Goal: Complete application form

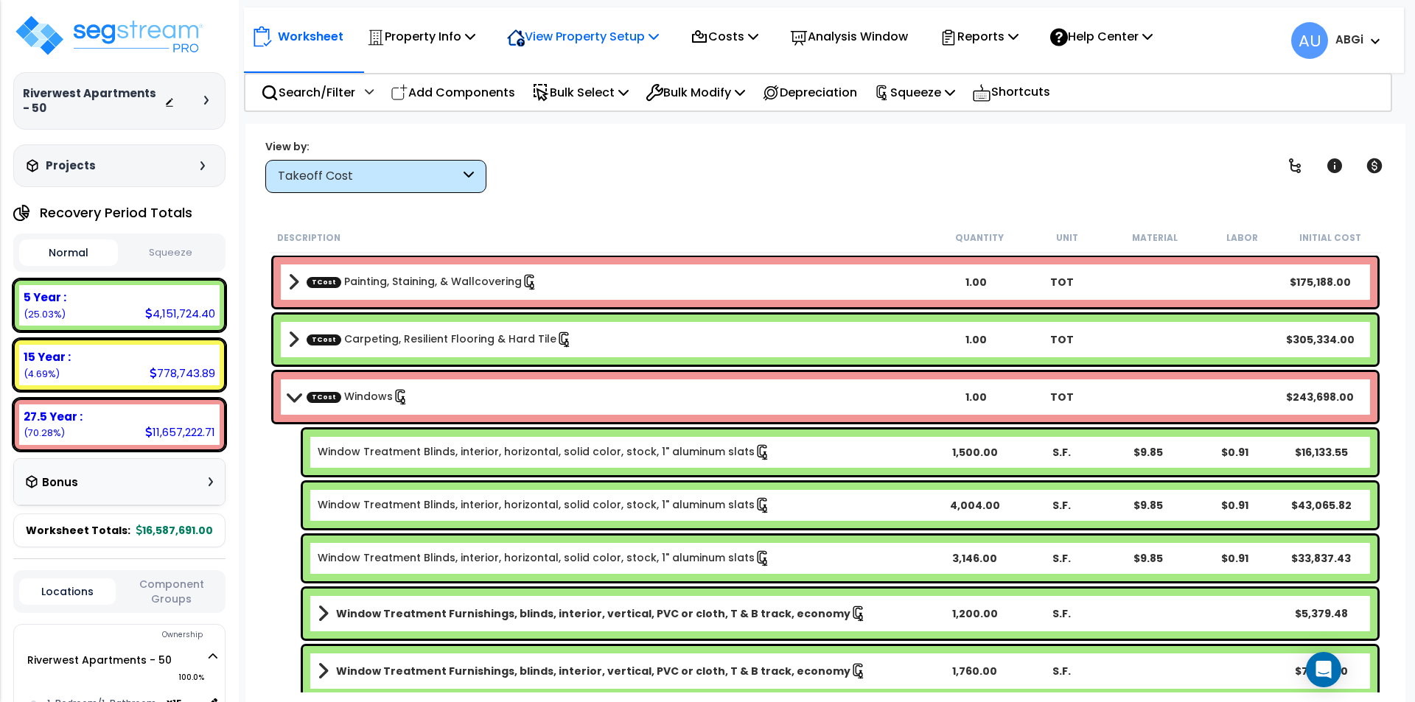
click at [659, 42] on icon at bounding box center [653, 36] width 10 height 12
click at [573, 92] on link "View Questionnaire" at bounding box center [573, 100] width 146 height 29
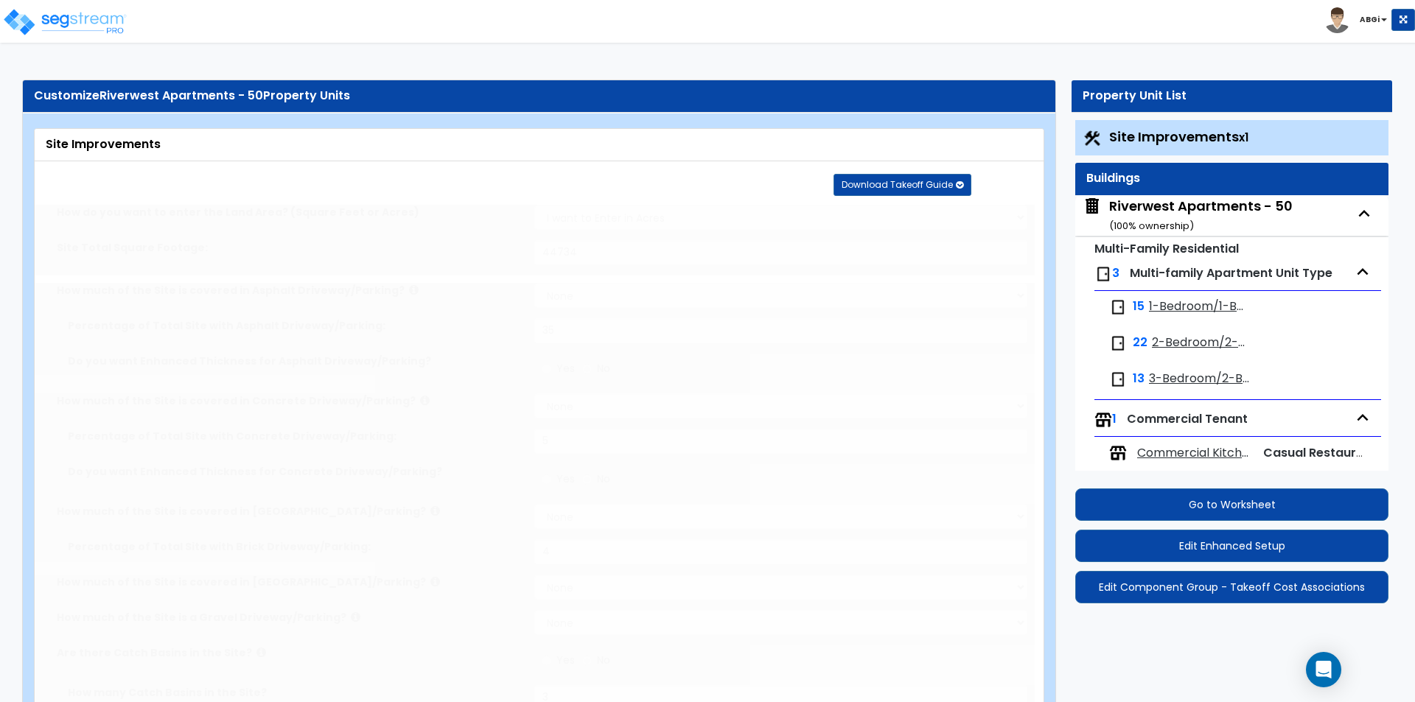
select select "2"
type input "44734"
select select "1"
type input "35"
select select "1"
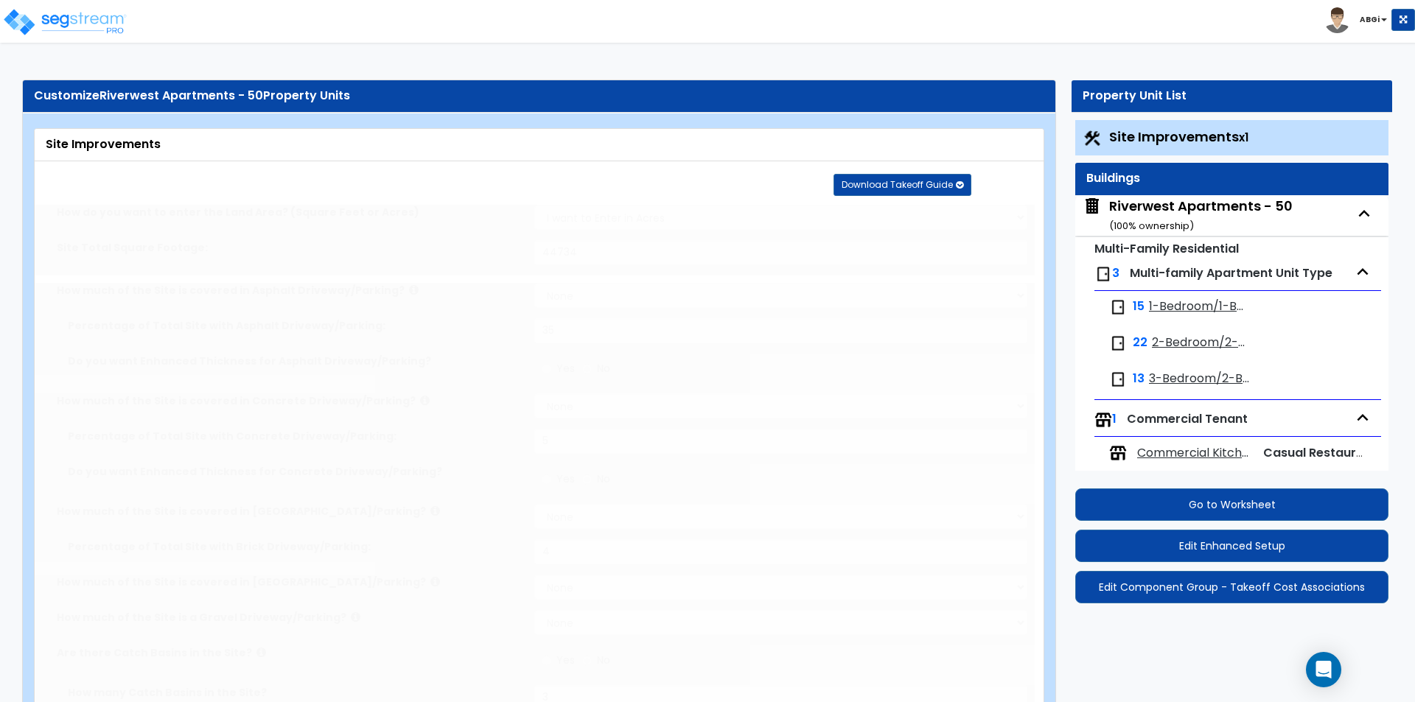
type input "5"
select select "1"
type input "4"
radio input "true"
type input "3"
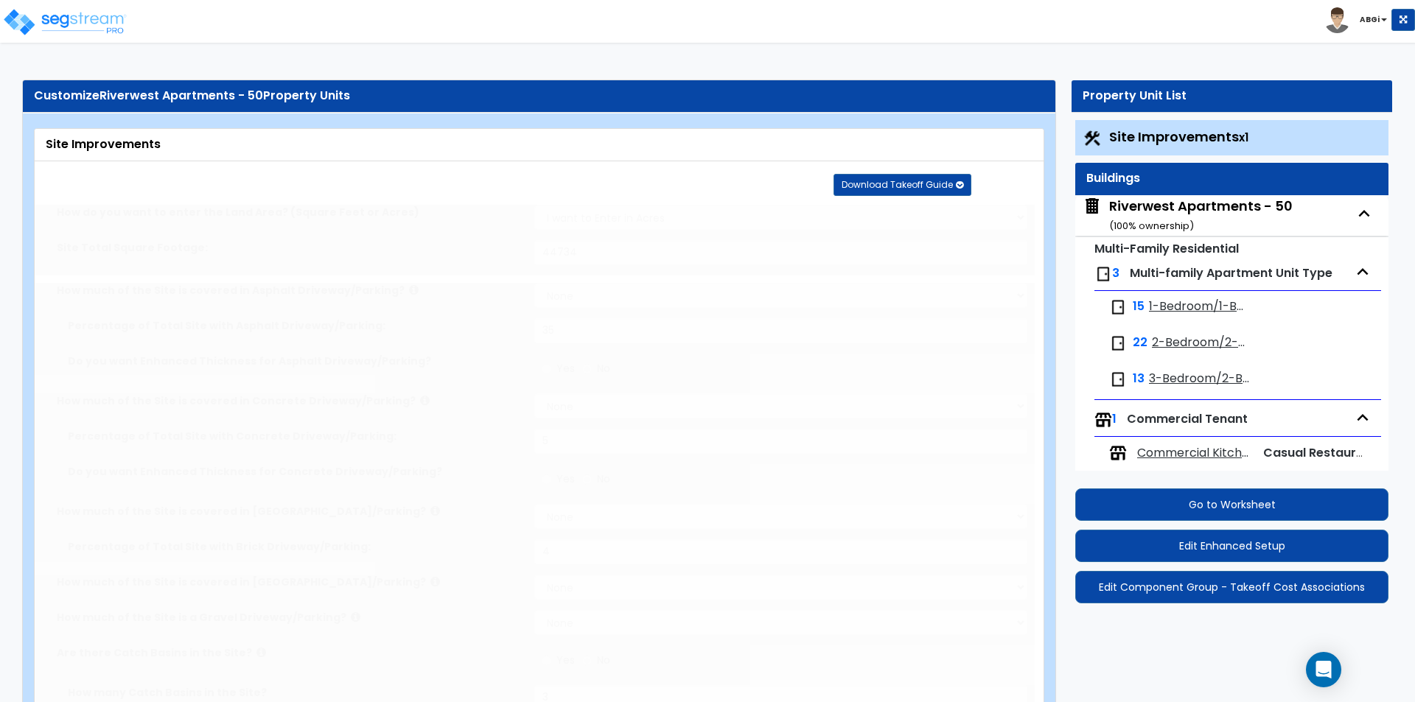
radio input "true"
type input "6"
radio input "true"
select select "2"
radio input "true"
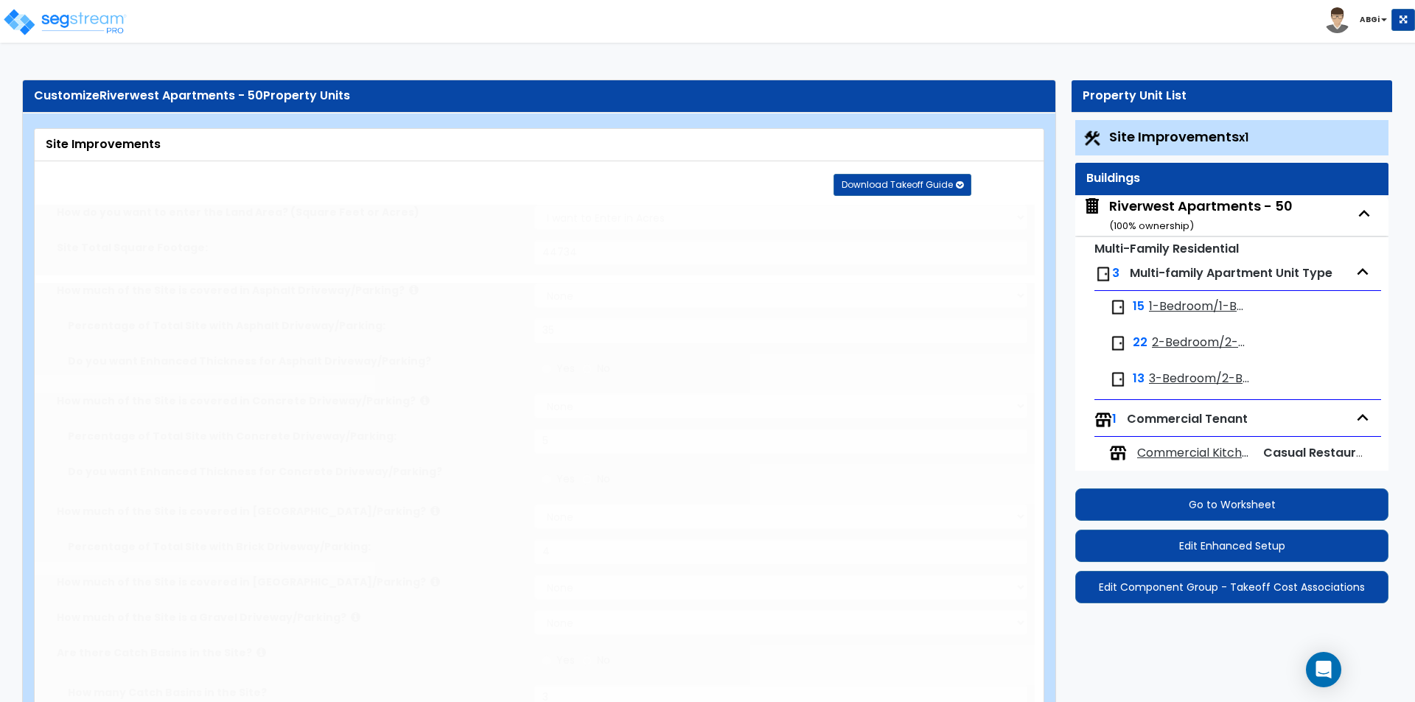
select select "1"
type input "5"
radio input "true"
type input "2"
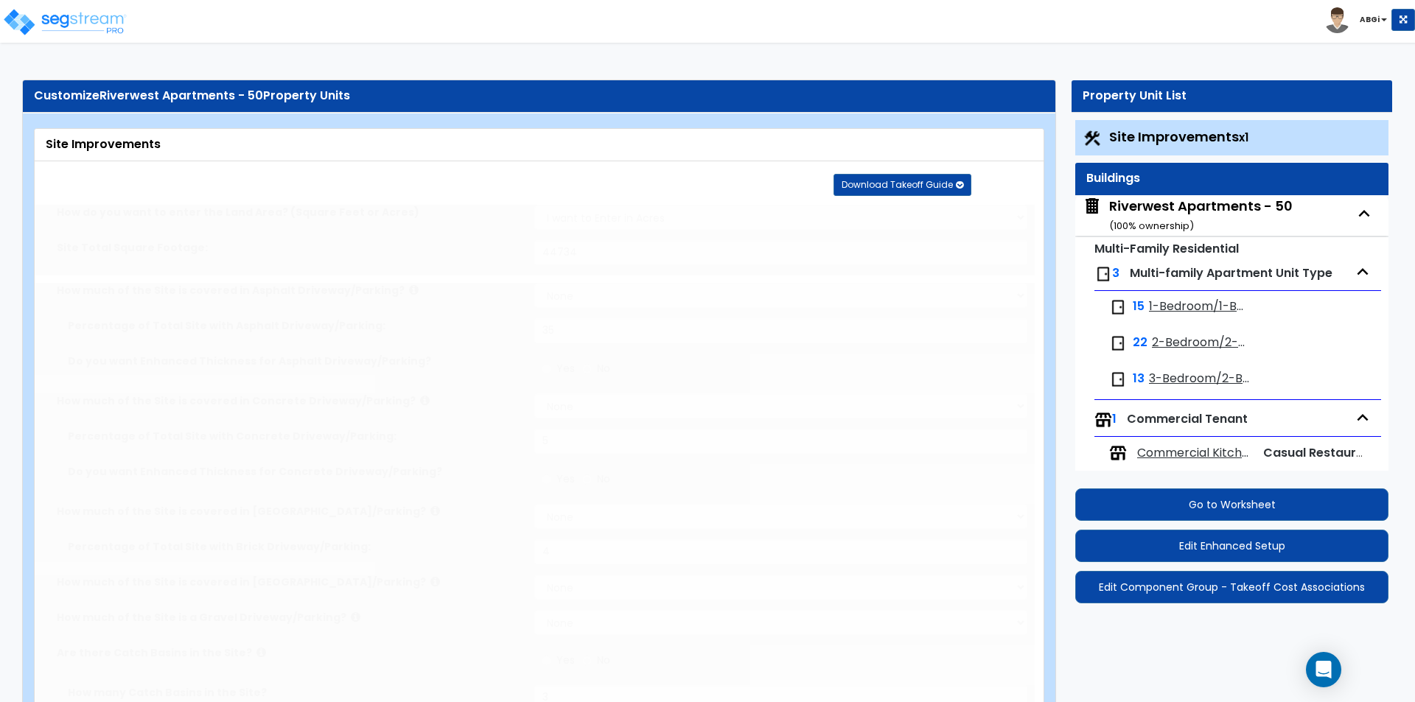
radio input "true"
select select "1"
select select "2"
select select "1"
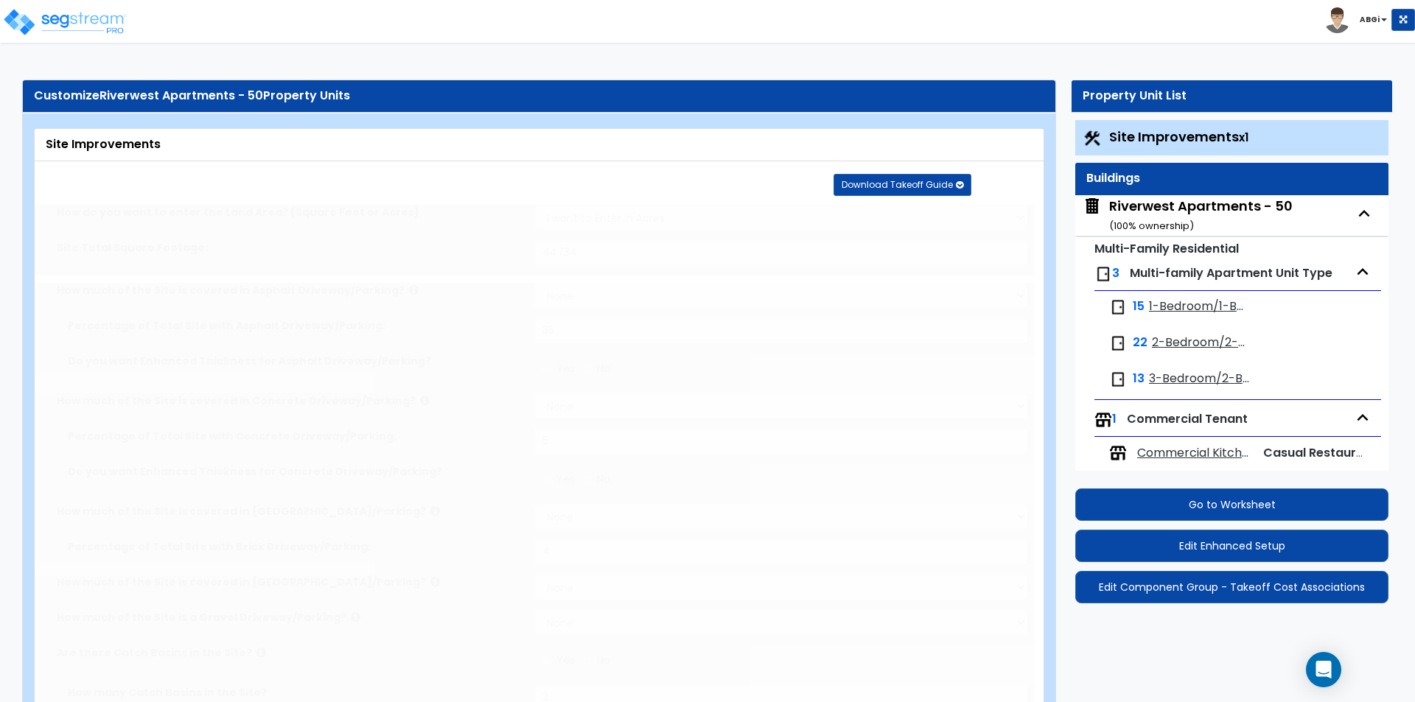
type input "80"
select select "3"
radio input "true"
type input "8"
radio input "true"
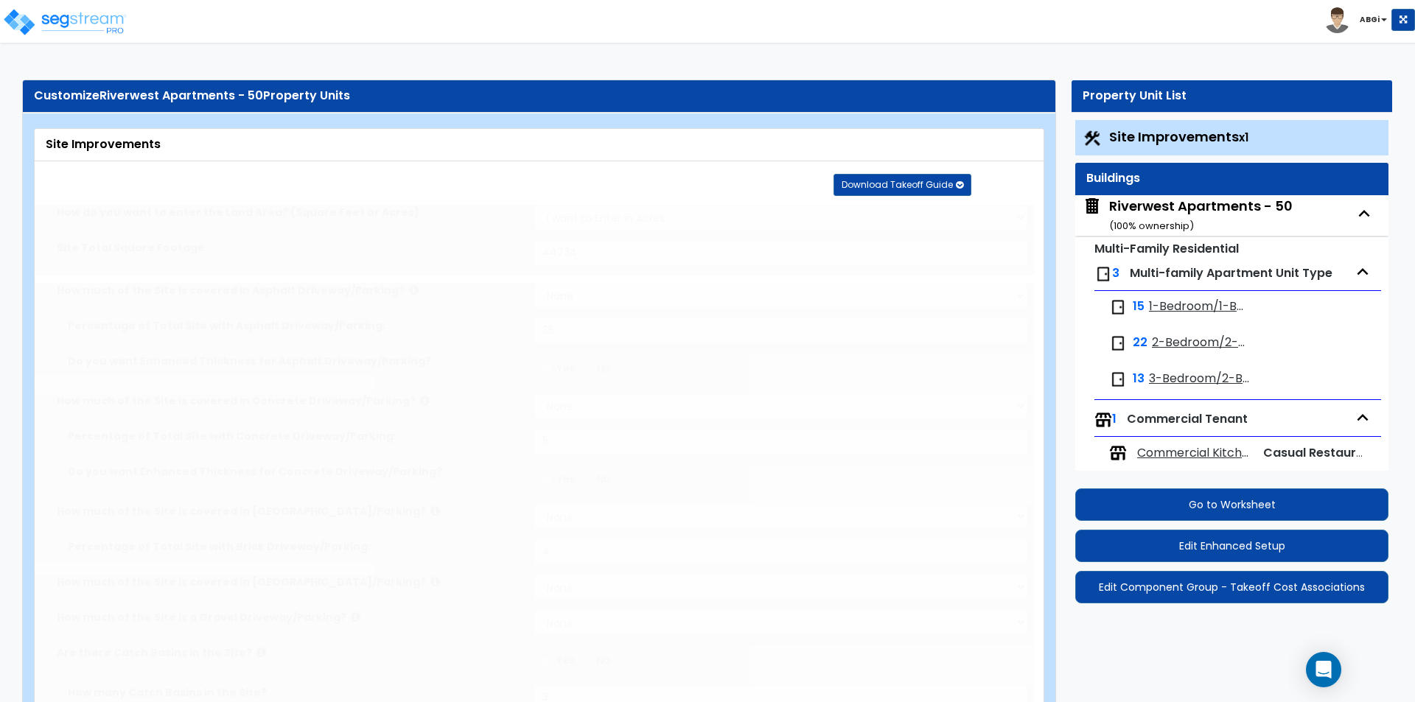
select select "1"
type input "5"
type input "14"
radio input "true"
select select "2"
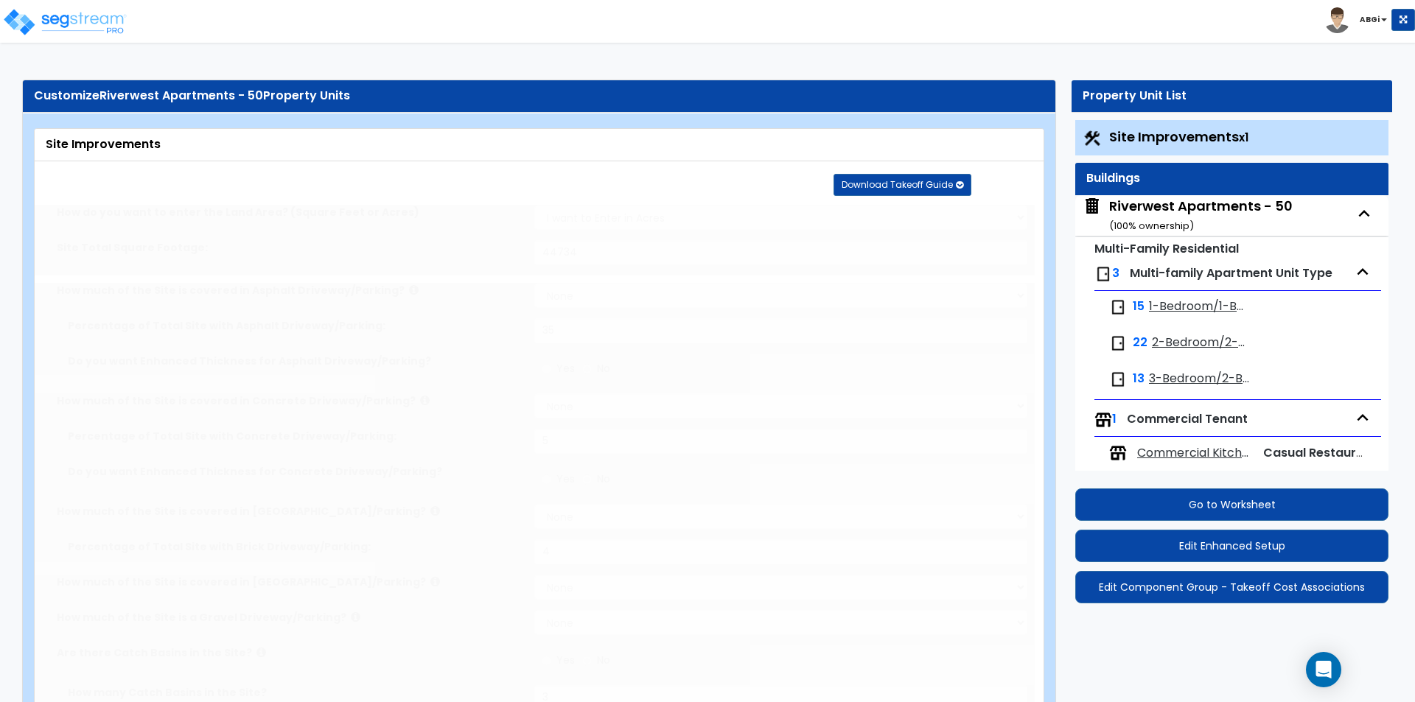
type input "56"
radio input "true"
type input "120"
select select "1"
type input "12"
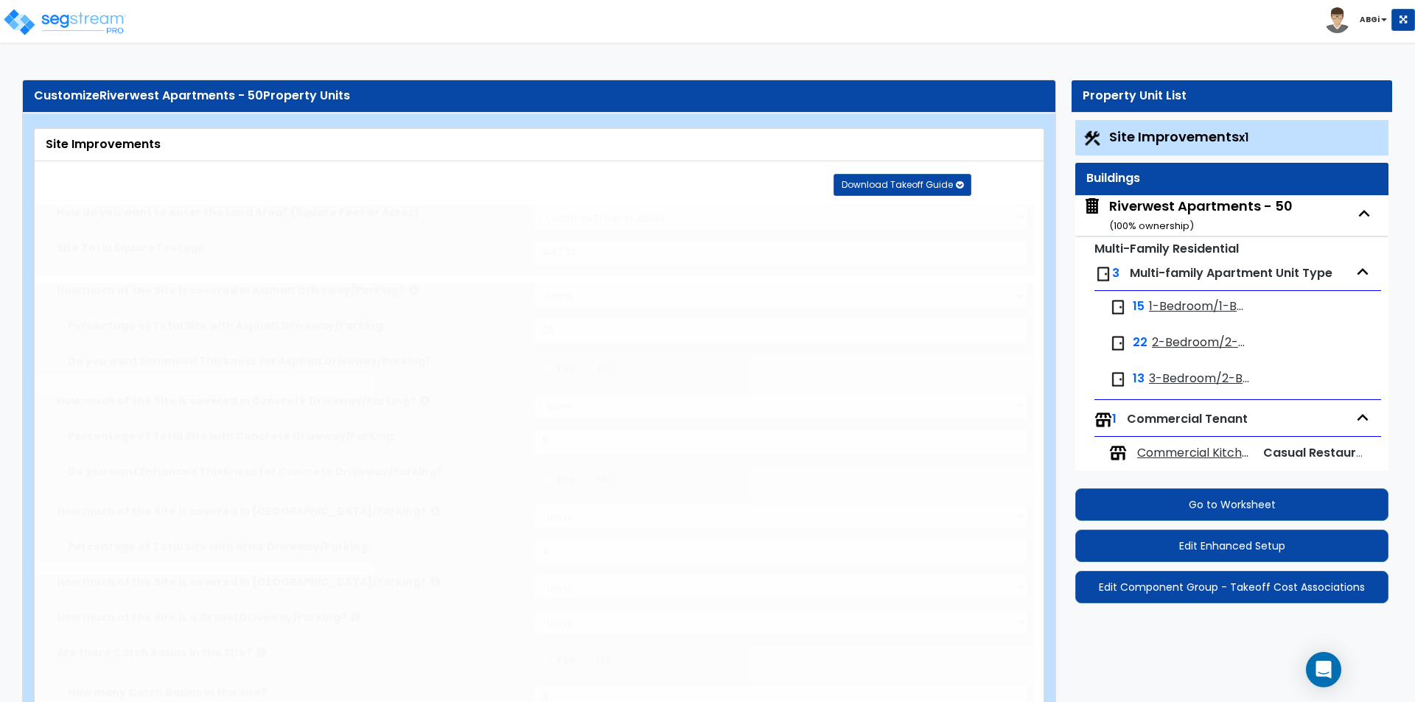
radio input "true"
type input "2"
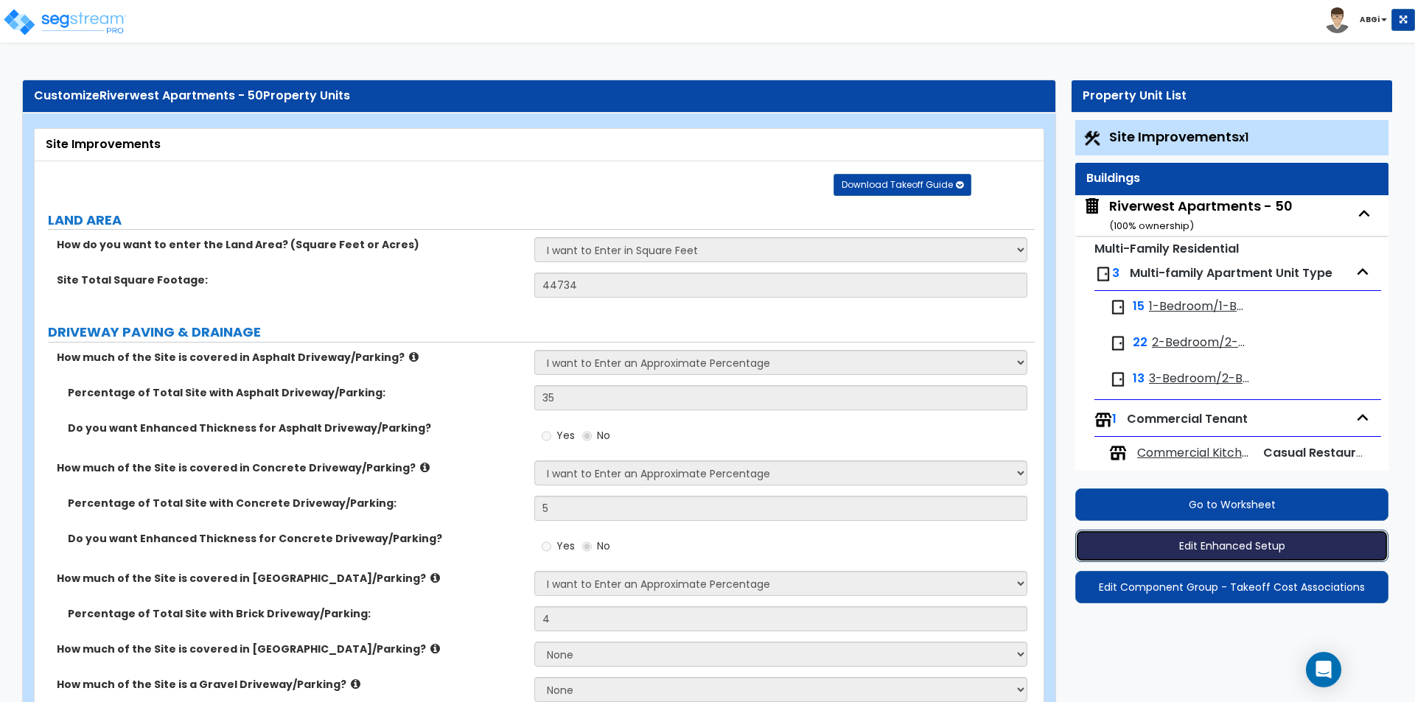
click at [1202, 538] on button "Edit Enhanced Setup" at bounding box center [1231, 546] width 313 height 32
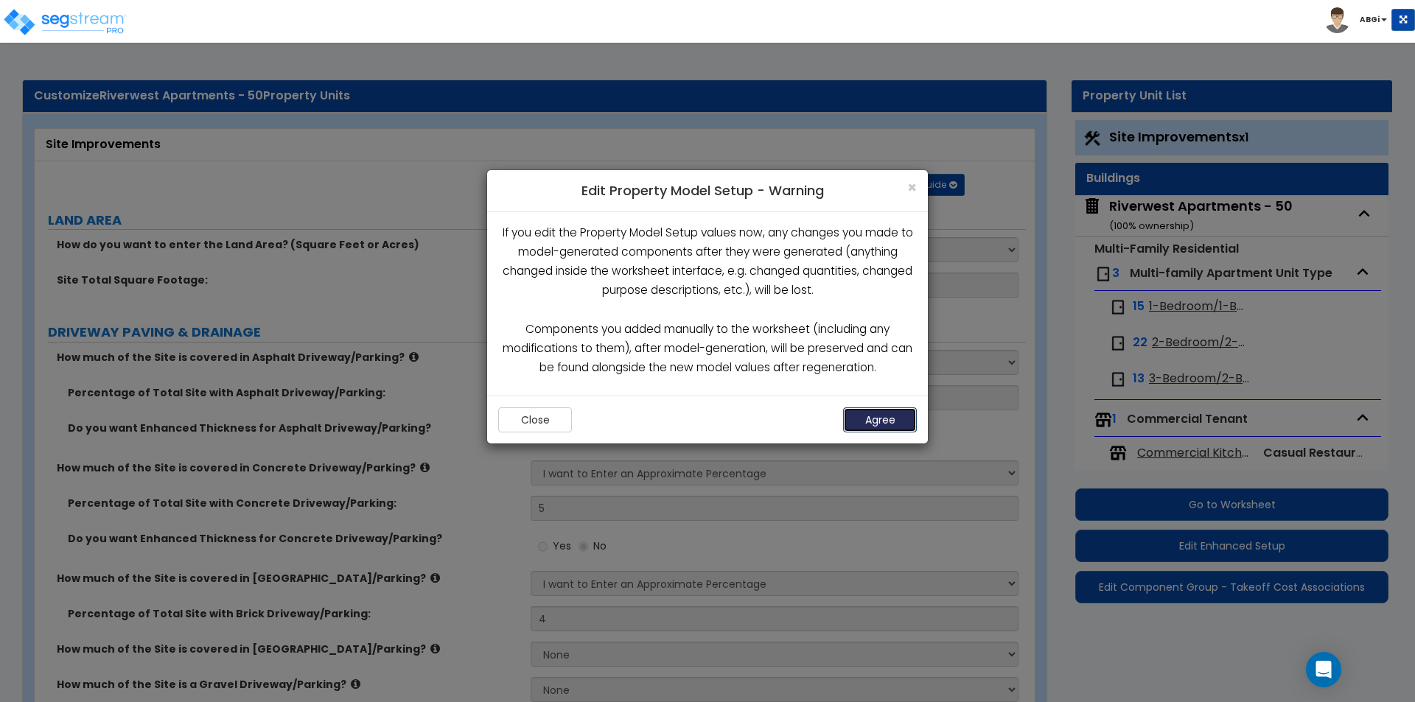
click at [905, 419] on button "Agree" at bounding box center [880, 420] width 74 height 25
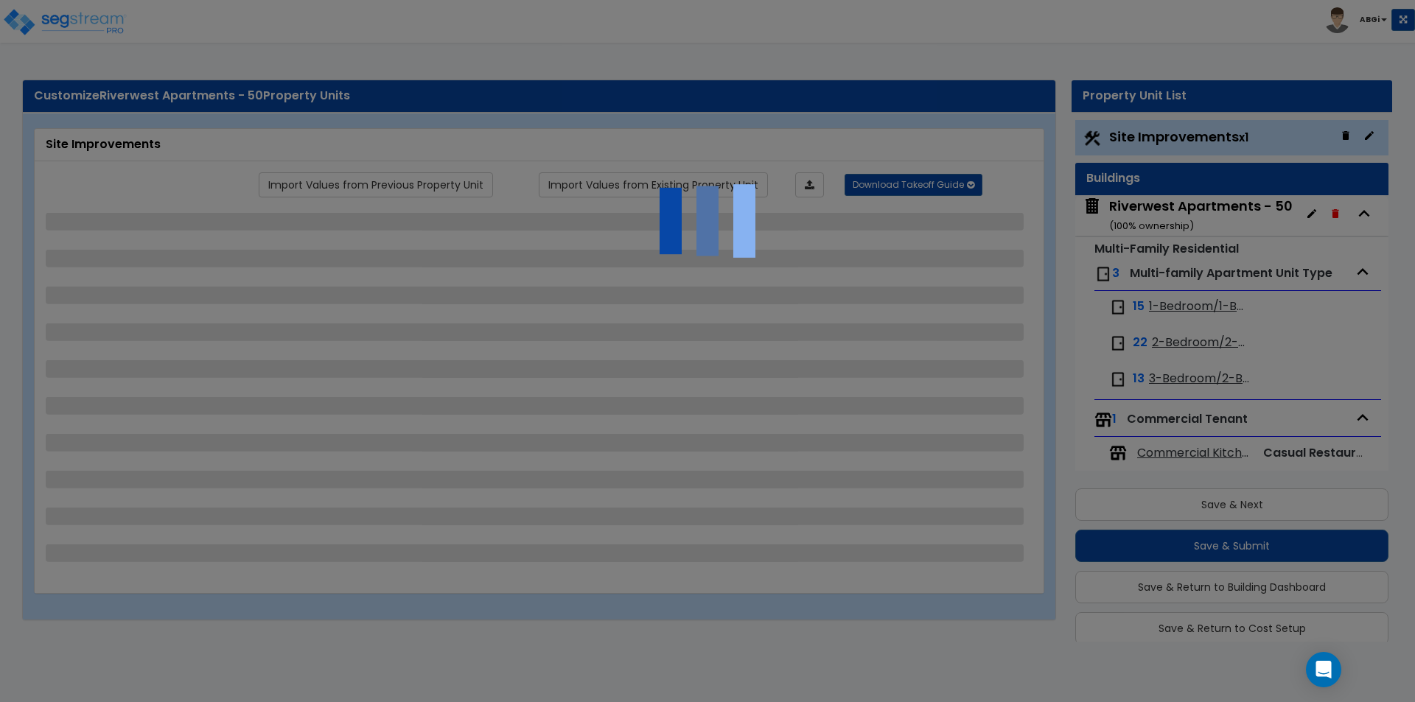
scroll to position [40, 0]
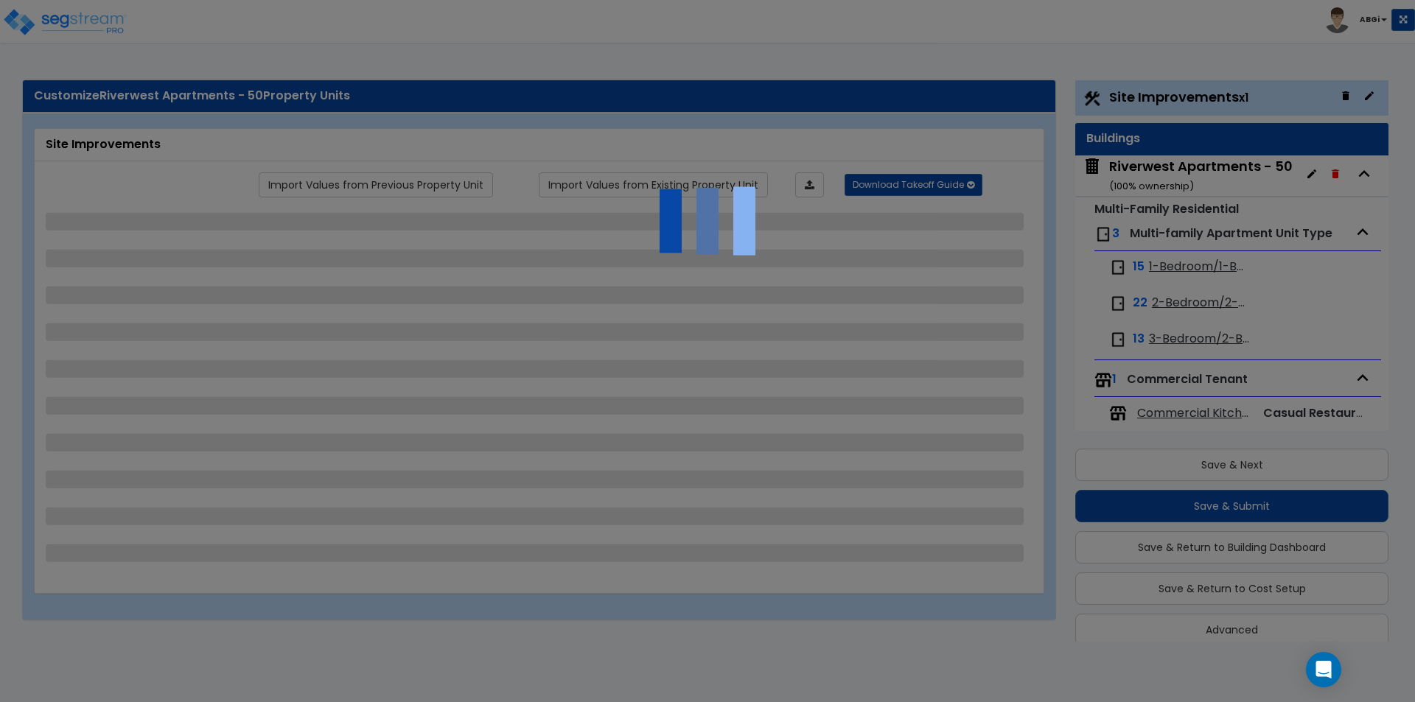
select select "2"
select select "1"
select select "2"
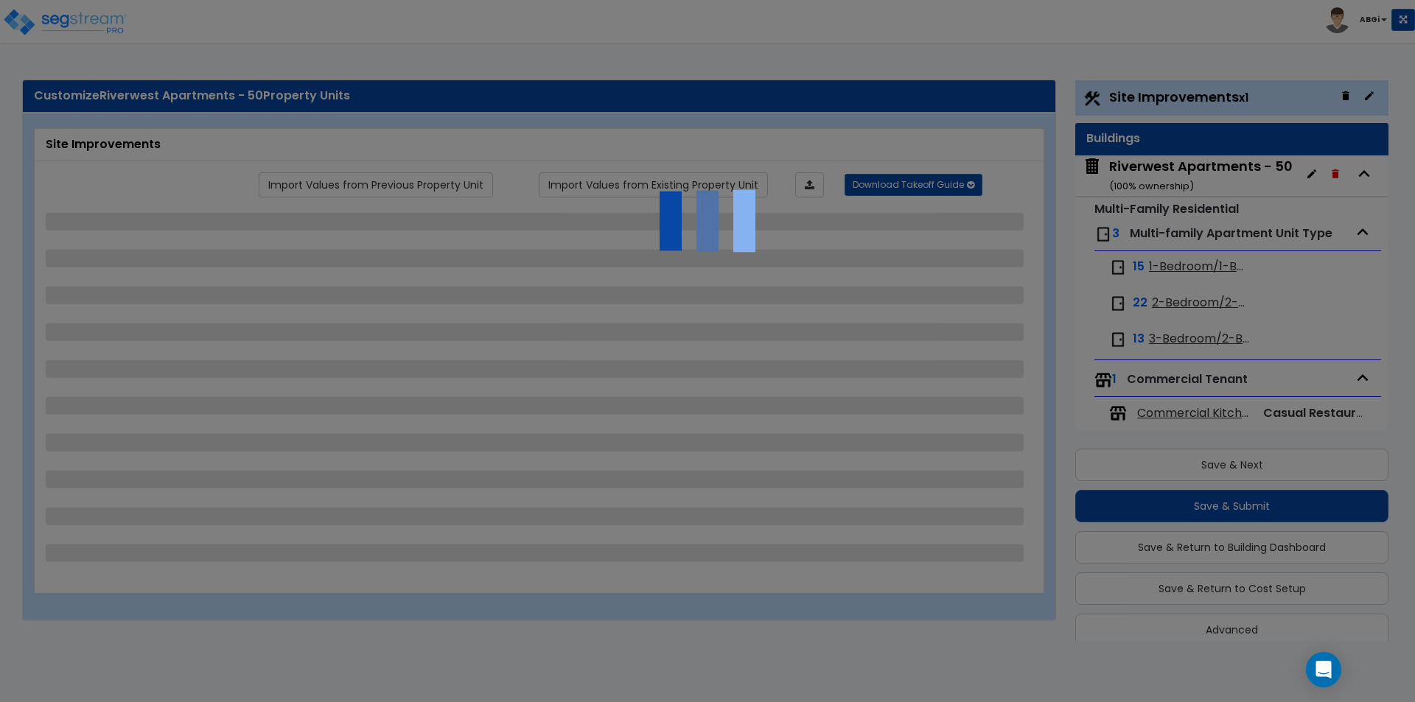
select select "1"
select select "2"
select select "1"
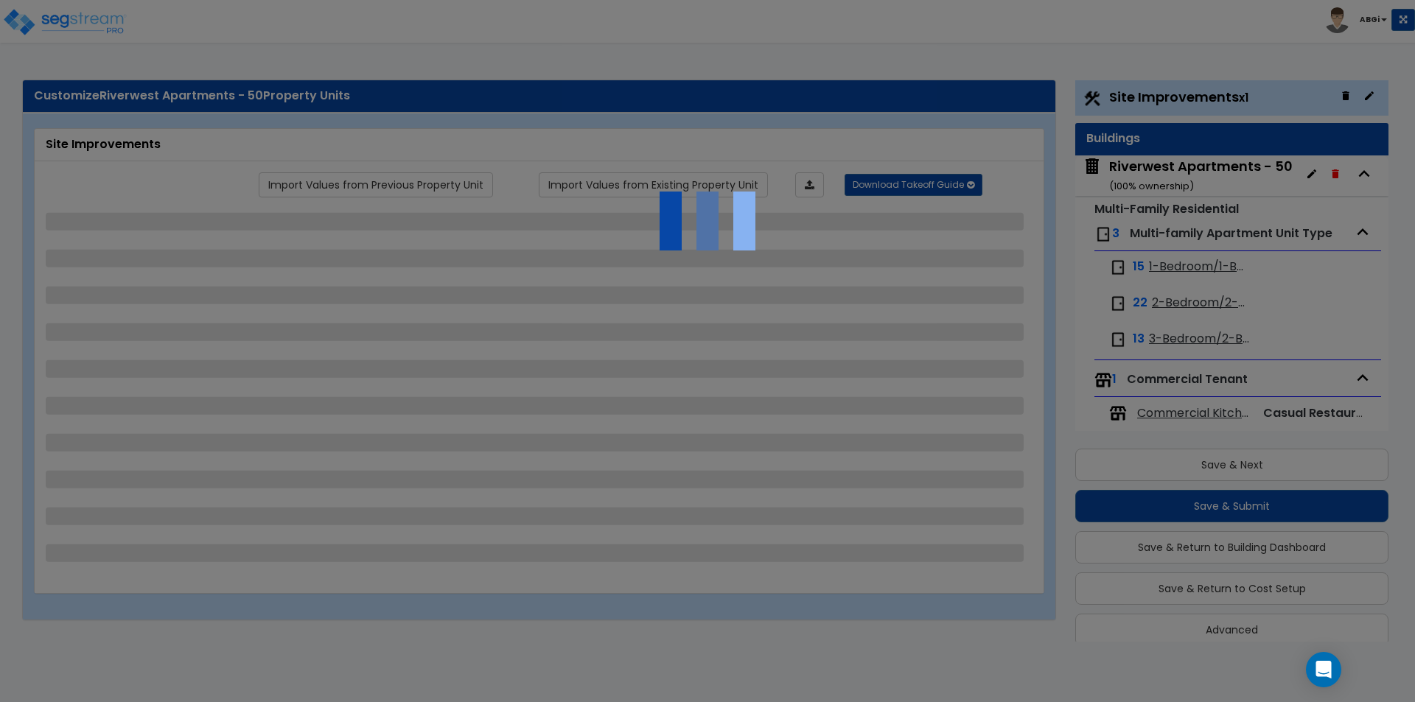
select select "3"
select select "1"
select select "2"
select select "1"
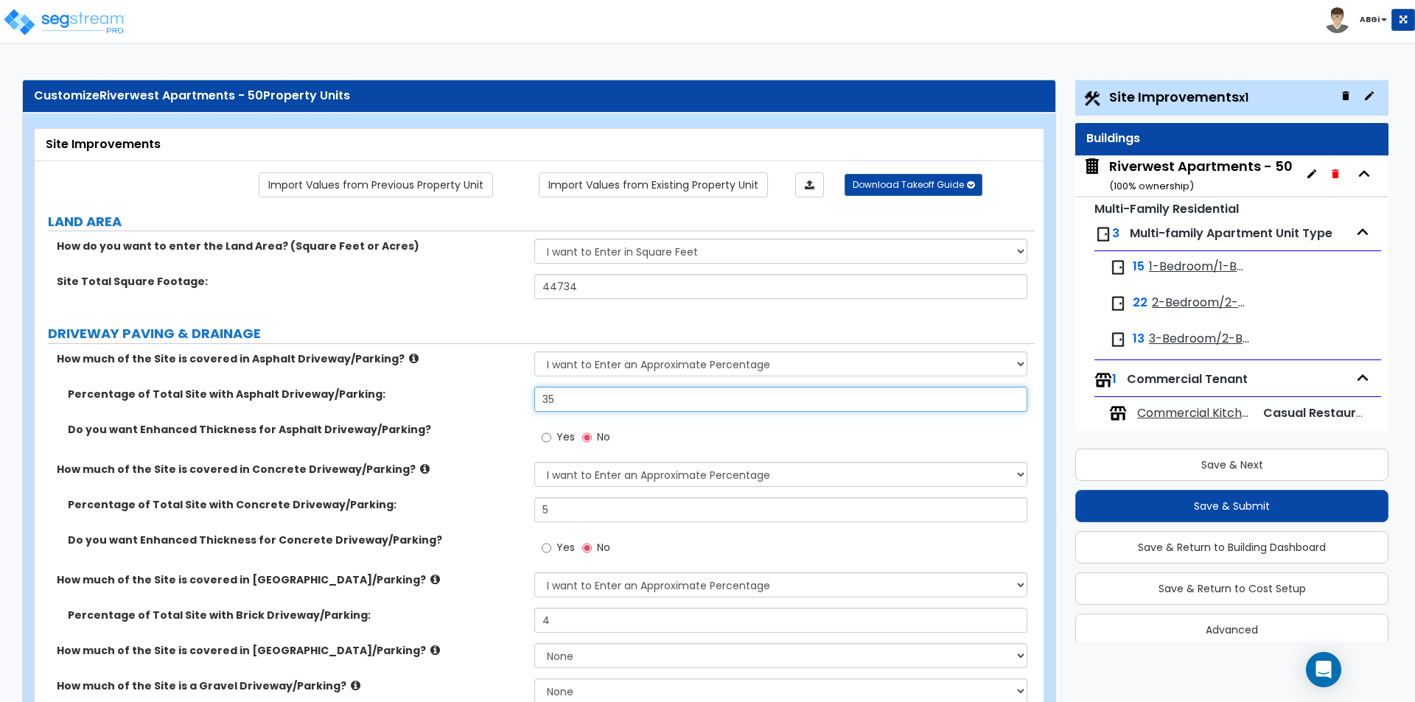
click at [615, 402] on input "35" at bounding box center [780, 399] width 492 height 25
type input "45"
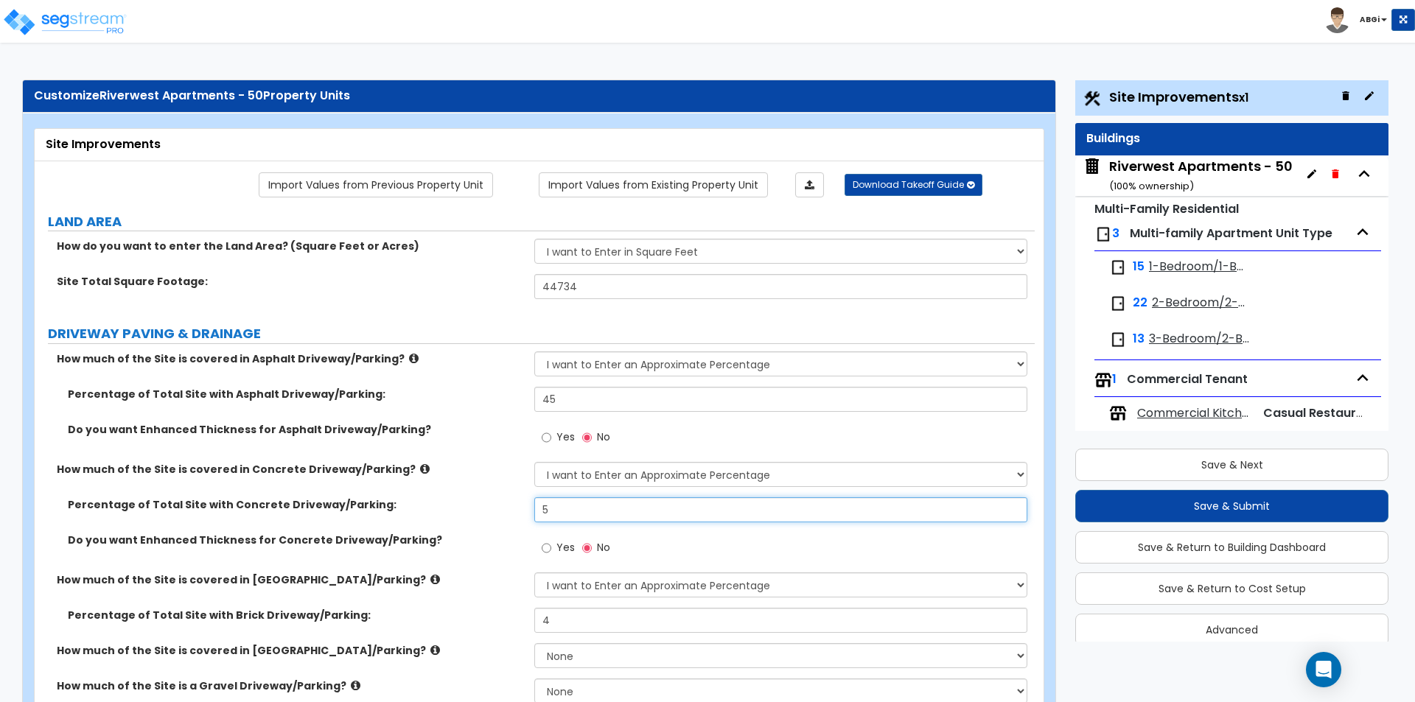
click at [604, 520] on input "5" at bounding box center [780, 509] width 492 height 25
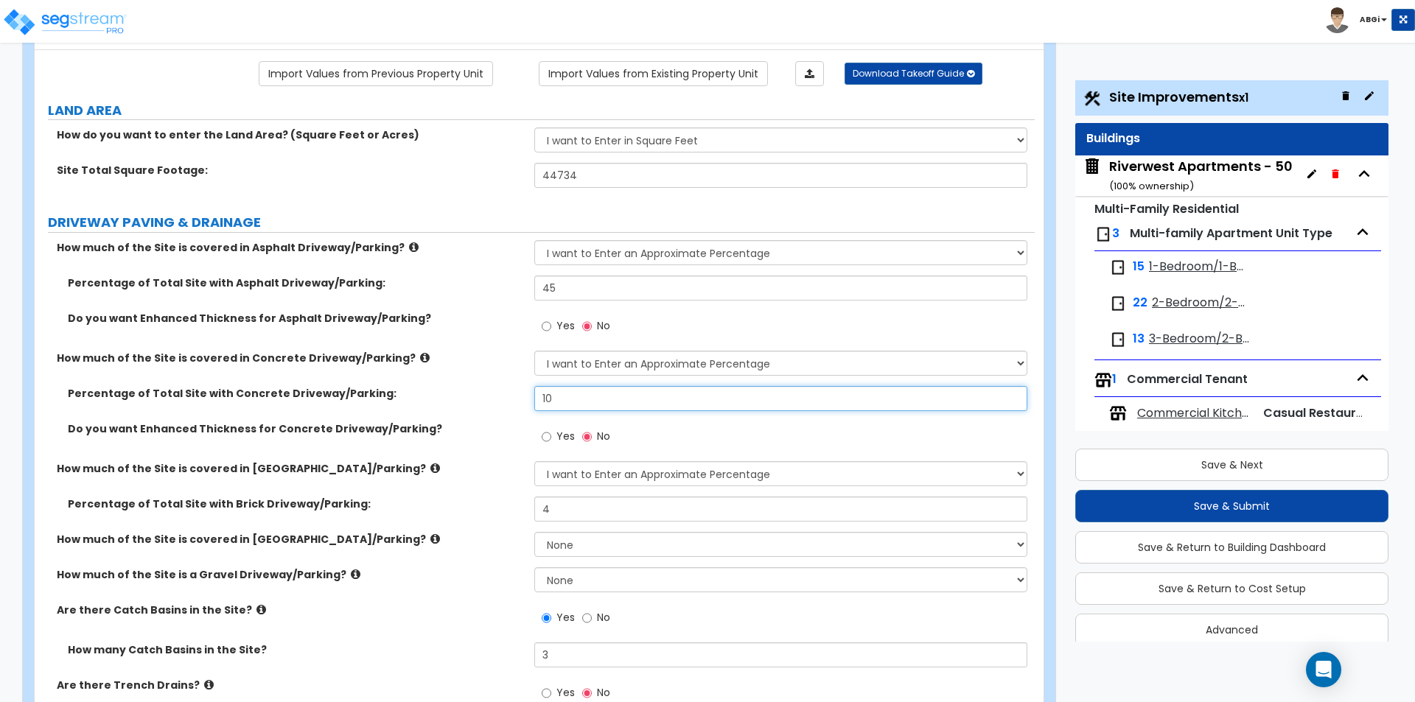
scroll to position [147, 0]
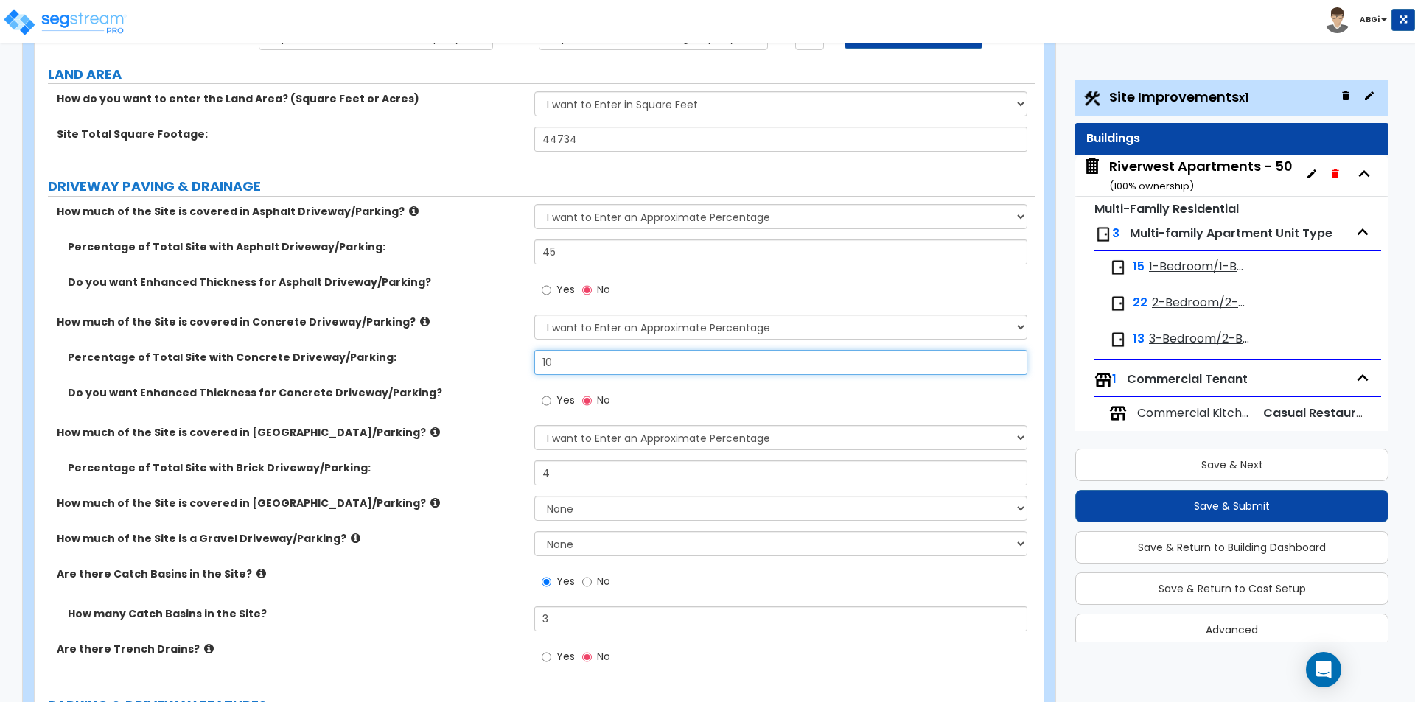
type input "10"
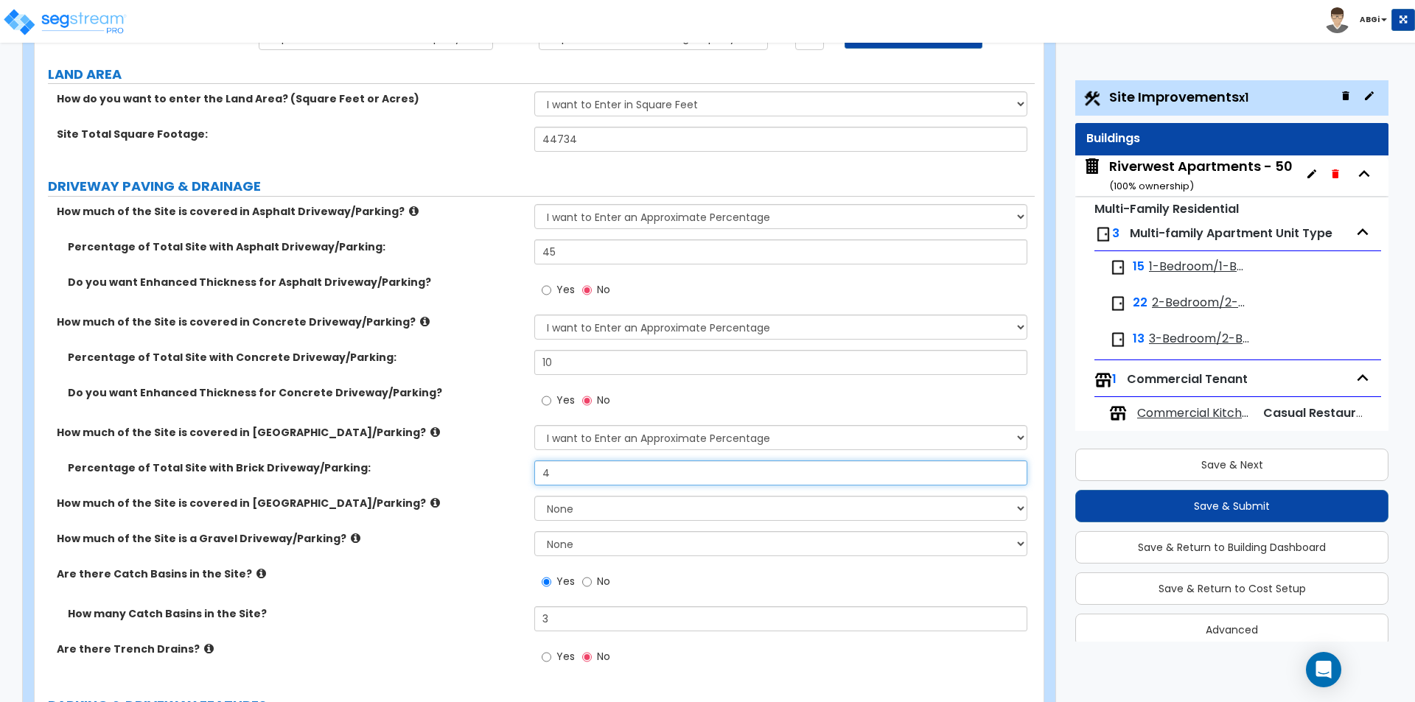
click at [576, 475] on input "4" at bounding box center [780, 473] width 492 height 25
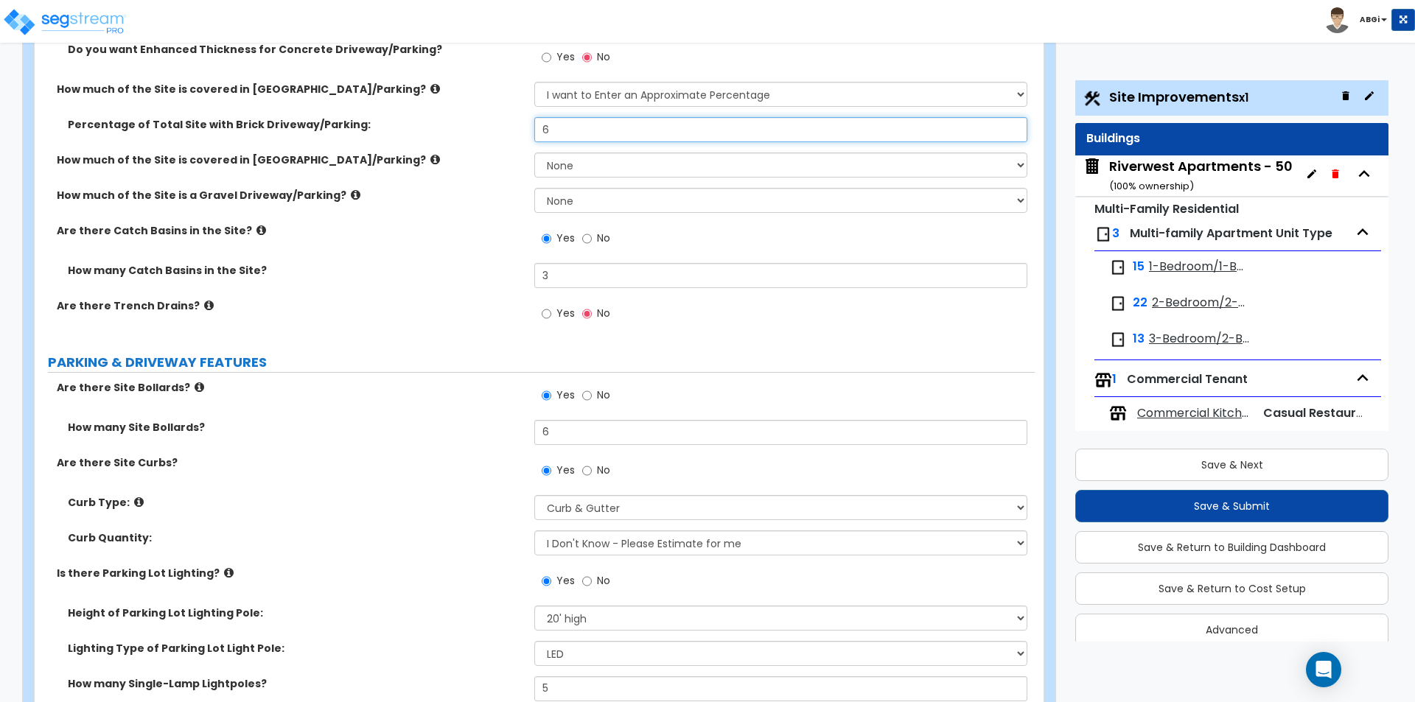
scroll to position [516, 0]
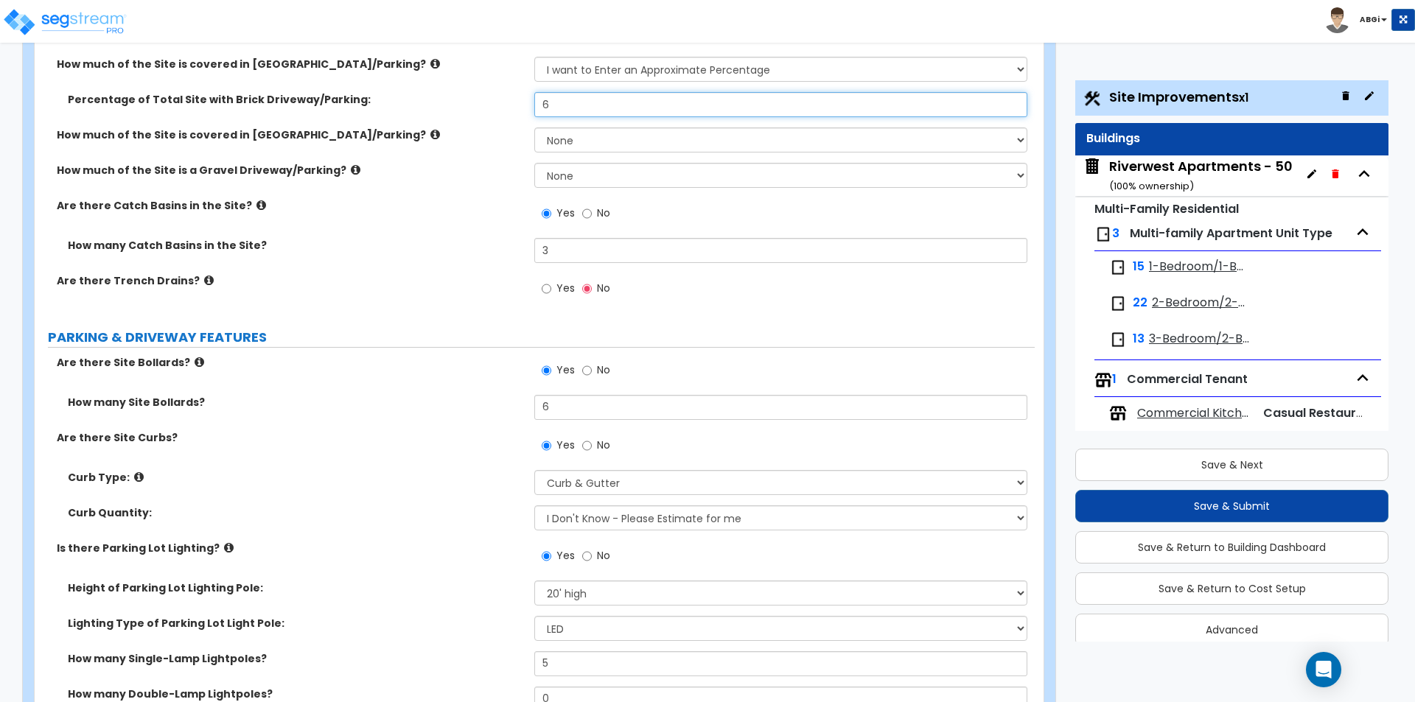
type input "6"
click at [592, 408] on input "6" at bounding box center [780, 407] width 492 height 25
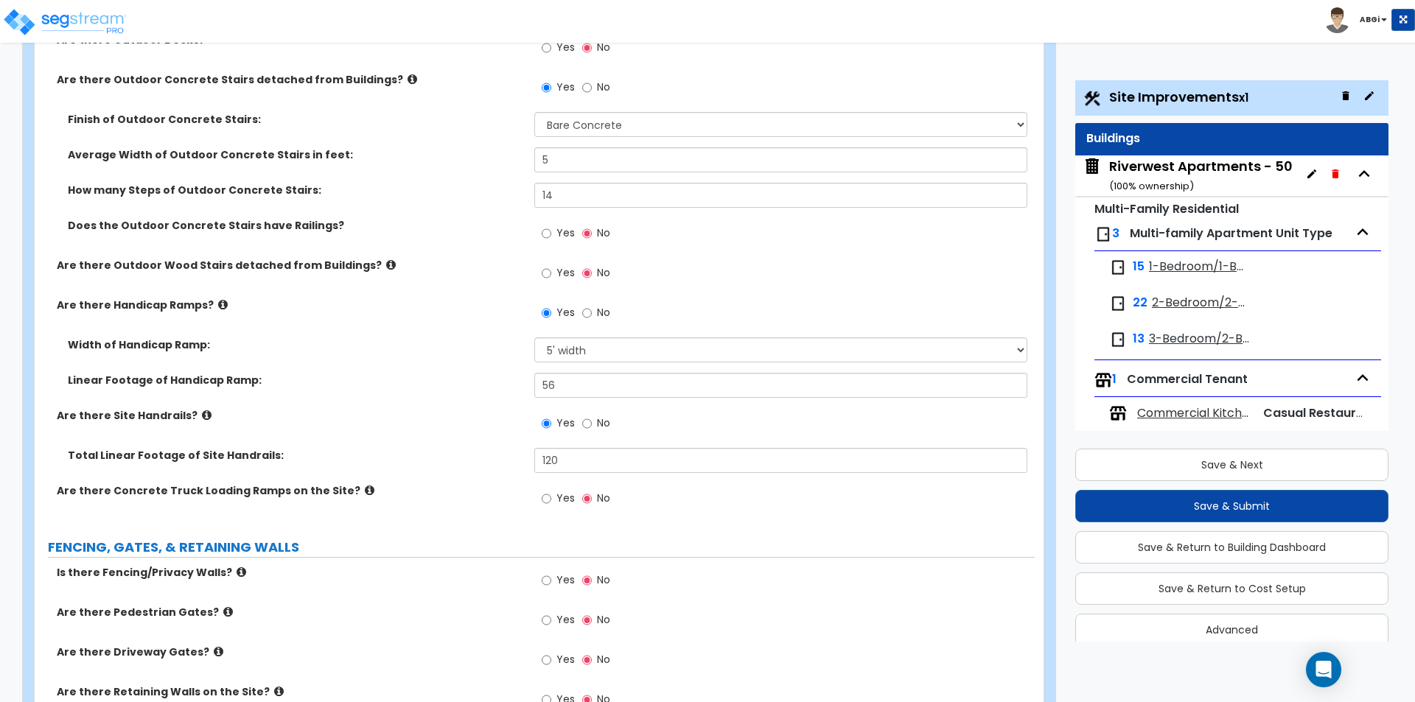
scroll to position [2063, 0]
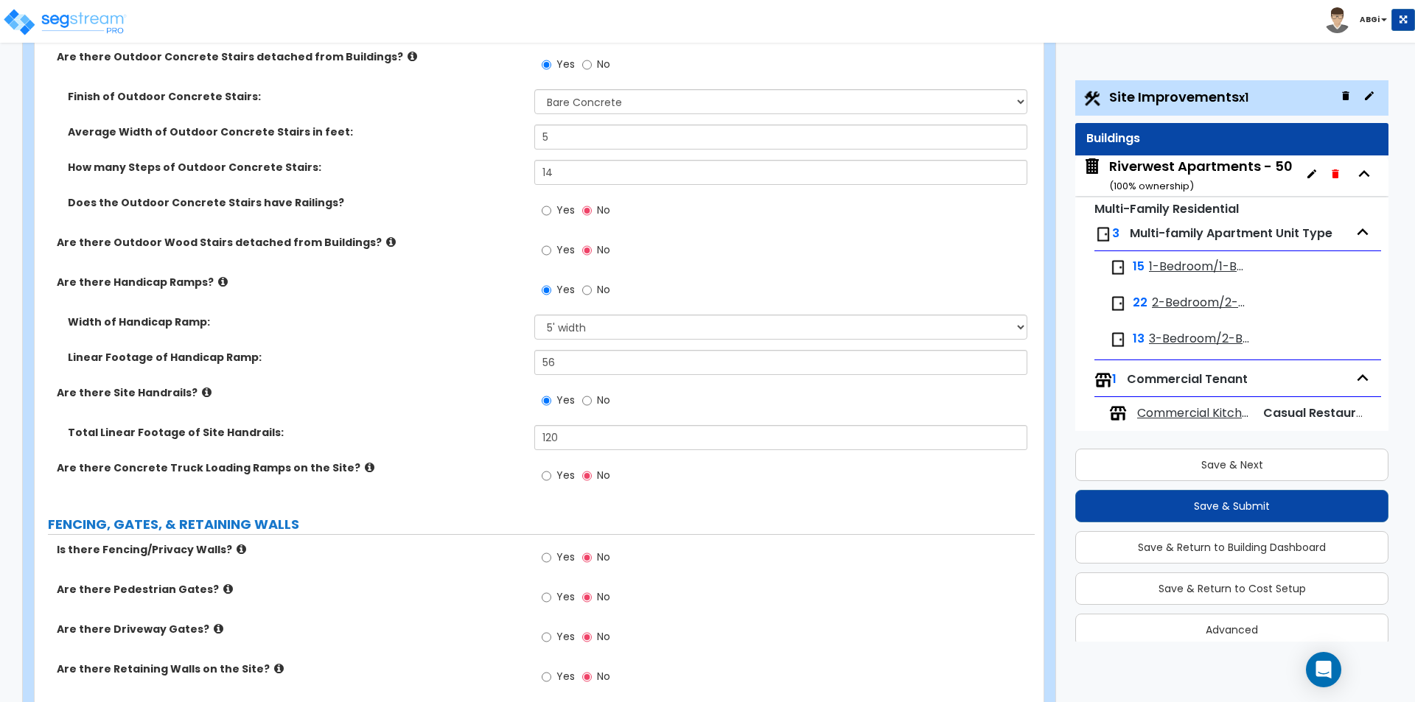
type input "8"
click at [605, 444] on input "120" at bounding box center [780, 437] width 492 height 25
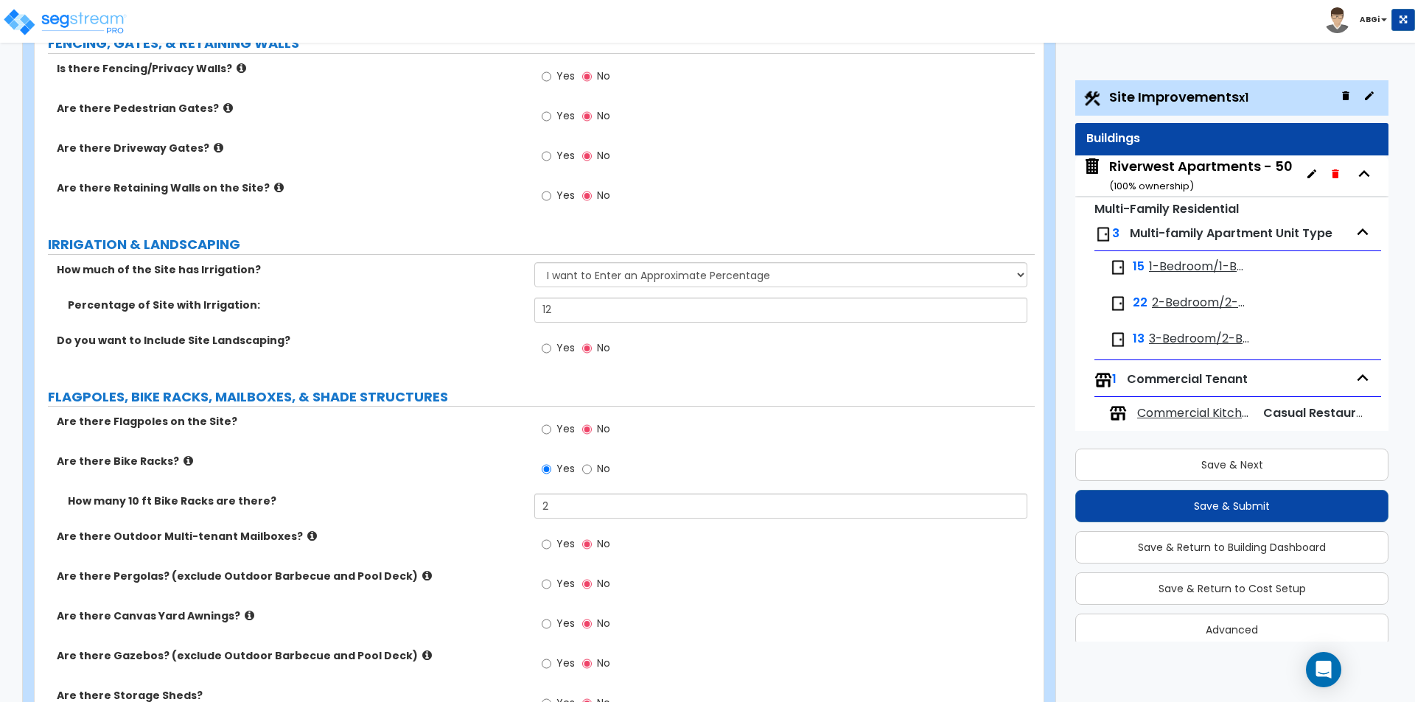
scroll to position [2579, 0]
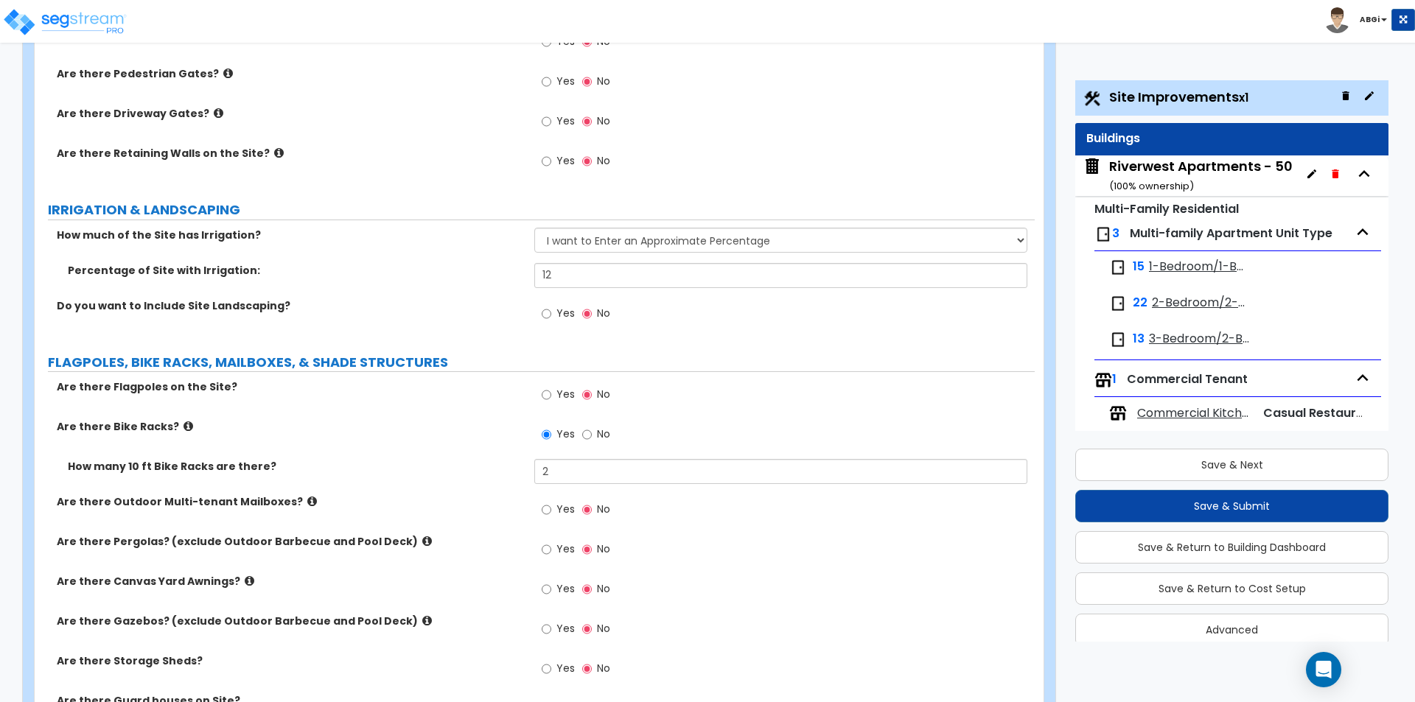
type input "160"
click at [595, 275] on input "12" at bounding box center [780, 275] width 492 height 25
type input "1"
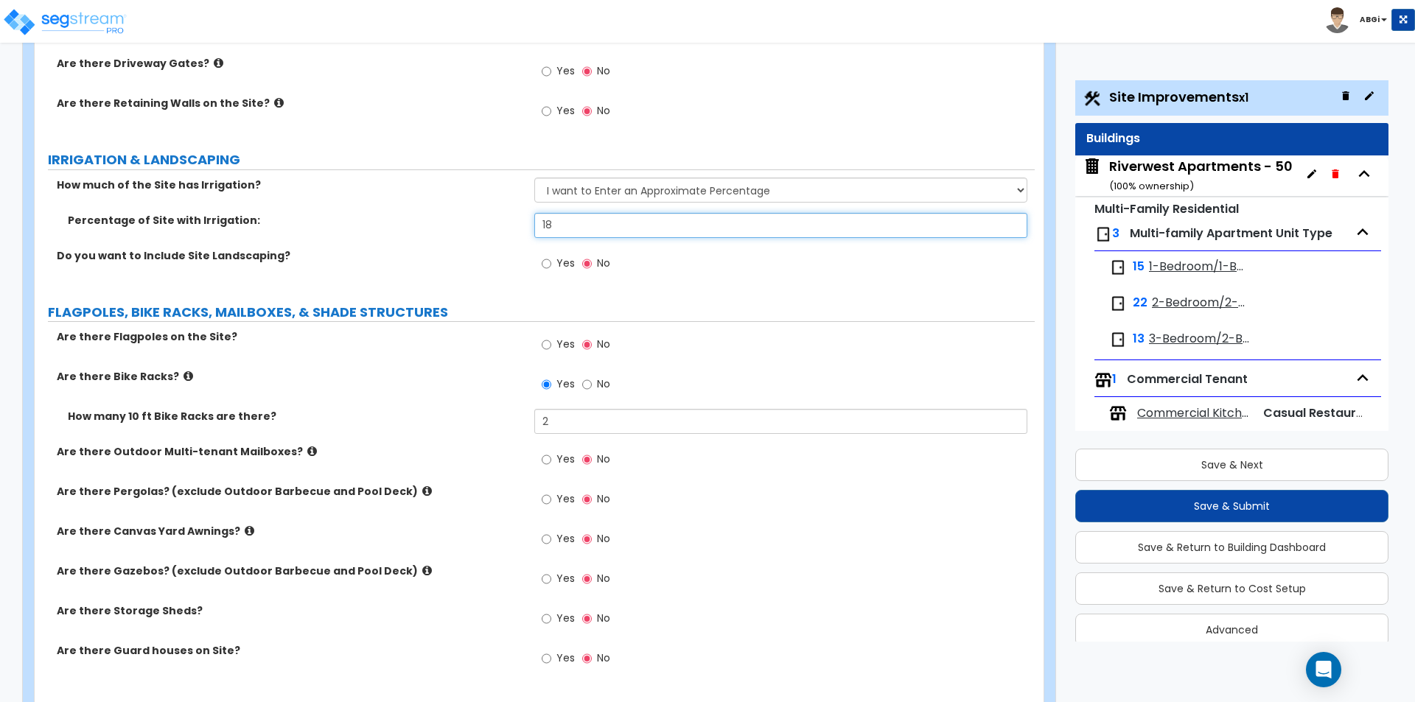
scroll to position [2800, 0]
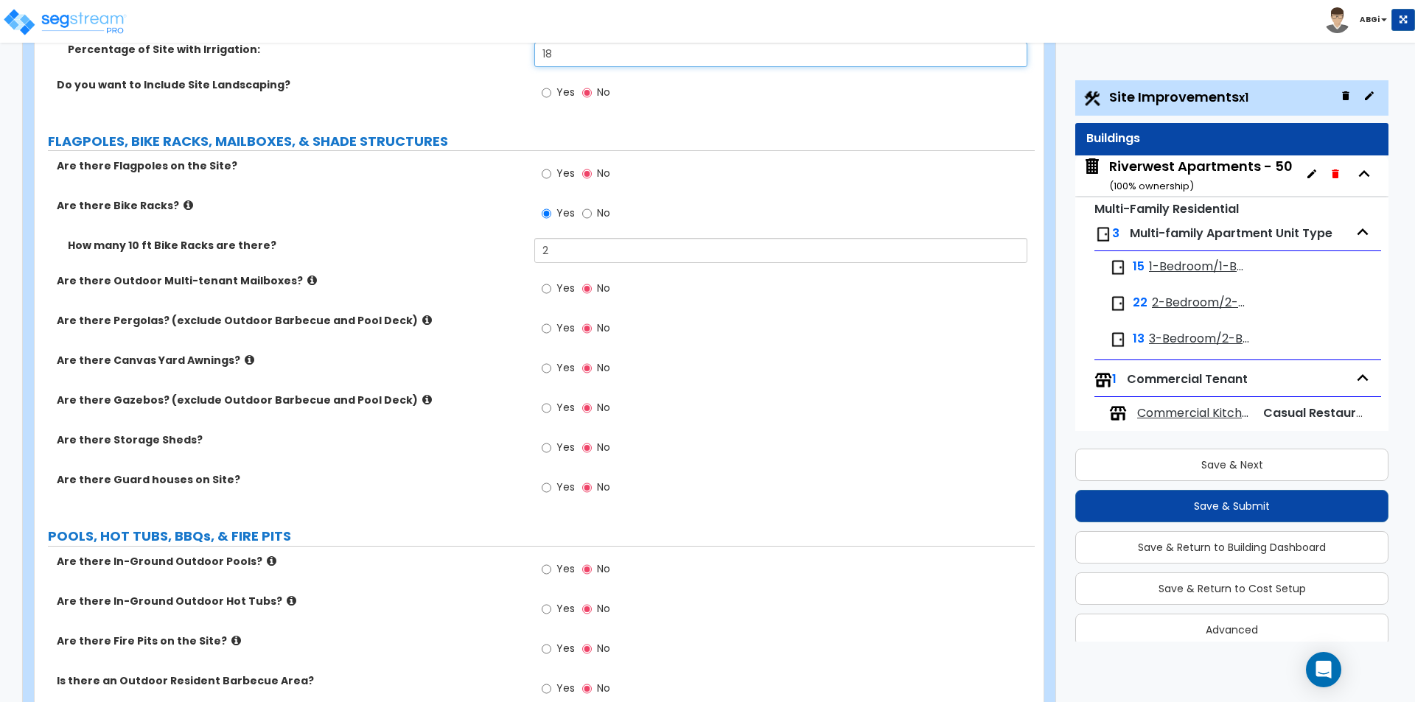
type input "18"
click at [595, 254] on input "2" at bounding box center [780, 250] width 492 height 25
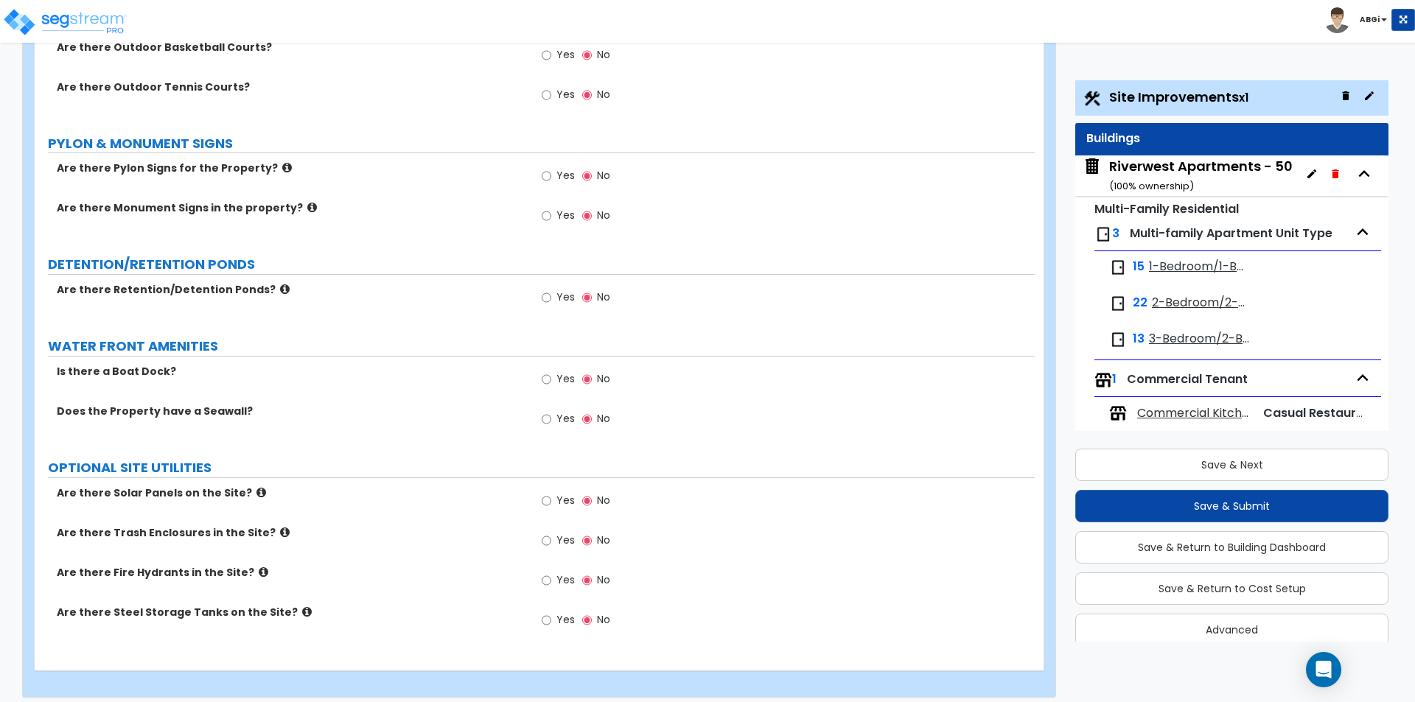
scroll to position [3566, 0]
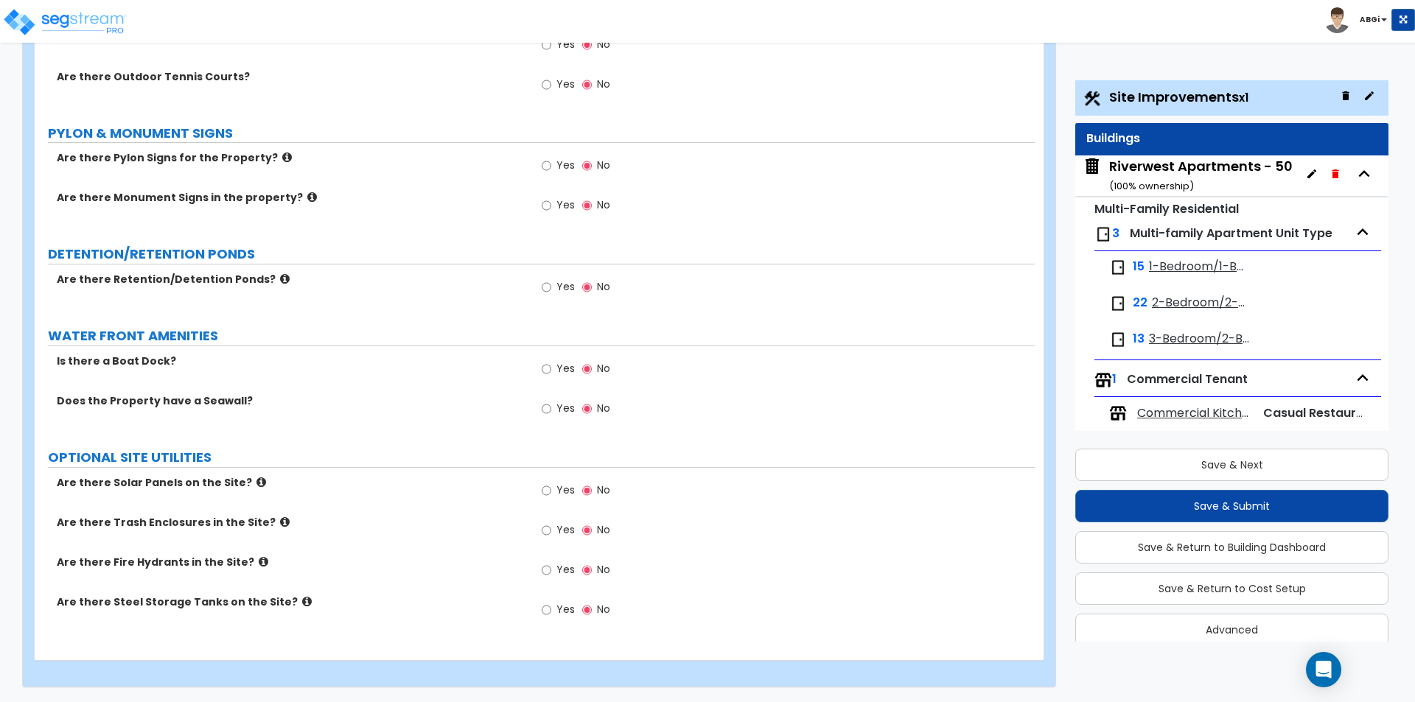
type input "3"
click at [280, 279] on icon at bounding box center [285, 278] width 10 height 11
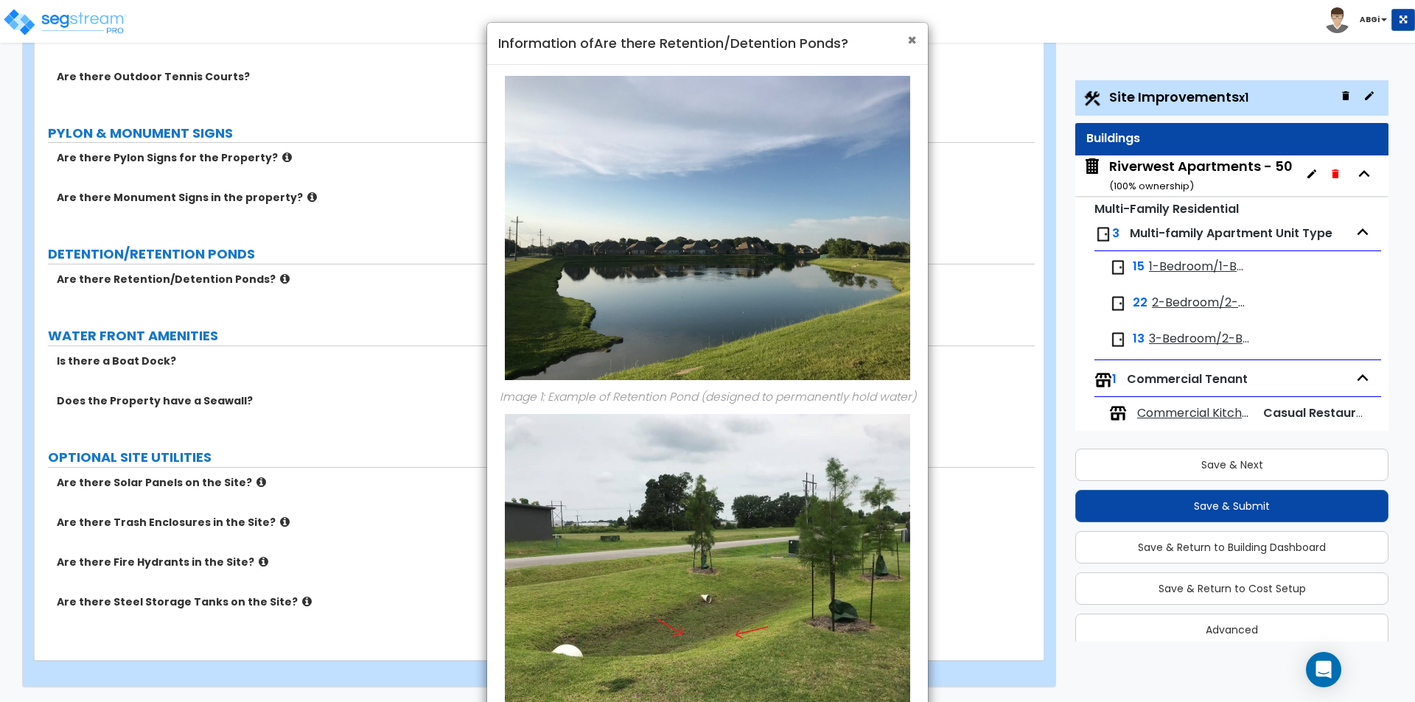
click at [913, 38] on span "×" at bounding box center [912, 39] width 10 height 21
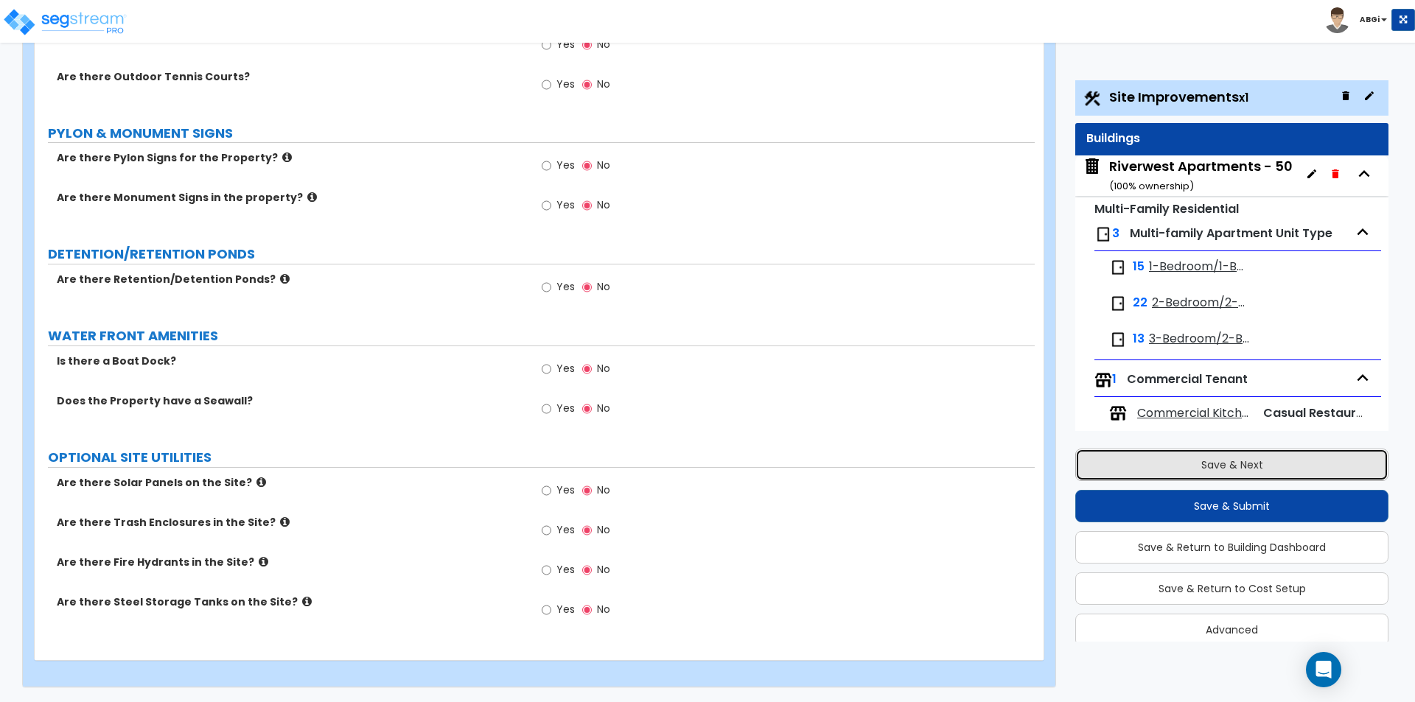
click at [1229, 461] on button "Save & Next" at bounding box center [1231, 465] width 313 height 32
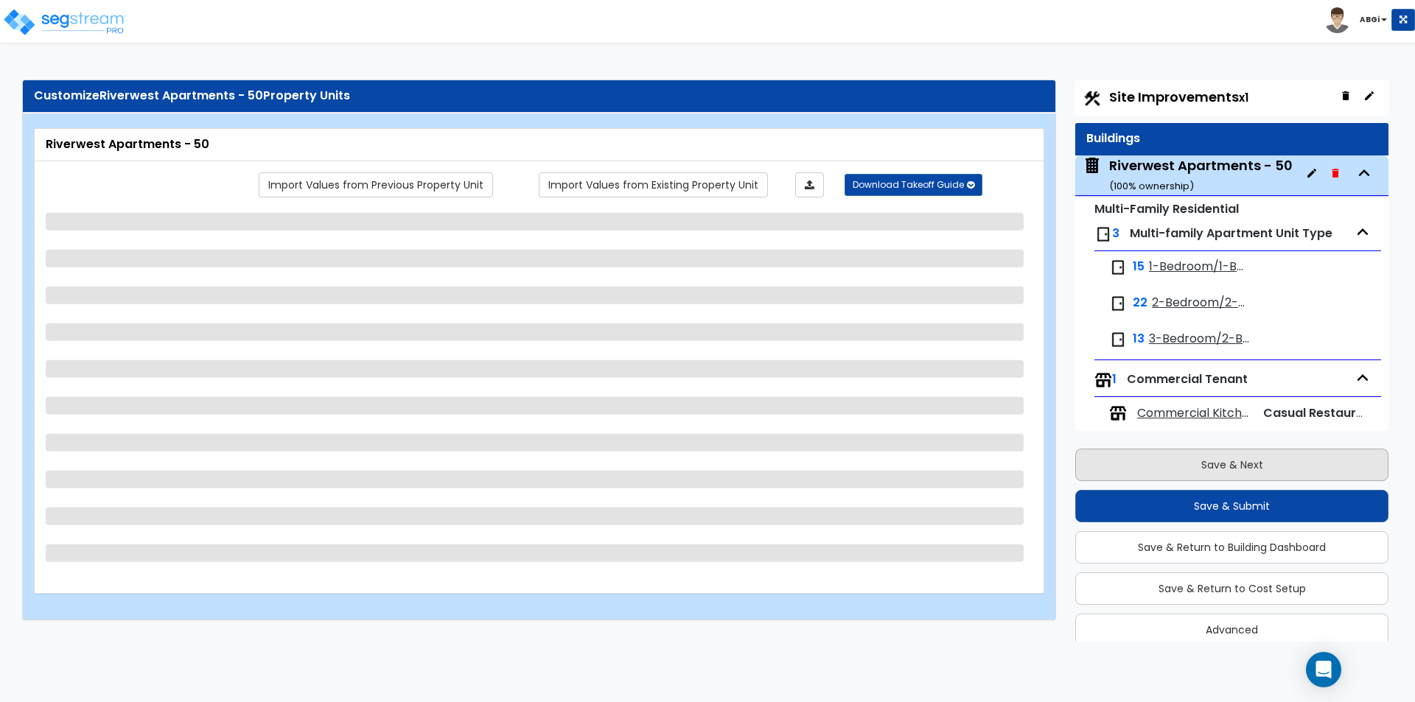
scroll to position [58, 0]
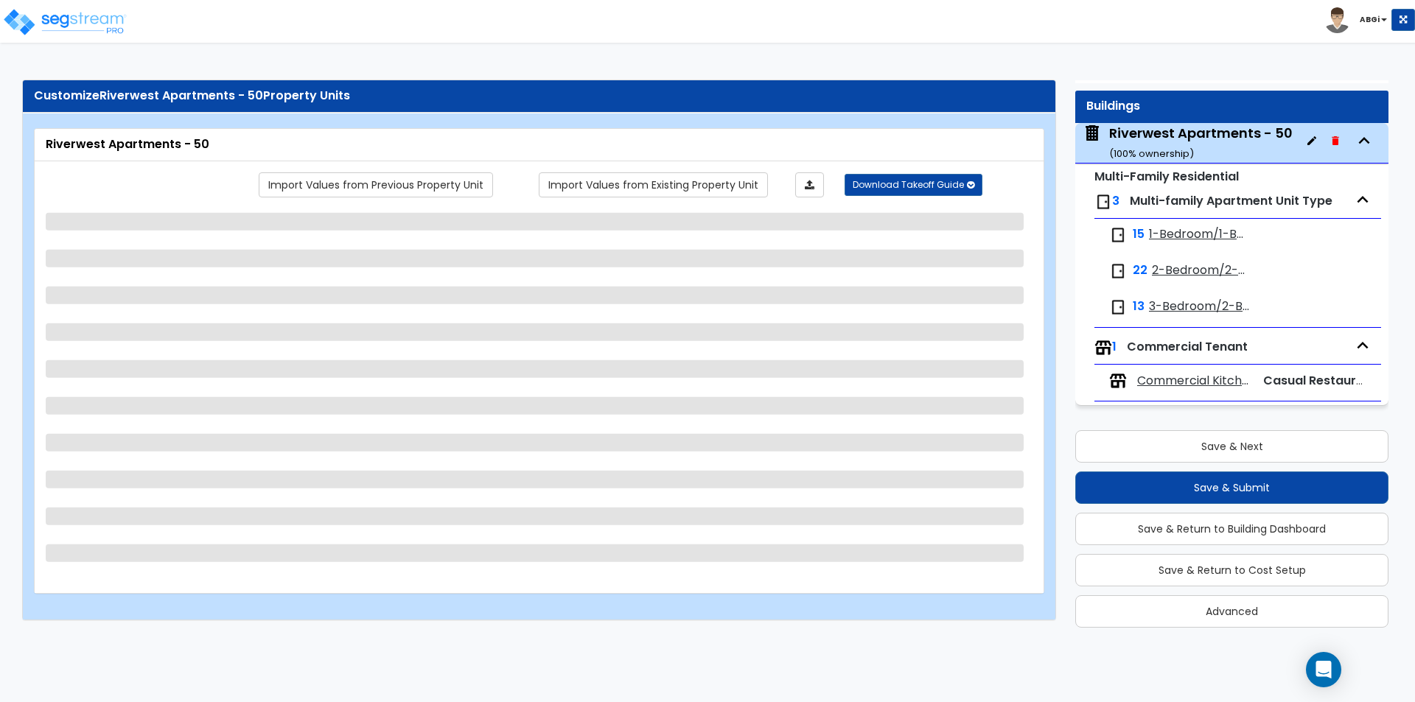
select select "1"
select select "7"
select select "2"
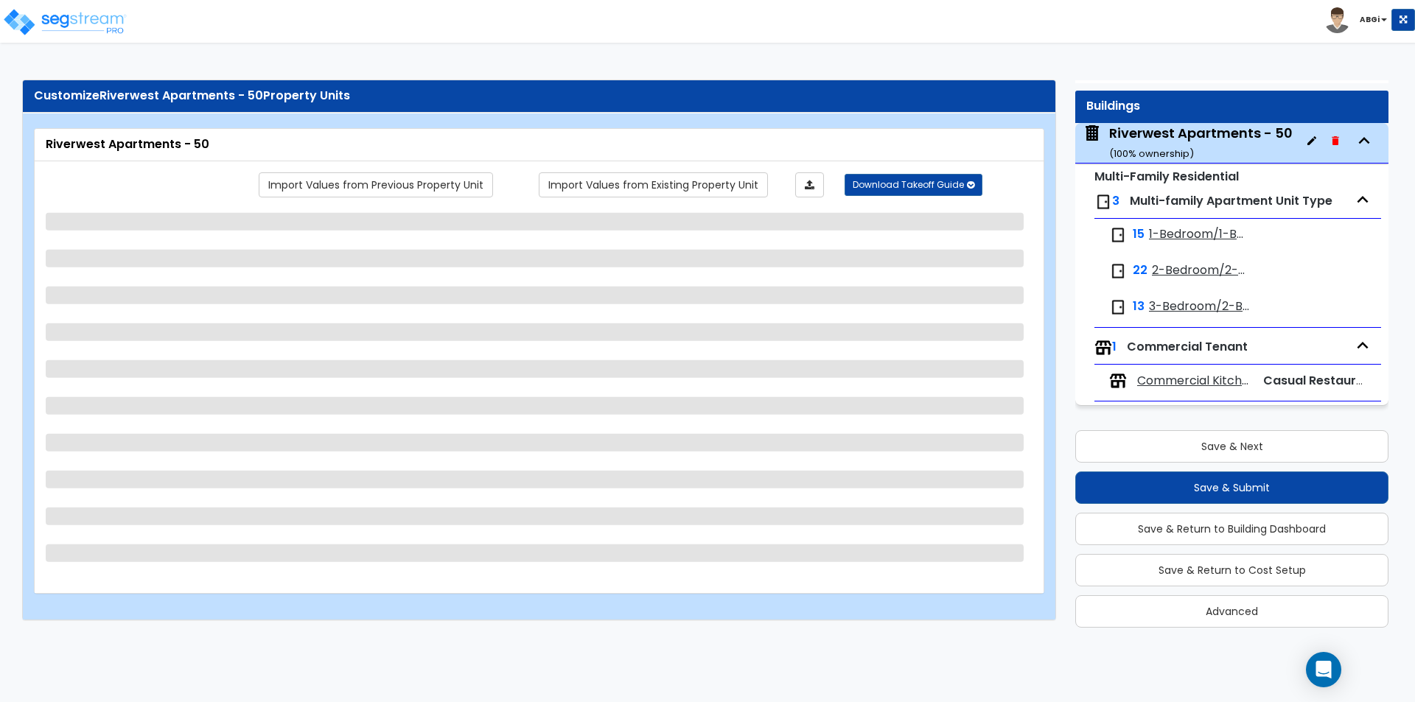
select select "5"
select select "2"
select select "3"
select select "1"
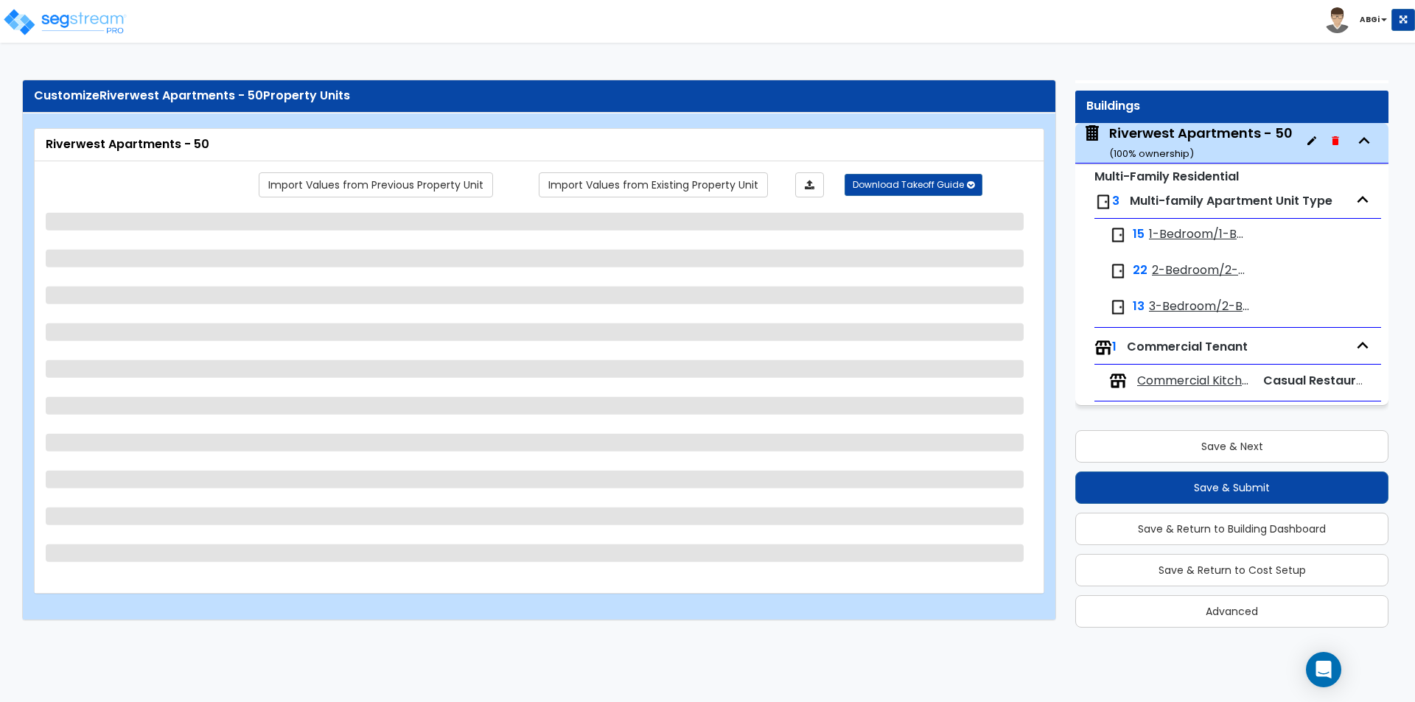
select select "2"
select select "3"
select select "1"
select select "3"
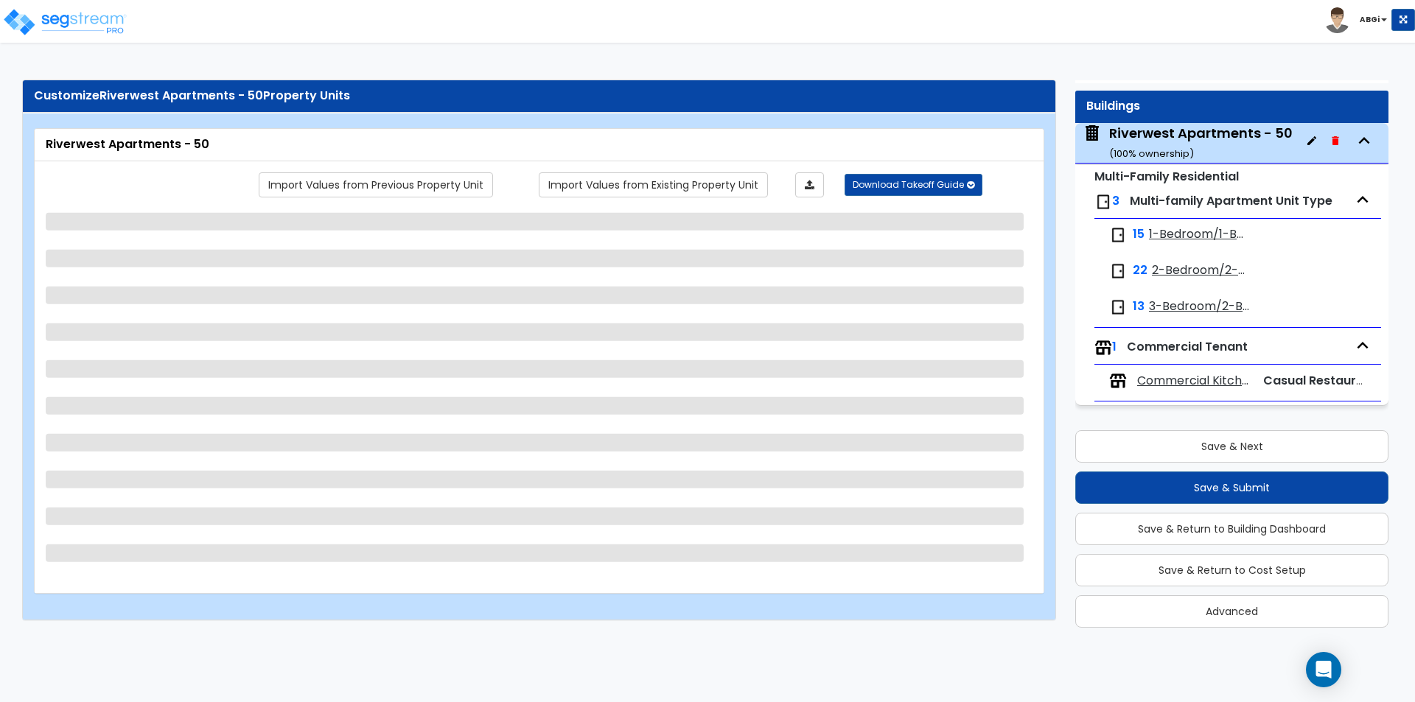
select select "1"
select select "2"
select select "1"
select select "2"
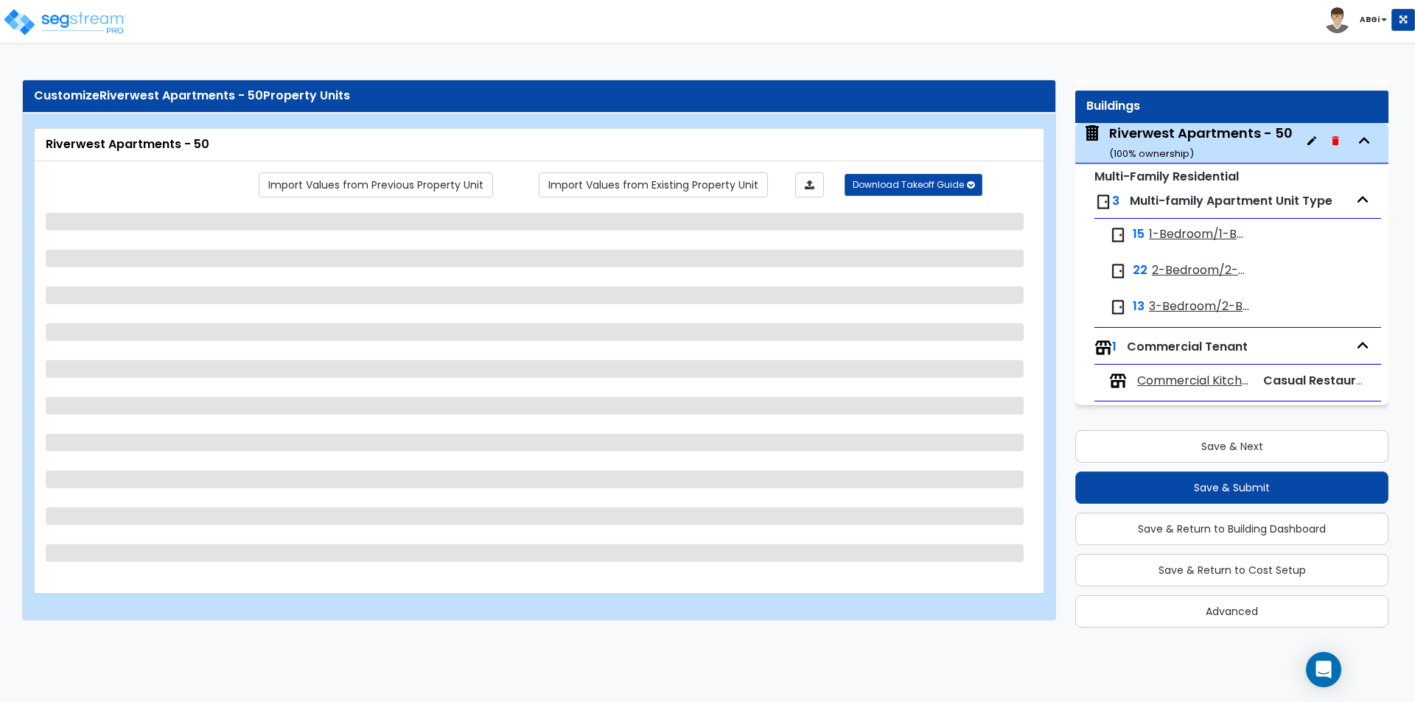
select select "1"
select select "6"
select select "1"
select select "2"
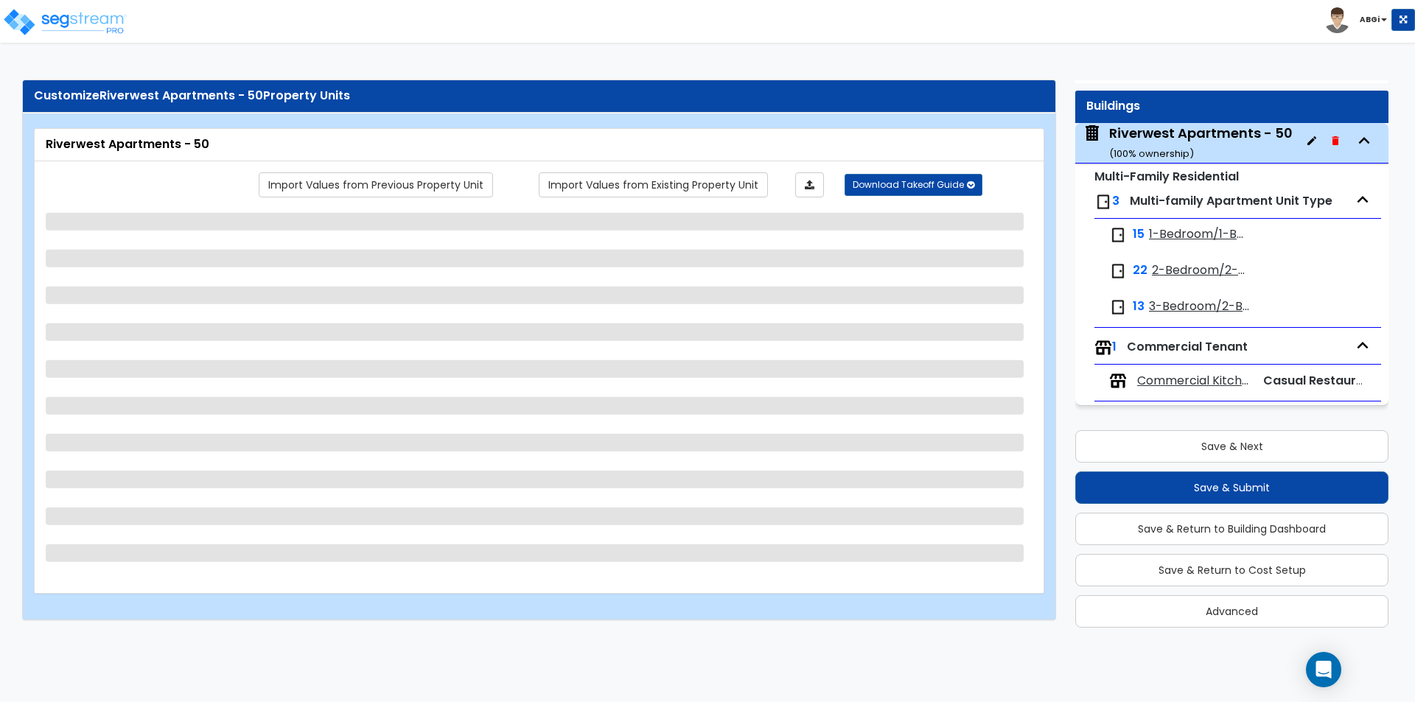
select select "3"
select select "1"
select select "2"
select select "8"
select select "1"
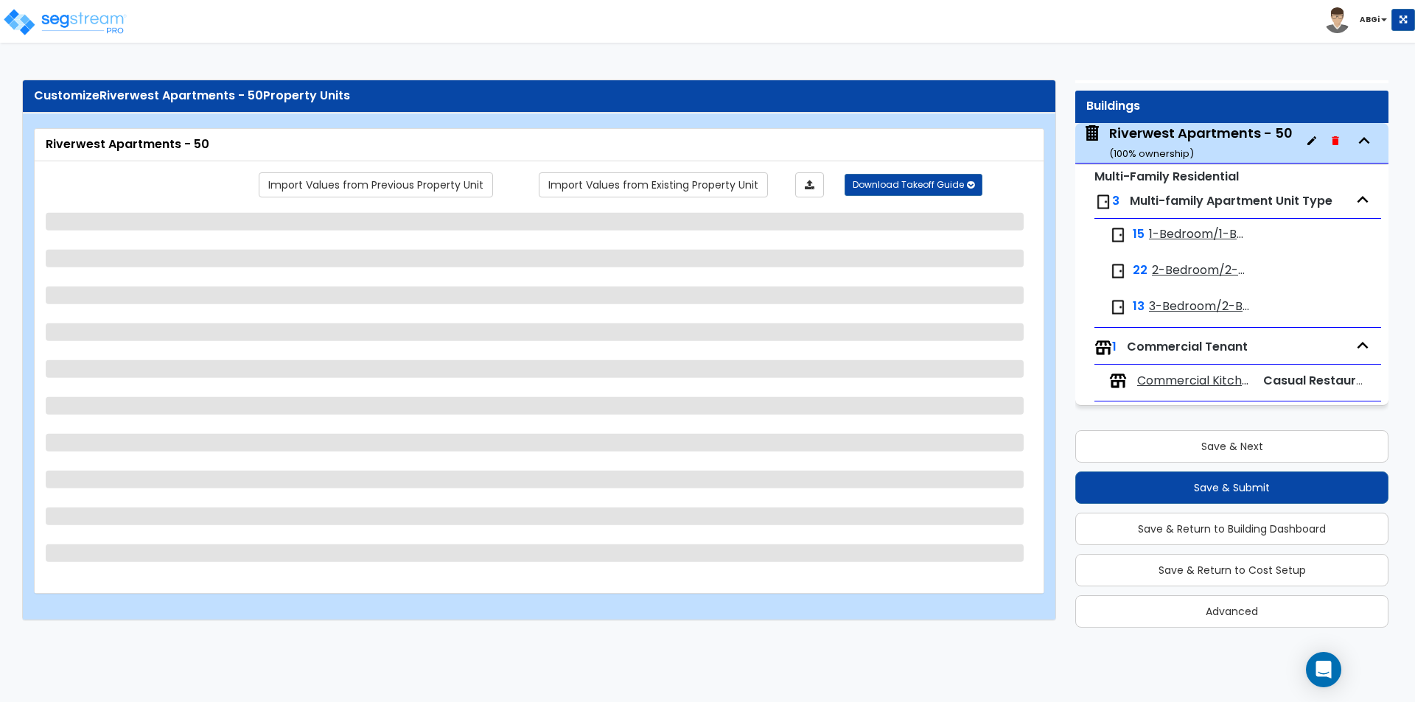
select select "8"
select select "1"
select select "6"
select select "2"
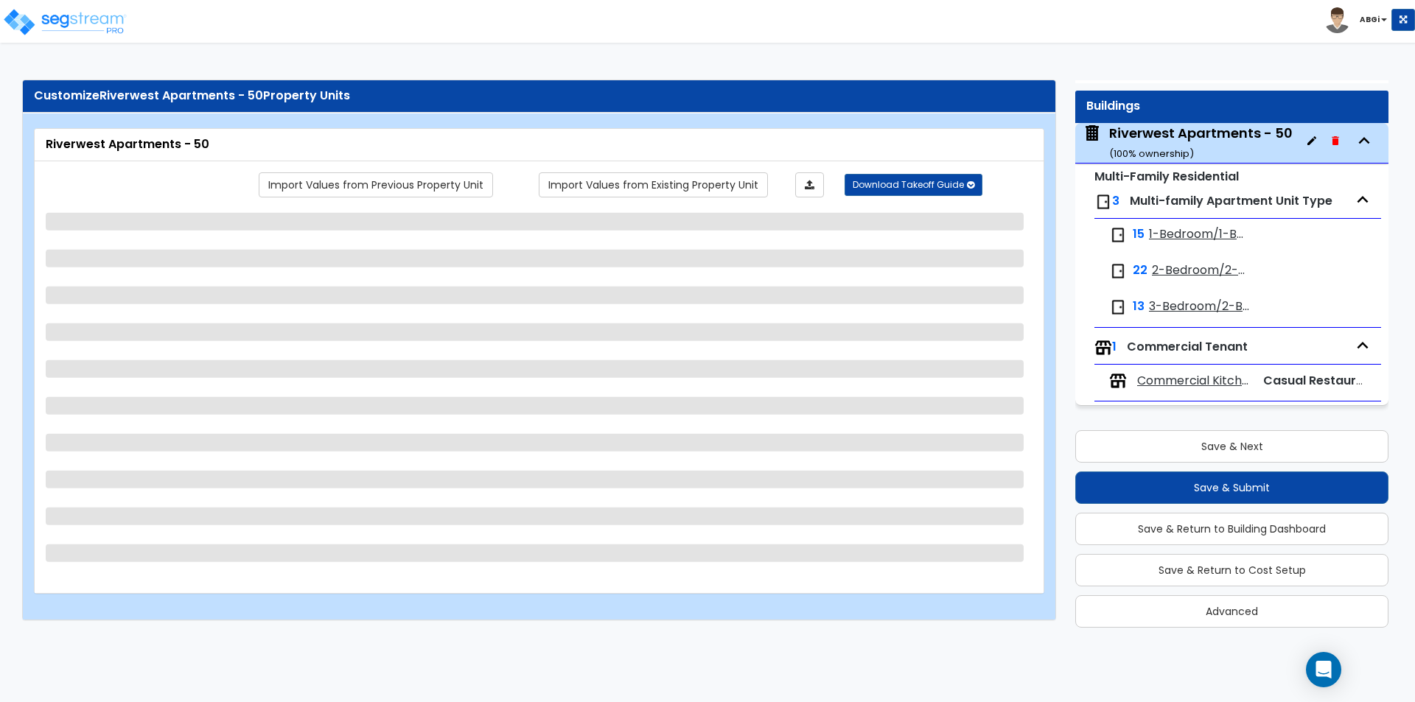
select select "1"
select select "2"
select select "6"
select select "1"
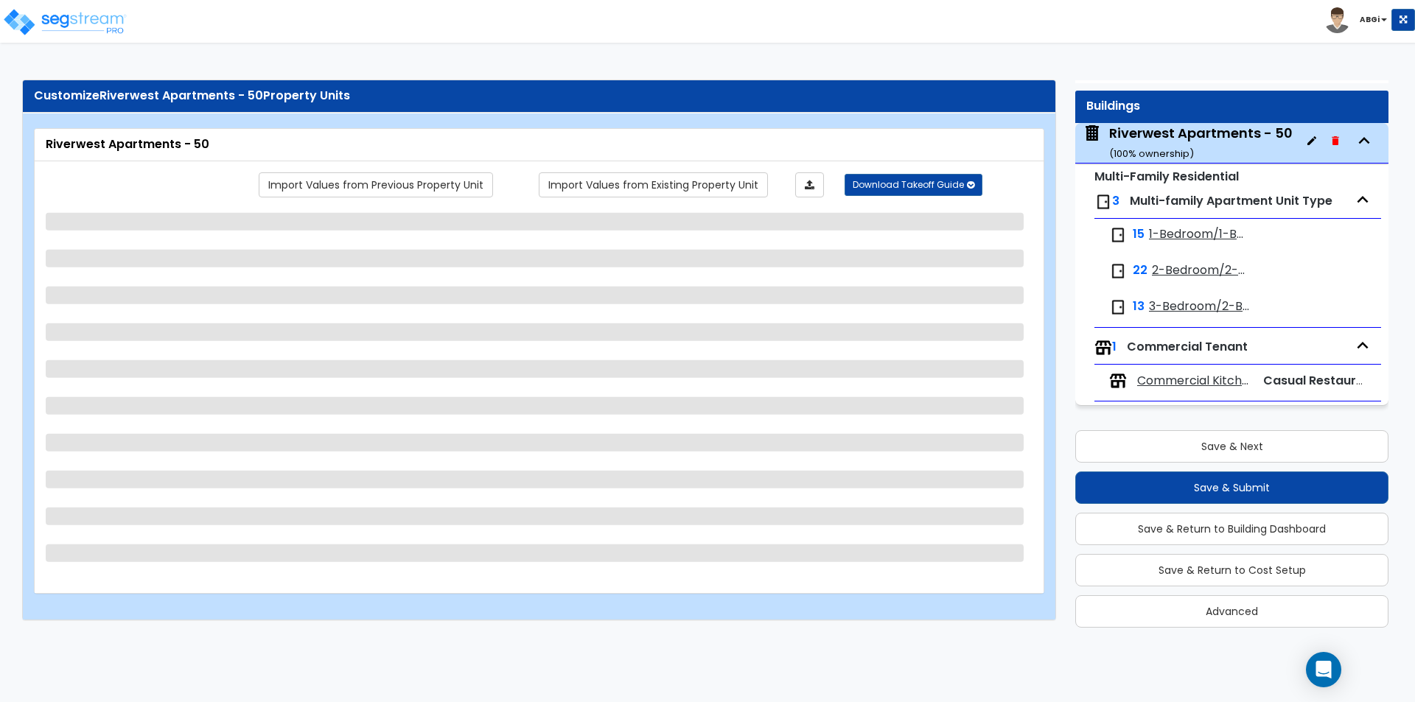
select select "1"
select select "7"
select select "3"
select select "2"
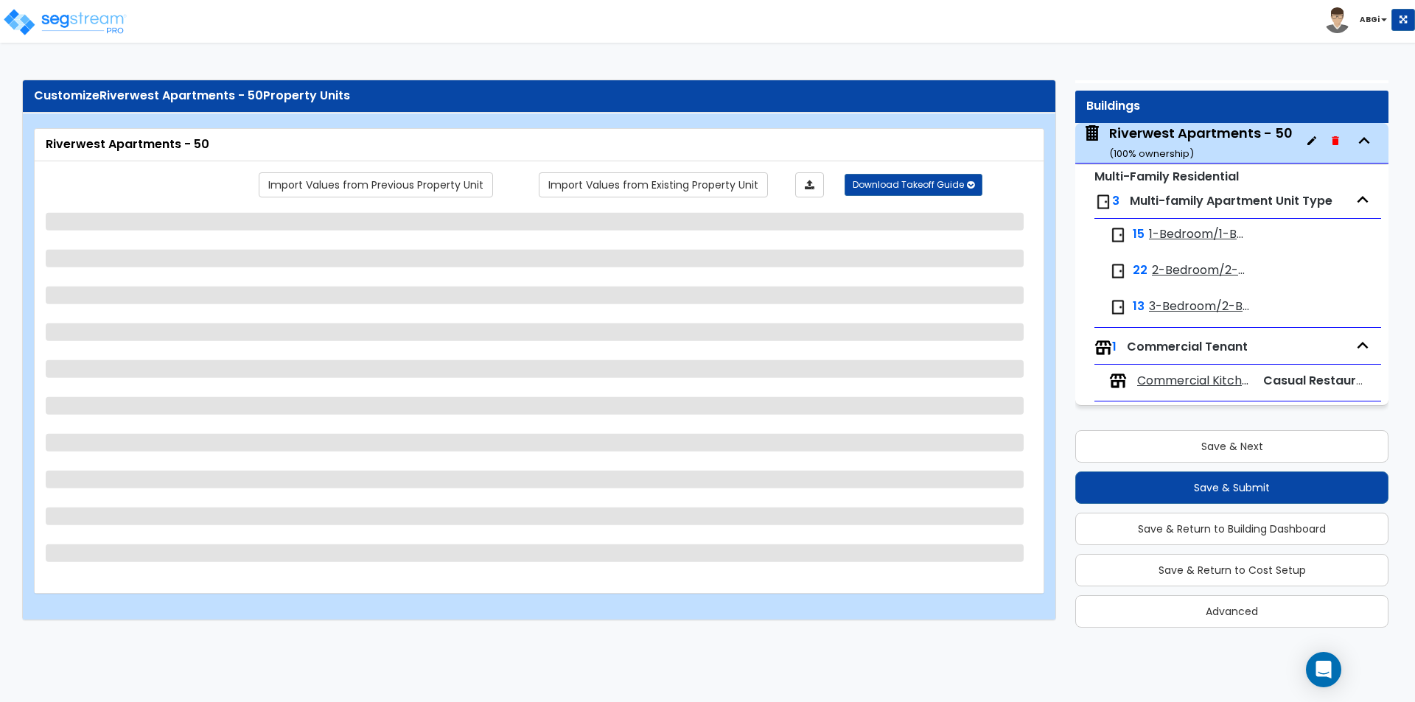
select select "2"
select select "1"
select select "4"
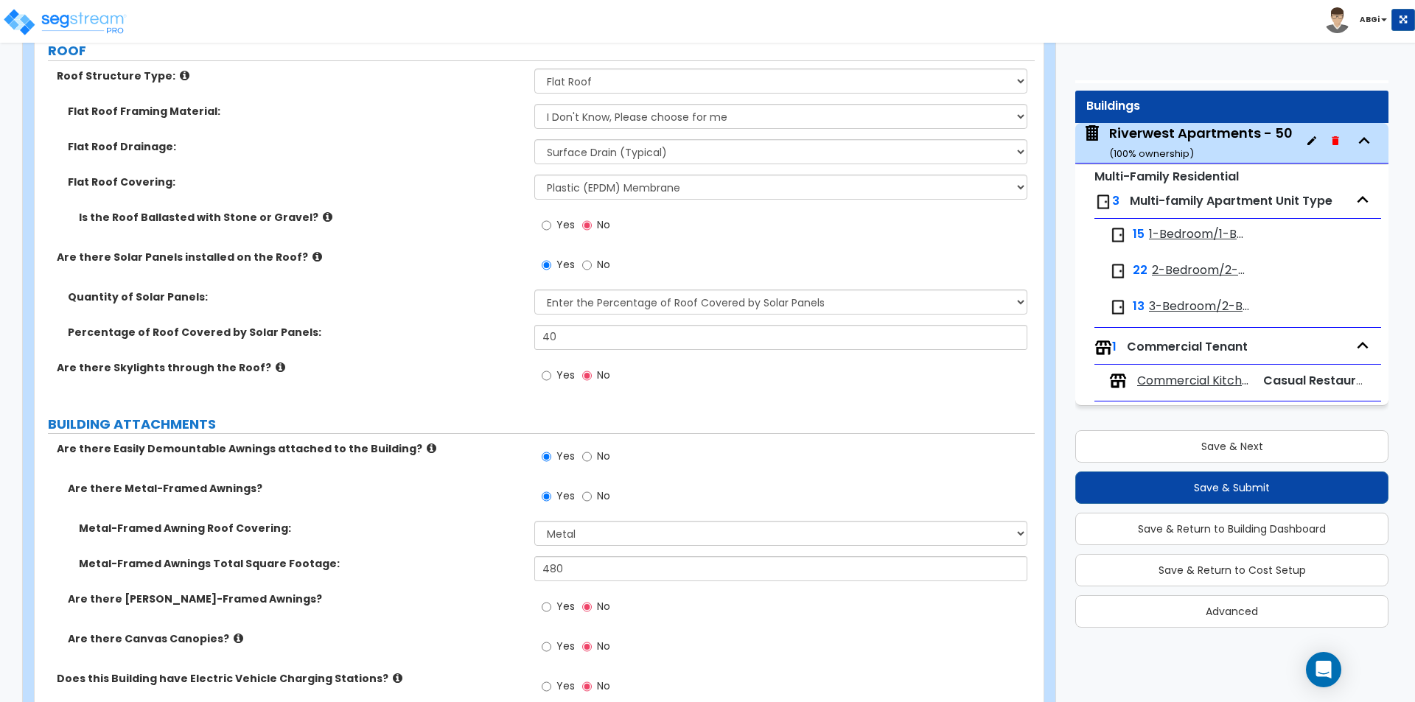
scroll to position [1326, 0]
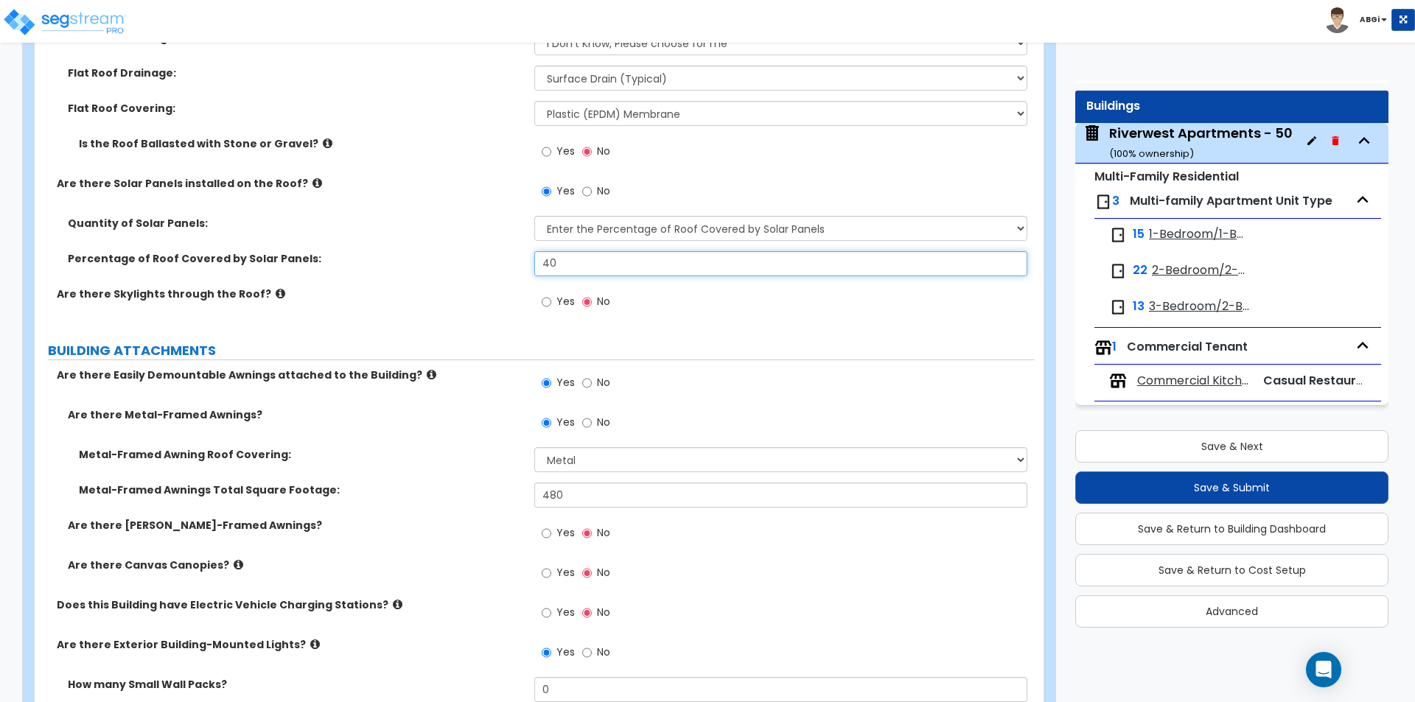
click at [601, 275] on input "40" at bounding box center [780, 263] width 492 height 25
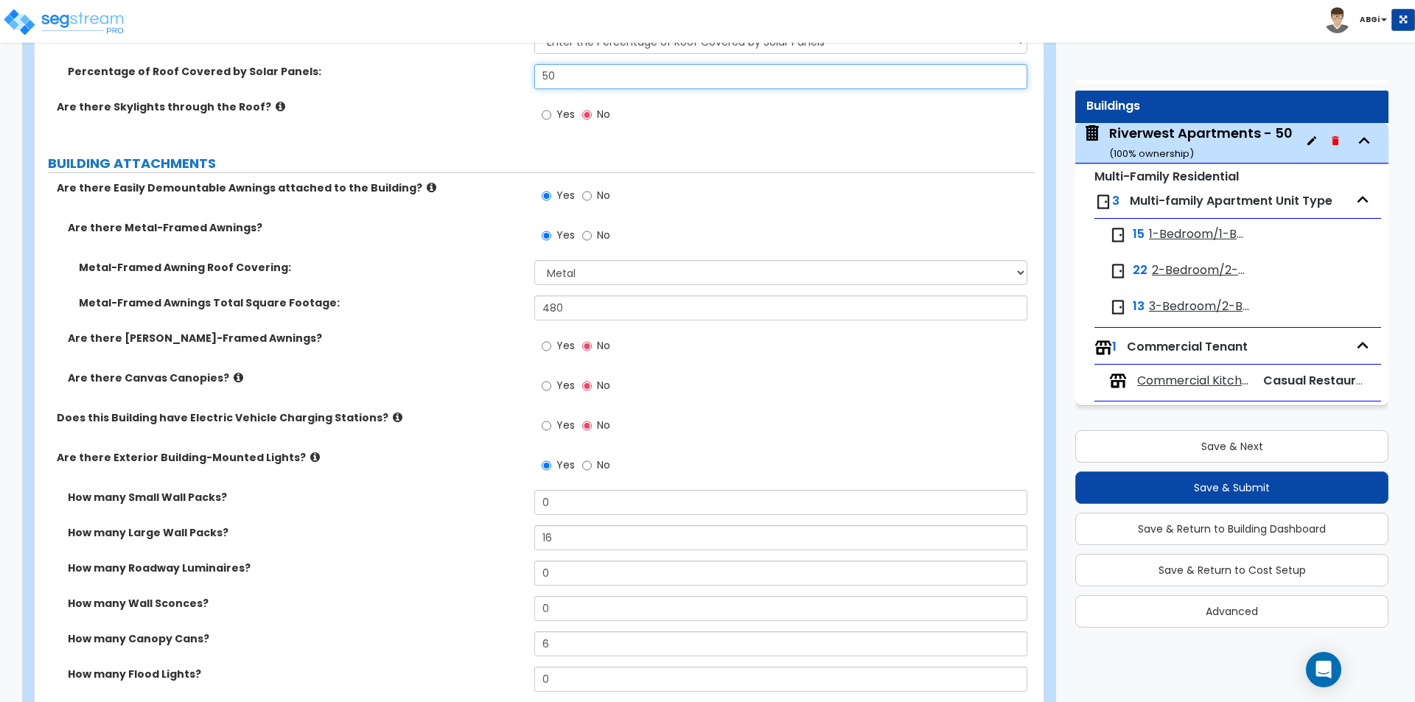
scroll to position [1547, 0]
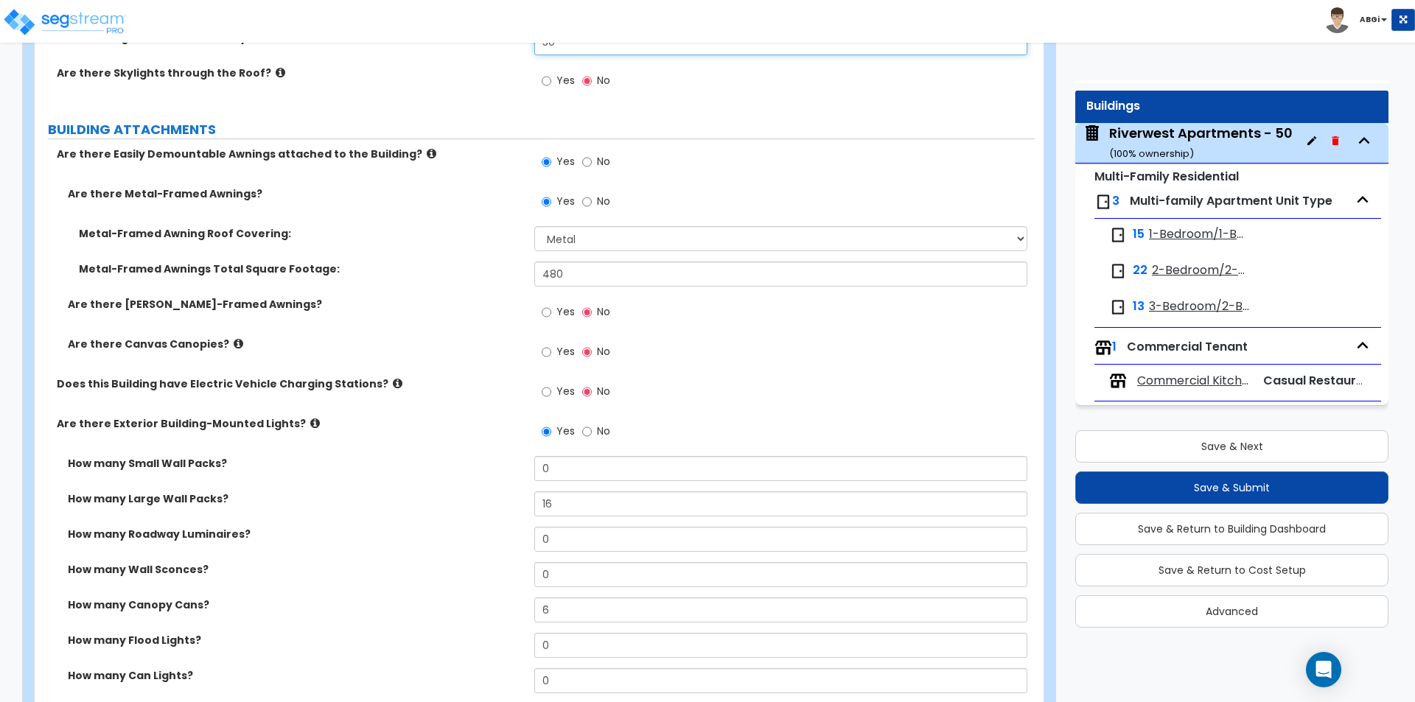
type input "50"
click at [603, 282] on input "480" at bounding box center [780, 274] width 492 height 25
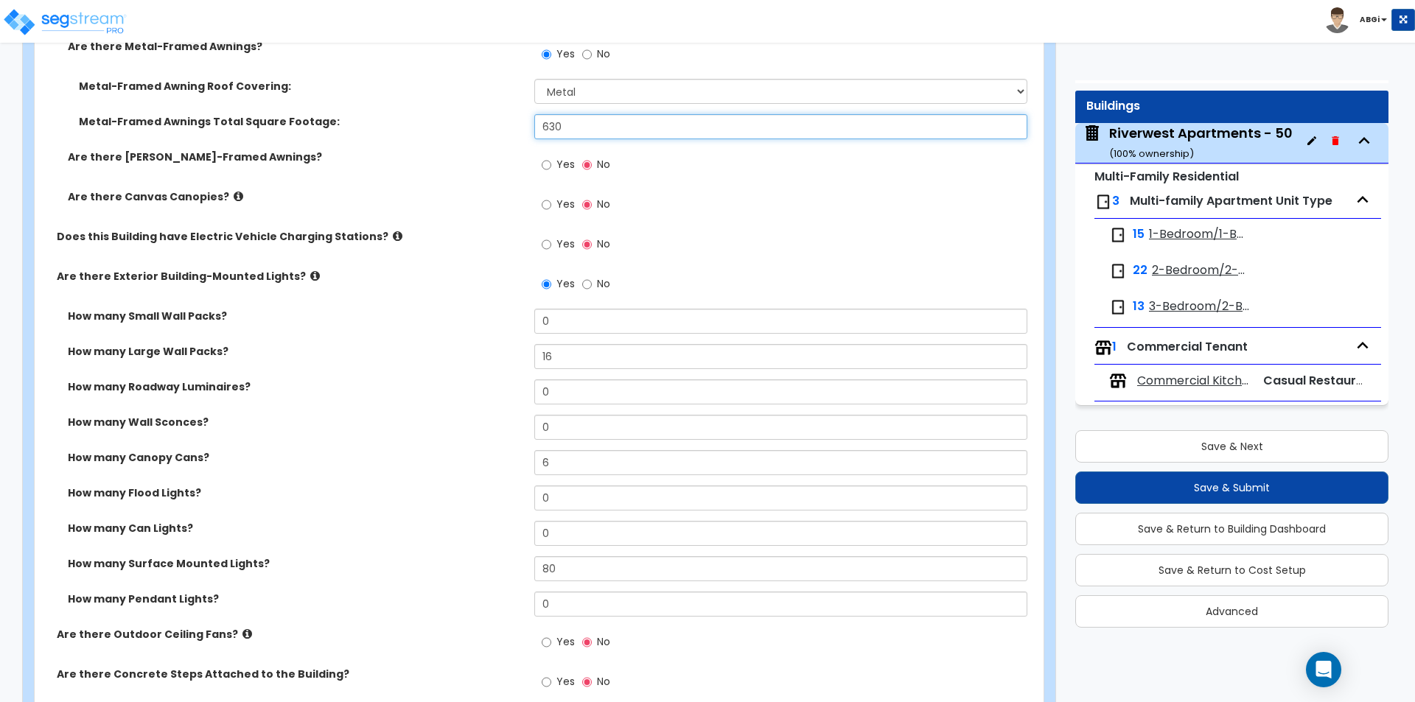
scroll to position [1769, 0]
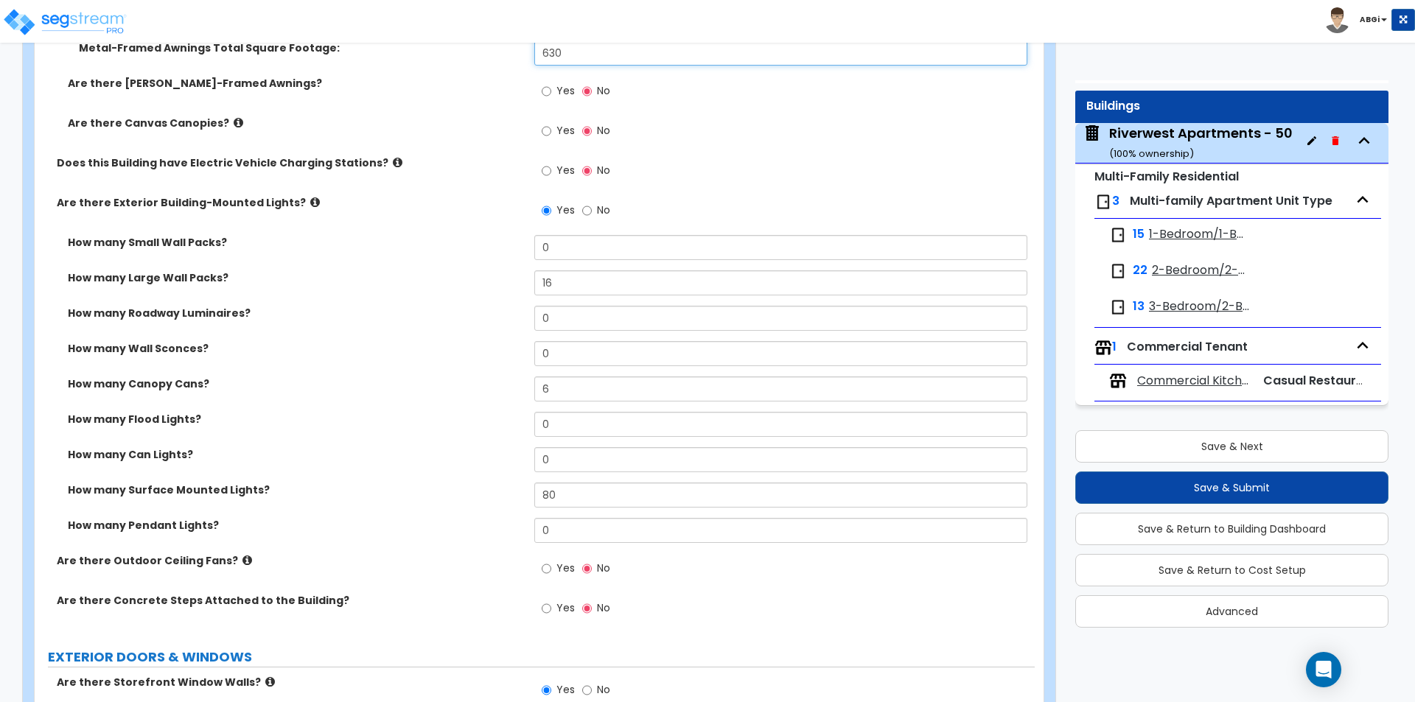
type input "630"
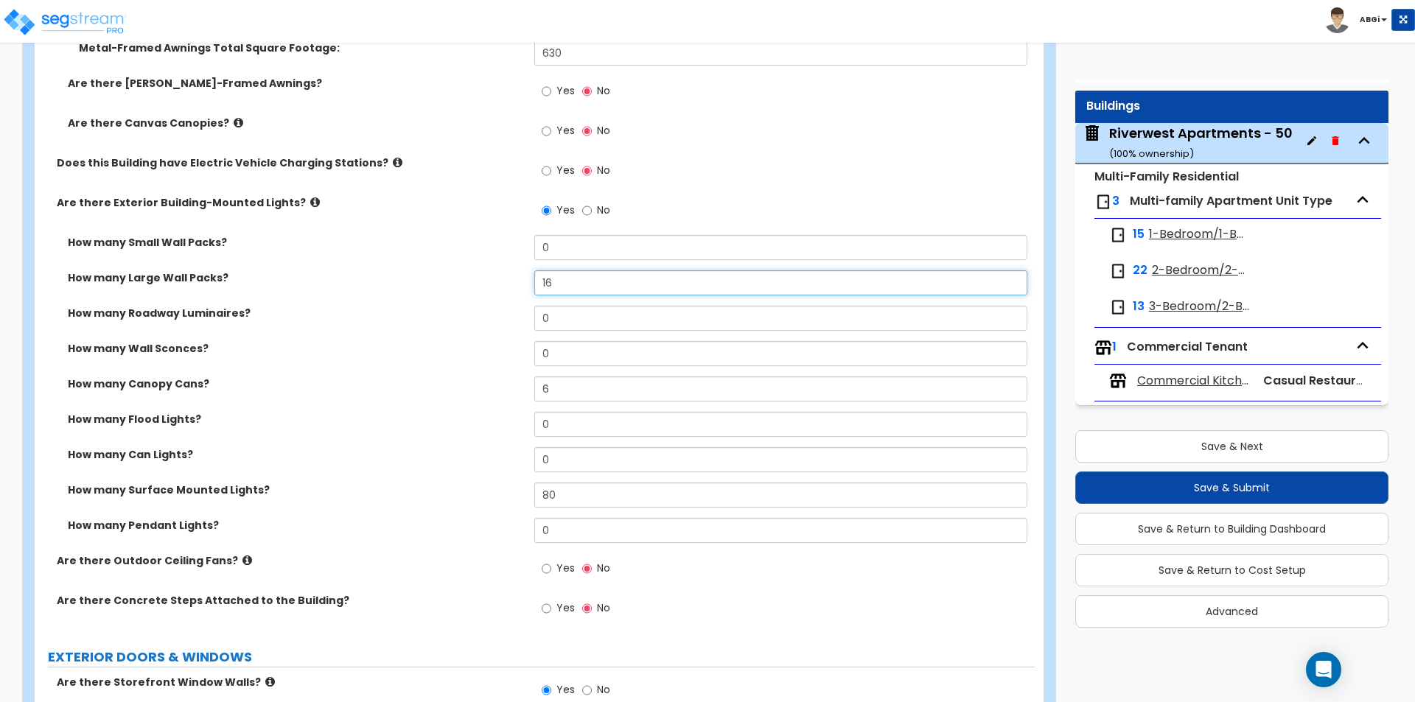
click at [597, 284] on input "16" at bounding box center [780, 282] width 492 height 25
type input "24"
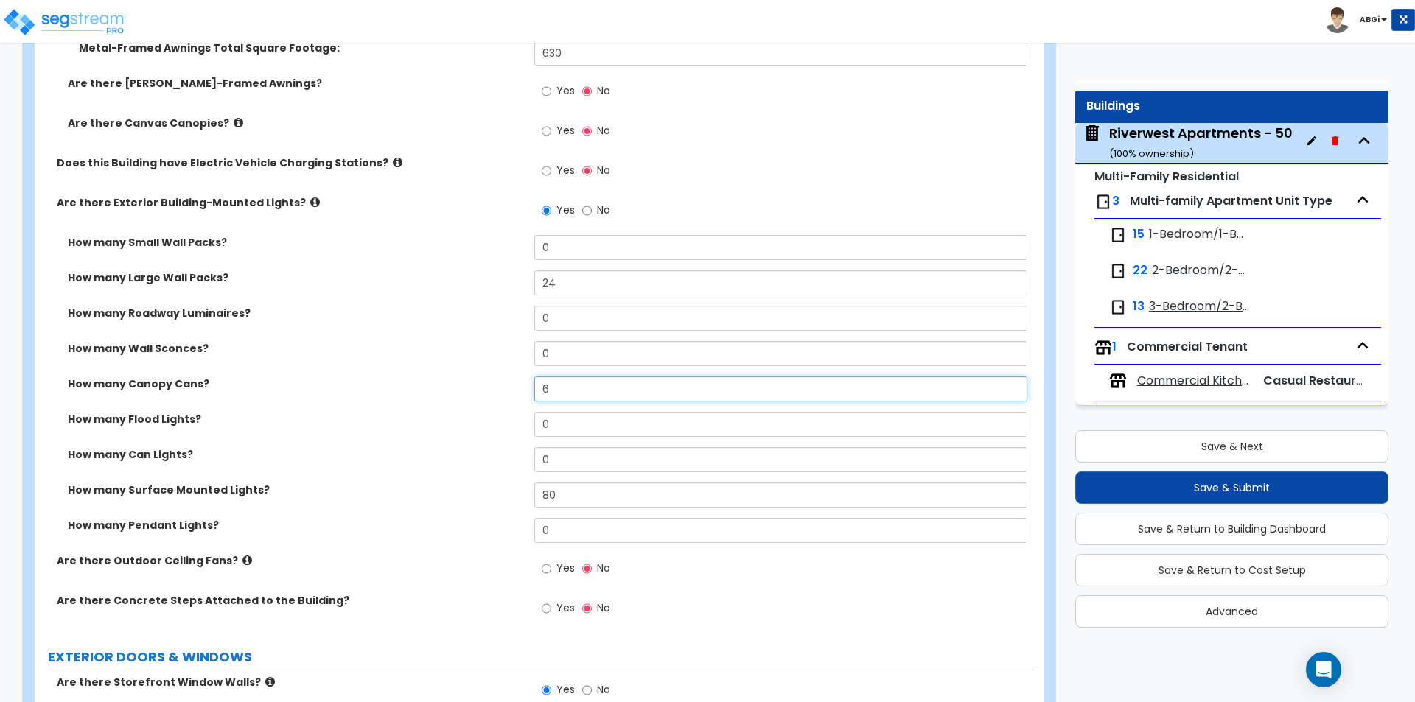
click at [607, 388] on input "6" at bounding box center [780, 389] width 492 height 25
type input "12"
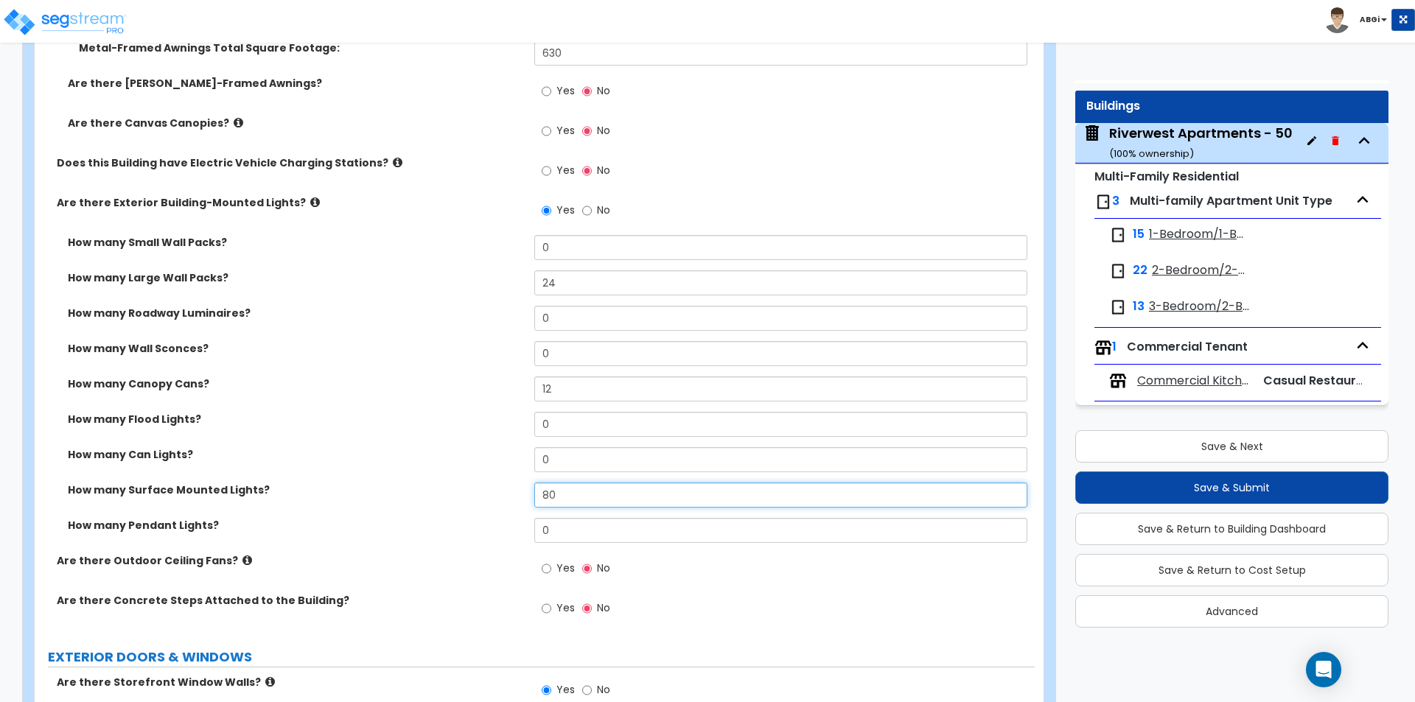
click at [581, 489] on input "80" at bounding box center [780, 495] width 492 height 25
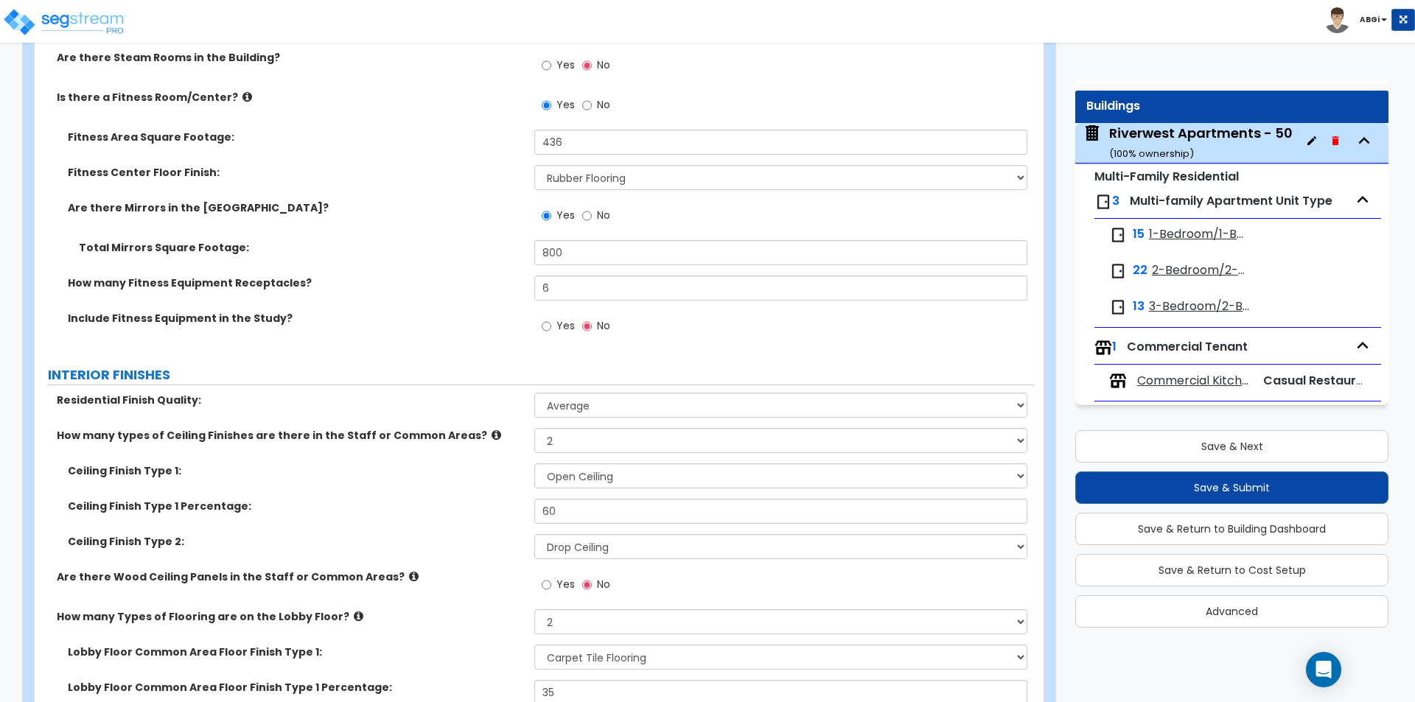
scroll to position [4200, 0]
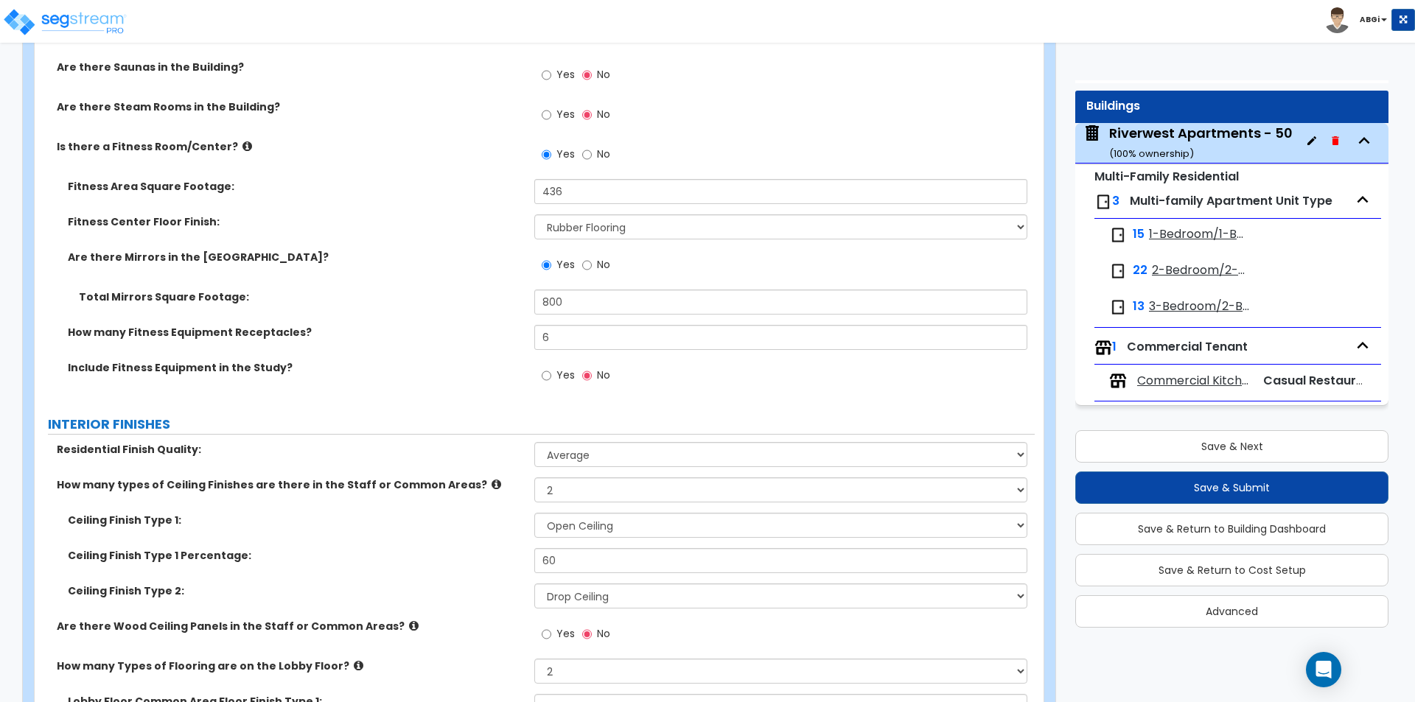
type input "120"
click at [595, 195] on input "436" at bounding box center [780, 191] width 492 height 25
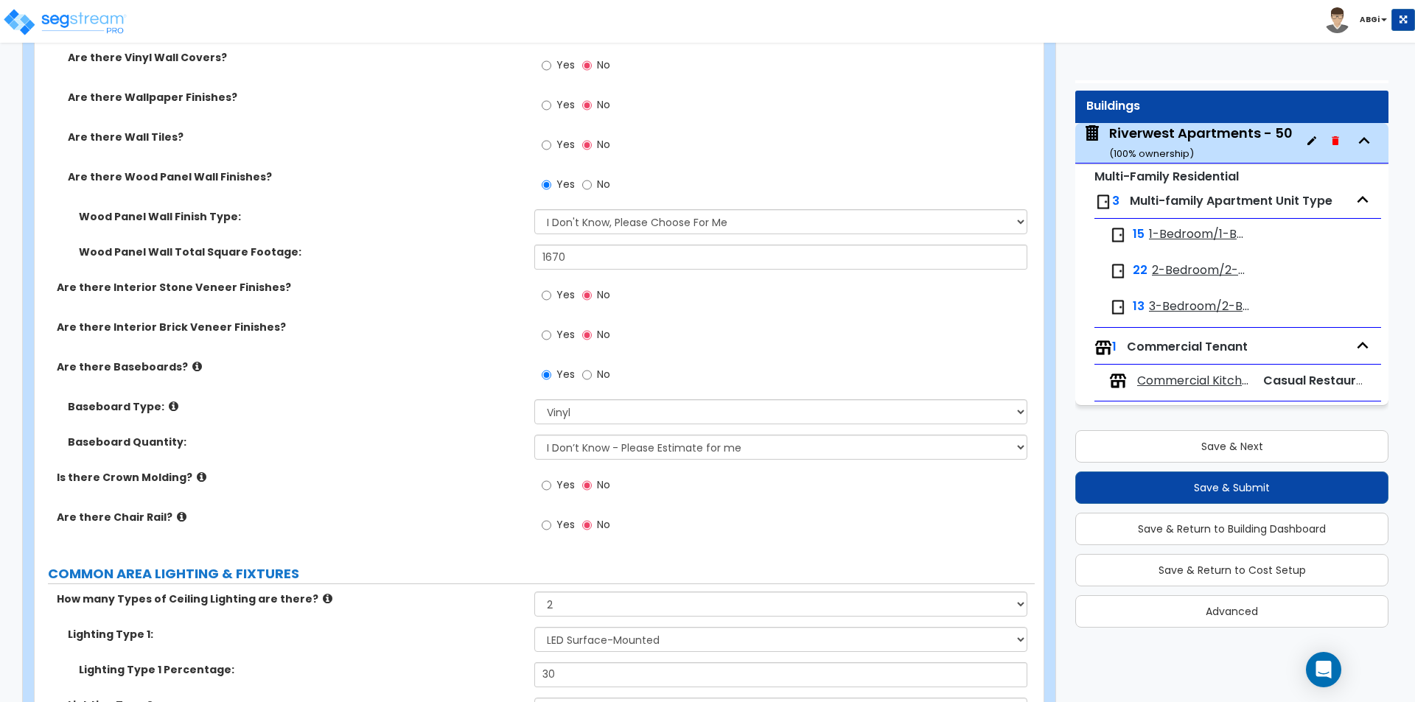
scroll to position [5158, 0]
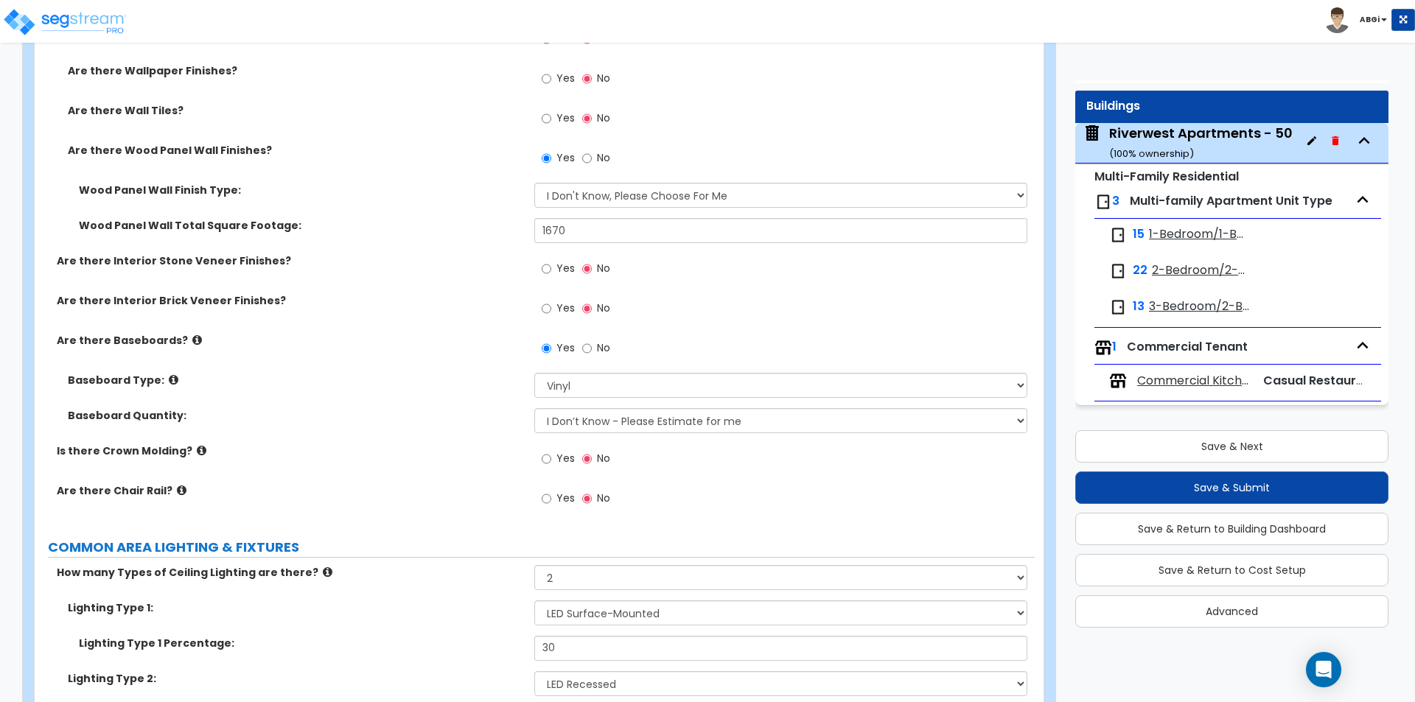
type input "550"
click at [585, 229] on input "1670" at bounding box center [780, 230] width 492 height 25
click at [584, 230] on input "1670" at bounding box center [780, 230] width 492 height 25
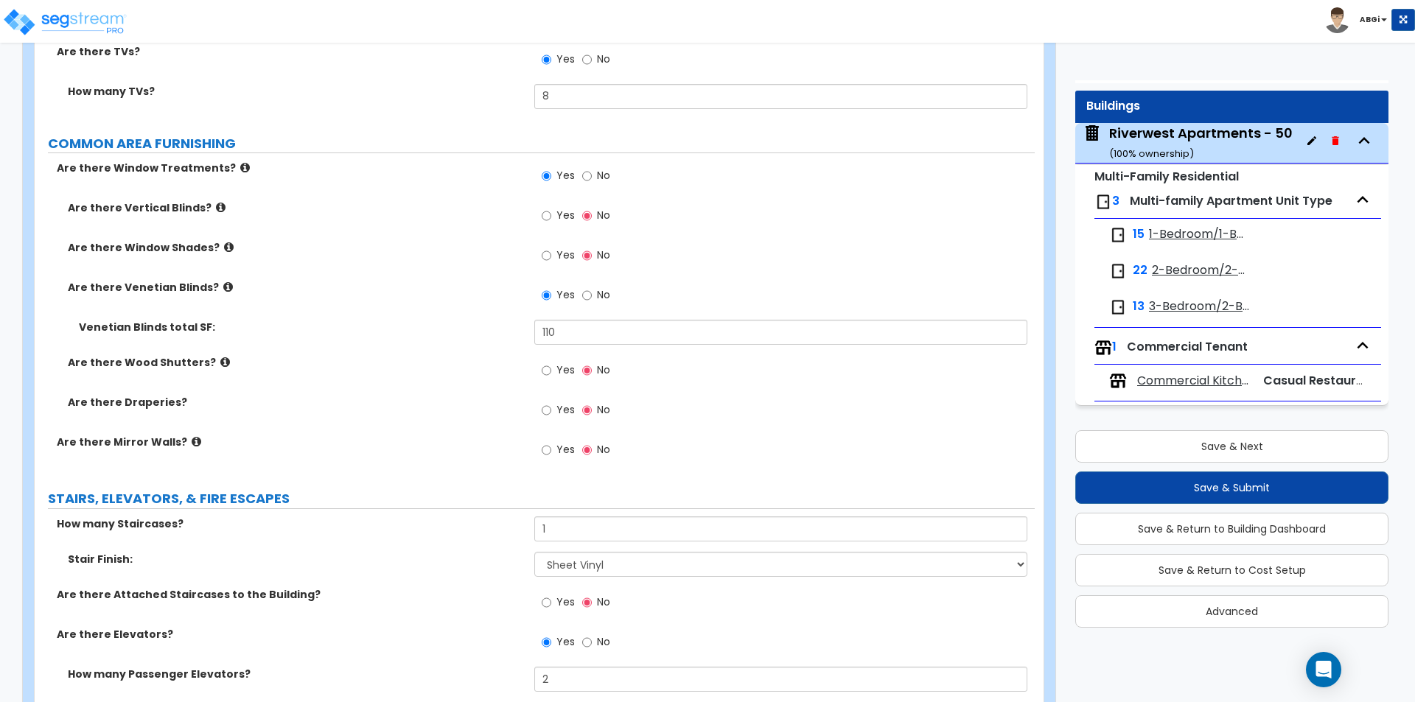
scroll to position [6043, 0]
type input "2,160"
click at [647, 329] on input "110" at bounding box center [780, 331] width 492 height 25
type input "2"
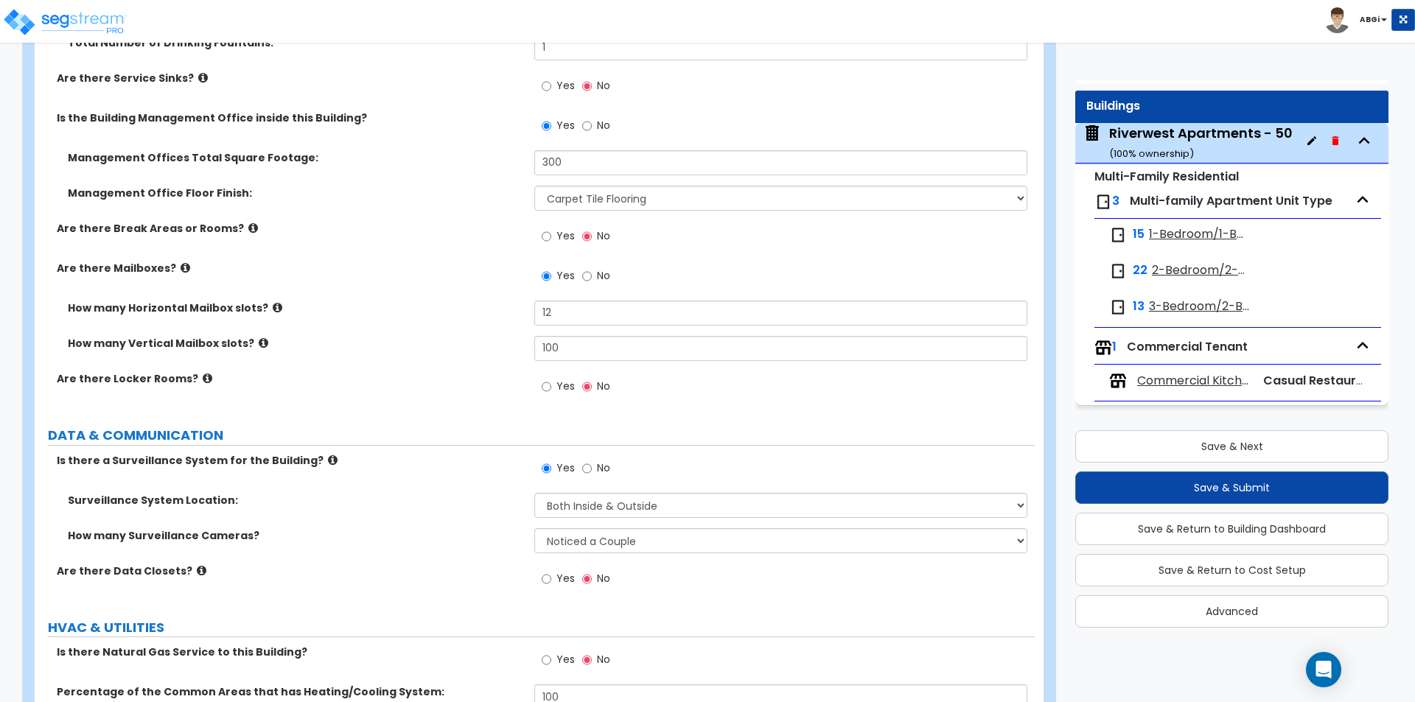
scroll to position [7222, 0]
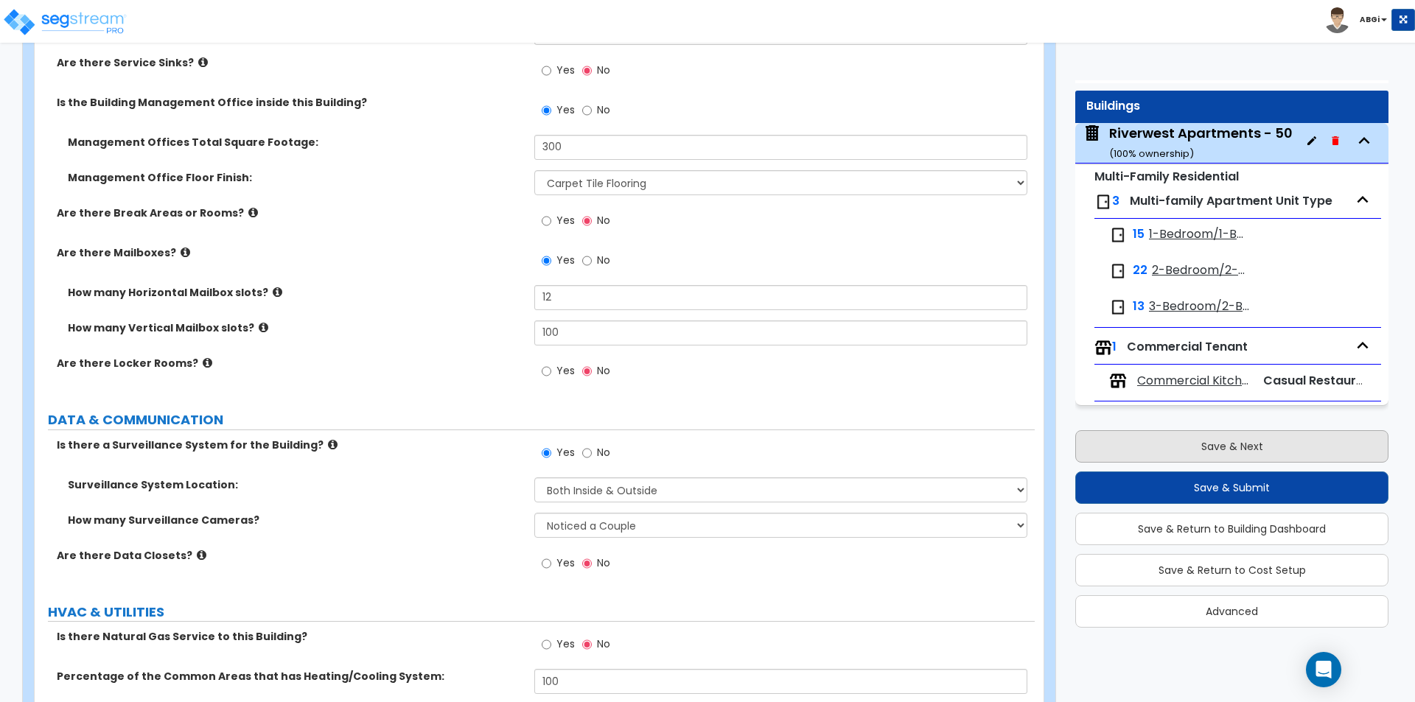
type input "180"
click at [1158, 450] on button "Save & Next" at bounding box center [1231, 446] width 313 height 32
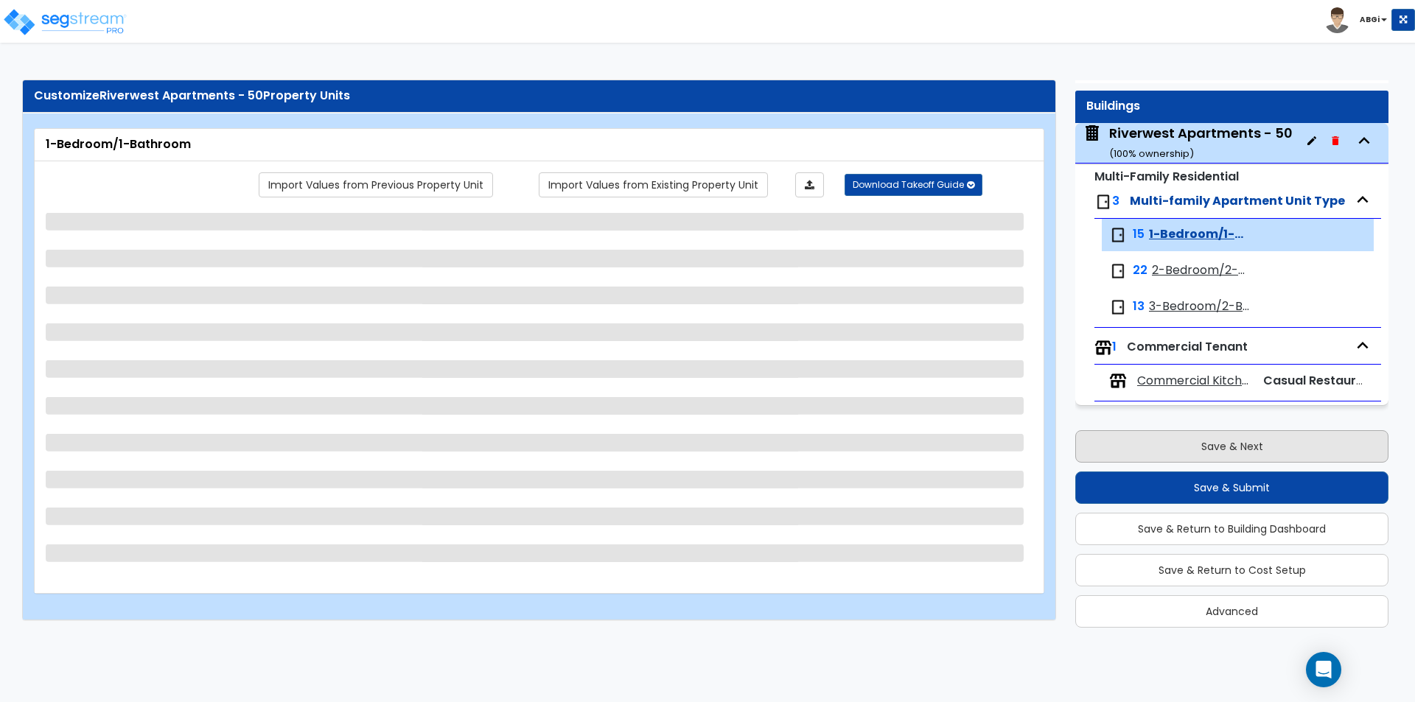
scroll to position [0, 0]
select select "2"
select select "7"
select select "5"
select select "7"
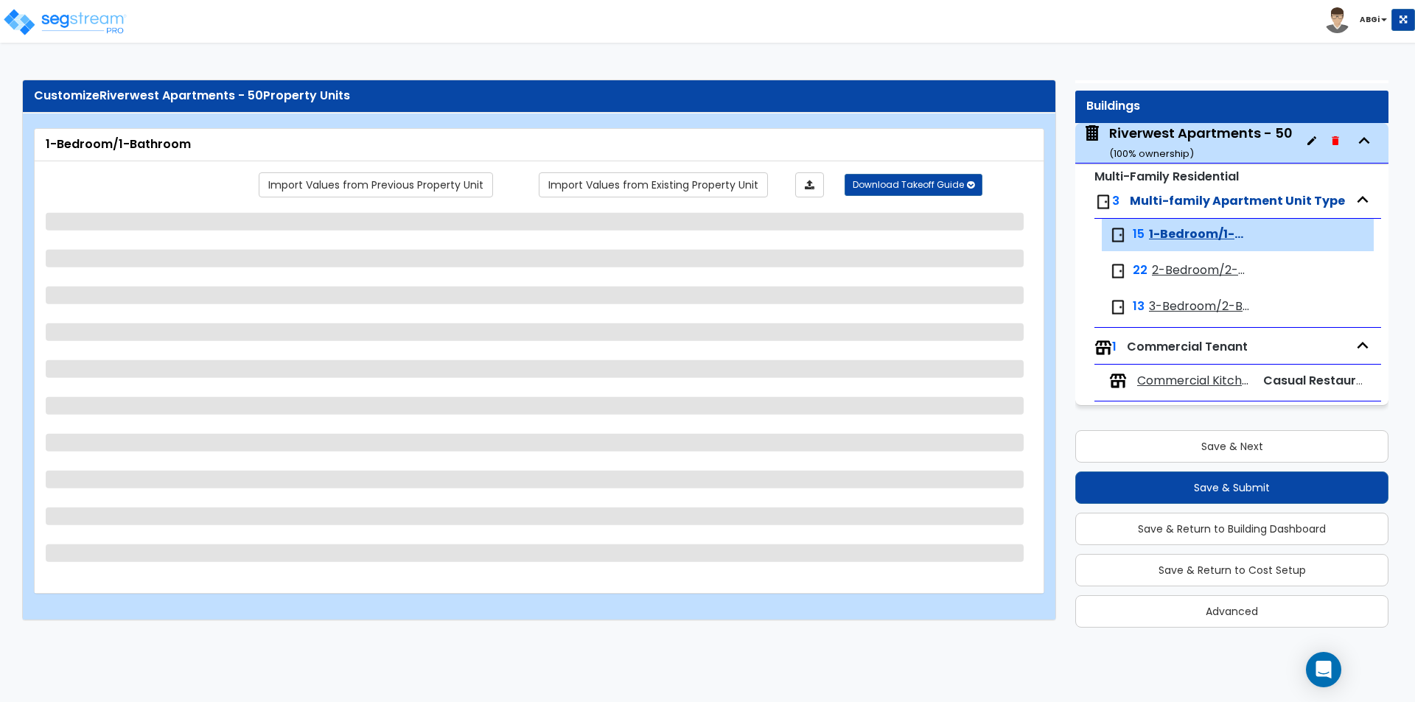
select select "1"
select select "3"
select select "2"
select select "5"
select select "2"
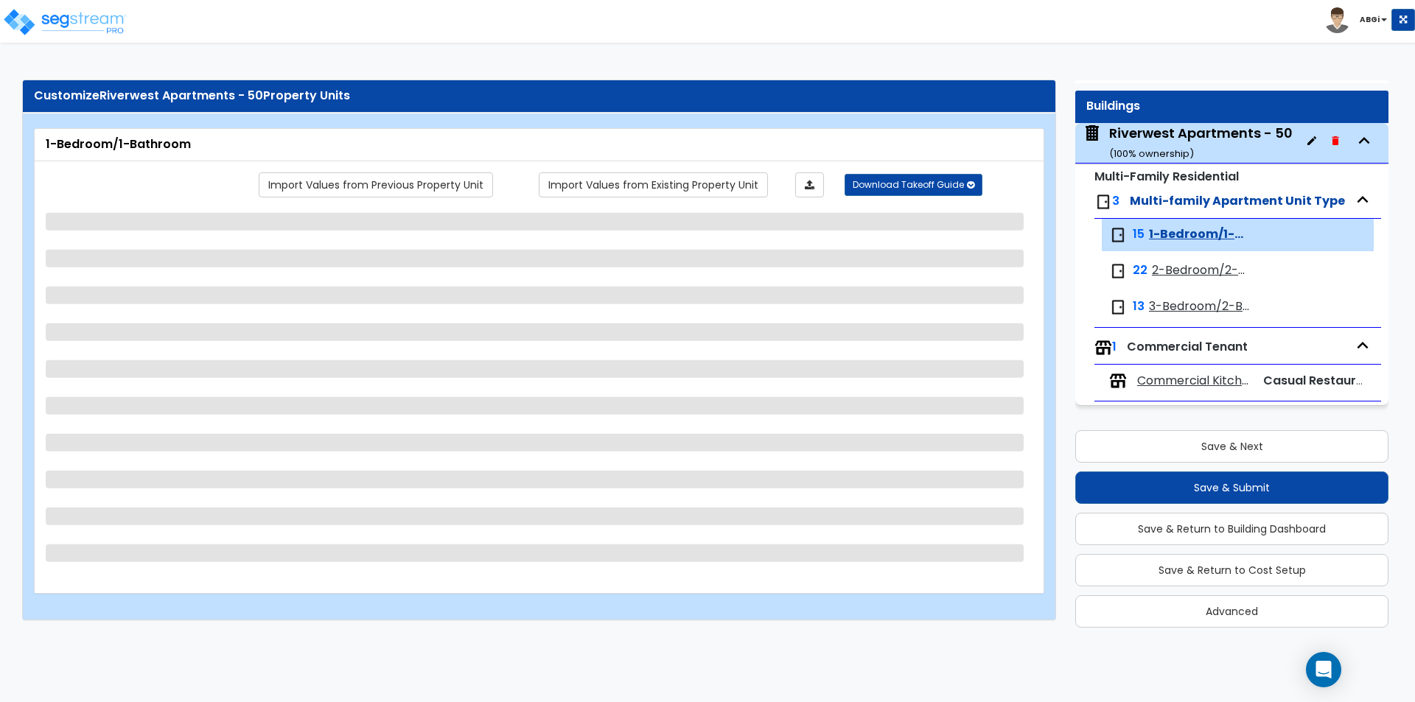
select select "1"
select select "2"
select select "1"
select select "2"
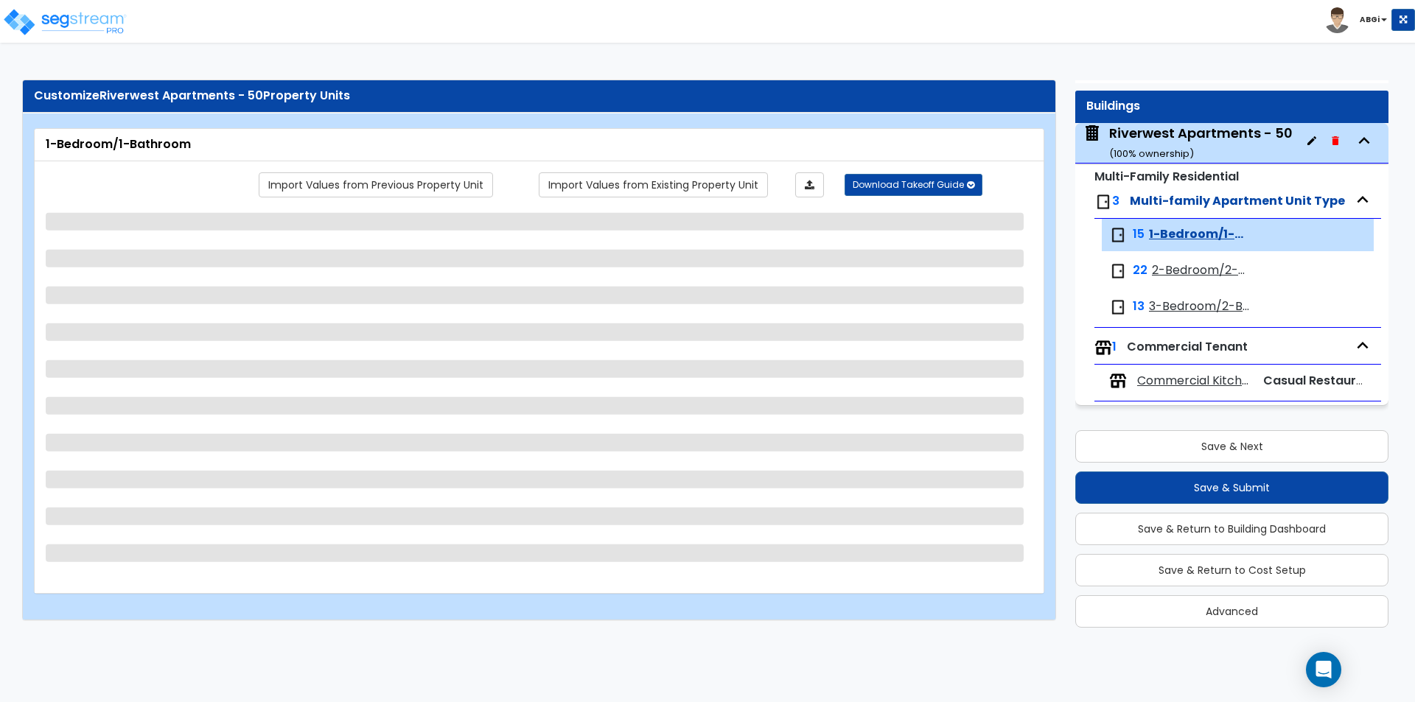
select select "1"
select select "2"
select select "1"
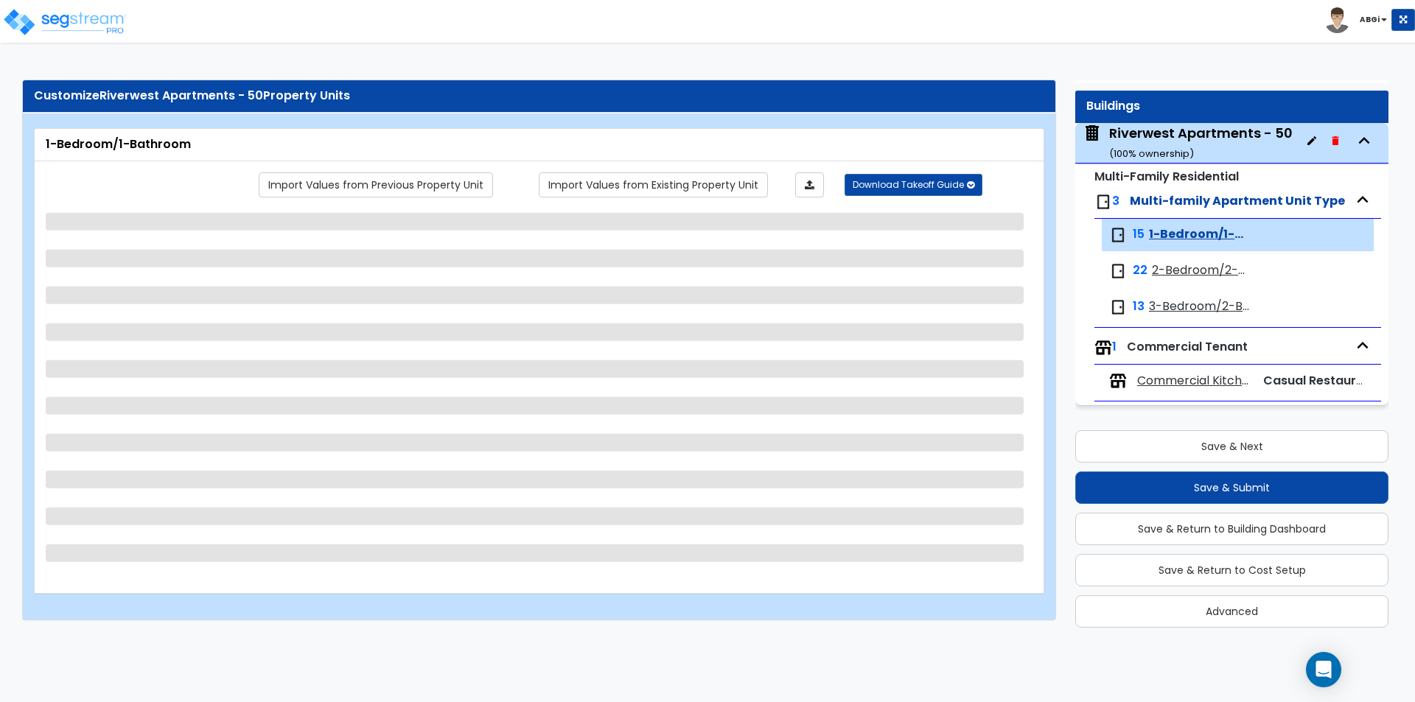
select select "2"
select select "1"
select select "5"
select select "1"
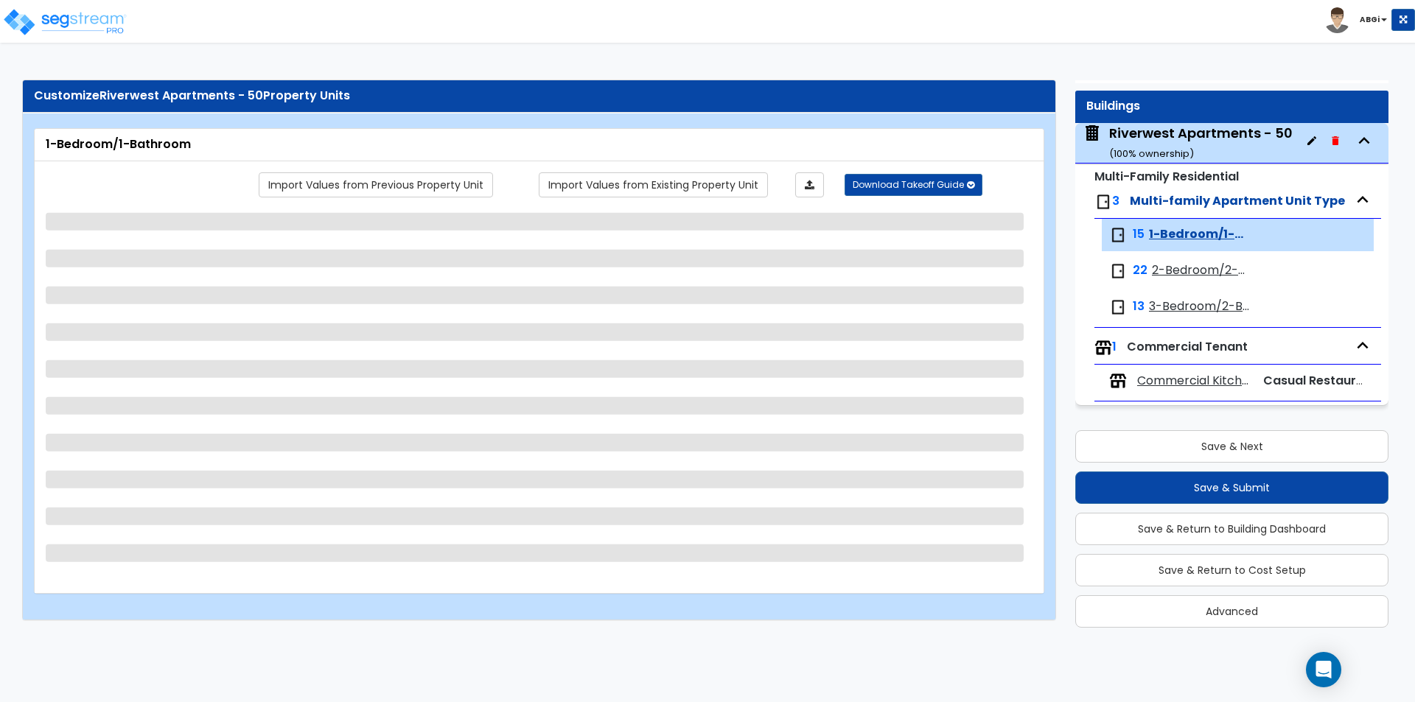
select select "2"
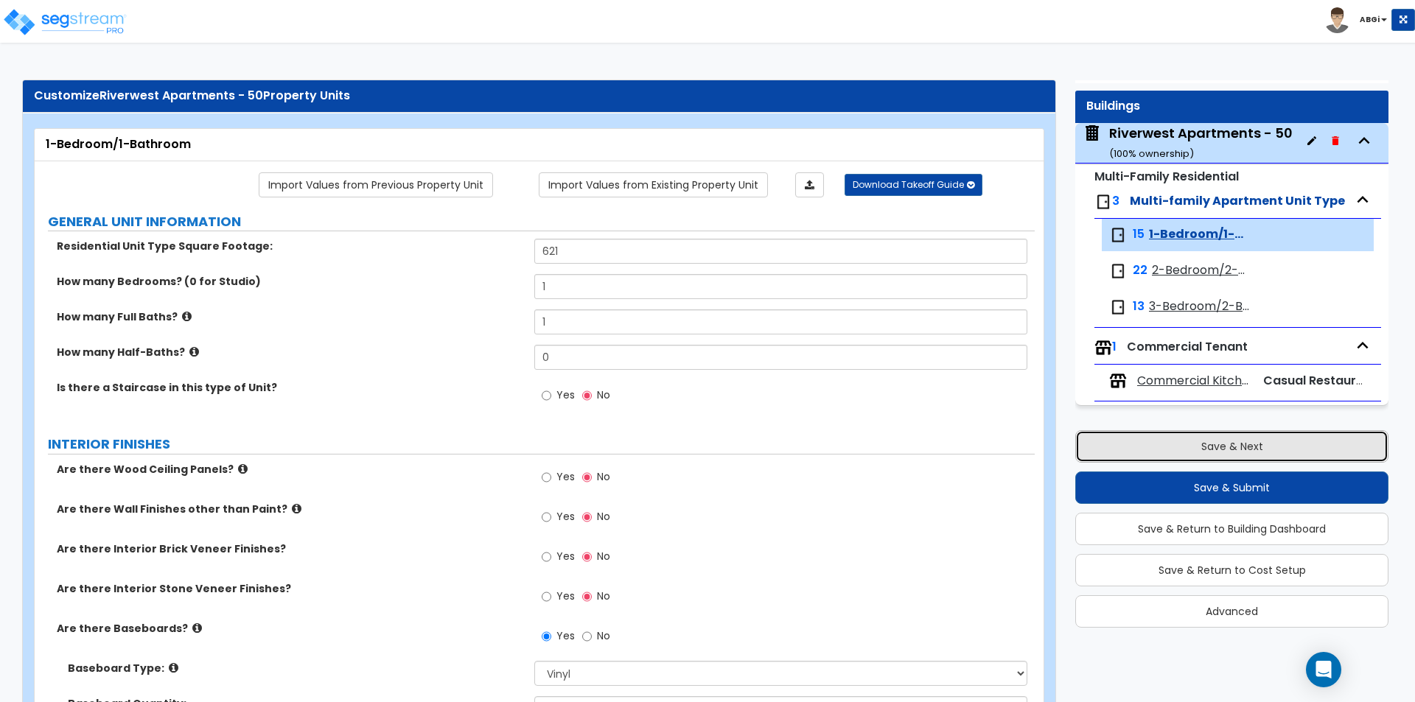
click at [1186, 452] on button "Save & Next" at bounding box center [1231, 446] width 313 height 32
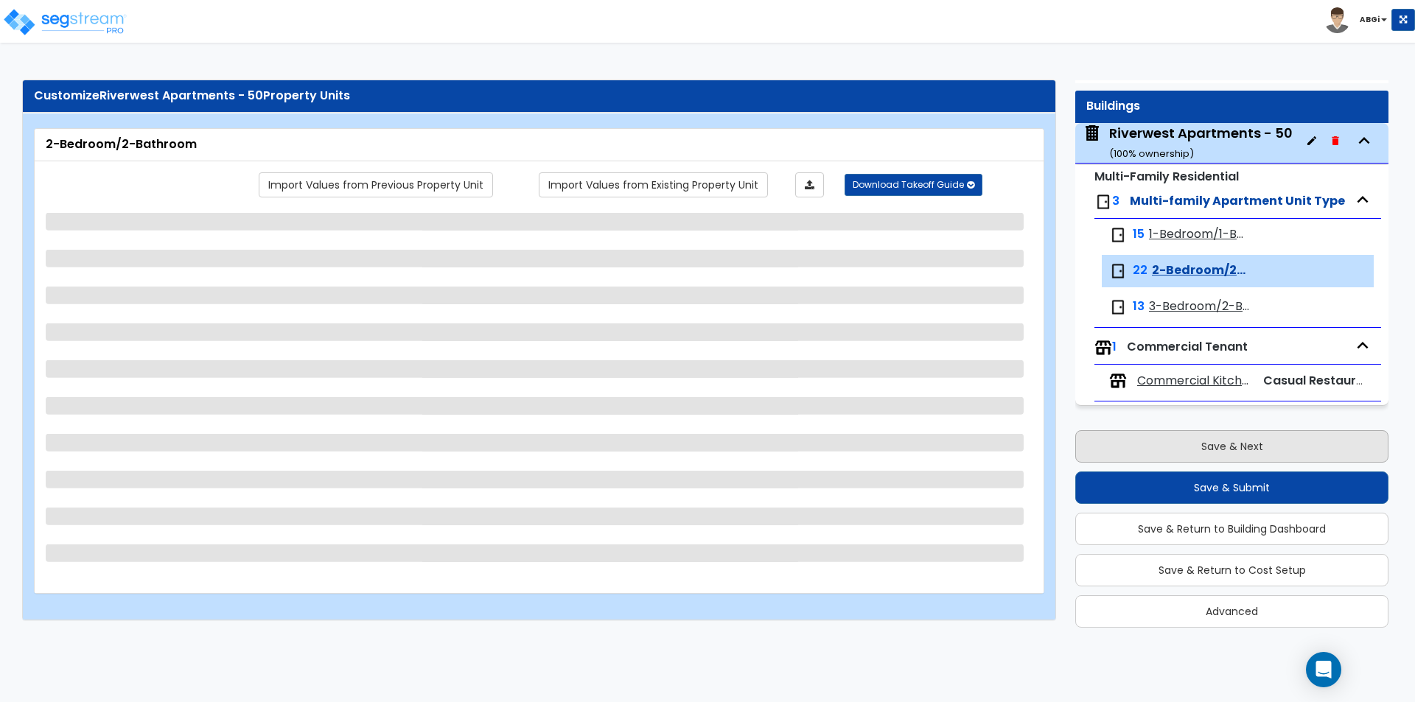
select select "2"
select select "7"
select select "5"
select select "7"
select select "1"
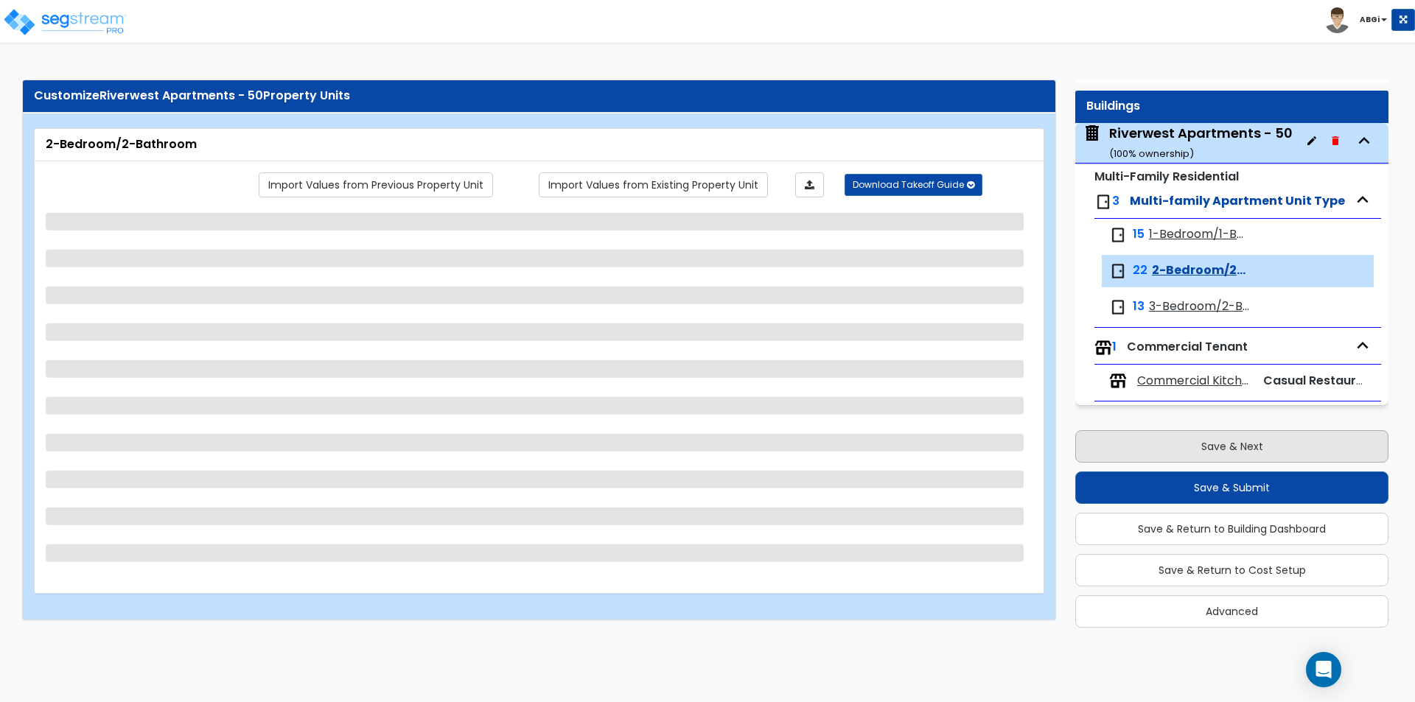
select select "3"
select select "2"
select select "5"
select select "2"
select select "1"
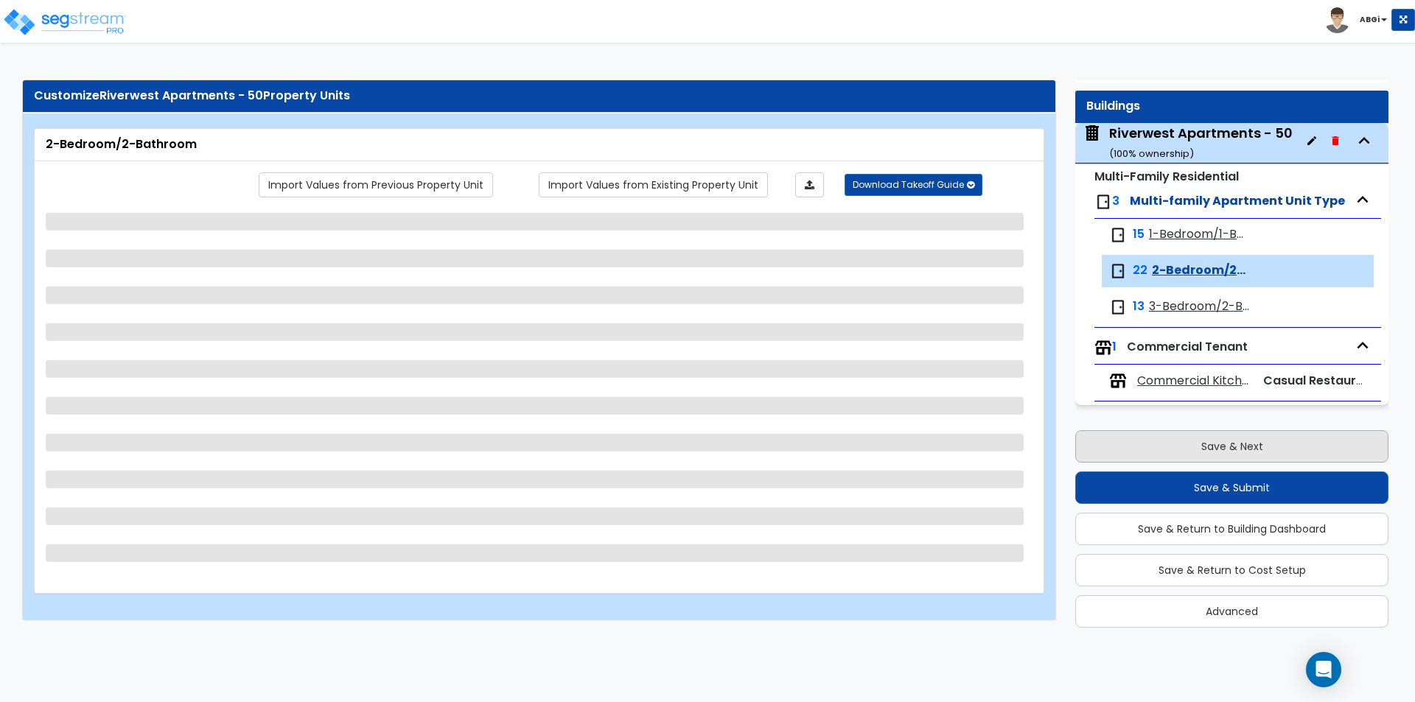
select select "2"
select select "1"
select select "2"
select select "1"
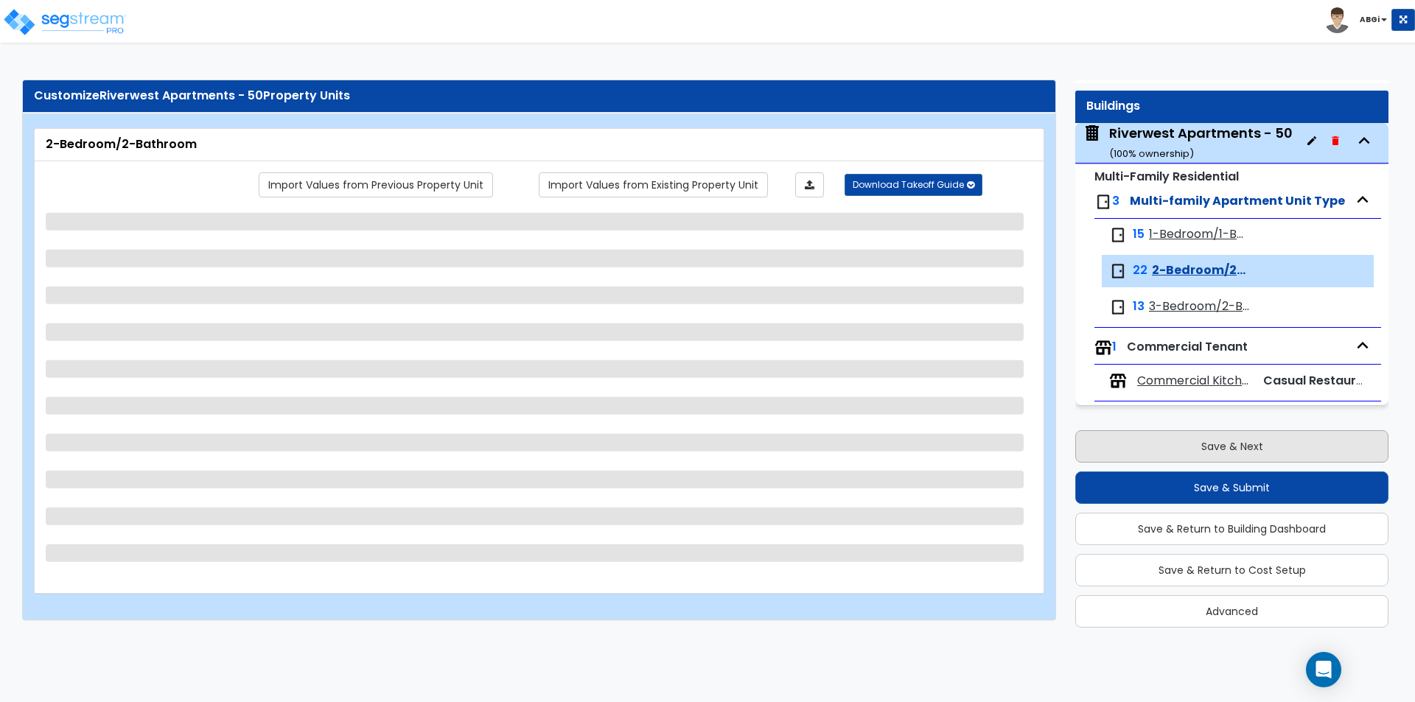
select select "2"
select select "1"
select select "2"
select select "1"
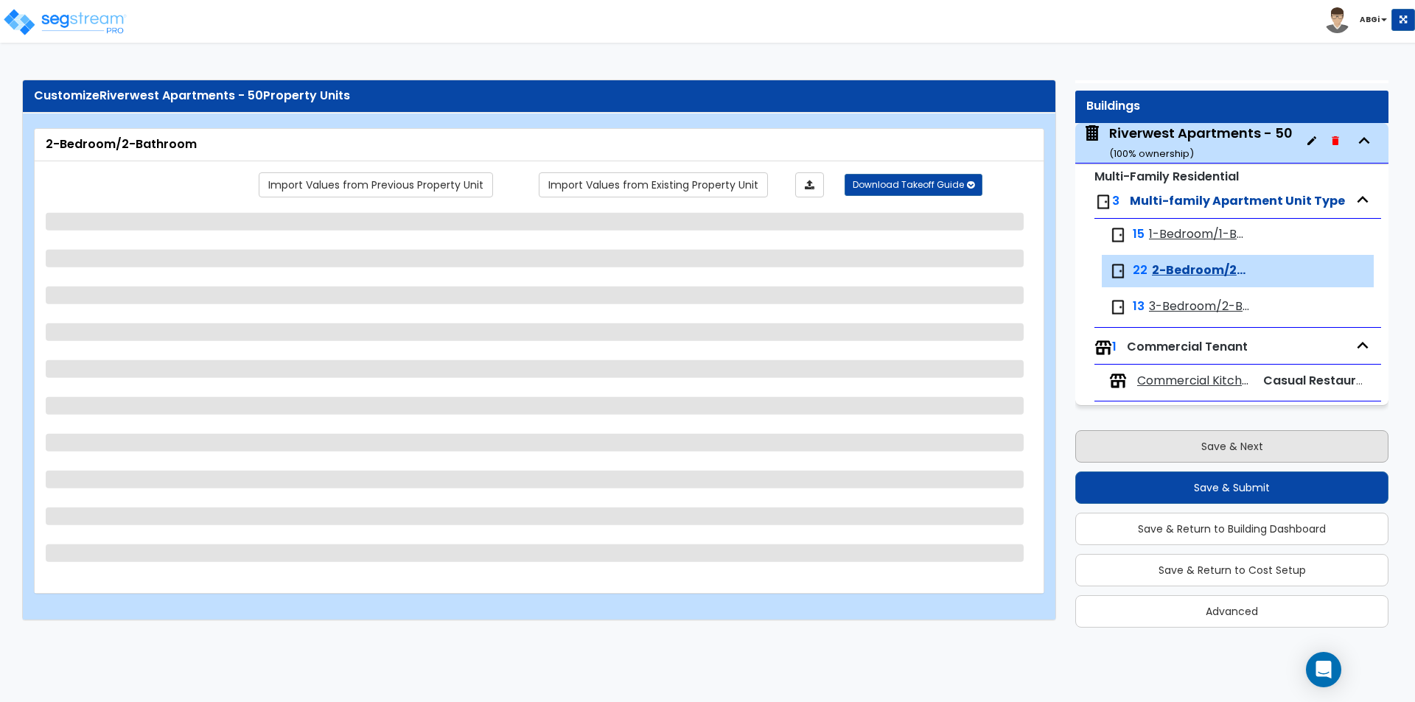
select select "5"
select select "1"
select select "2"
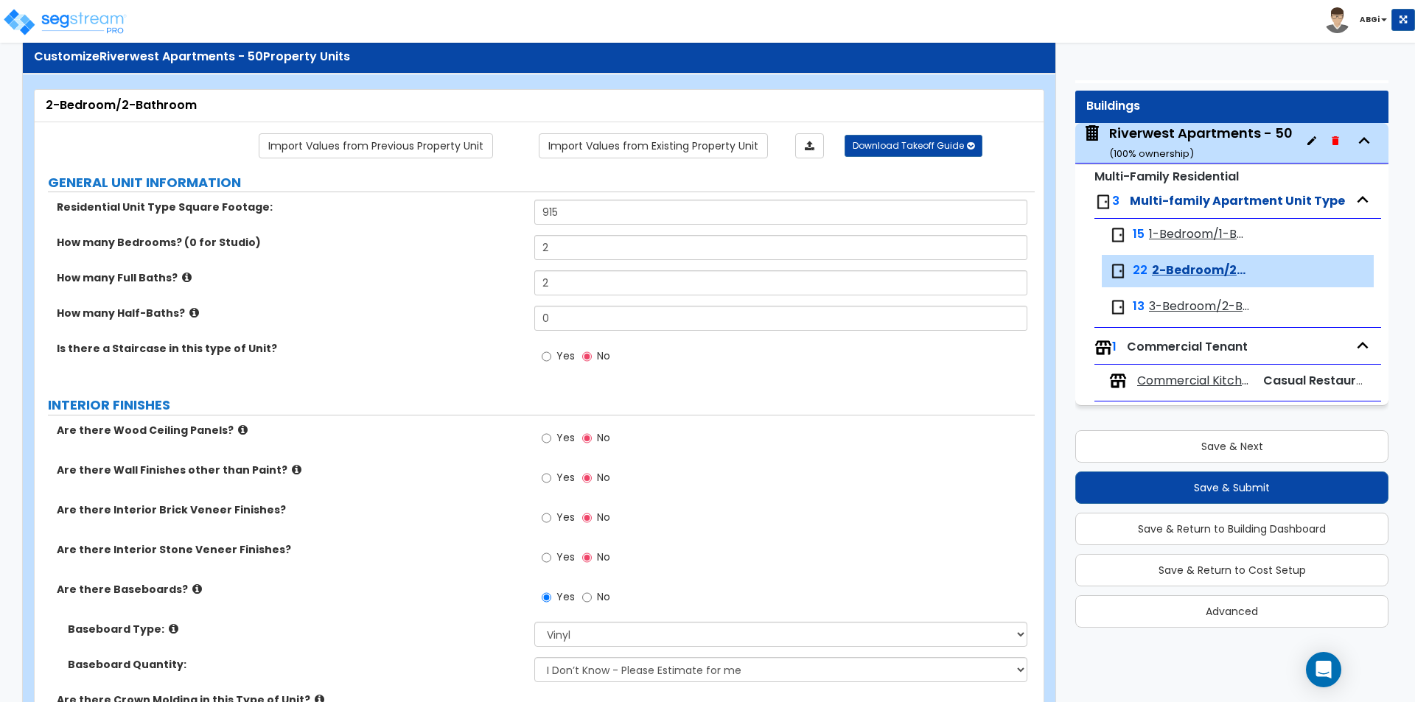
scroll to position [74, 0]
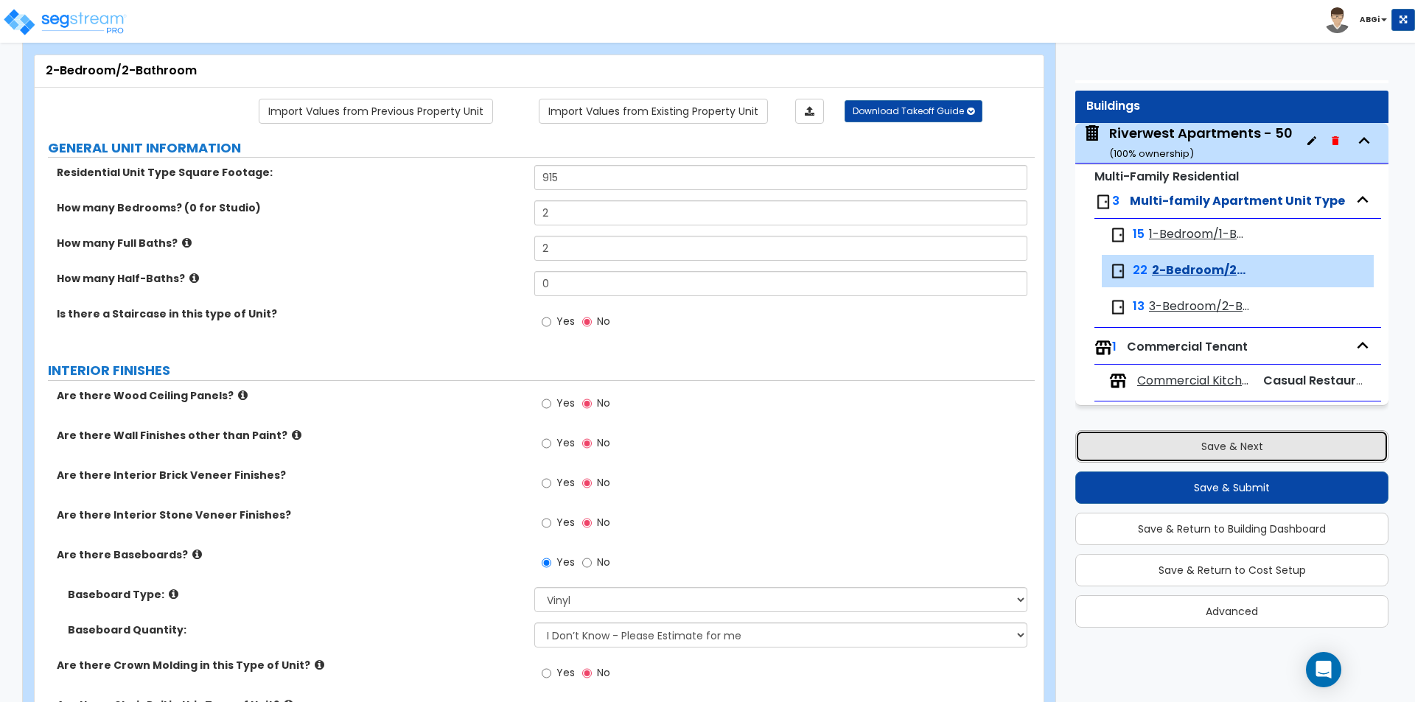
click at [1200, 445] on button "Save & Next" at bounding box center [1231, 446] width 313 height 32
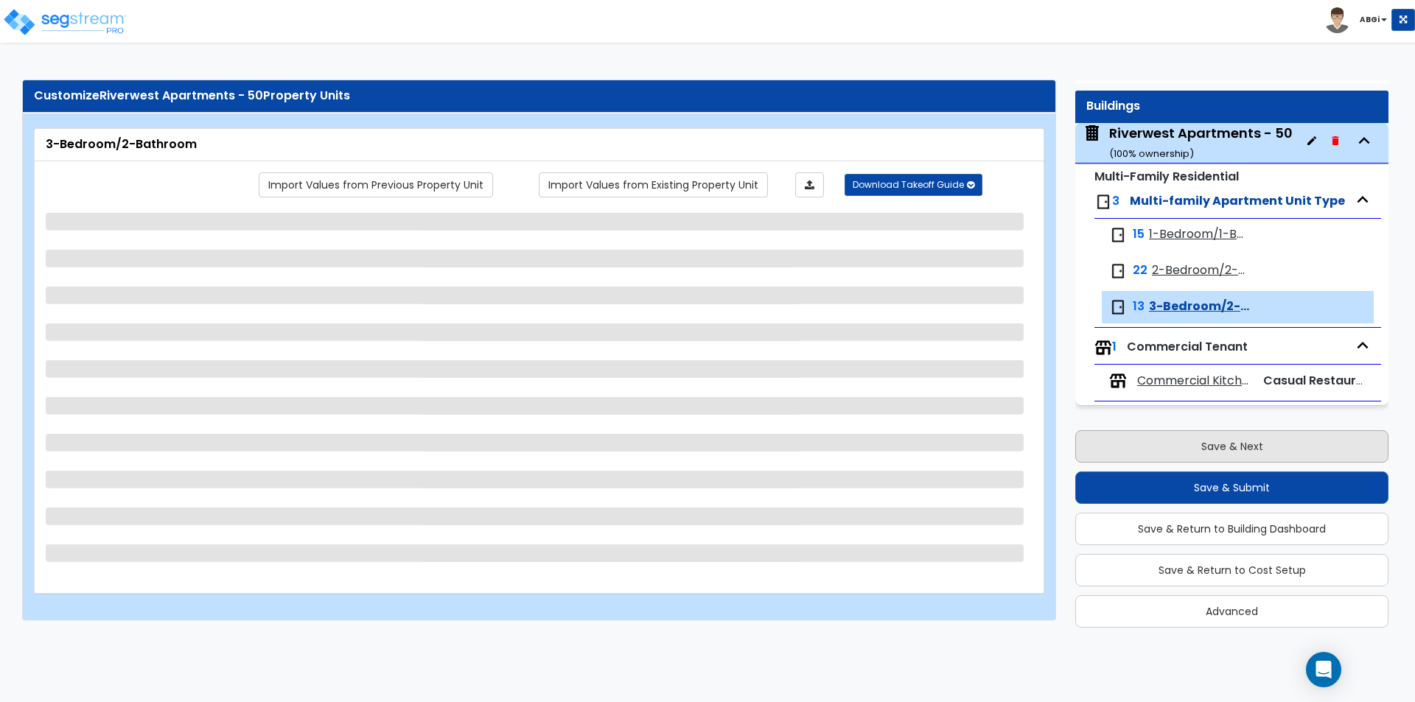
scroll to position [0, 0]
select select "2"
select select "7"
select select "5"
select select "7"
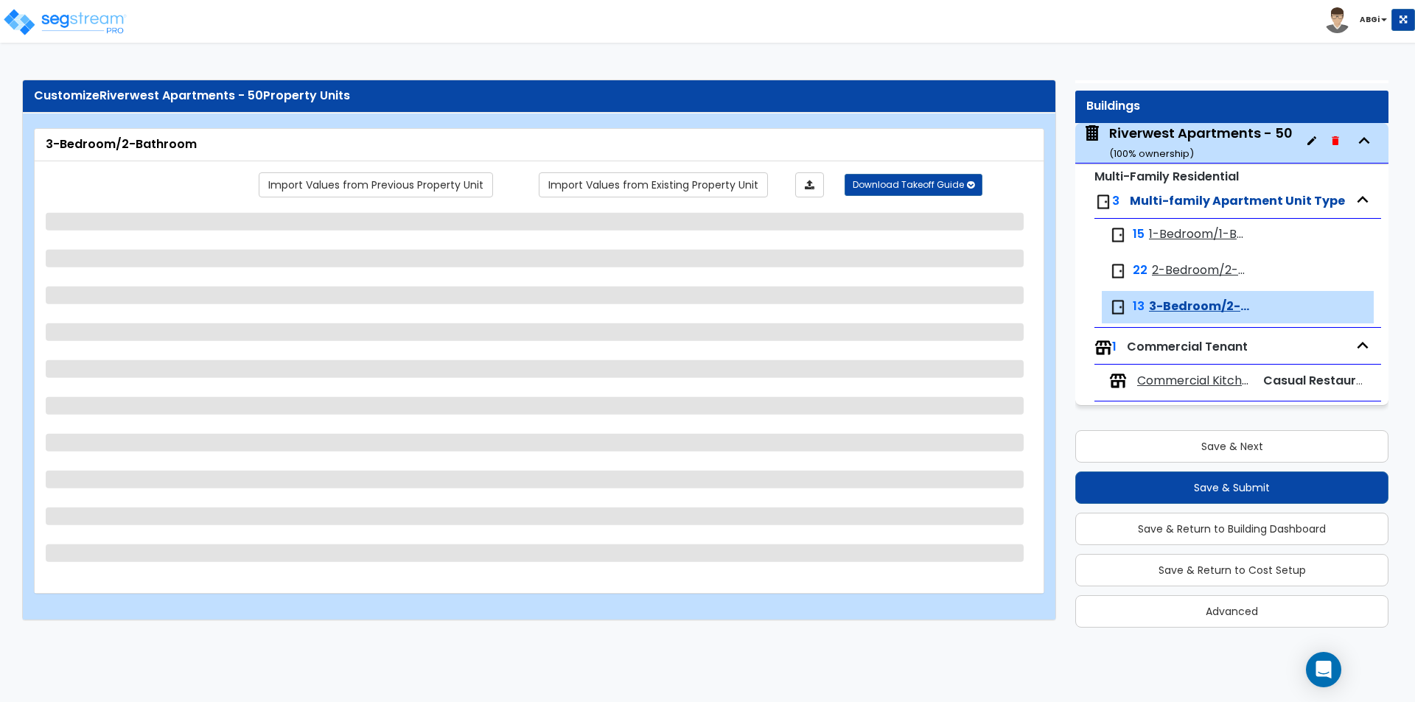
select select "1"
select select "3"
select select "1"
select select "5"
select select "2"
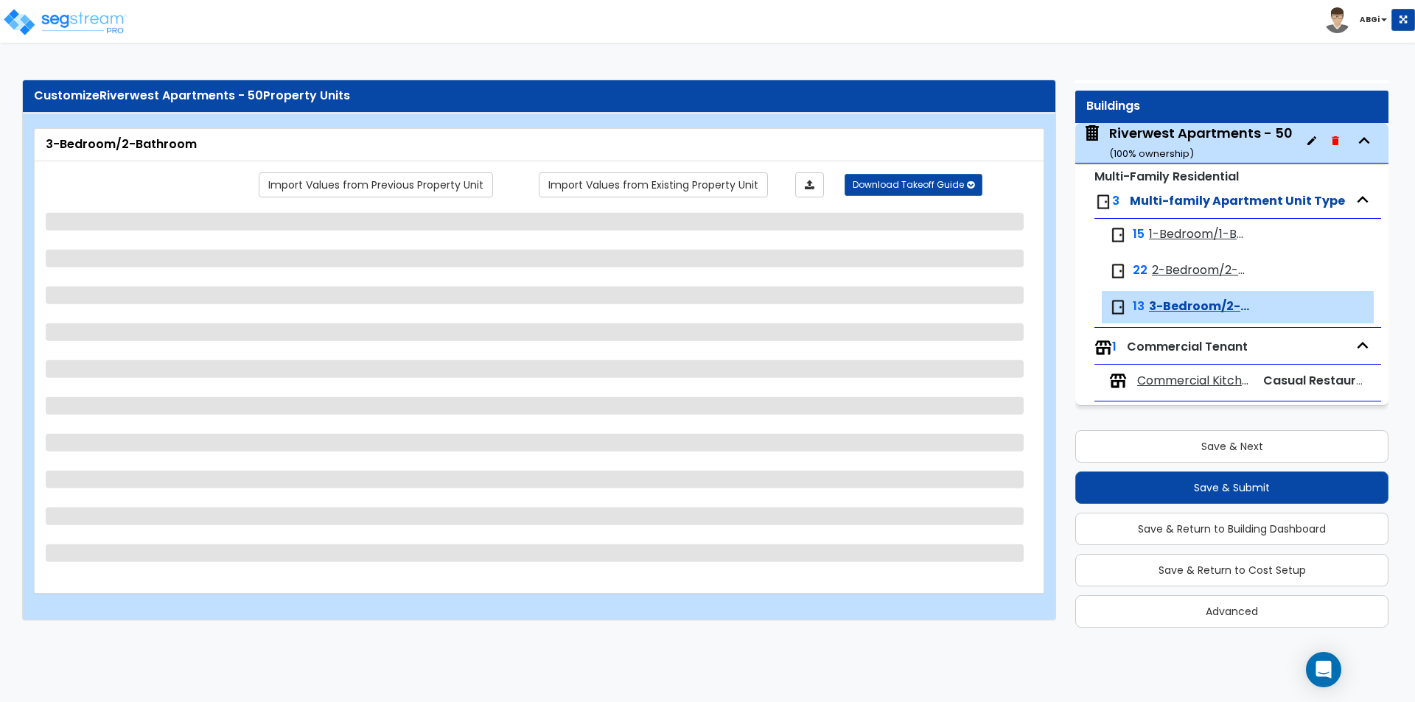
select select "1"
select select "2"
select select "1"
select select "2"
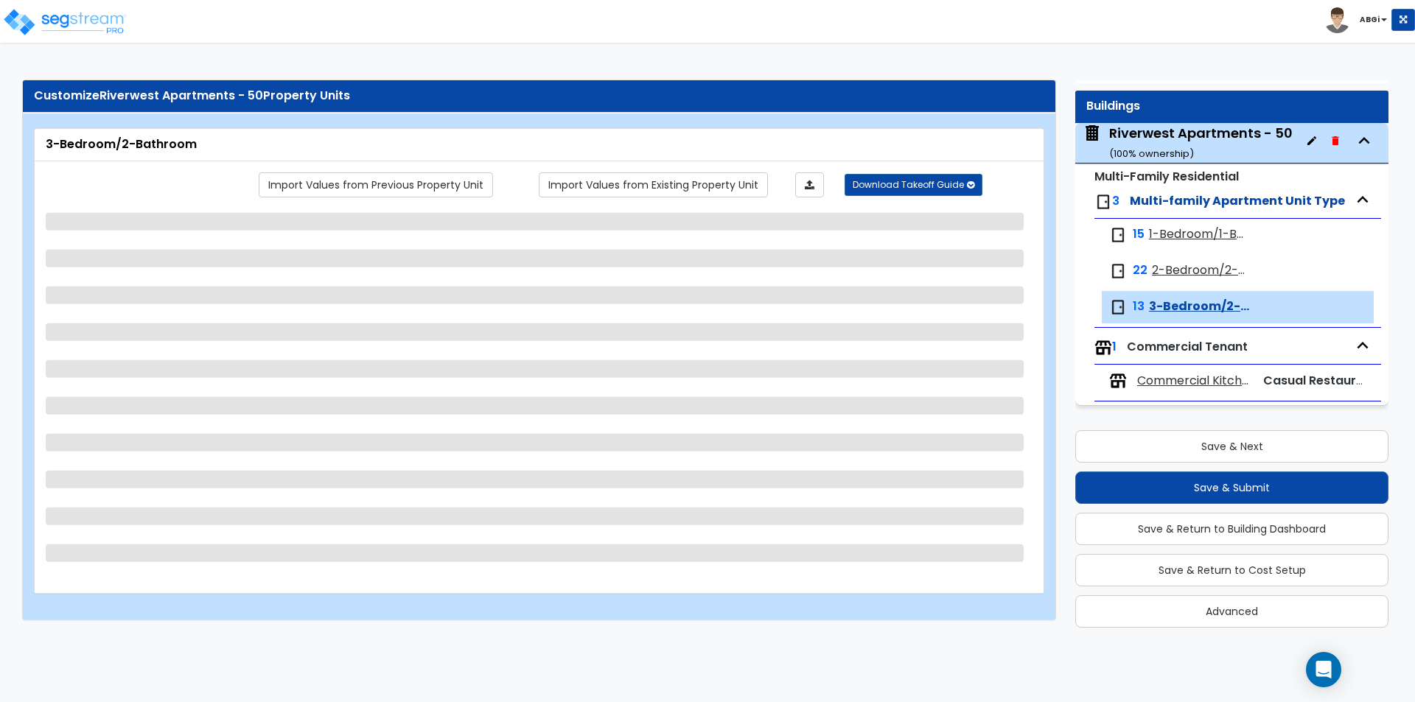
select select "1"
select select "2"
select select "1"
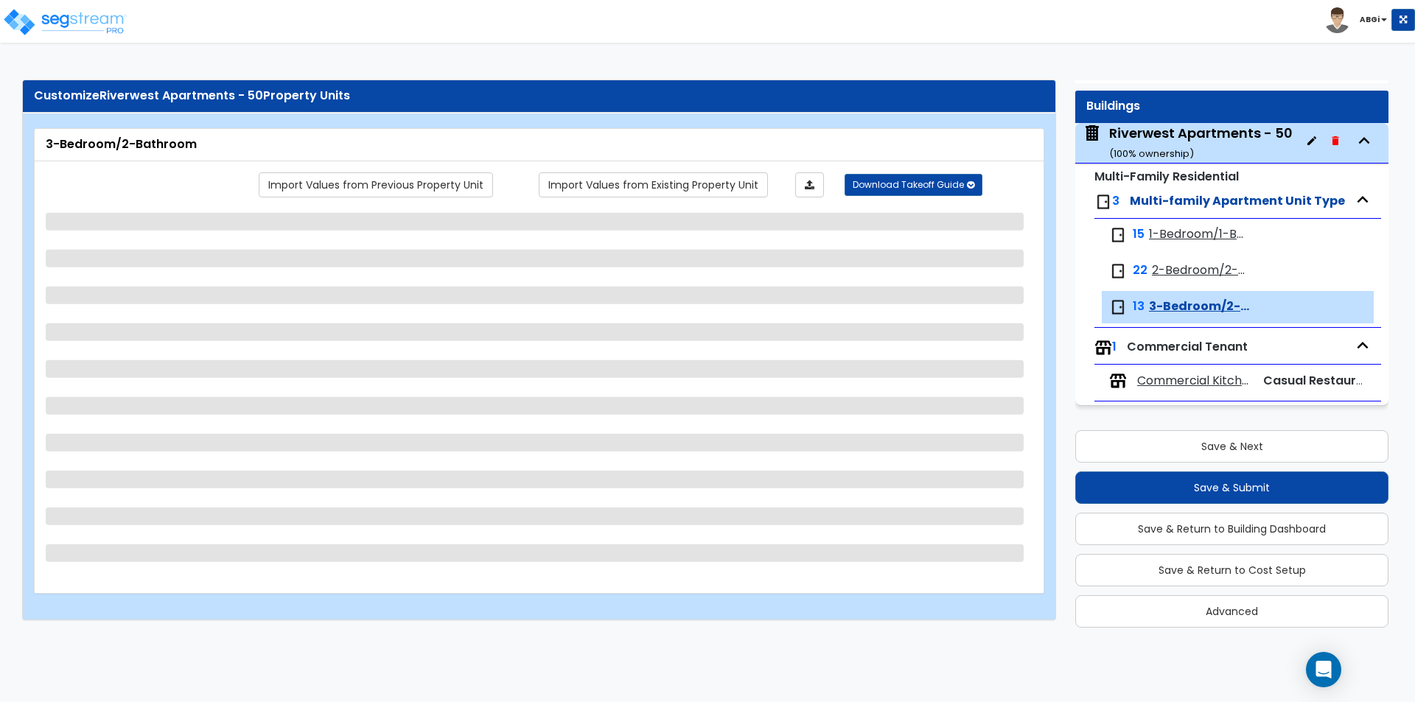
select select "2"
select select "1"
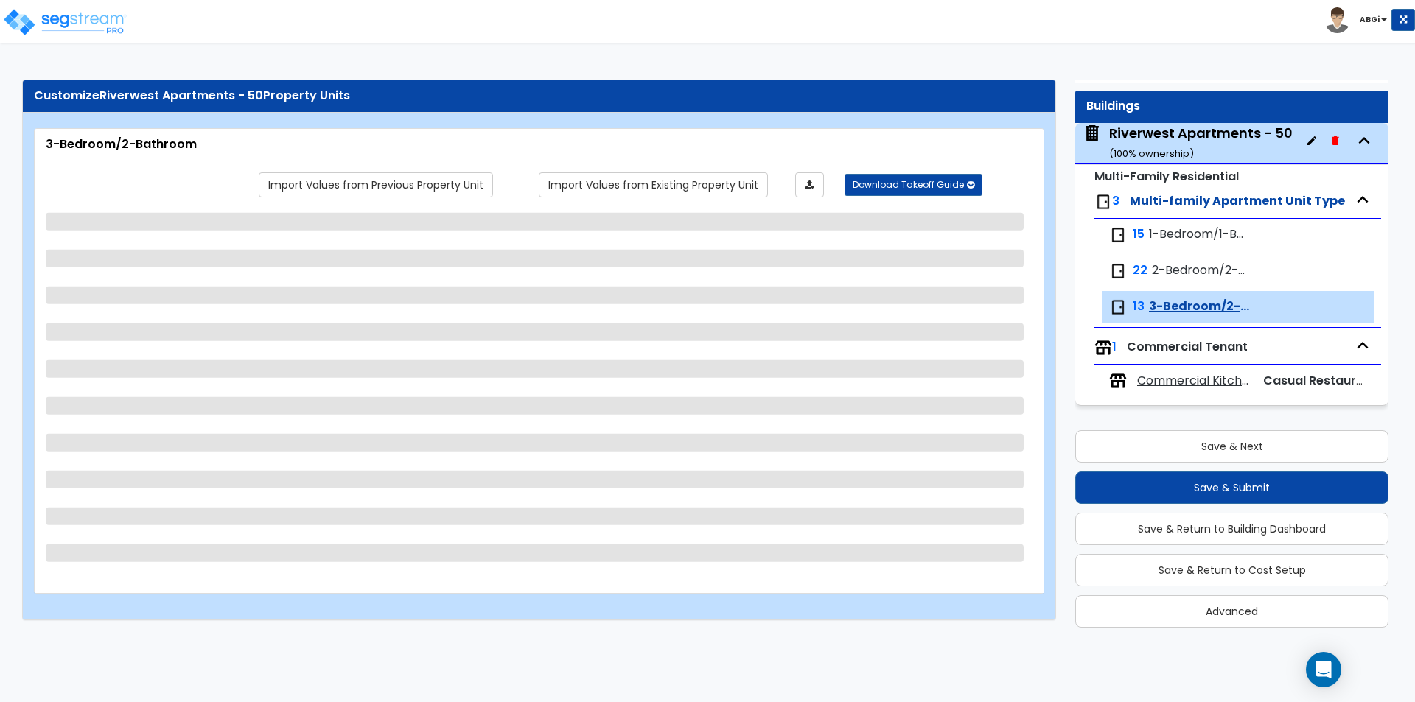
select select "2"
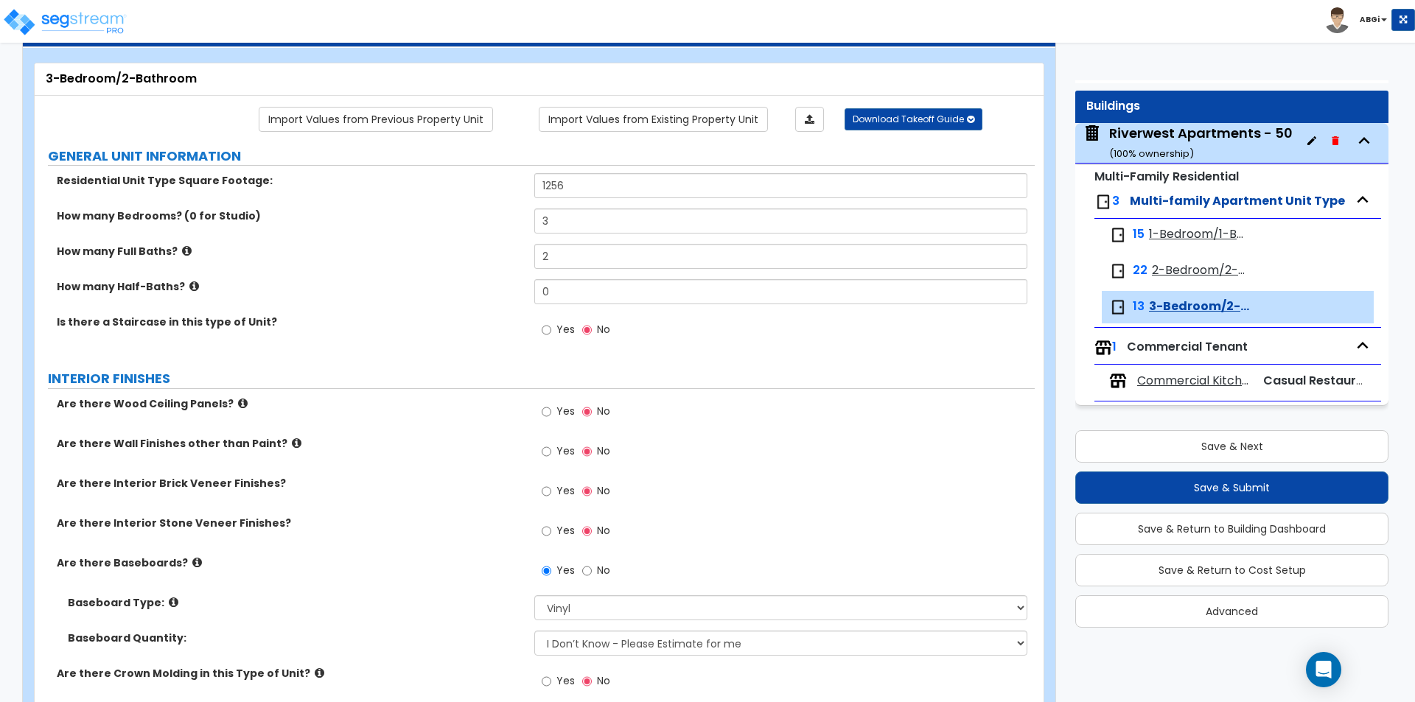
scroll to position [147, 0]
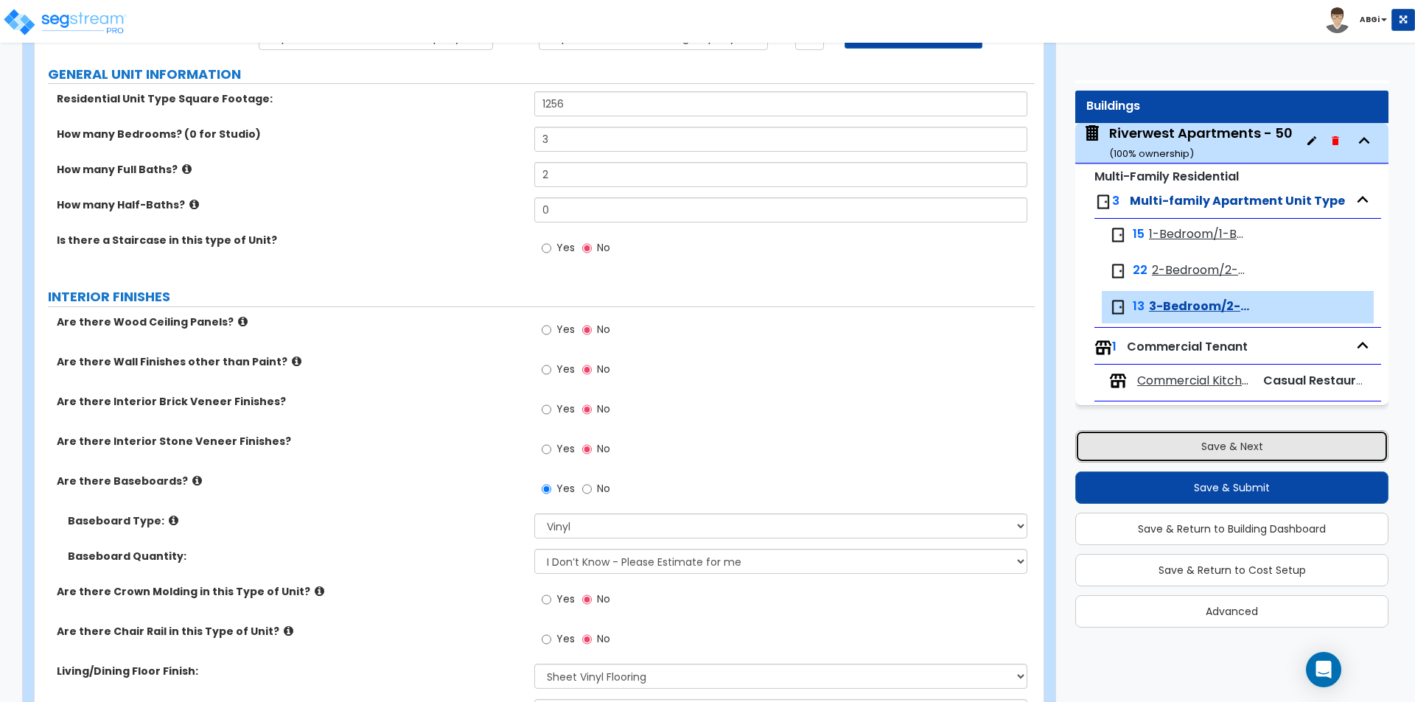
click at [1199, 449] on button "Save & Next" at bounding box center [1231, 446] width 313 height 32
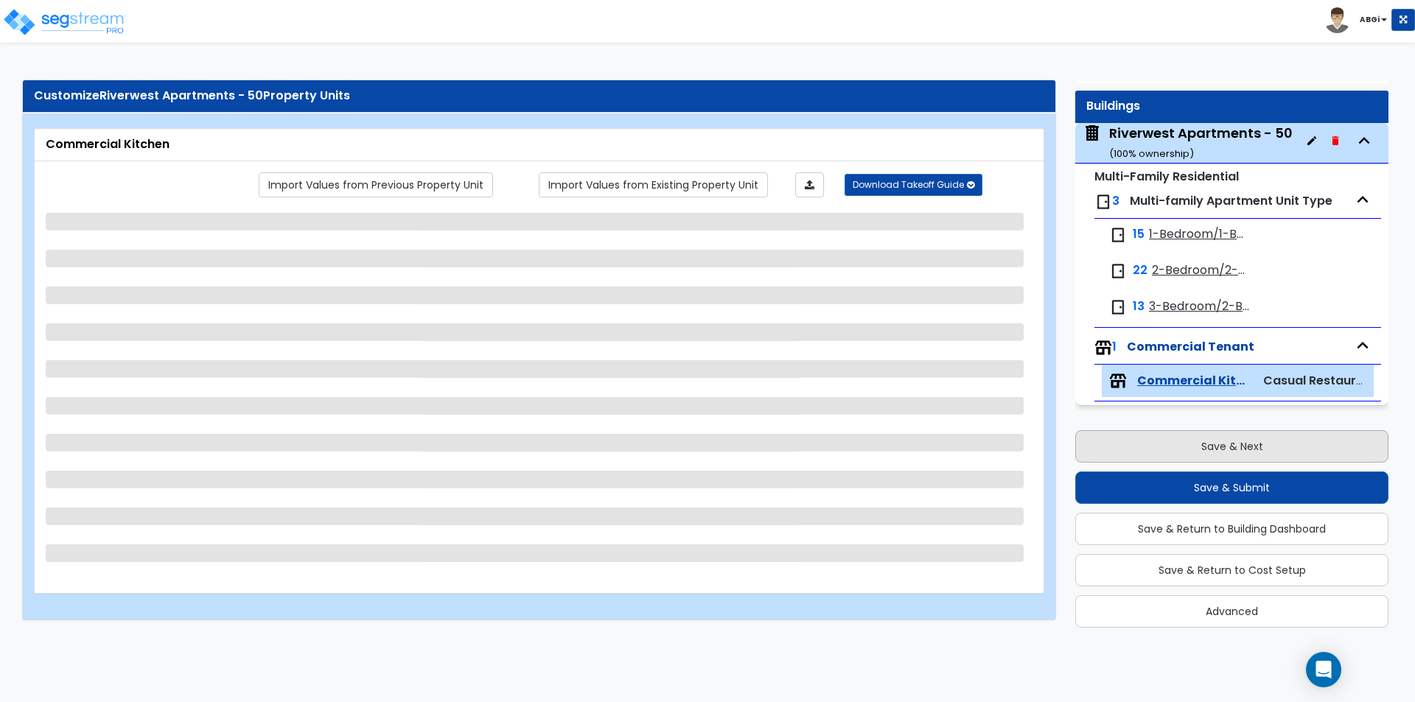
scroll to position [0, 0]
select select "1"
select select "2"
select select "3"
select select "2"
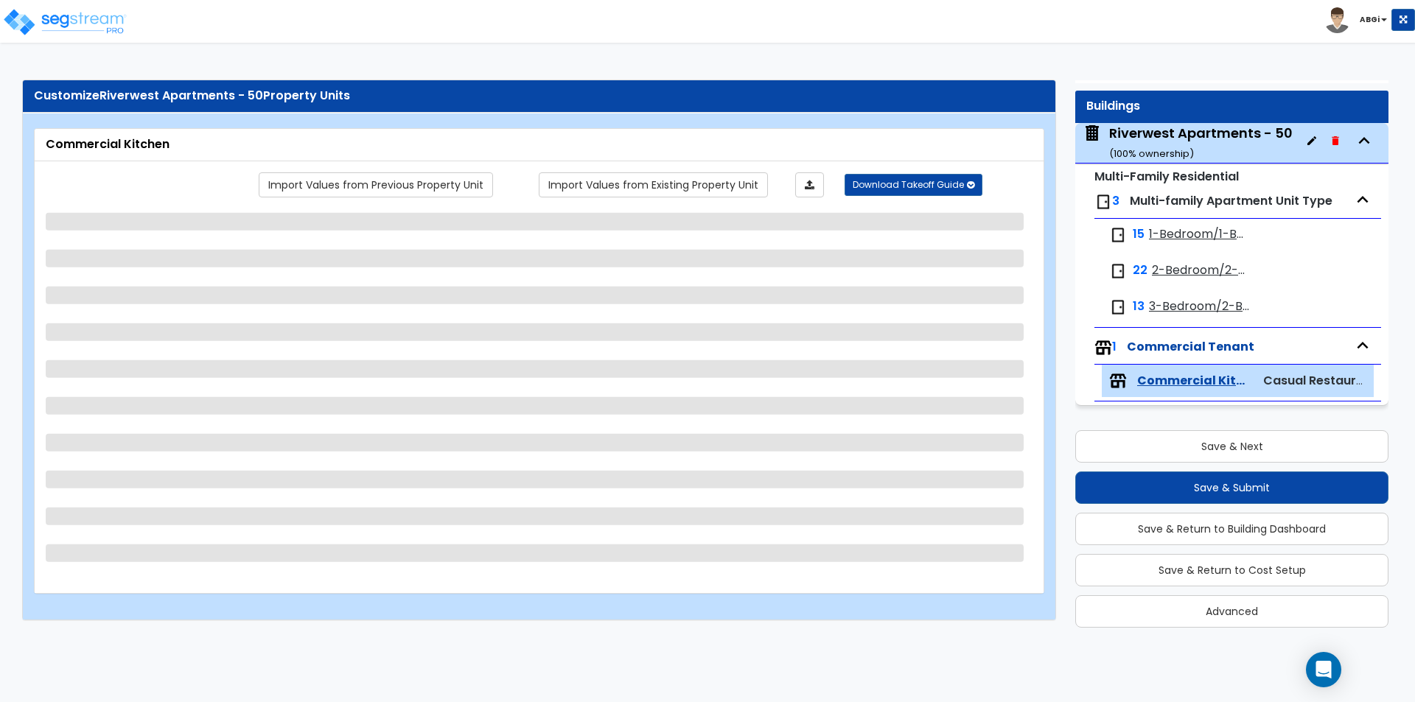
select select "1"
select select "2"
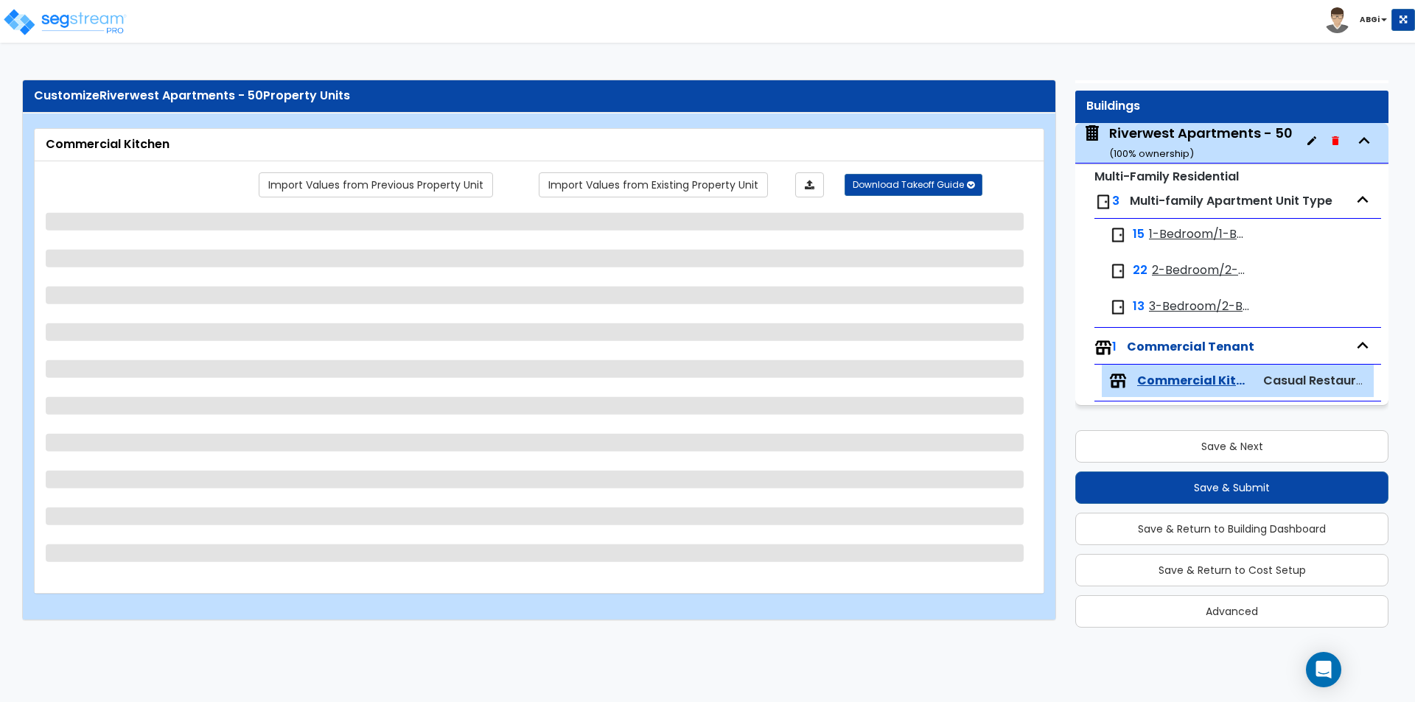
select select "1"
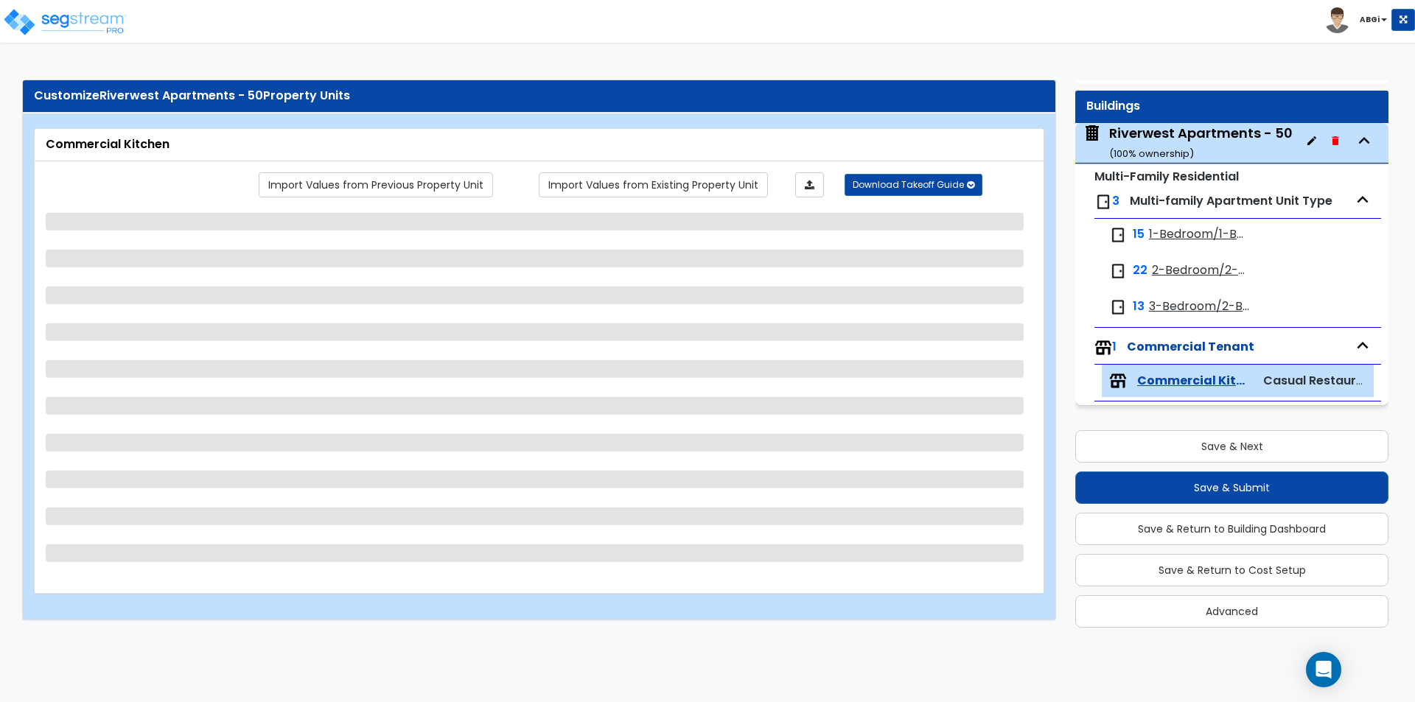
select select "2"
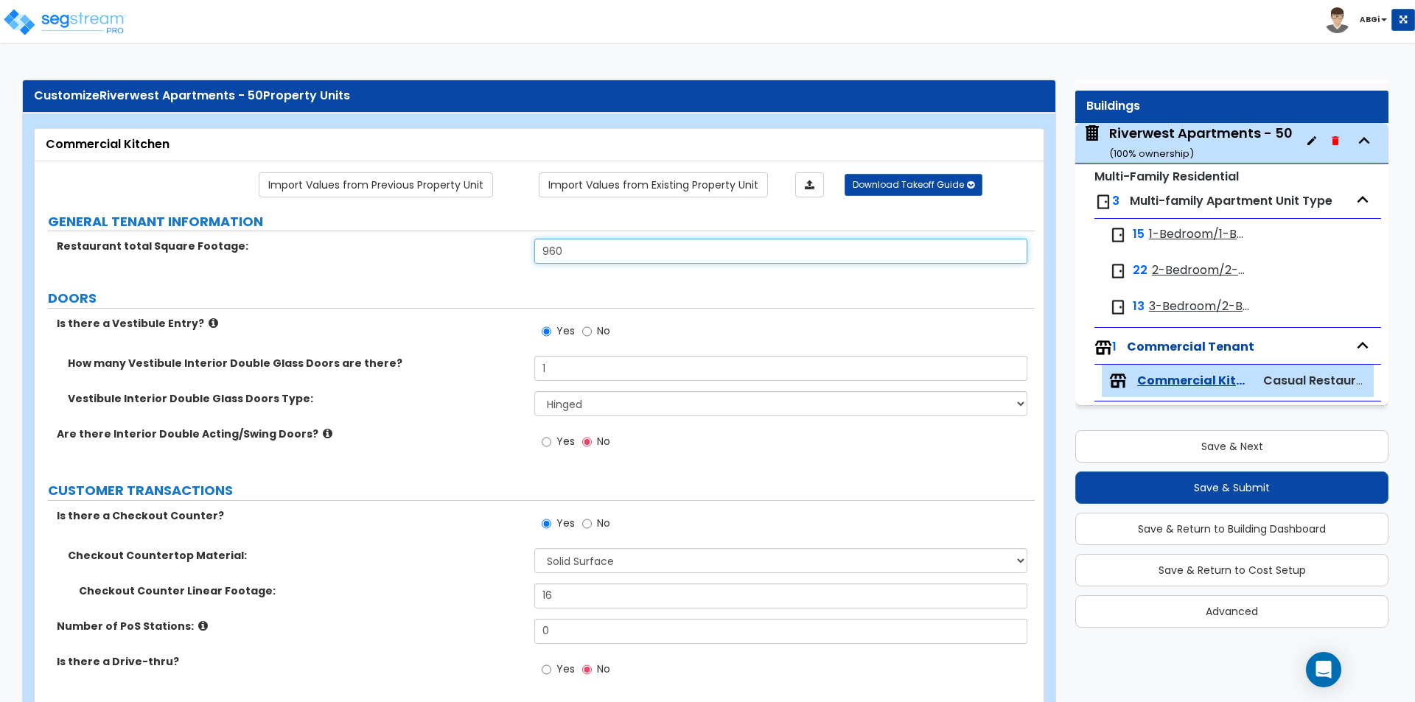
click at [602, 259] on input "960" at bounding box center [780, 251] width 492 height 25
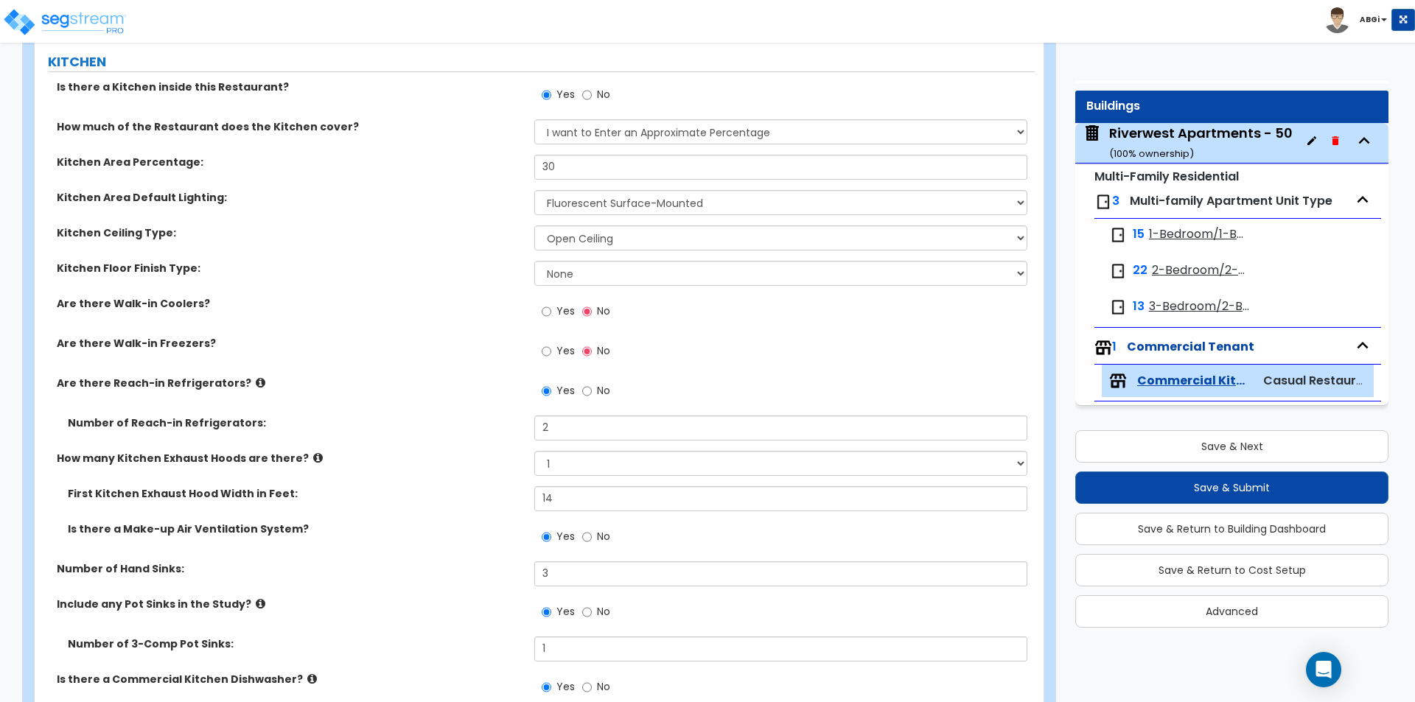
scroll to position [663, 0]
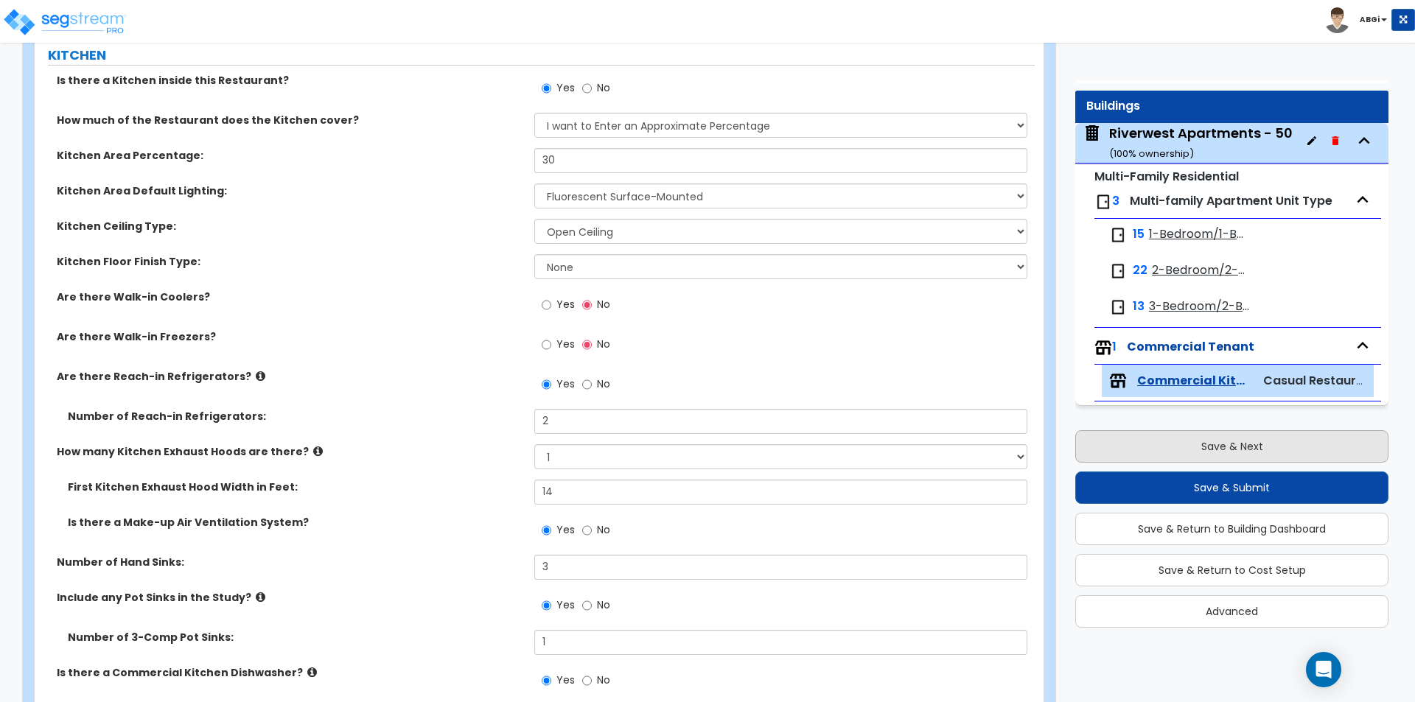
type input "2,306"
click at [1228, 444] on button "Save & Next" at bounding box center [1231, 446] width 313 height 32
select select "2"
select select "1"
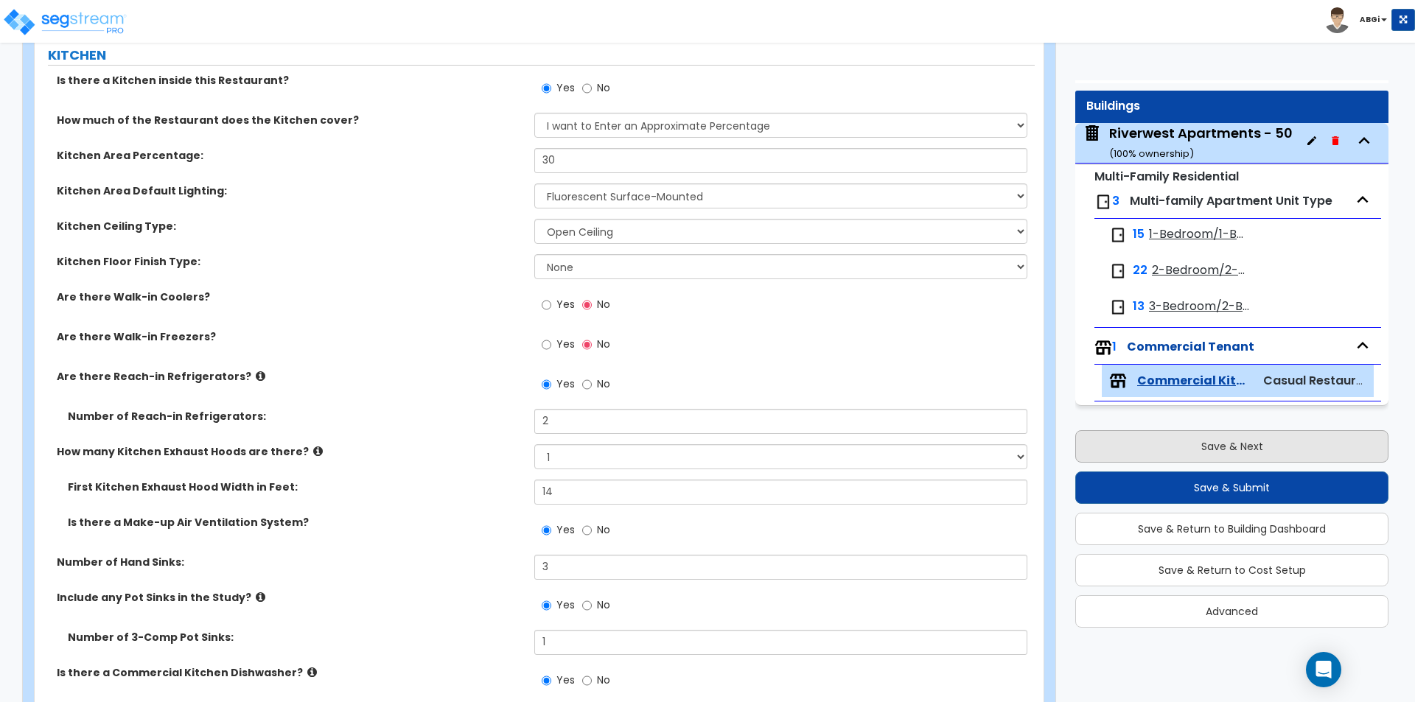
select select "1"
select select "2"
select select "1"
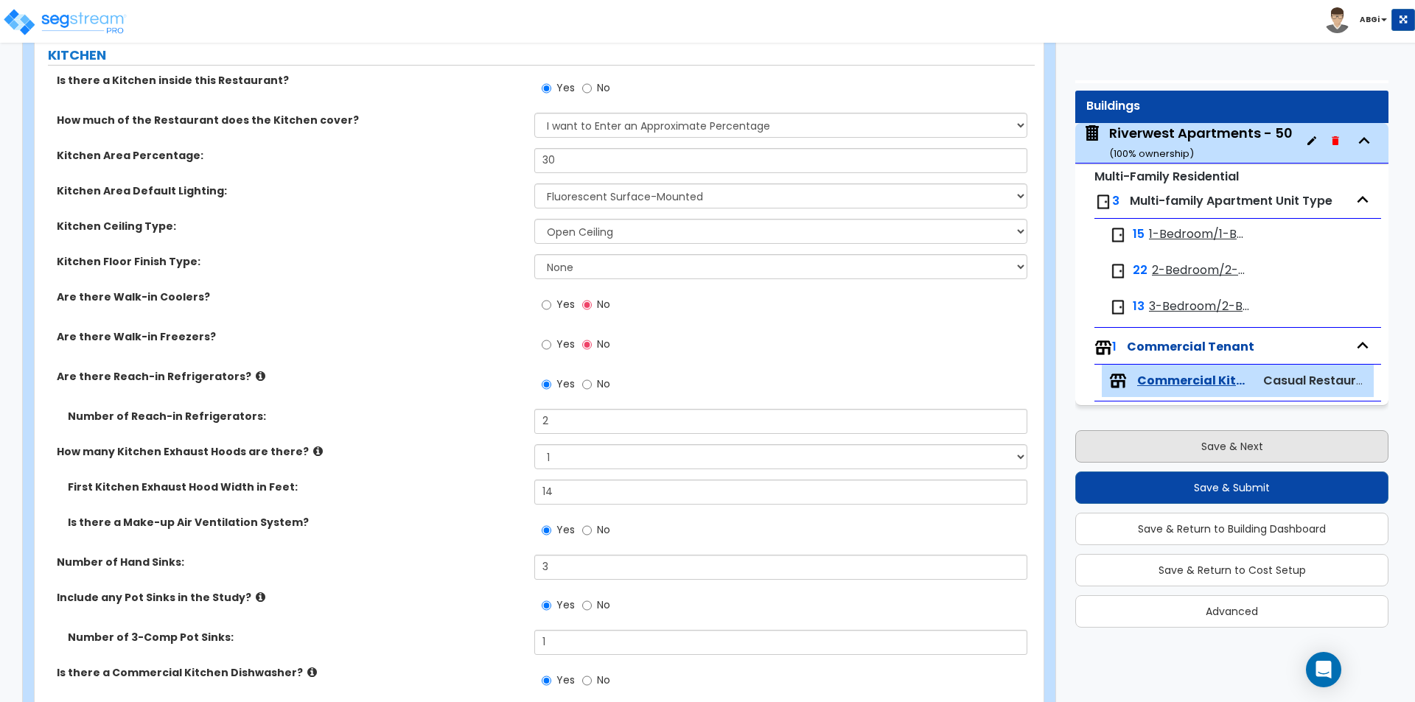
select select "2"
select select "1"
select select "3"
select select "1"
select select "2"
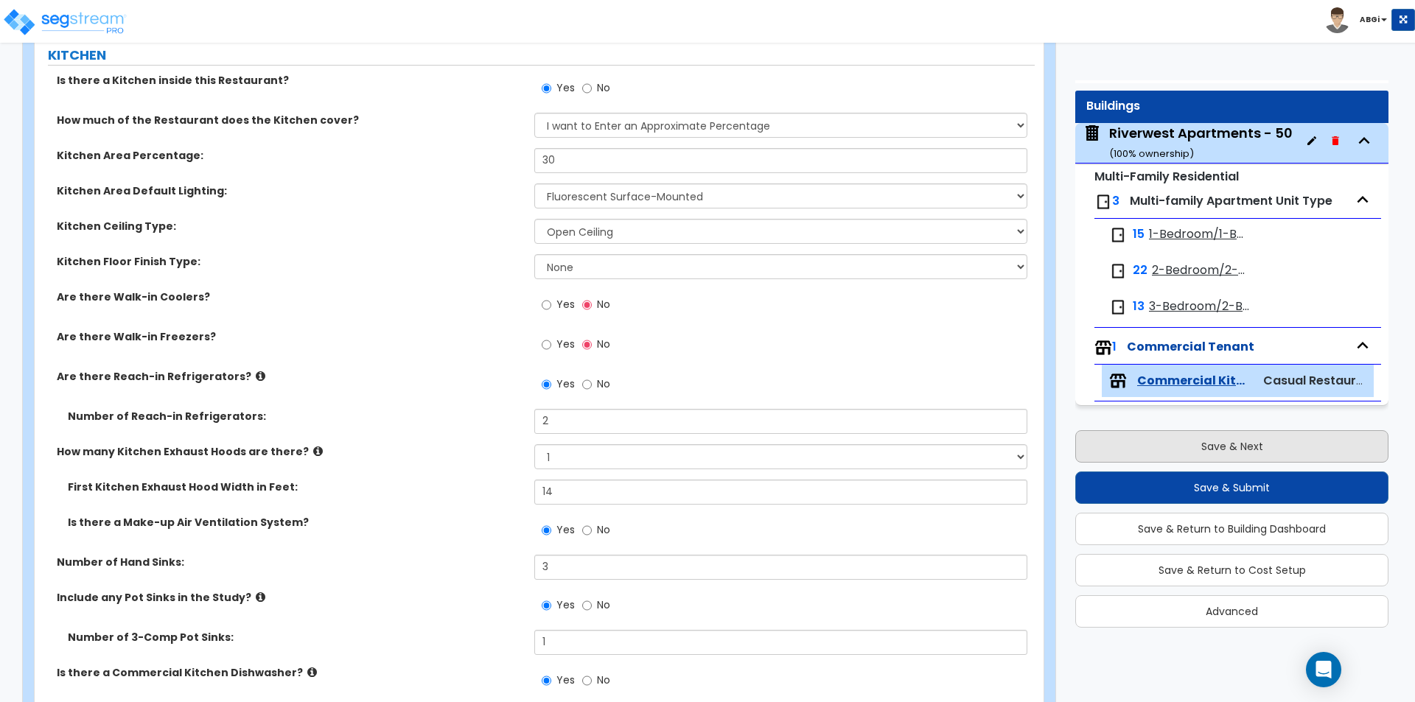
select select "1"
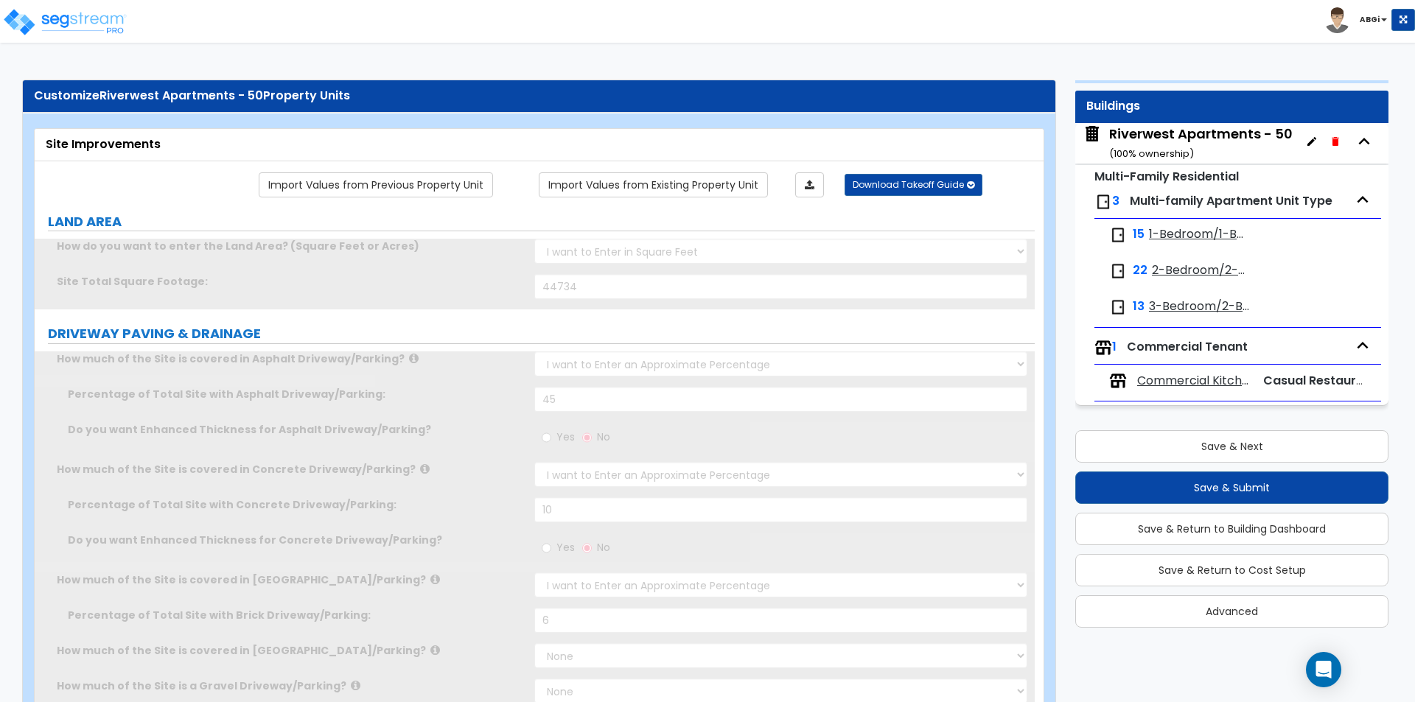
scroll to position [0, 0]
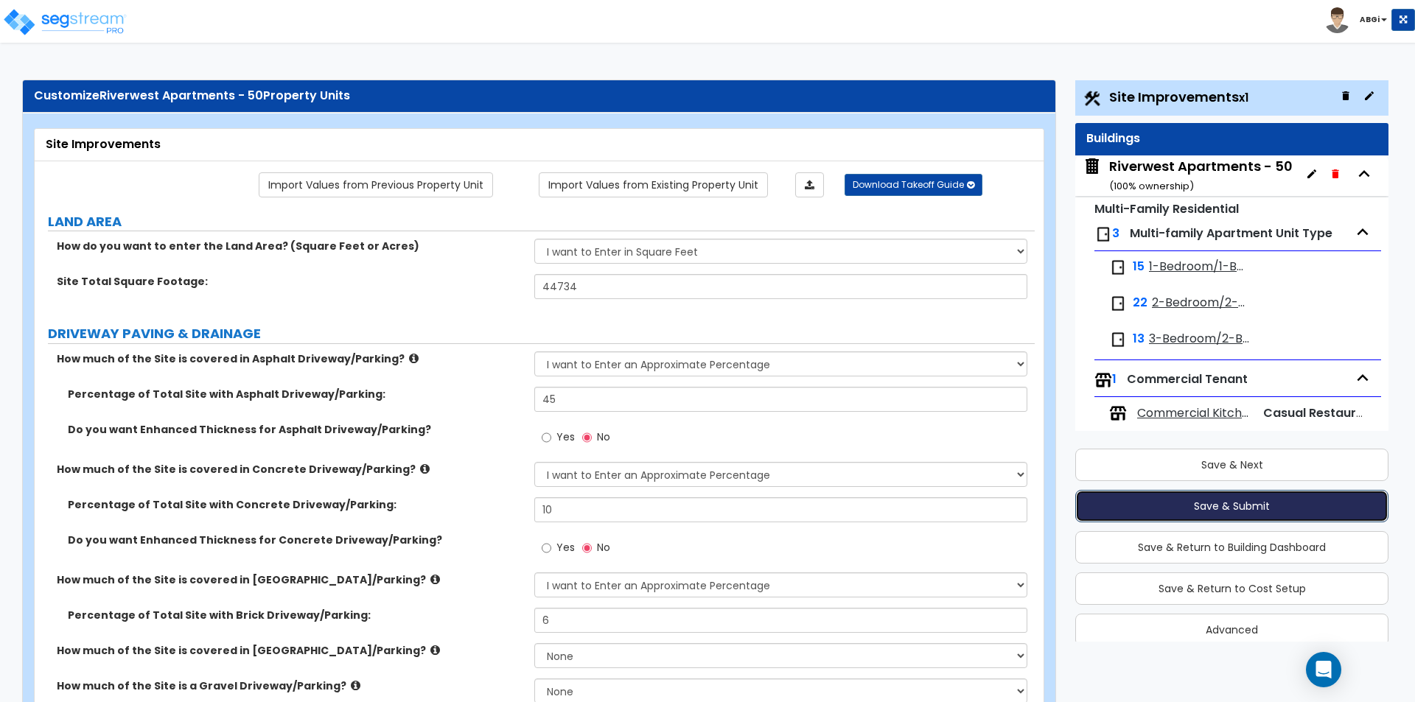
click at [1223, 506] on button "Save & Submit" at bounding box center [1231, 506] width 313 height 32
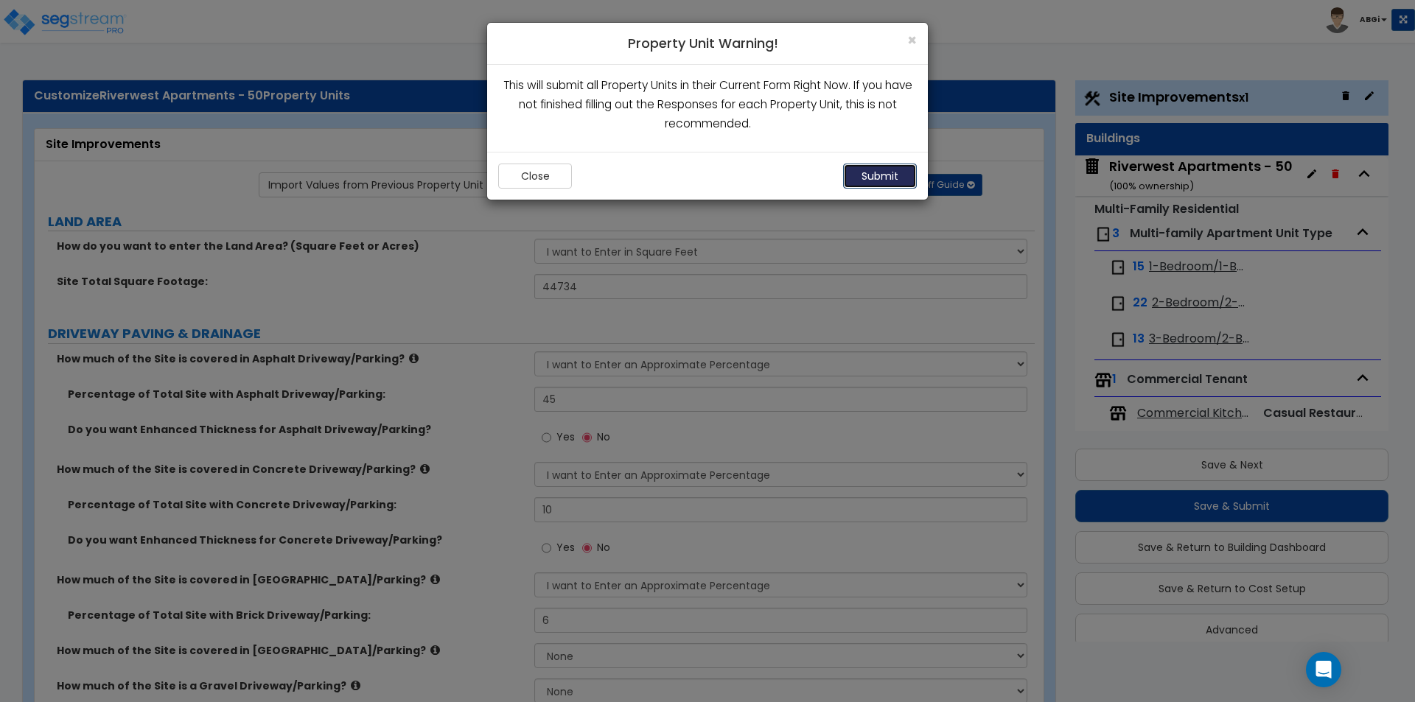
click at [866, 175] on button "Submit" at bounding box center [880, 176] width 74 height 25
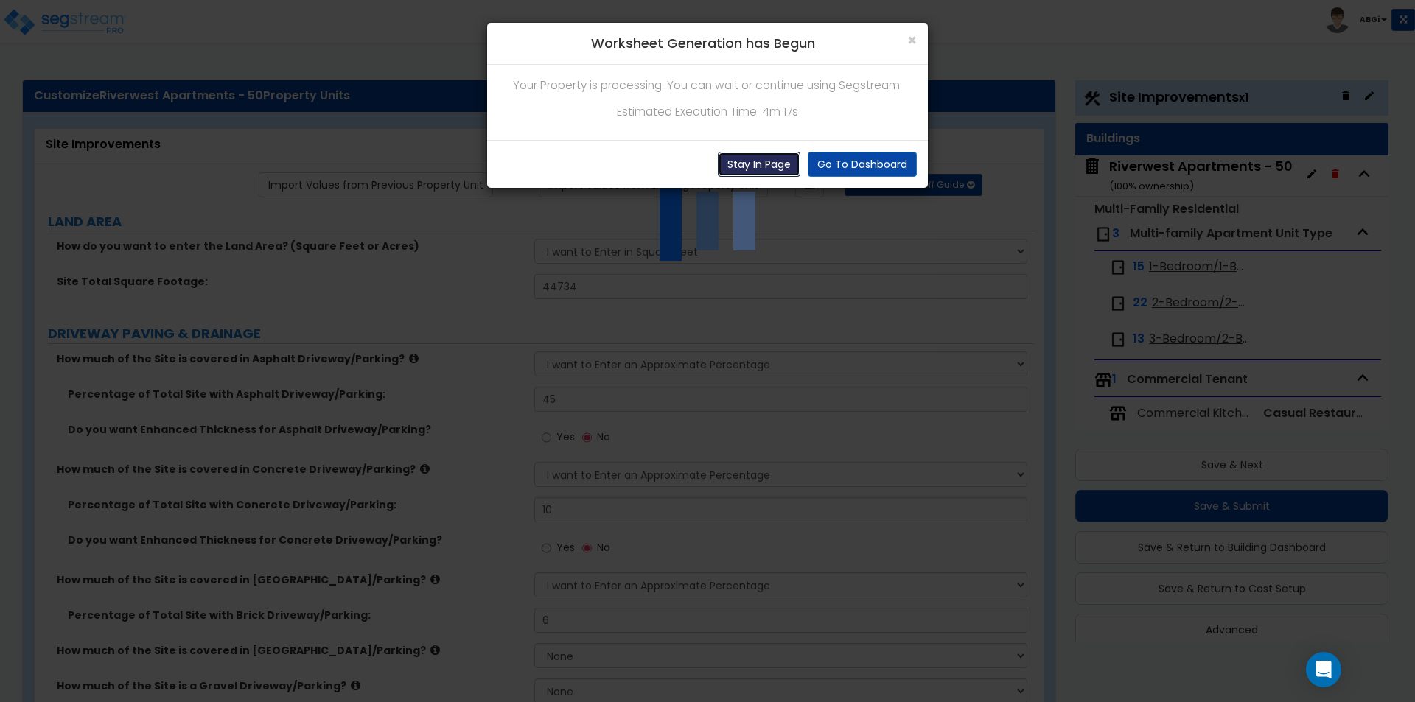
click at [739, 156] on button "Stay In Page" at bounding box center [759, 164] width 83 height 25
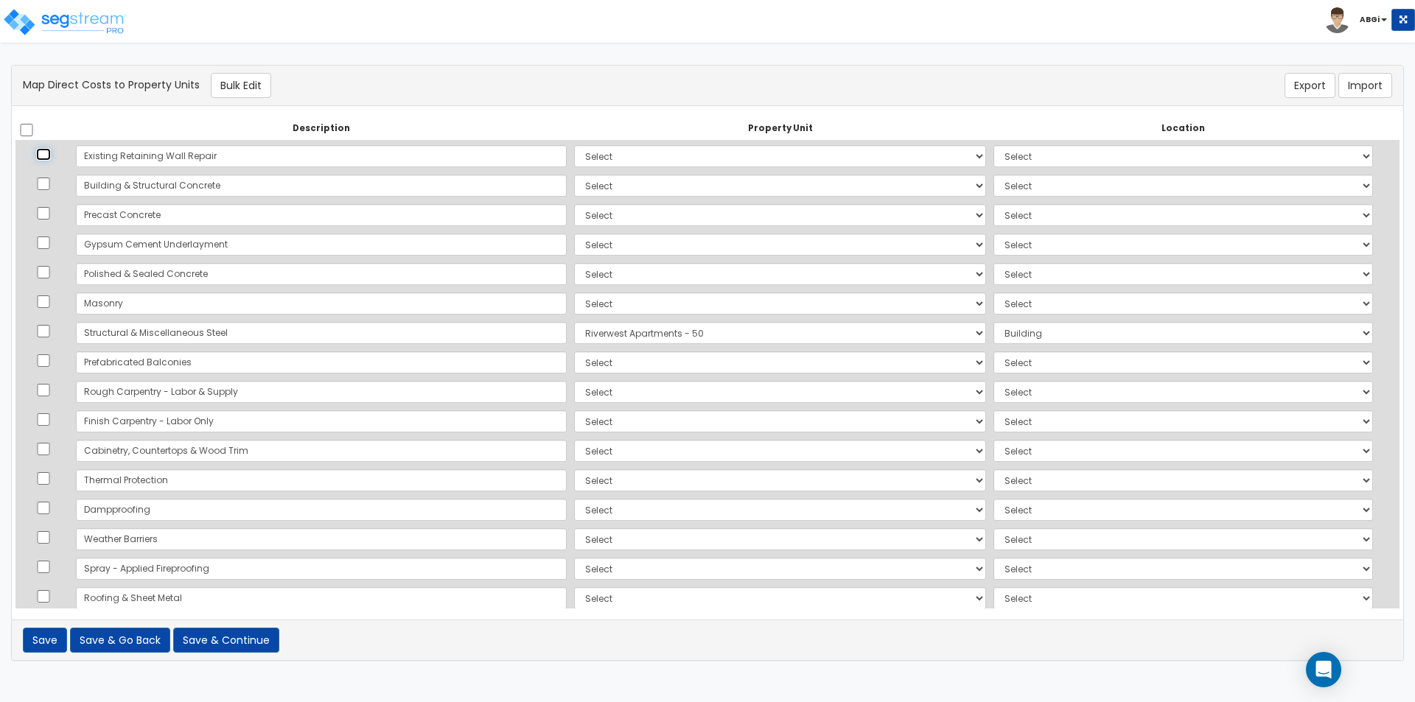
click at [49, 153] on input "checkbox" at bounding box center [43, 154] width 15 height 13
checkbox input "true"
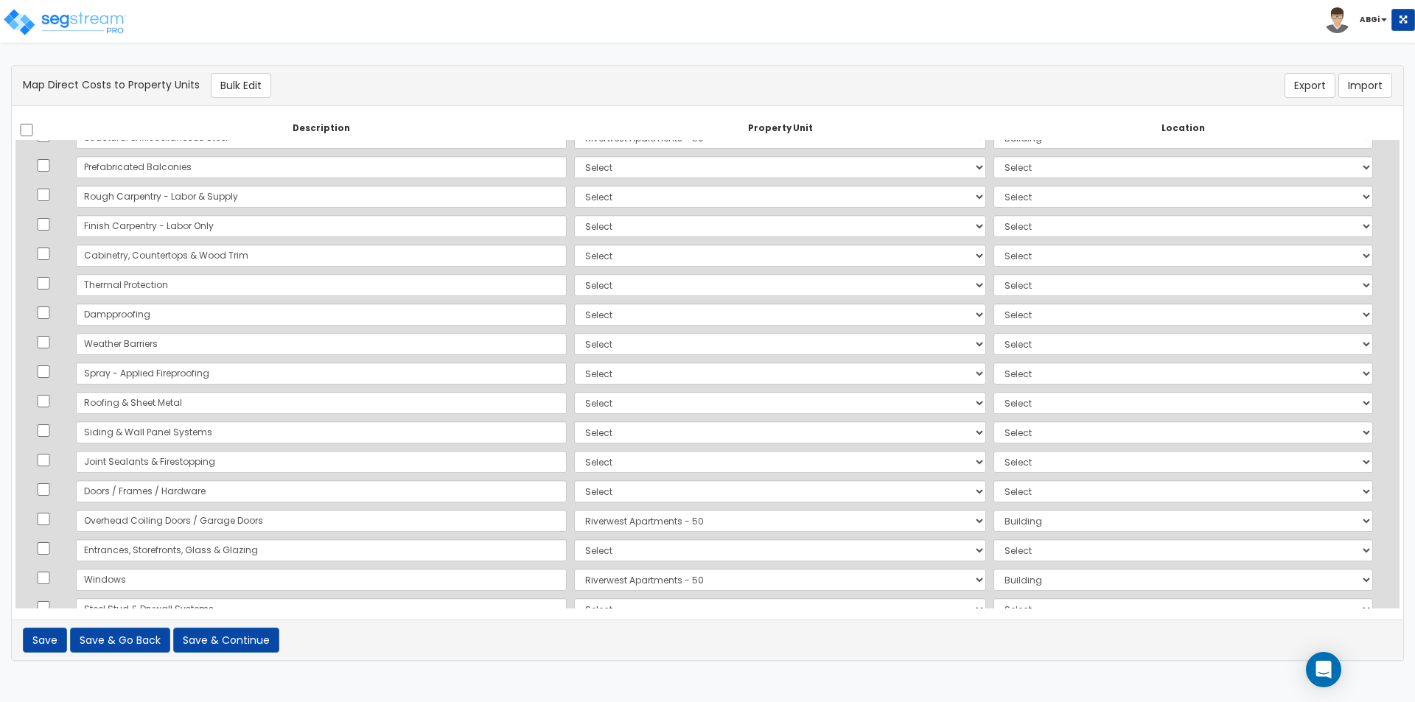
scroll to position [221, 0]
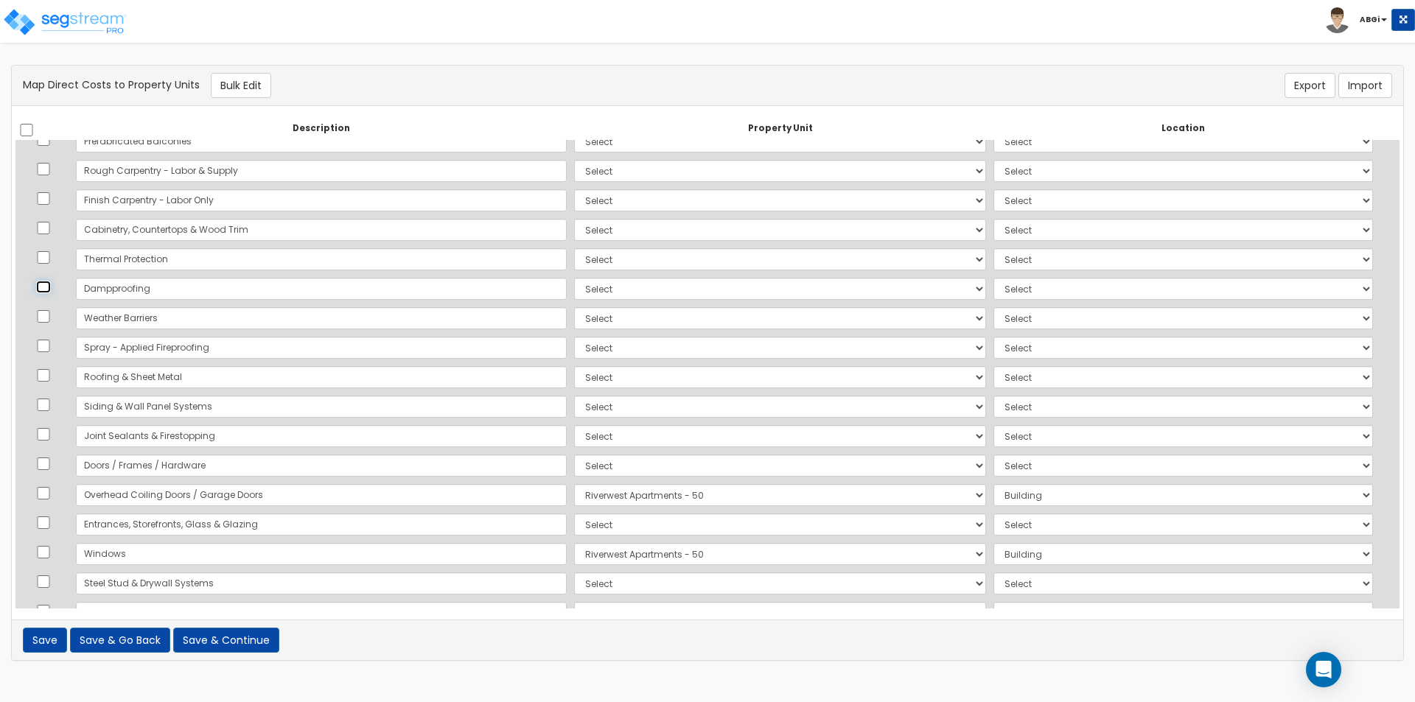
click at [51, 288] on input "checkbox" at bounding box center [43, 287] width 15 height 13
checkbox input "true"
click at [51, 318] on input "checkbox" at bounding box center [43, 316] width 15 height 13
checkbox input "true"
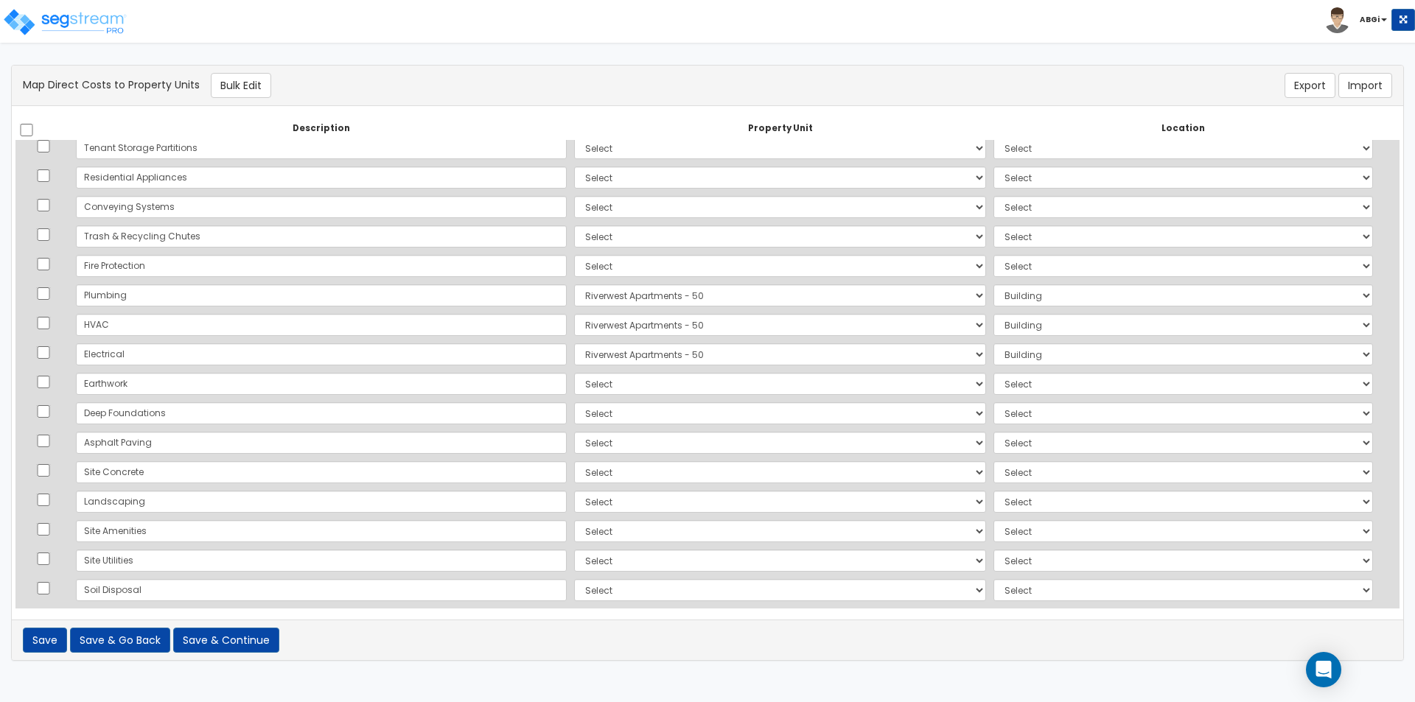
scroll to position [958, 0]
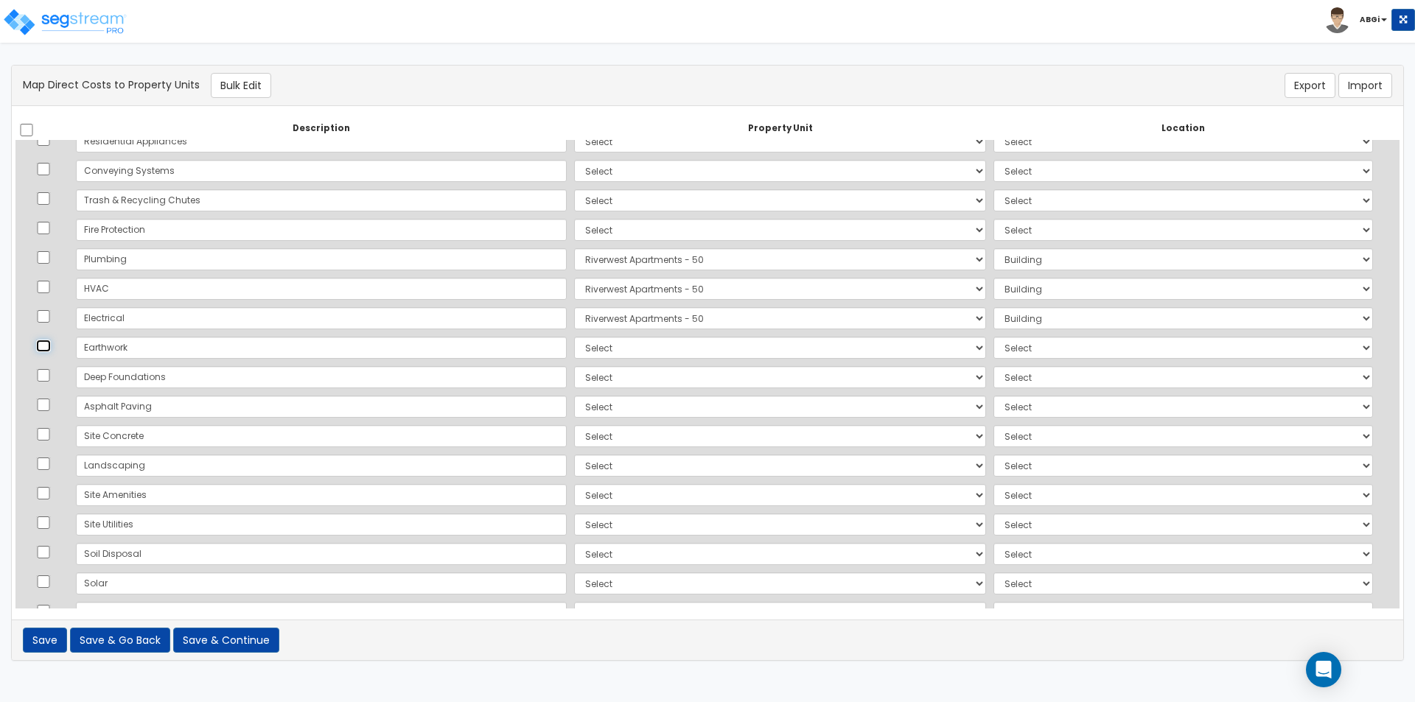
click at [49, 346] on input "checkbox" at bounding box center [43, 346] width 15 height 13
checkbox input "true"
click at [51, 404] on input "checkbox" at bounding box center [43, 405] width 15 height 13
checkbox input "true"
click at [48, 435] on input "checkbox" at bounding box center [43, 434] width 15 height 13
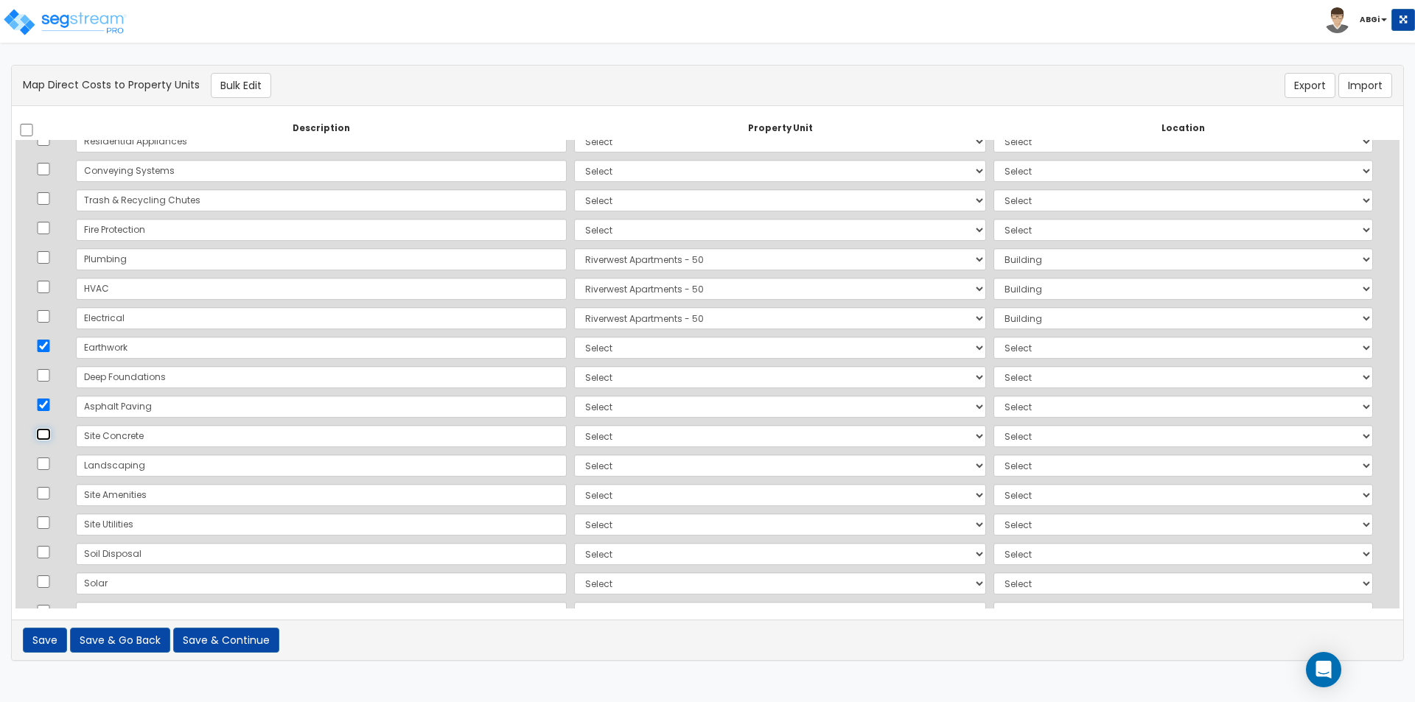
checkbox input "true"
click at [46, 463] on input "checkbox" at bounding box center [43, 464] width 15 height 13
checkbox input "true"
click at [49, 493] on input "checkbox" at bounding box center [43, 493] width 15 height 13
checkbox input "true"
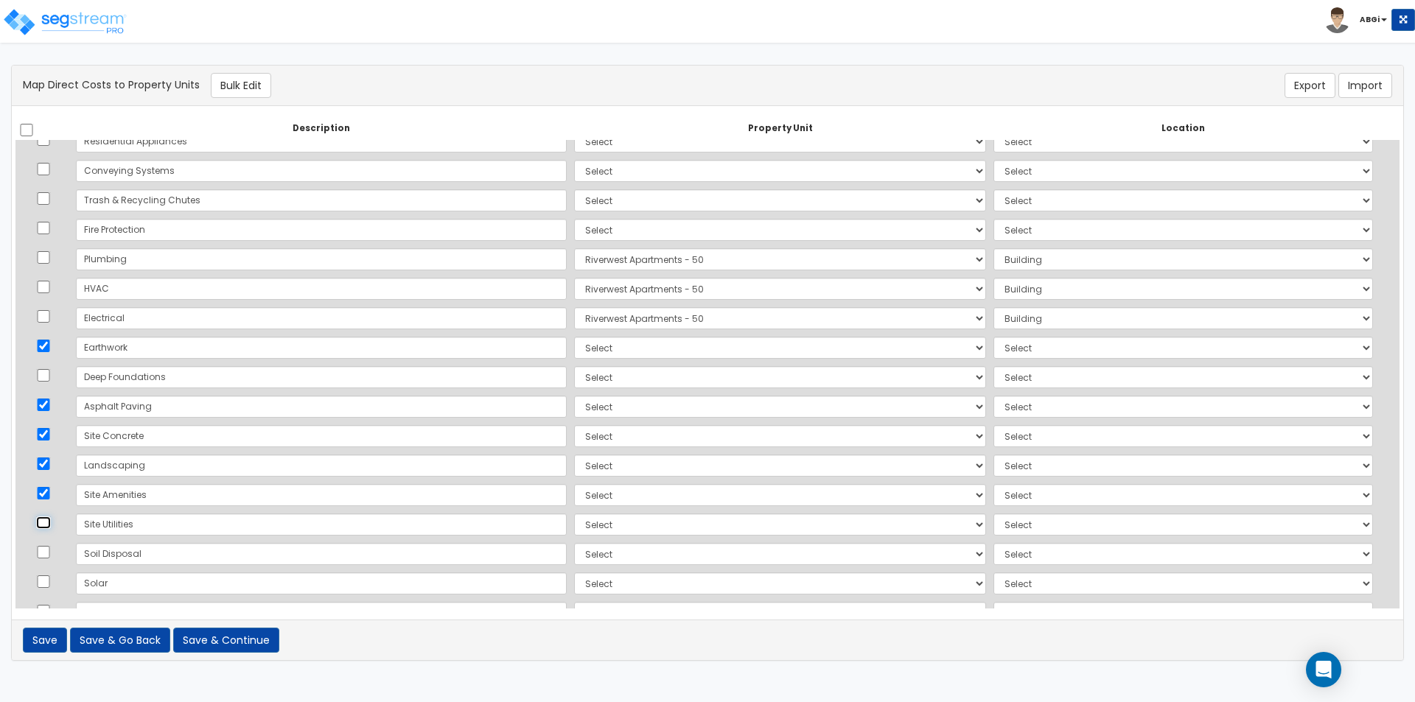
click at [46, 523] on input "checkbox" at bounding box center [43, 523] width 15 height 13
checkbox input "true"
click at [51, 553] on input "checkbox" at bounding box center [43, 552] width 15 height 13
checkbox input "true"
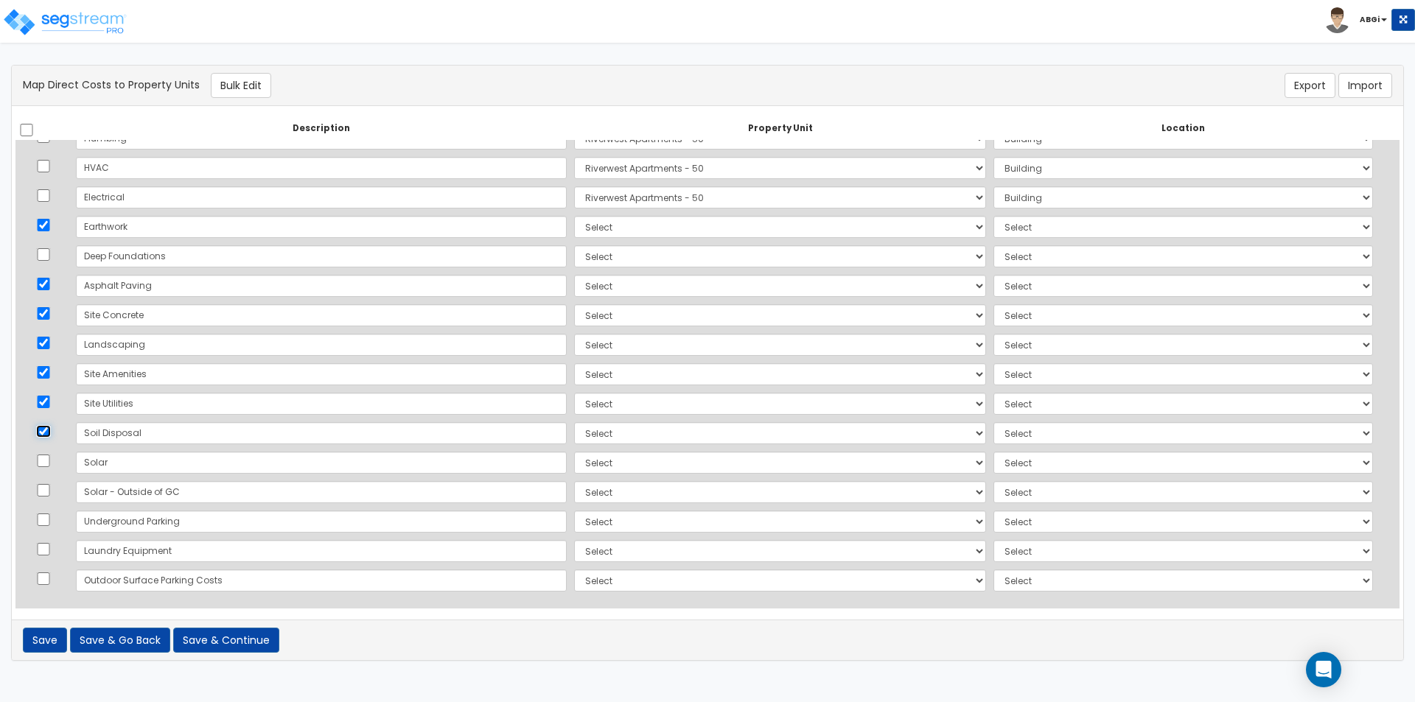
scroll to position [1080, 0]
click at [49, 576] on input "checkbox" at bounding box center [43, 577] width 15 height 13
checkbox input "true"
click at [237, 91] on button "Bulk Edit" at bounding box center [241, 85] width 60 height 25
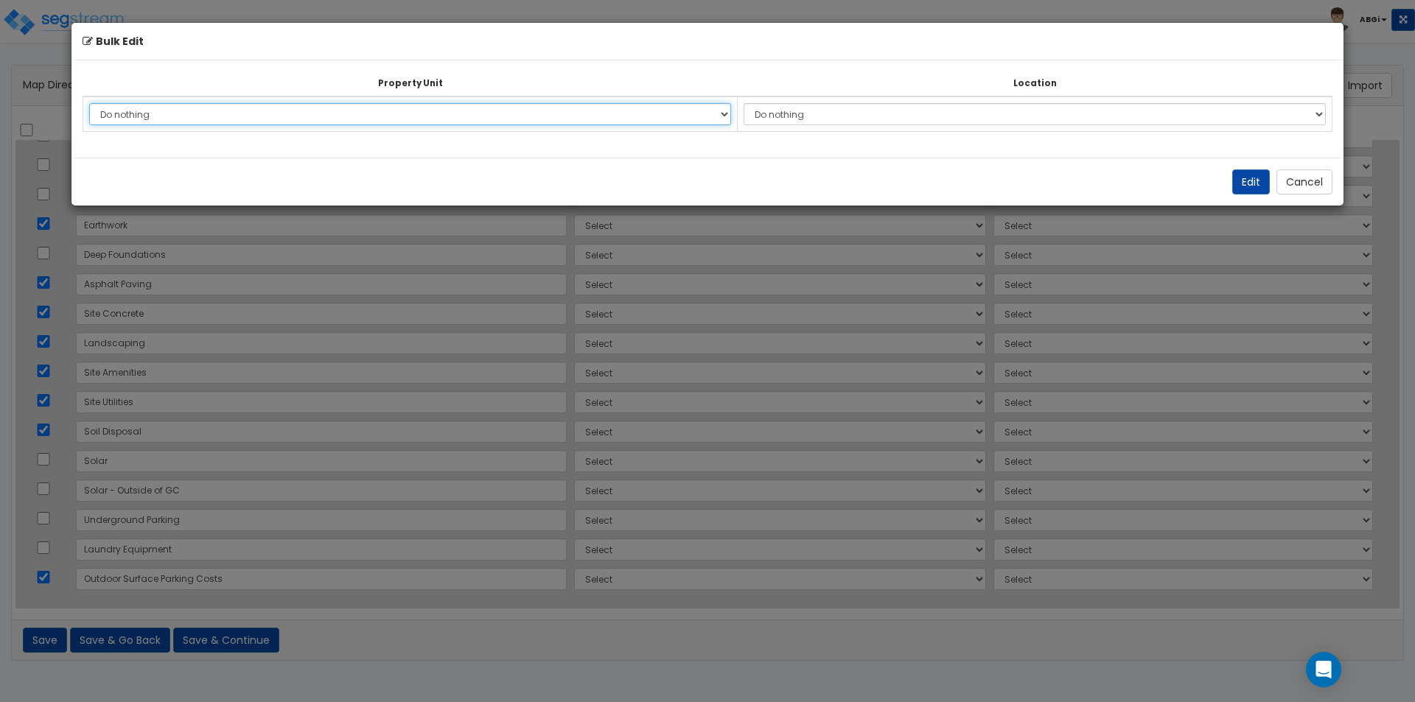
click at [446, 113] on select "Do nothing Riverwest Apartments - 50 Site Improvements Add Additional Property …" at bounding box center [410, 114] width 642 height 22
select select "167396"
click at [89, 103] on select "Do nothing Riverwest Apartments - 50 Site Improvements Add Additional Property …" at bounding box center [410, 114] width 642 height 22
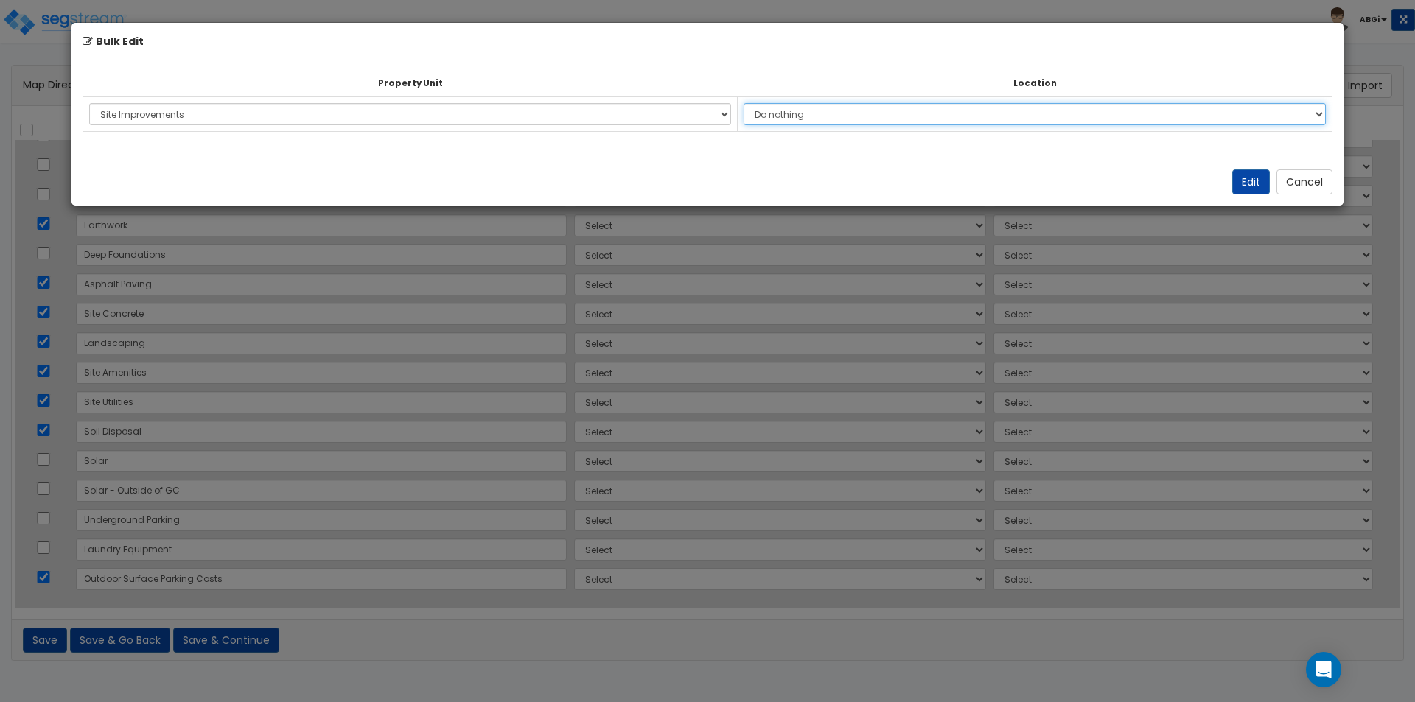
click at [865, 113] on select "Do nothing Add Additional Location Site Exterior" at bounding box center [1035, 114] width 582 height 22
select select "462"
click at [751, 103] on select "Do nothing Add Additional Location Site Exterior" at bounding box center [1035, 114] width 582 height 22
click at [1237, 182] on button "Edit" at bounding box center [1251, 181] width 38 height 25
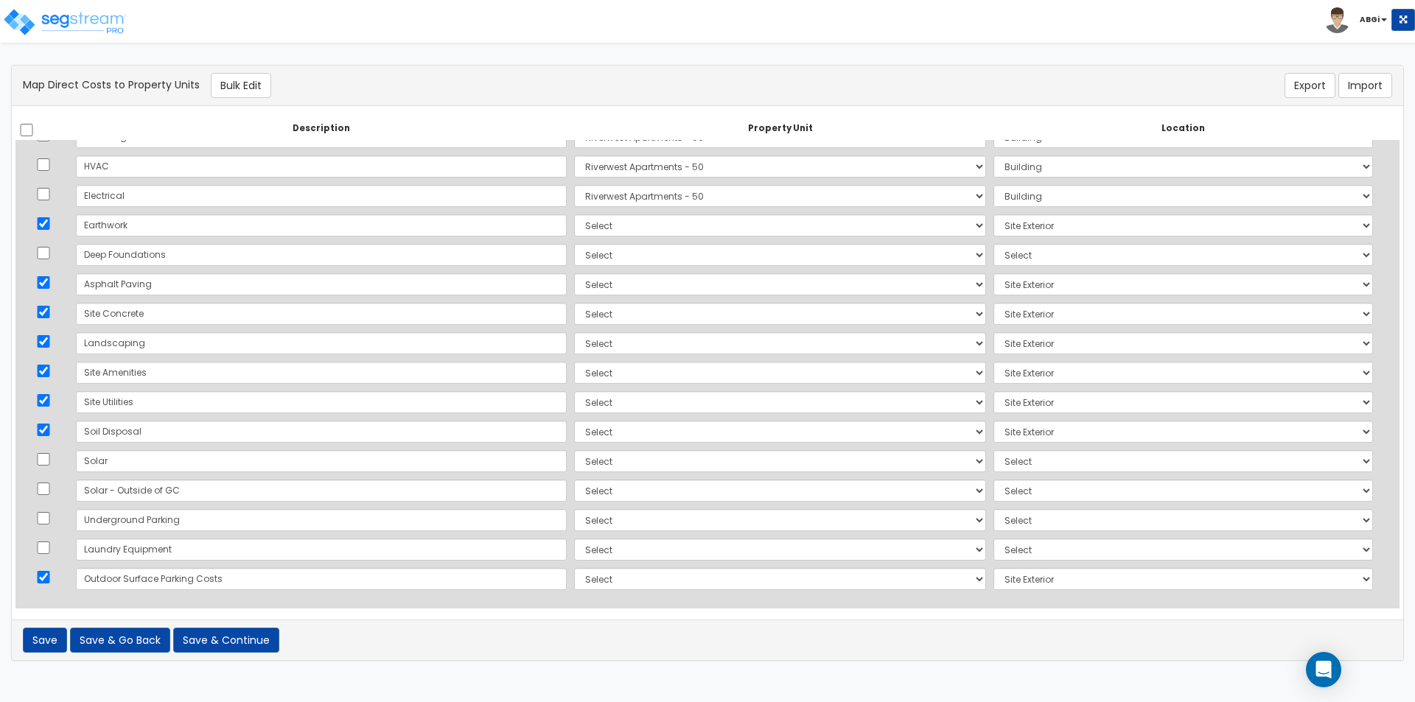
select select "167396"
select select "462"
select select "167396"
select select "462"
select select "167396"
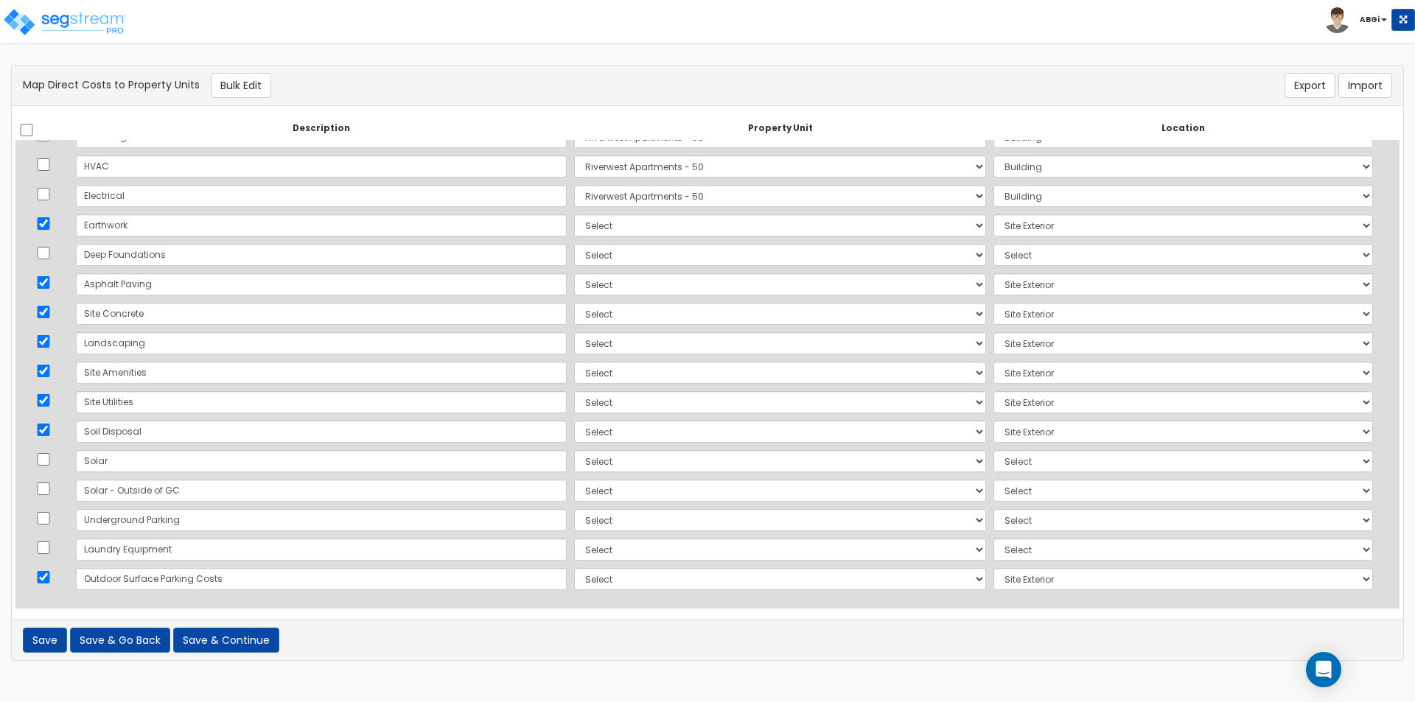
select select "462"
select select "167396"
select select "462"
select select "167396"
select select "462"
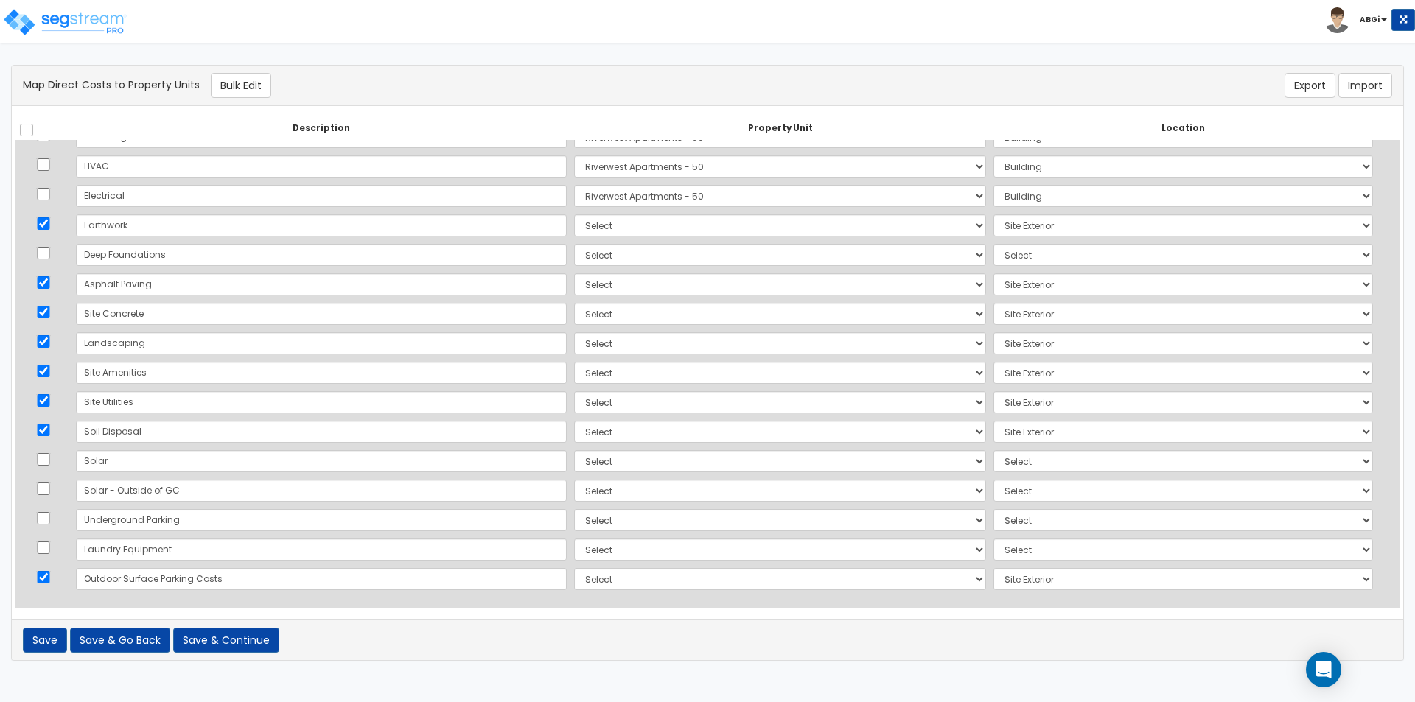
select select "167396"
select select "462"
select select "167396"
select select "462"
select select "167396"
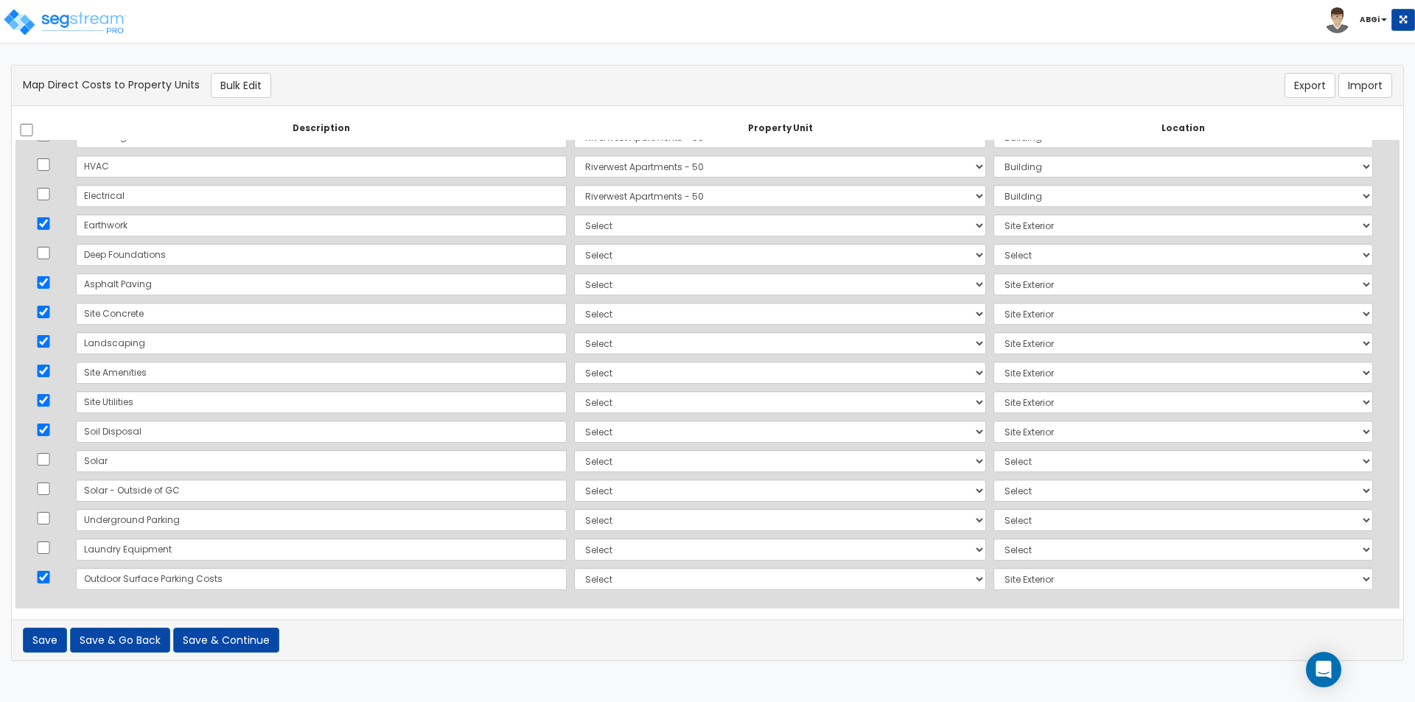
select select "462"
select select "167396"
select select "462"
select select "167396"
select select "462"
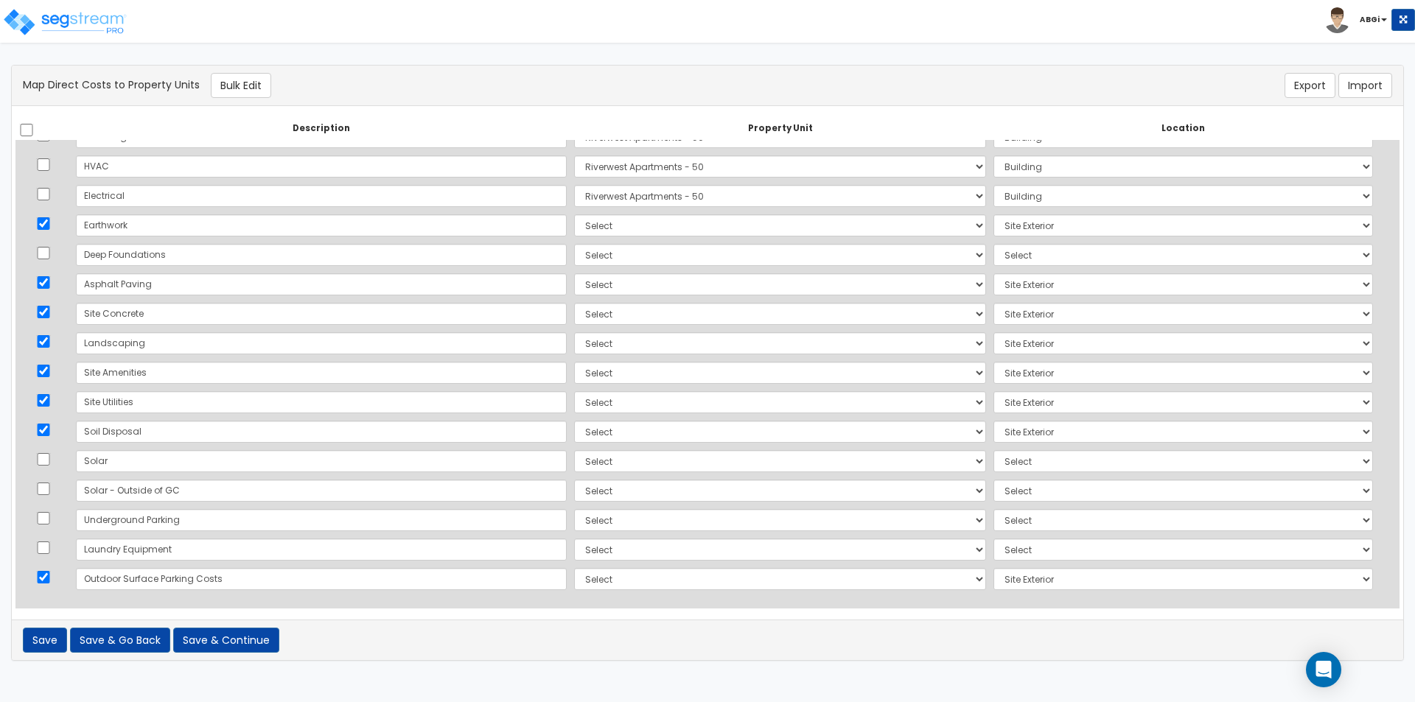
select select "167396"
select select "462"
click at [31, 129] on input "checkbox" at bounding box center [26, 130] width 15 height 13
checkbox input "true"
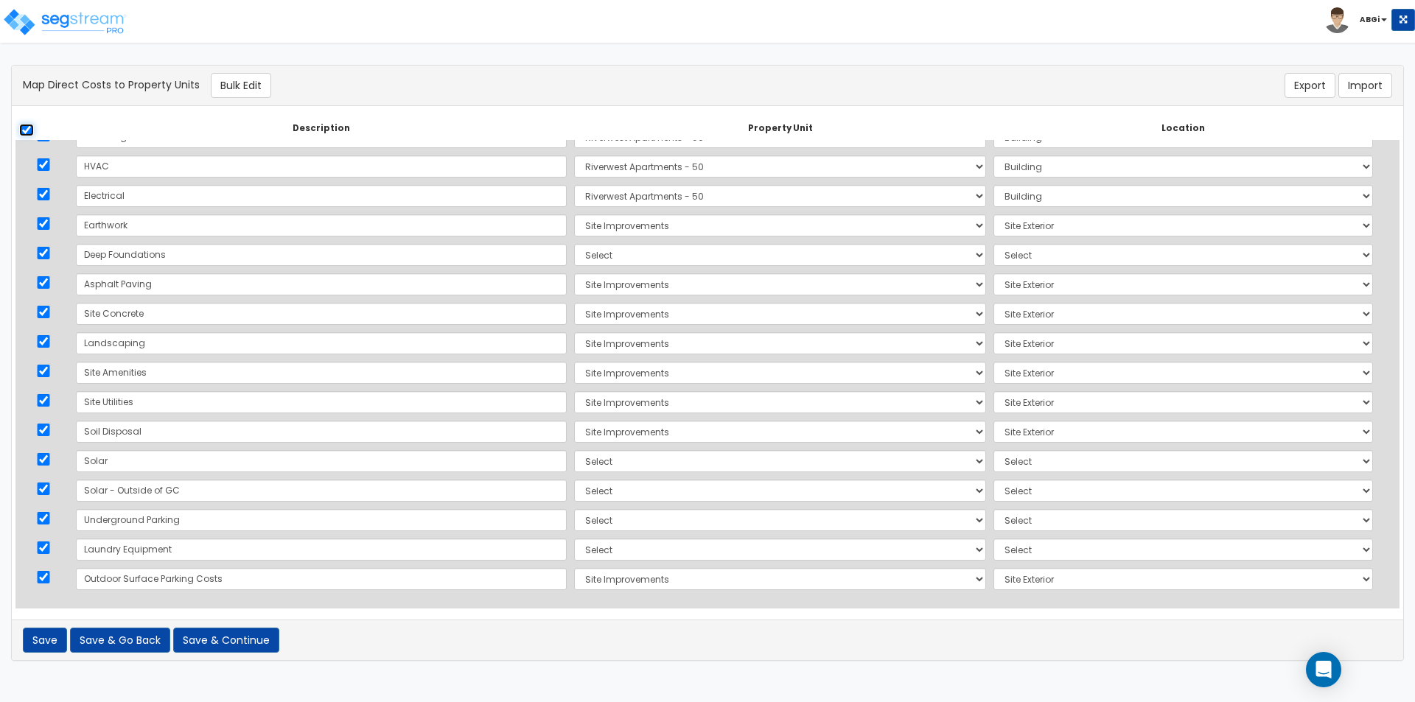
checkbox input "true"
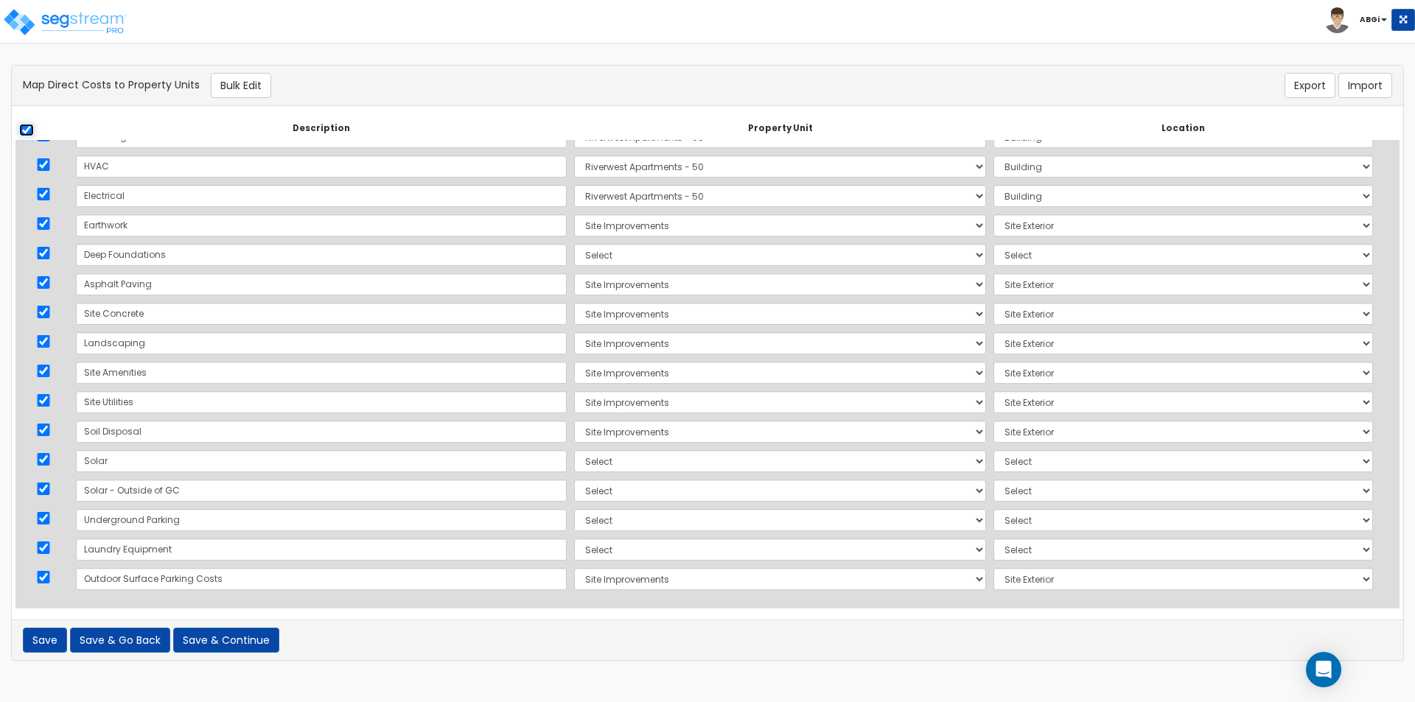
checkbox input "true"
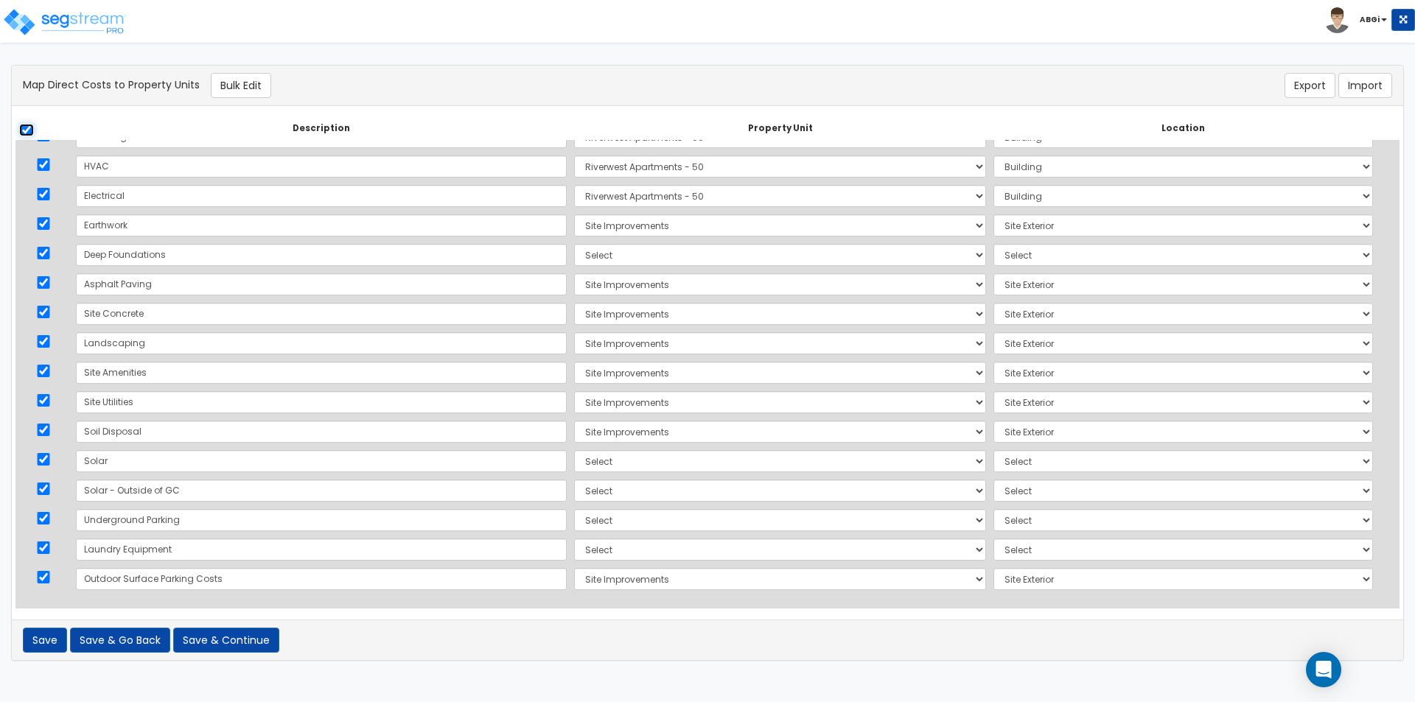
checkbox input "true"
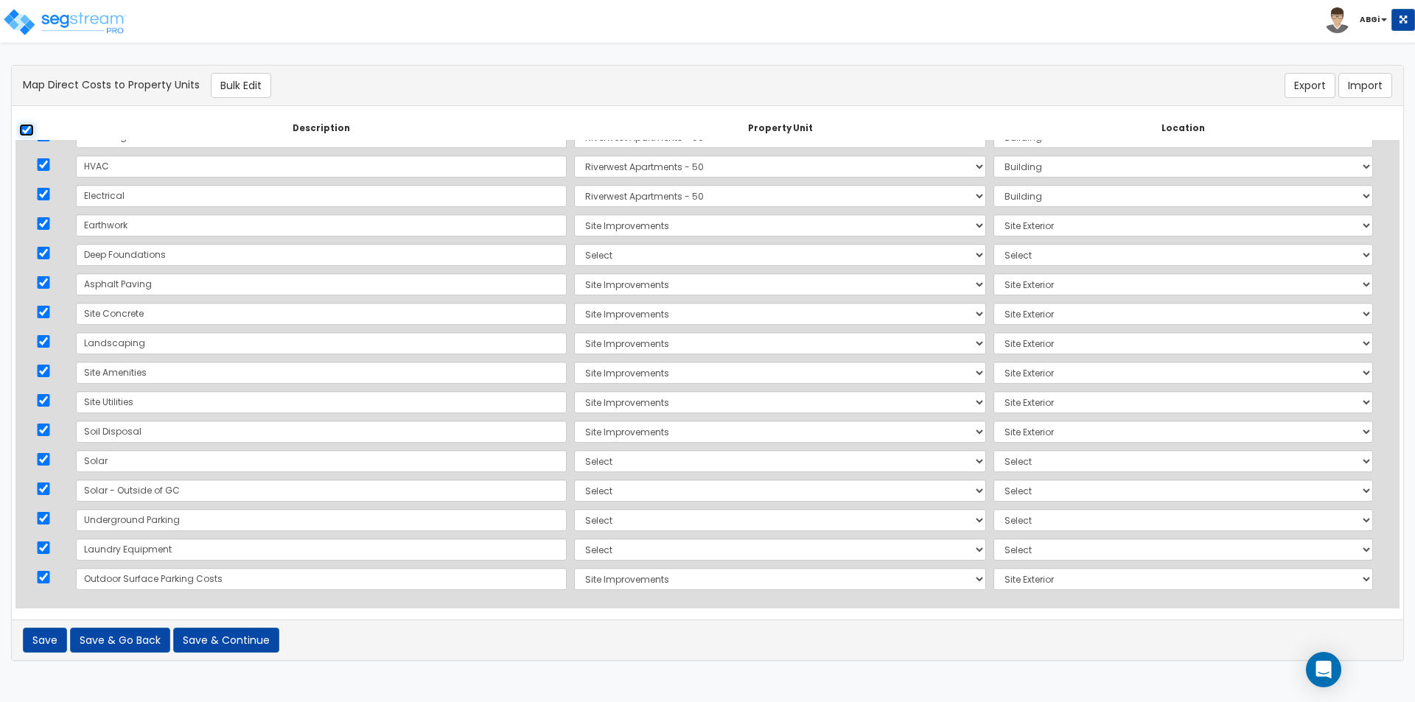
checkbox input "true"
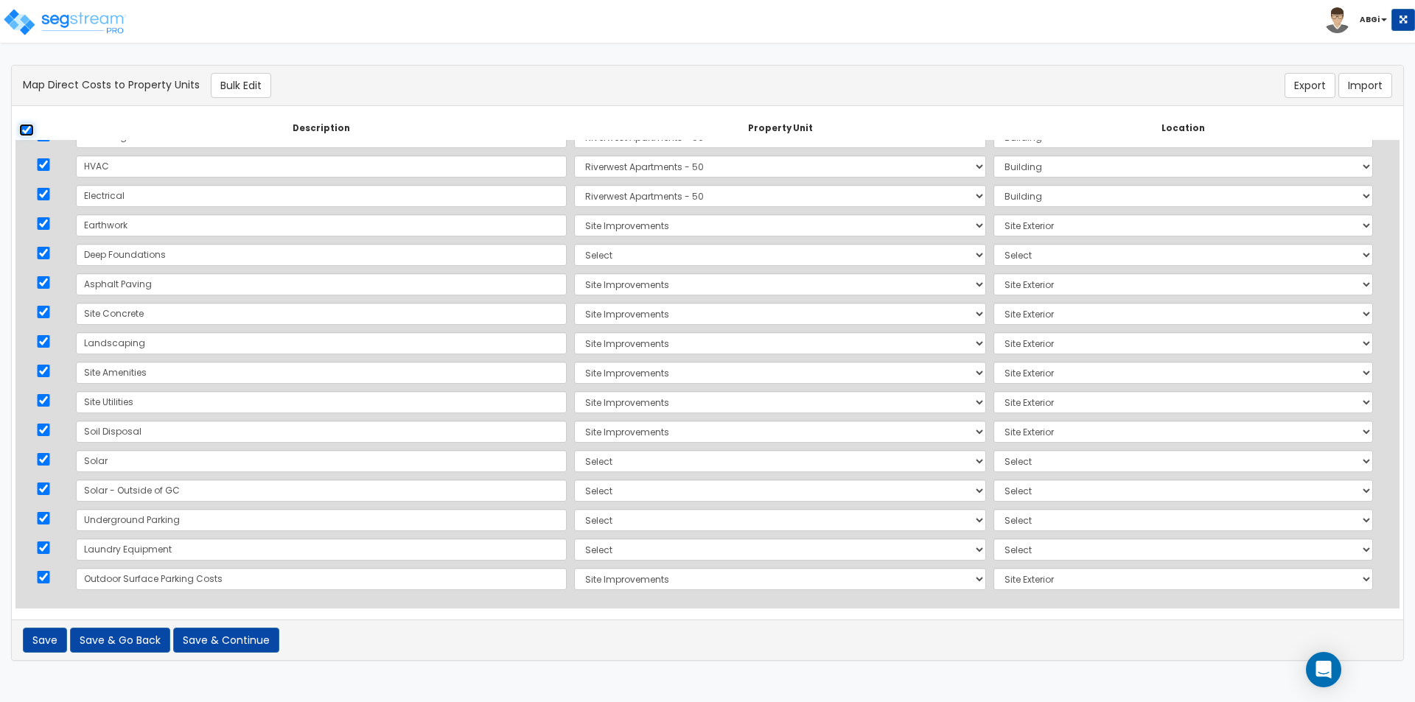
checkbox input "true"
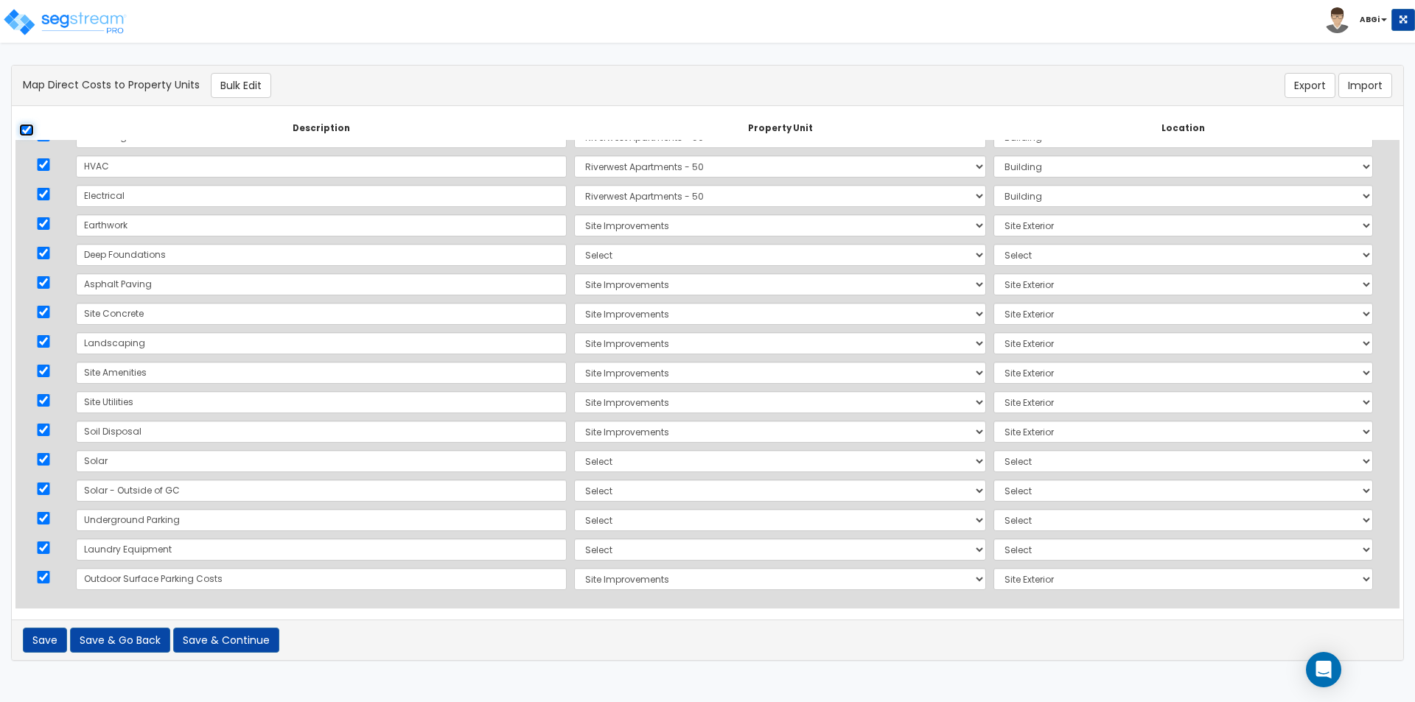
checkbox input "true"
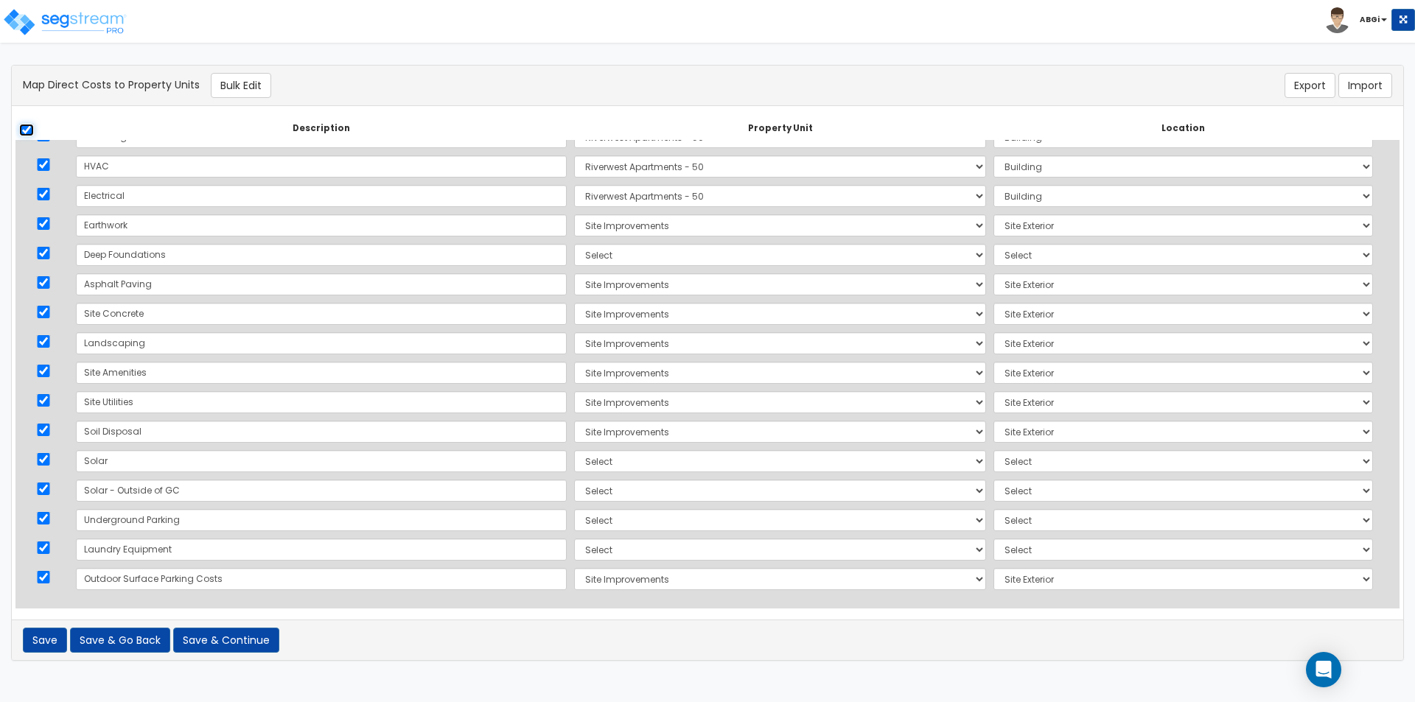
checkbox input "true"
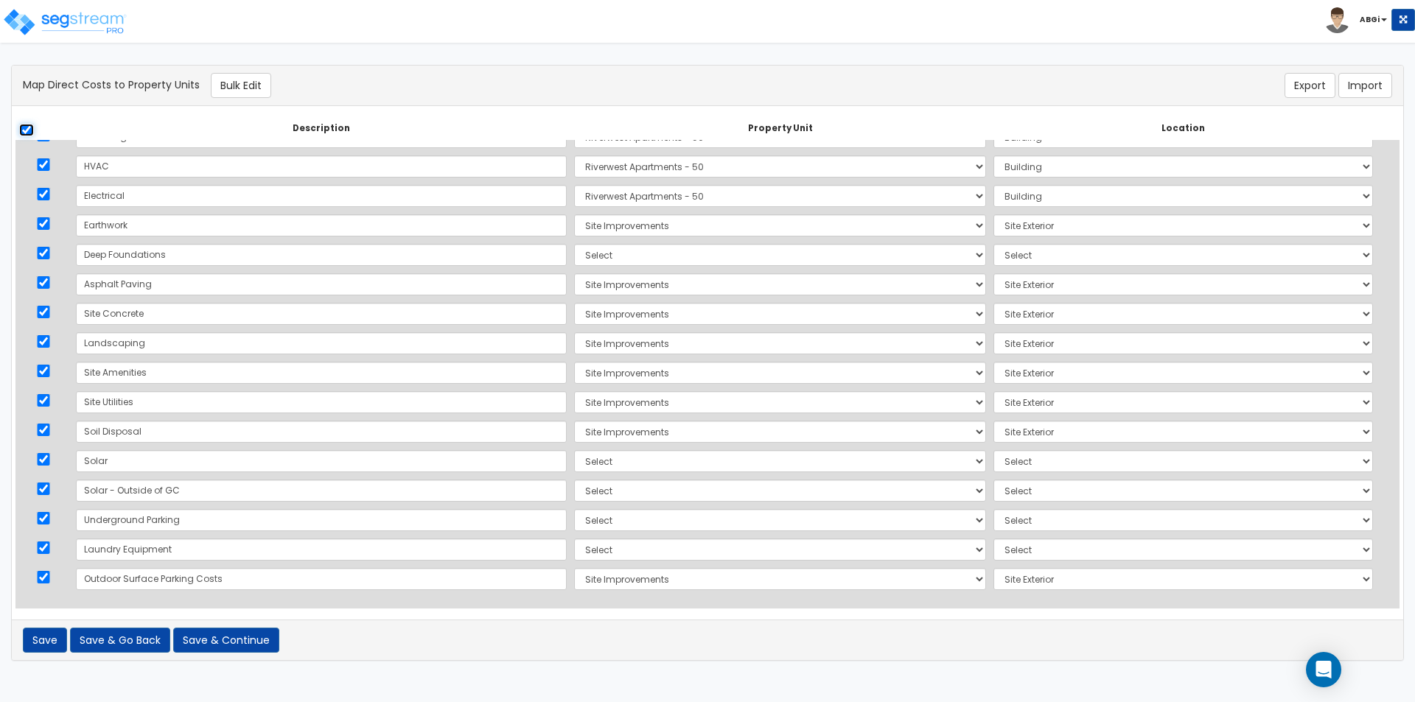
checkbox input "true"
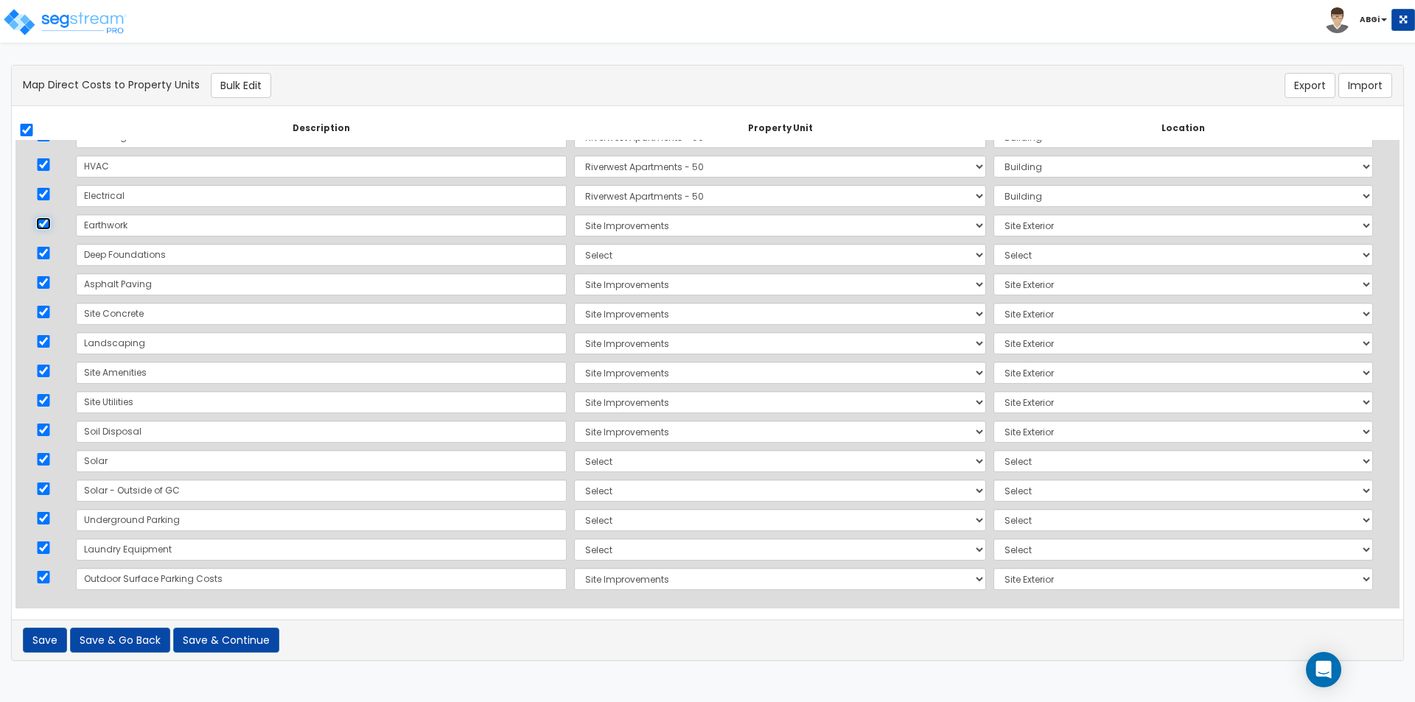
click at [51, 221] on input "checkbox" at bounding box center [43, 223] width 15 height 13
checkbox input "false"
click at [46, 281] on input "checkbox" at bounding box center [43, 282] width 15 height 13
checkbox input "false"
click at [46, 318] on input "checkbox" at bounding box center [43, 312] width 15 height 13
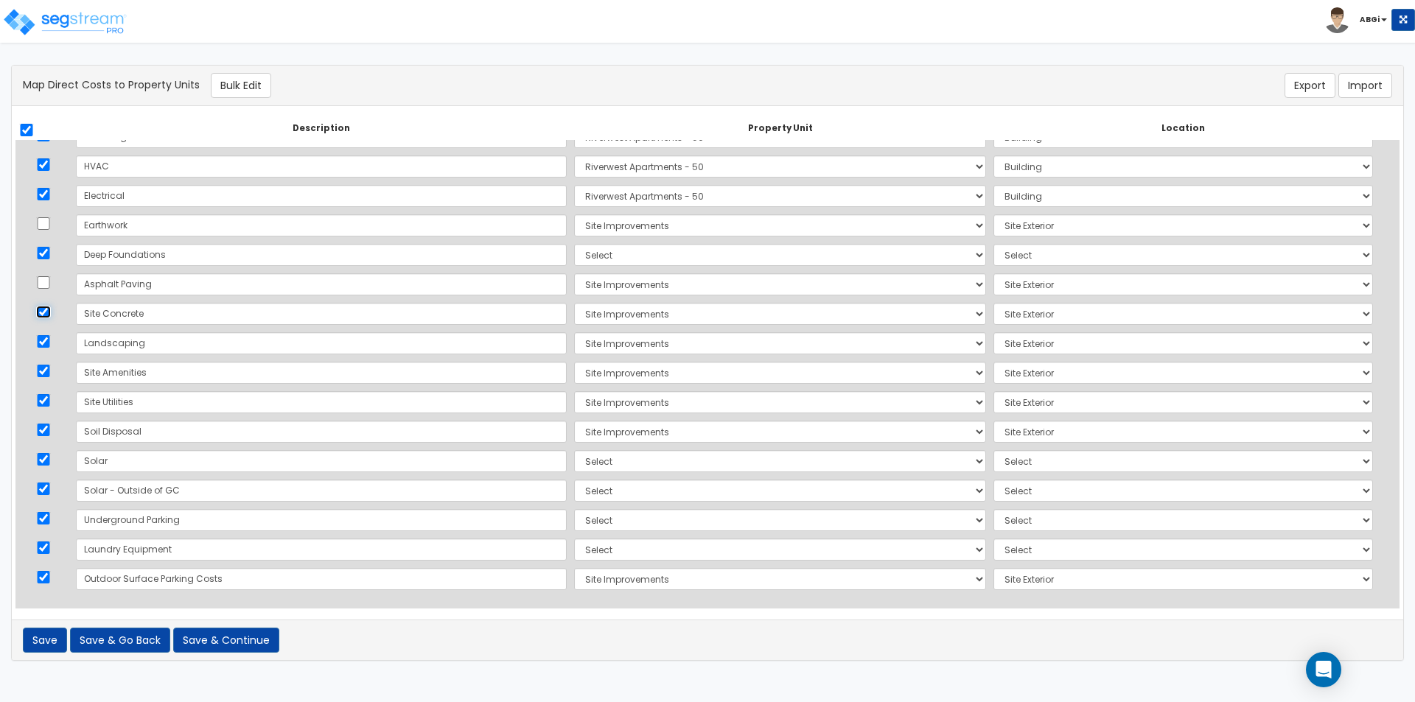
checkbox input "false"
click at [47, 339] on input "checkbox" at bounding box center [43, 341] width 15 height 13
checkbox input "false"
click at [48, 371] on input "checkbox" at bounding box center [43, 371] width 15 height 13
checkbox input "false"
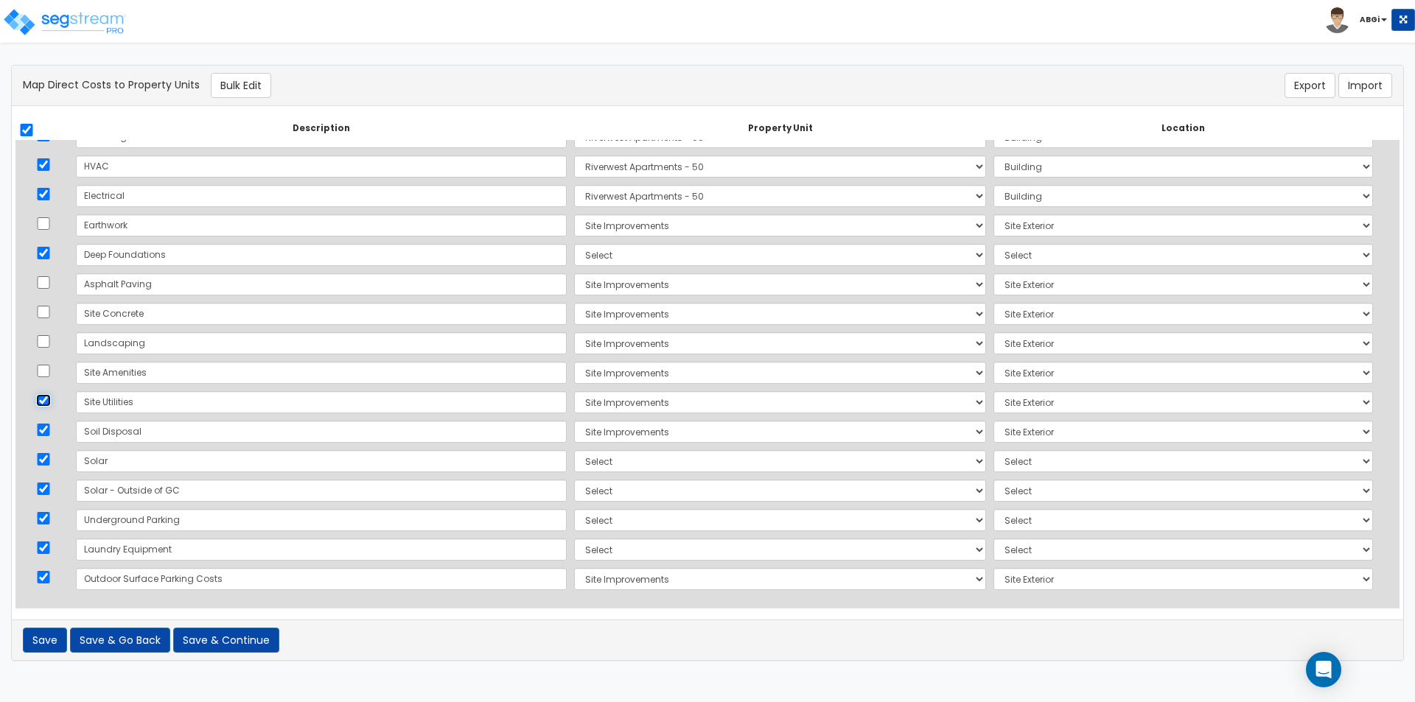
click at [43, 400] on input "checkbox" at bounding box center [43, 400] width 15 height 13
checkbox input "false"
click at [45, 433] on input "checkbox" at bounding box center [43, 430] width 15 height 13
checkbox input "false"
click at [43, 578] on input "checkbox" at bounding box center [43, 577] width 15 height 13
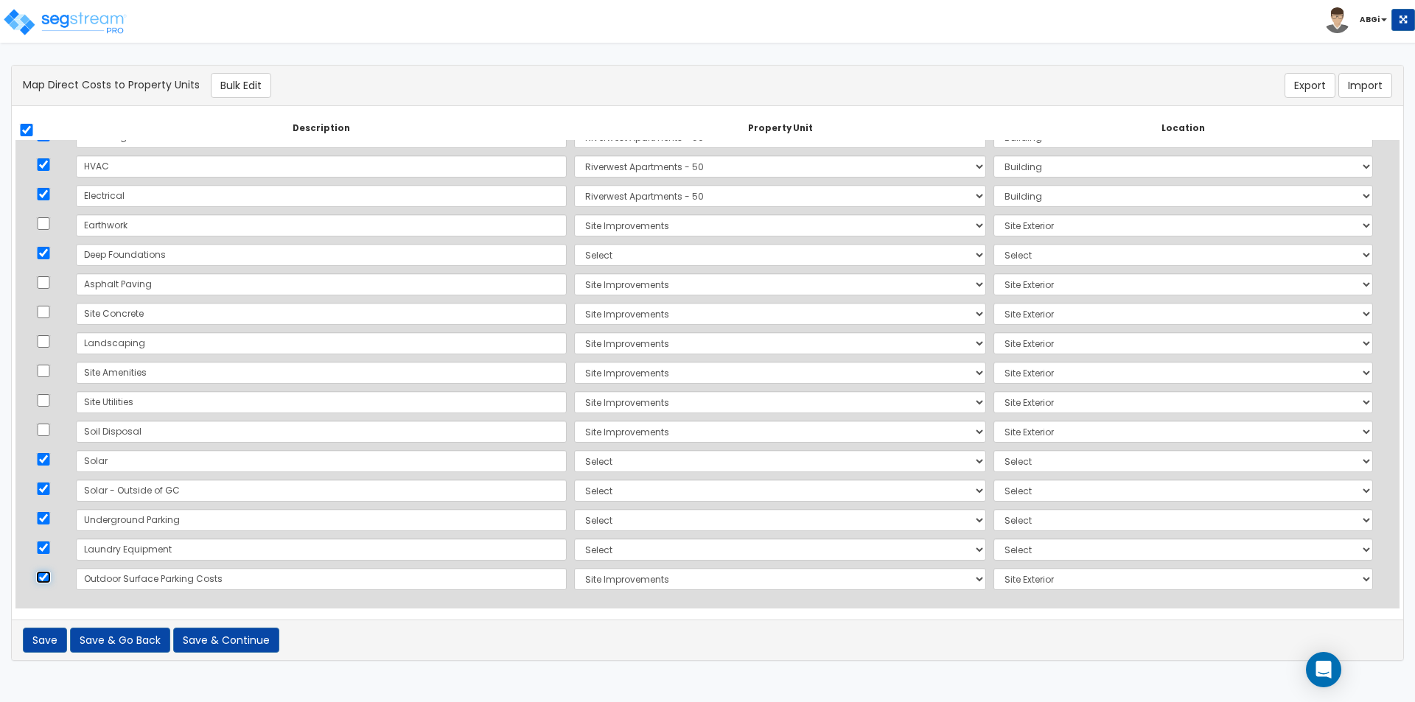
checkbox input "false"
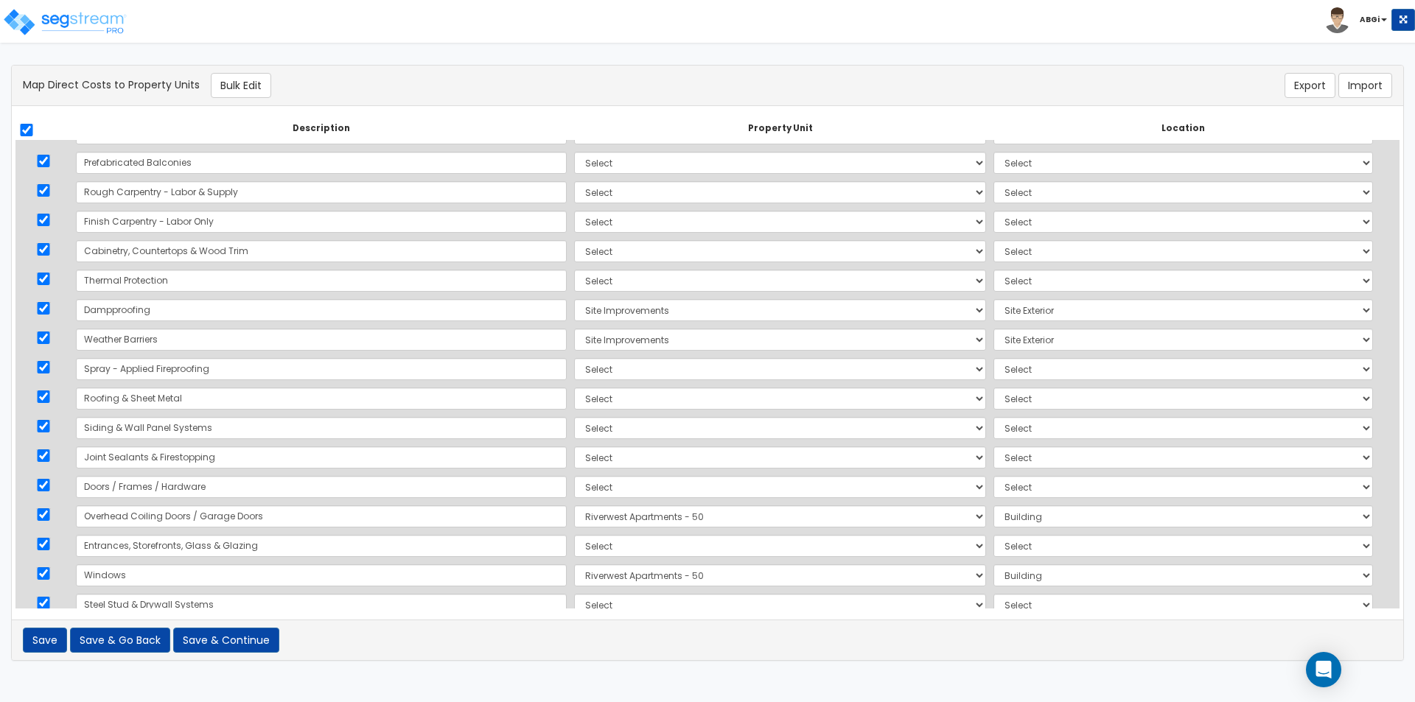
scroll to position [196, 0]
click at [47, 341] on input "checkbox" at bounding box center [43, 341] width 15 height 13
checkbox input "false"
click at [49, 312] on input "checkbox" at bounding box center [43, 312] width 15 height 13
checkbox input "false"
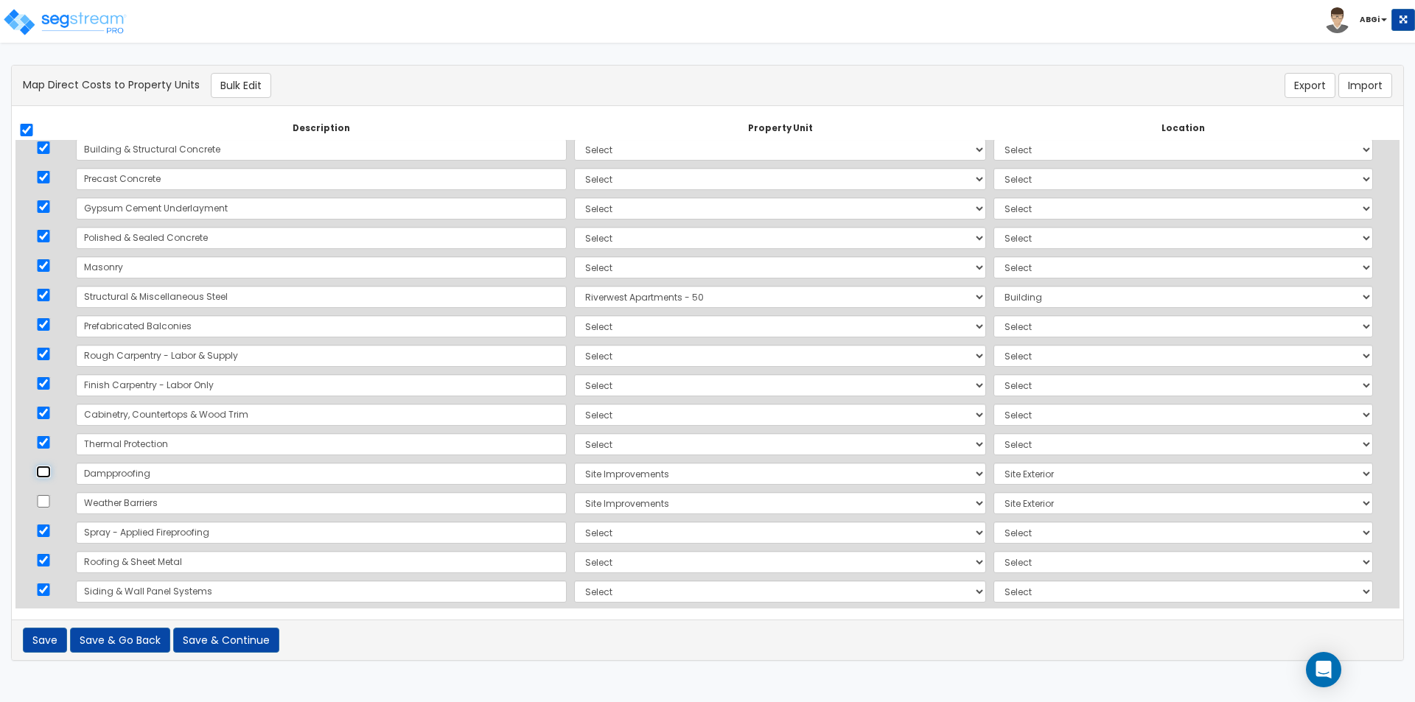
scroll to position [0, 0]
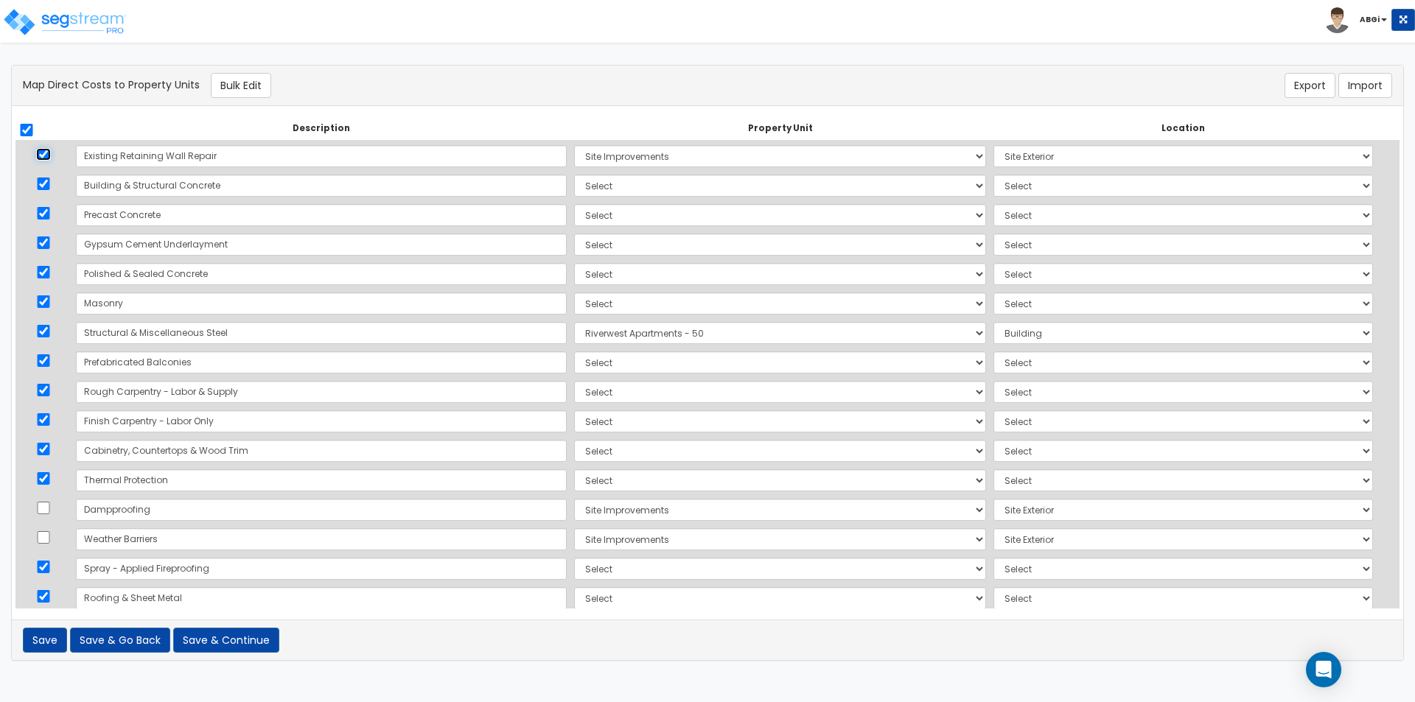
click at [50, 155] on input "checkbox" at bounding box center [43, 154] width 15 height 13
checkbox input "false"
click at [242, 88] on button "Bulk Edit" at bounding box center [241, 85] width 60 height 25
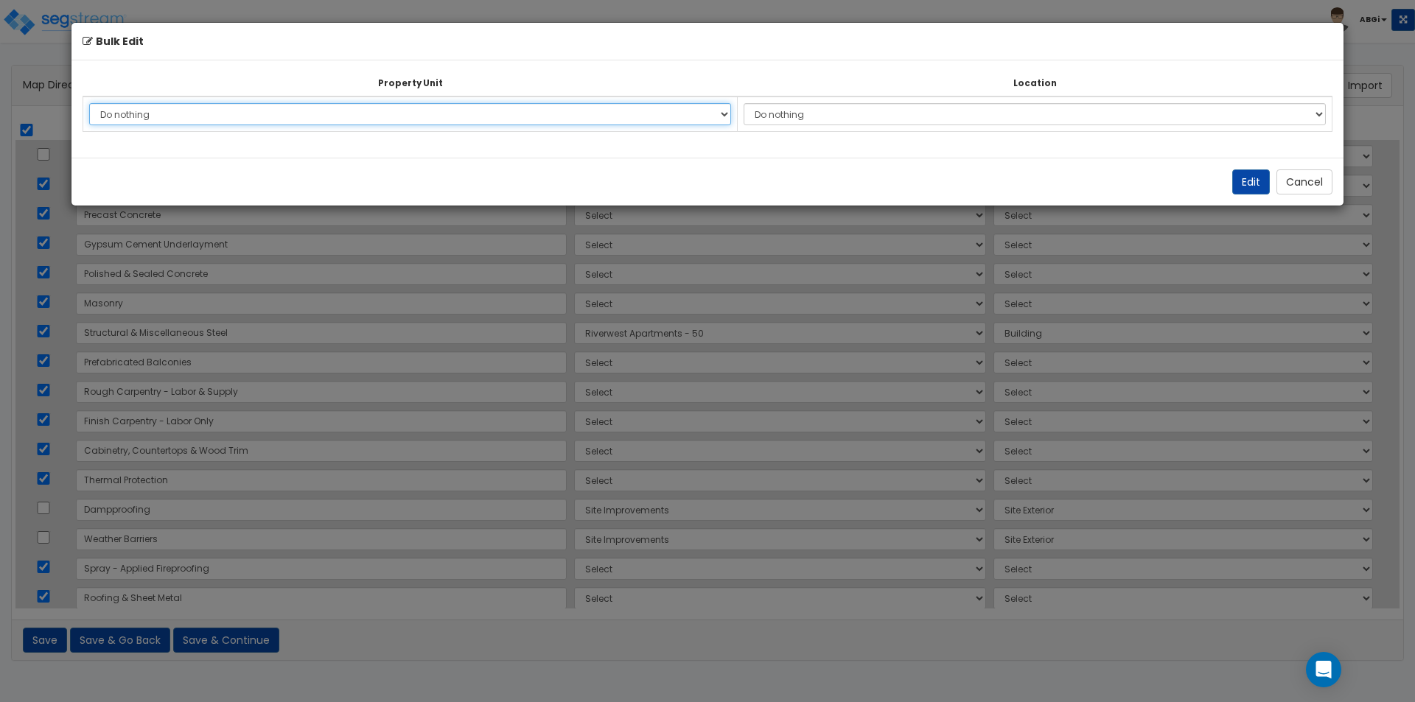
click at [458, 113] on select "Do nothing Riverwest Apartments - 50 Site Improvements Add Additional Property …" at bounding box center [410, 114] width 642 height 22
select select "167390"
click at [89, 103] on select "Do nothing Riverwest Apartments - 50 Site Improvements Add Additional Property …" at bounding box center [410, 114] width 642 height 22
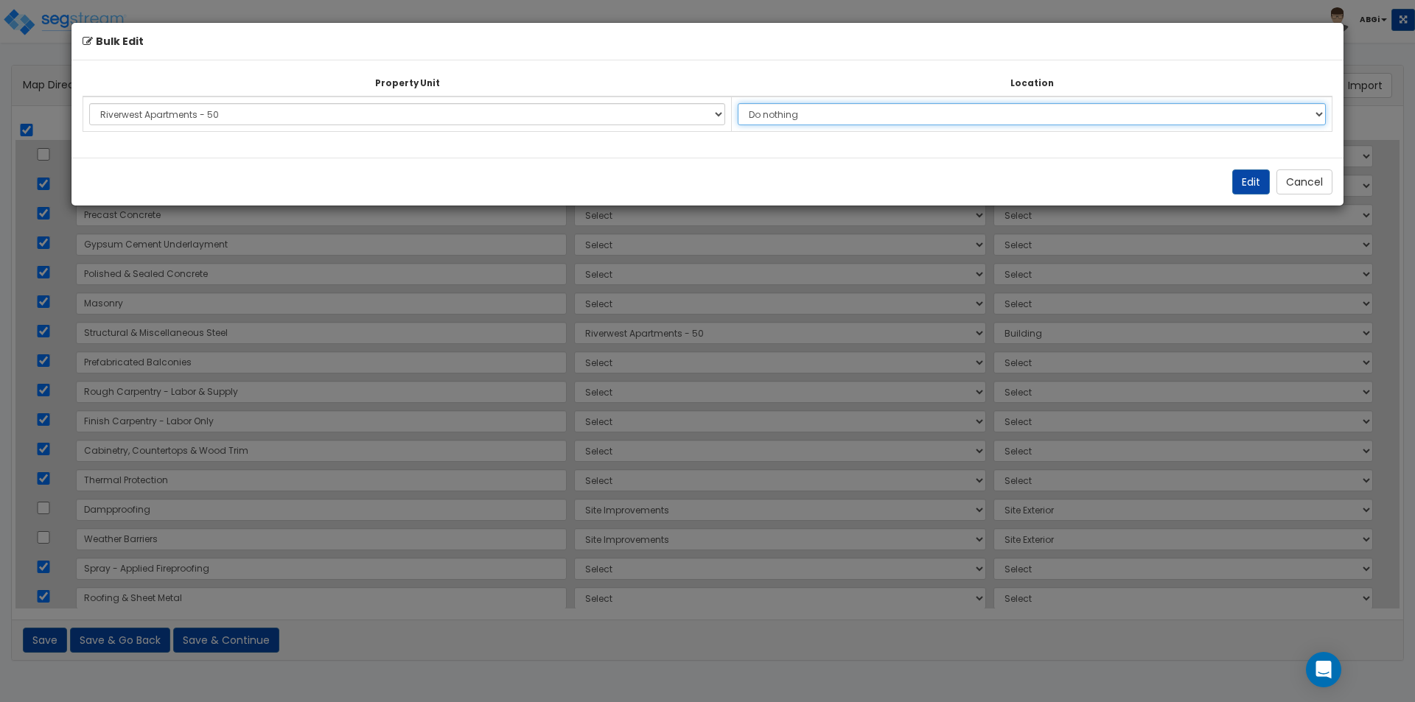
click at [798, 116] on select "Do nothing Add Additional Location Building Building Interior Parking Garage Co…" at bounding box center [1032, 114] width 588 height 22
select select "6"
click at [744, 103] on select "Do nothing Add Additional Location Building Building Interior Parking Garage Co…" at bounding box center [1032, 114] width 588 height 22
click at [1256, 183] on button "Edit" at bounding box center [1251, 181] width 38 height 25
select select "167390"
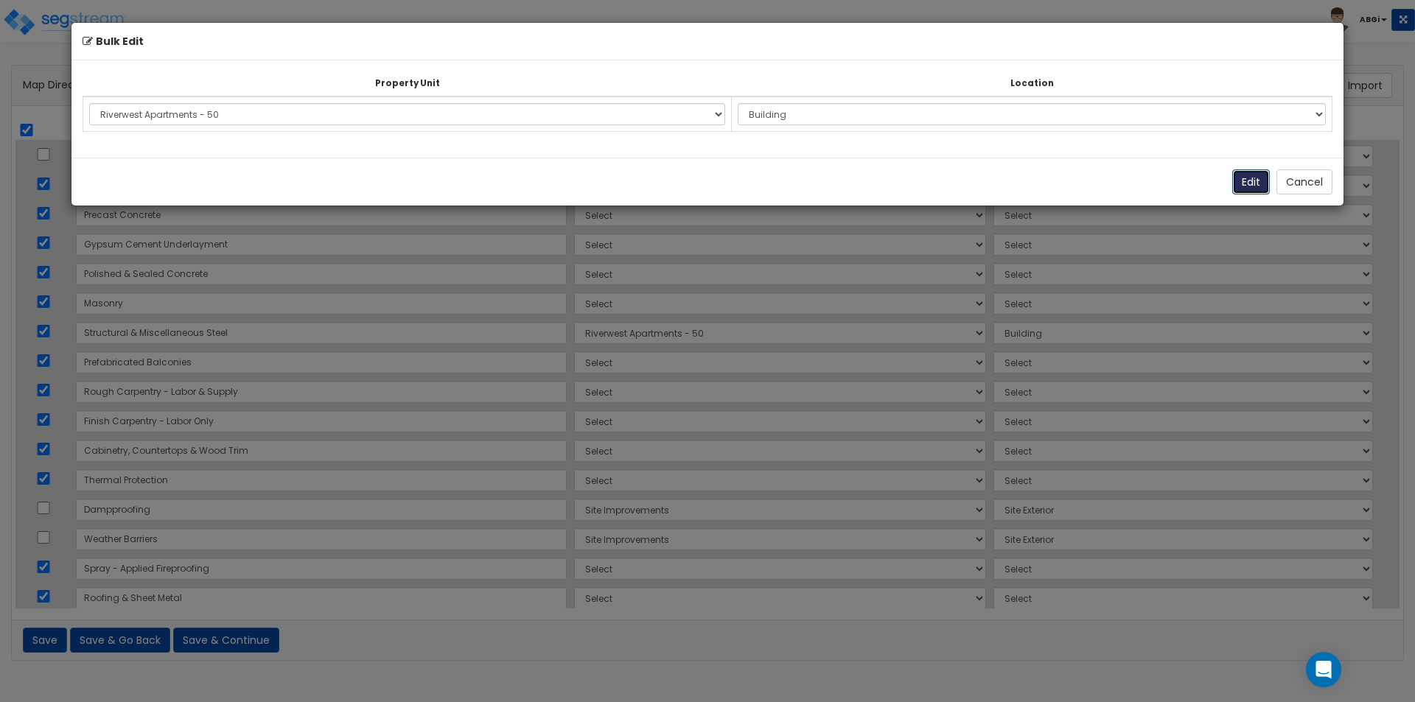
select select "167390"
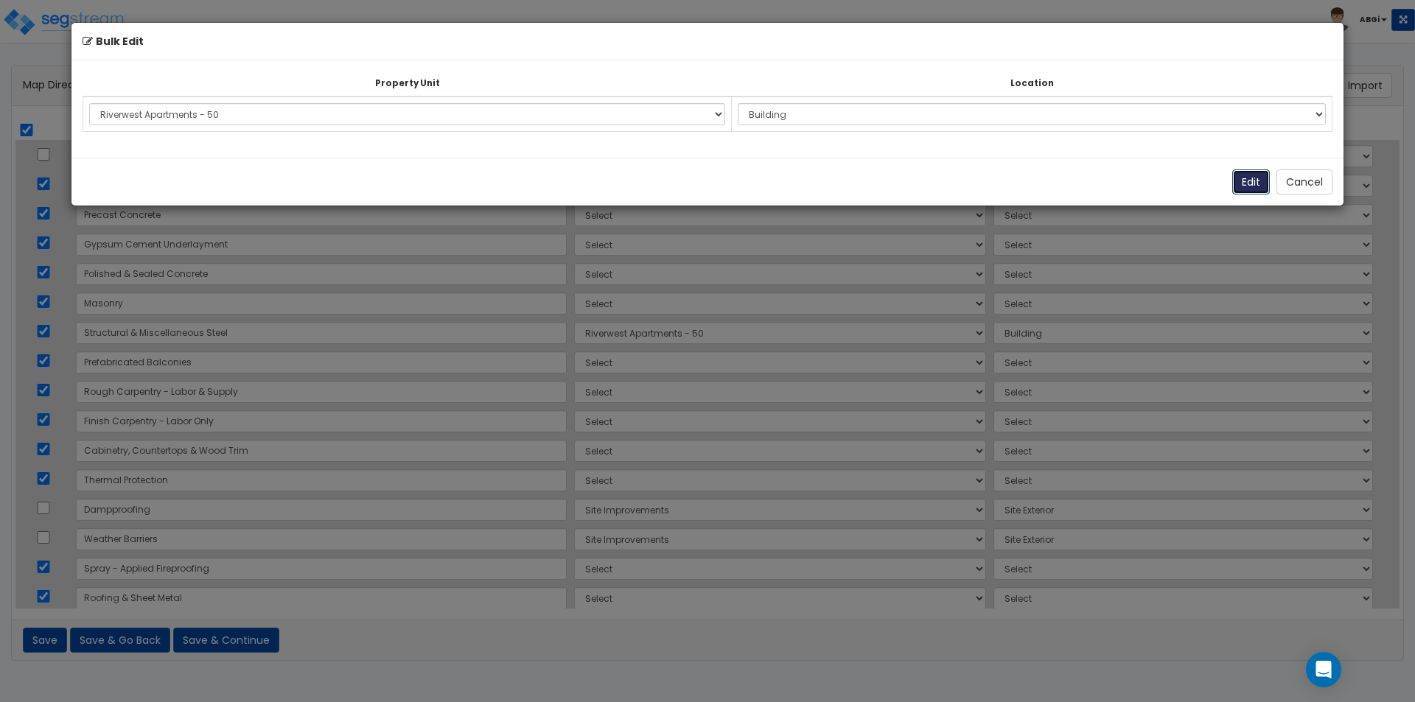
select select "167390"
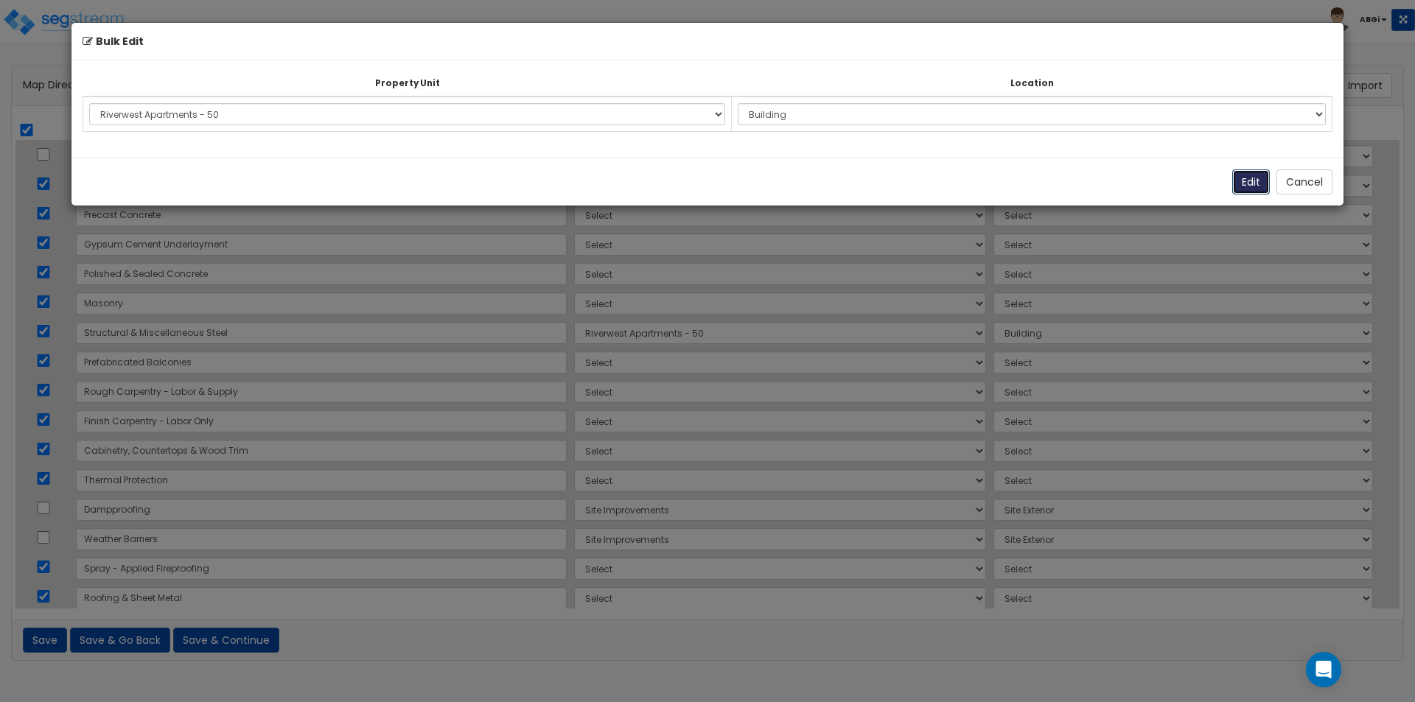
select select "167390"
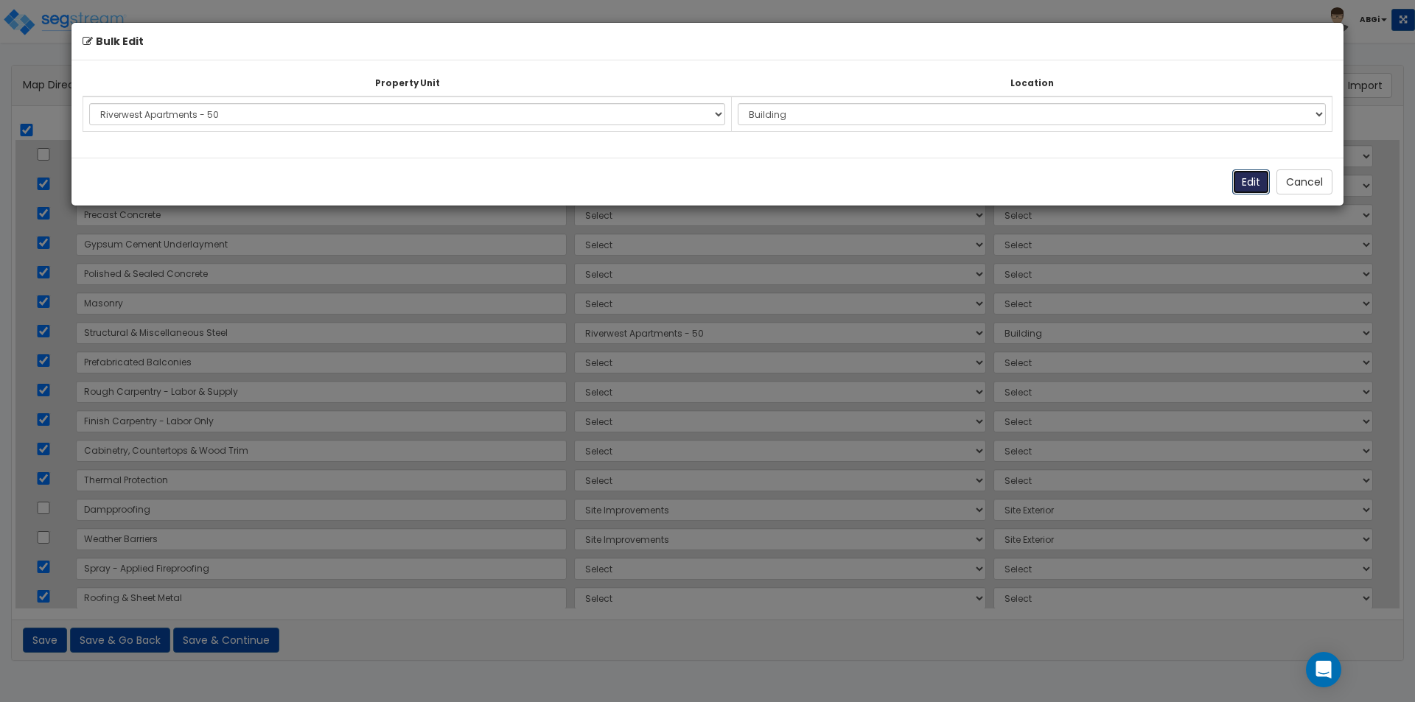
select select "167390"
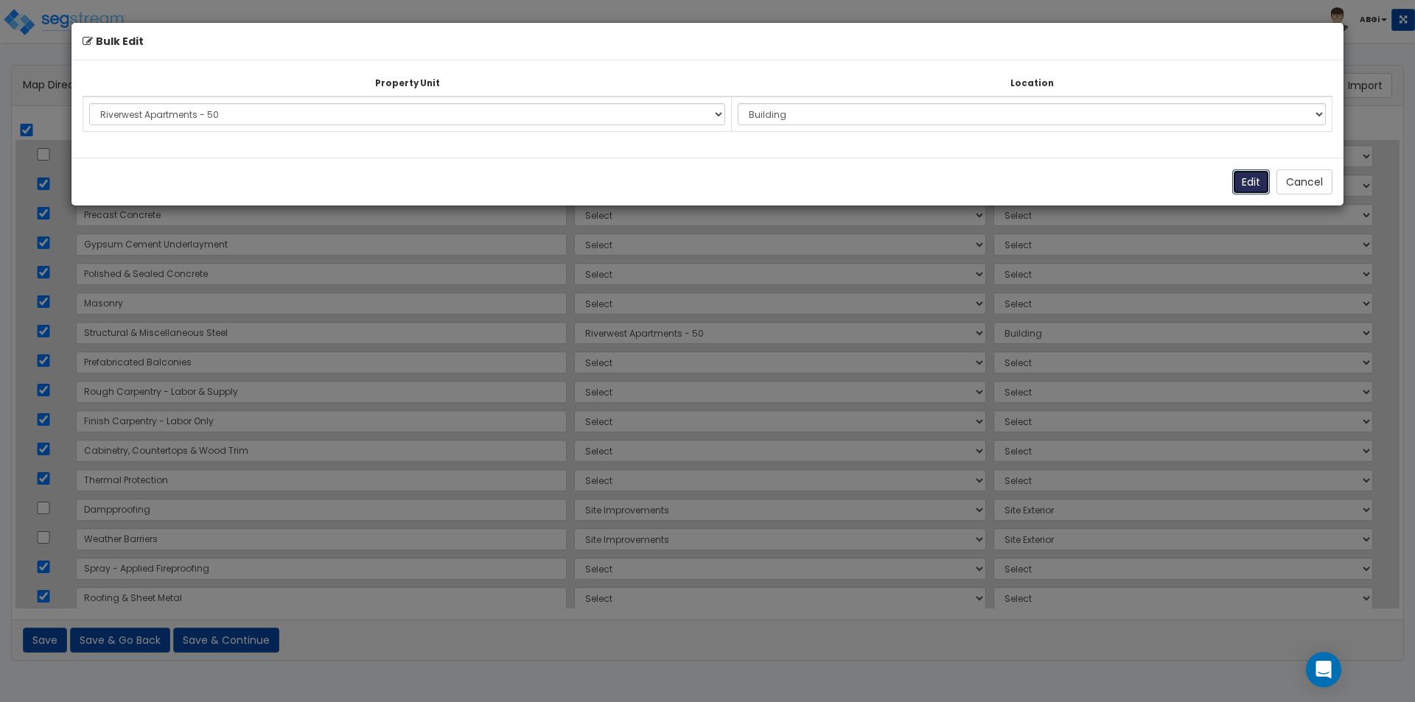
select select "167390"
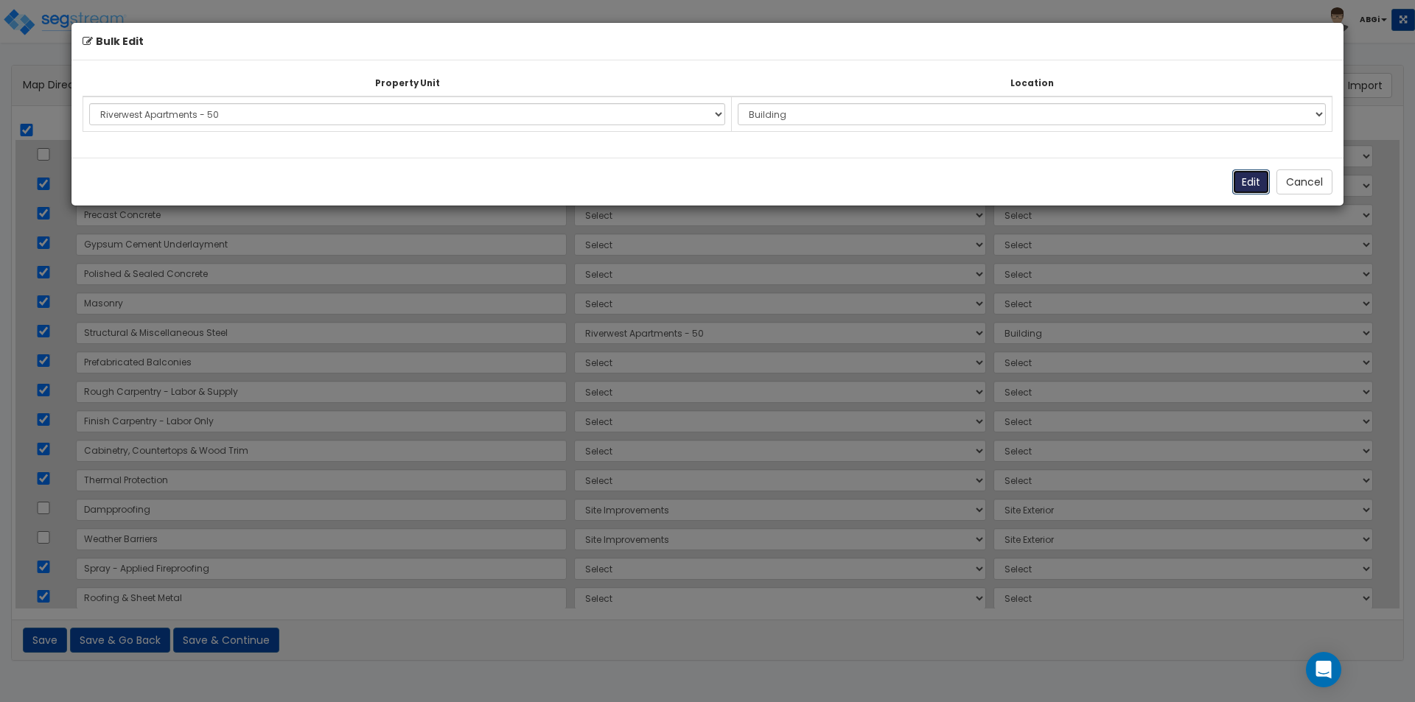
select select "167390"
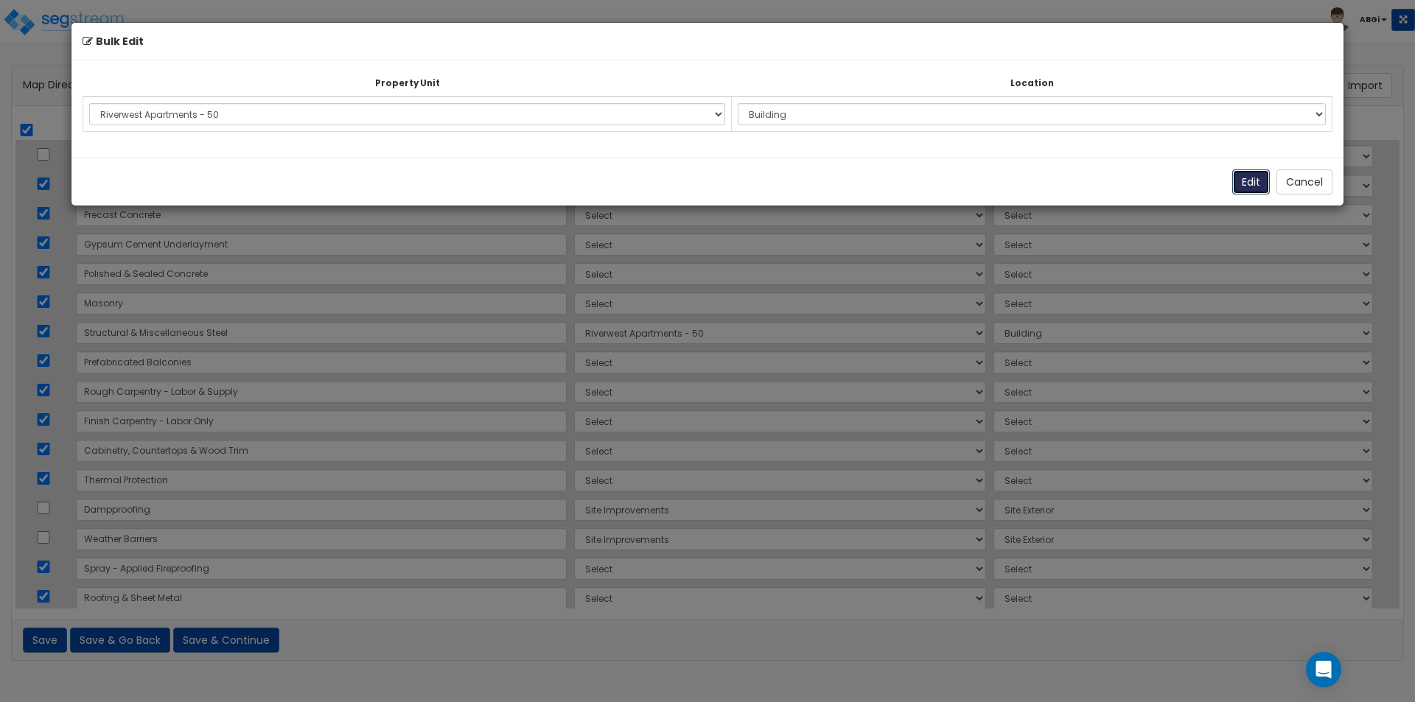
select select "167390"
select select "6"
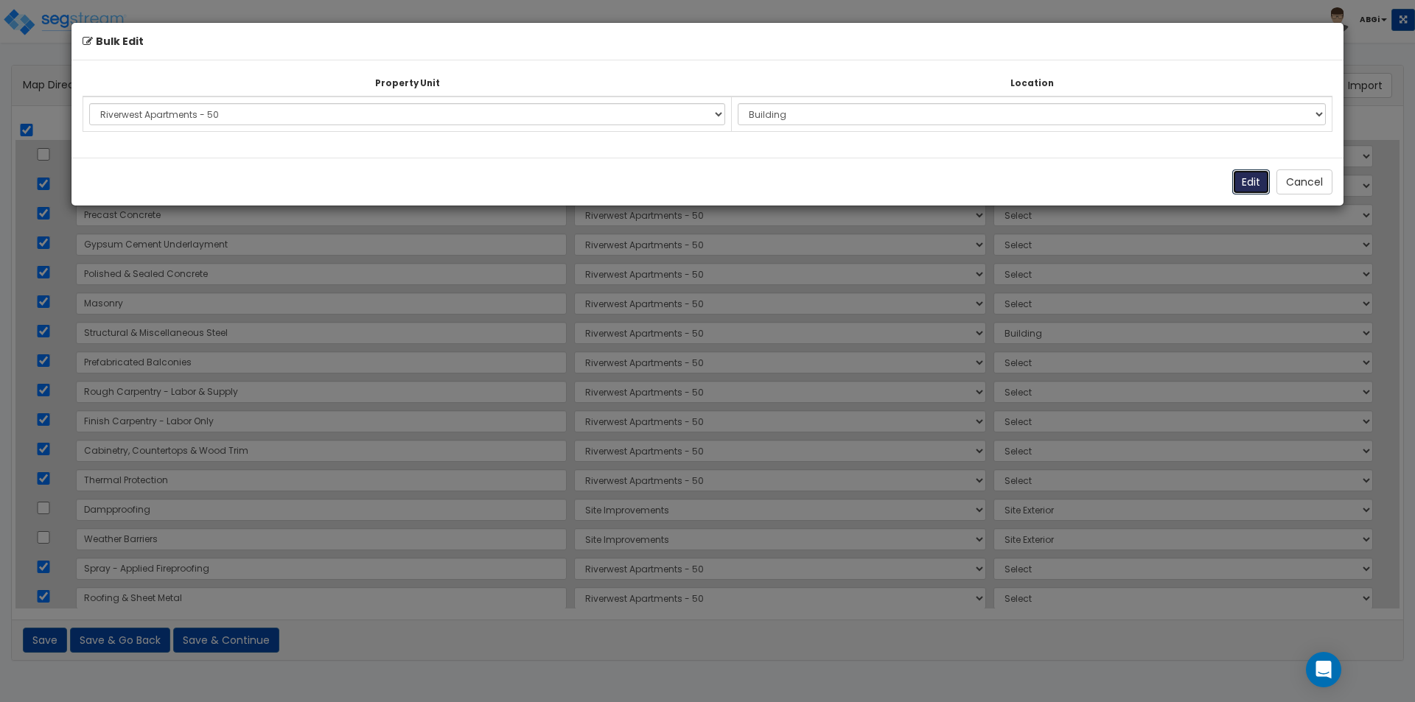
select select "6"
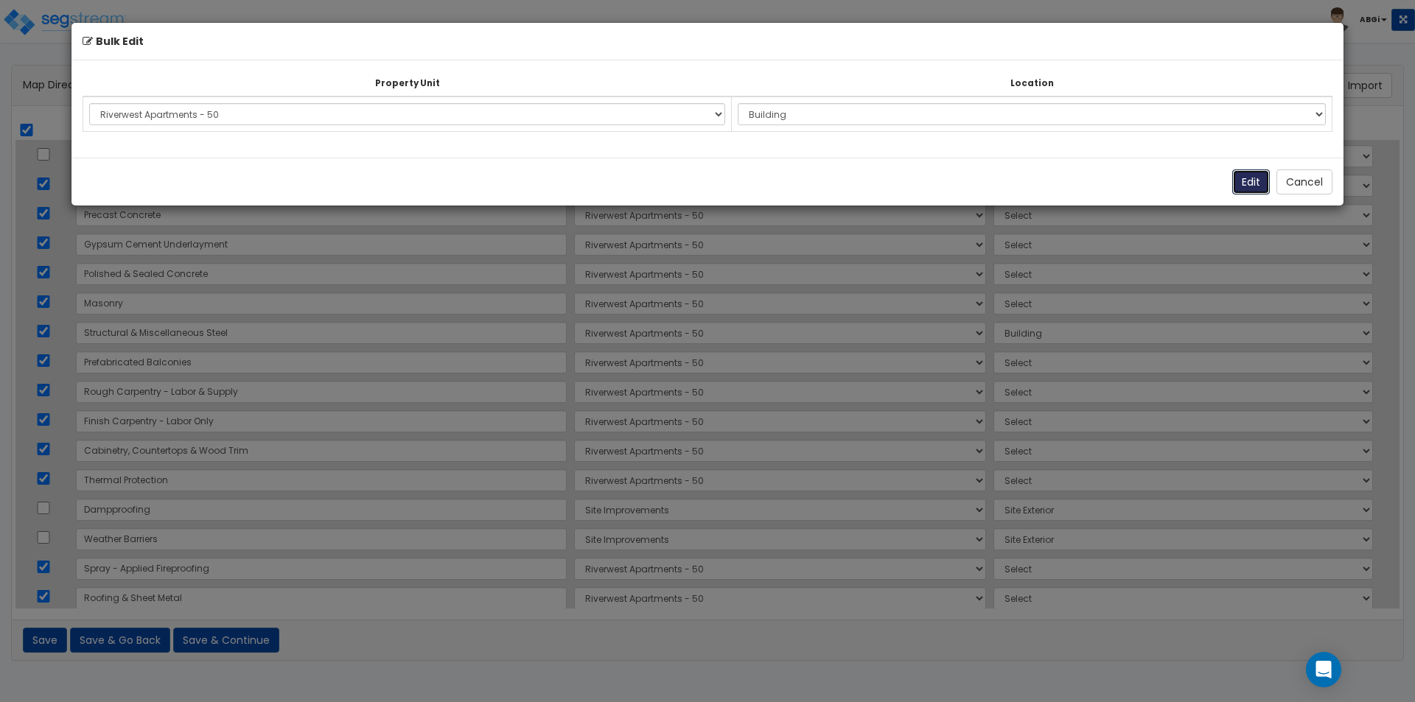
select select "6"
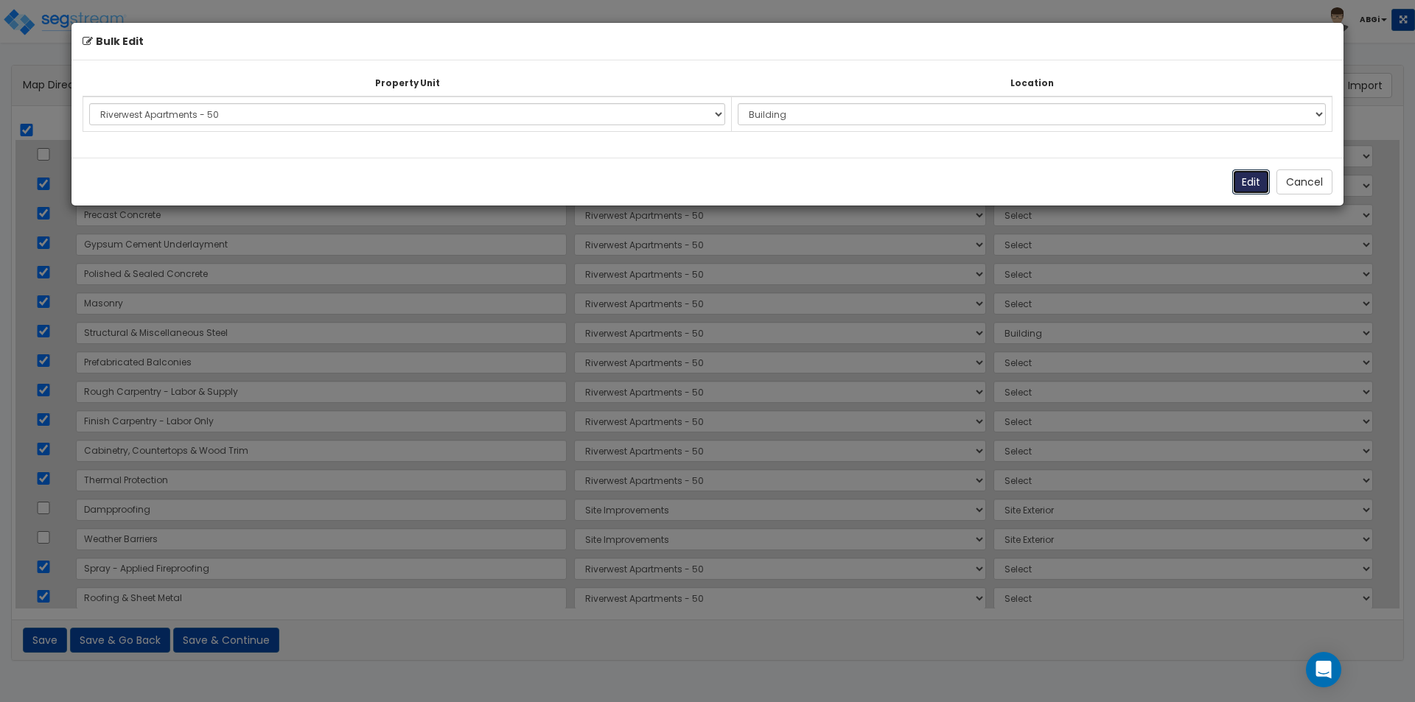
select select "6"
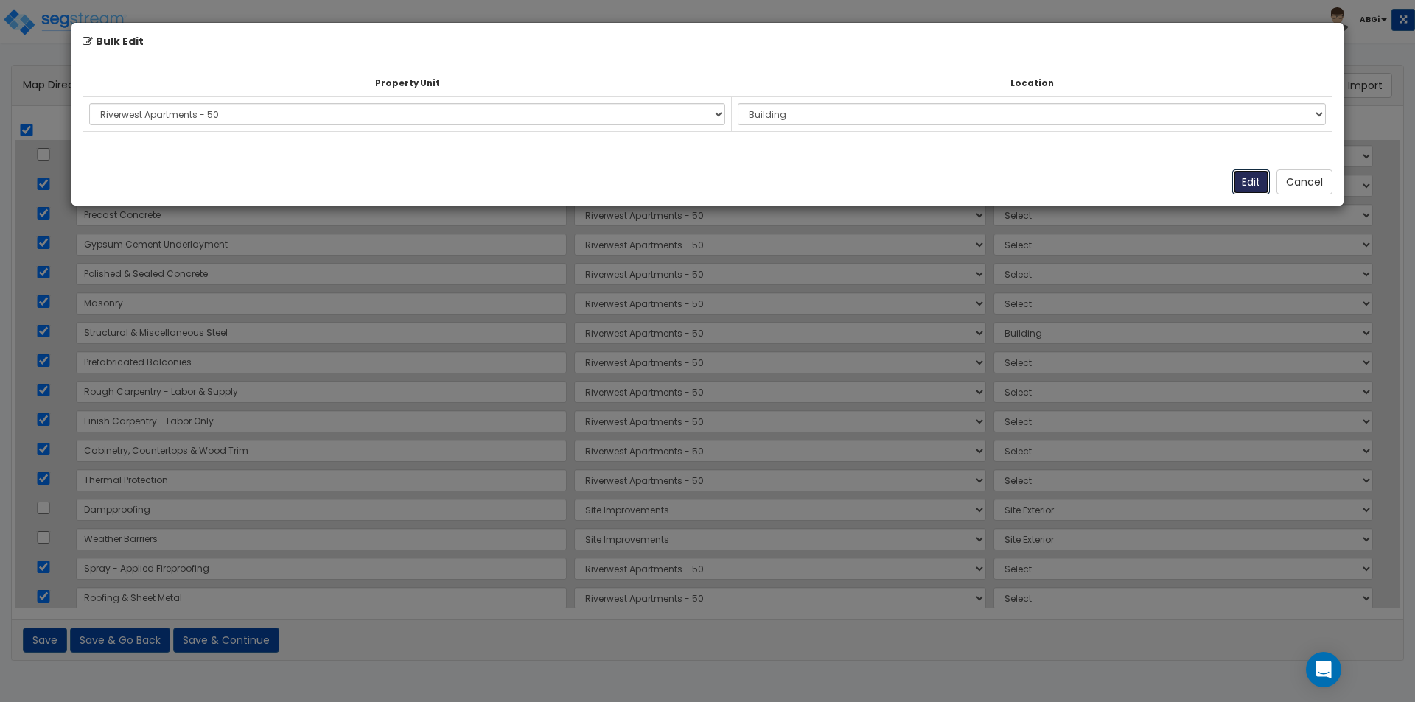
select select "6"
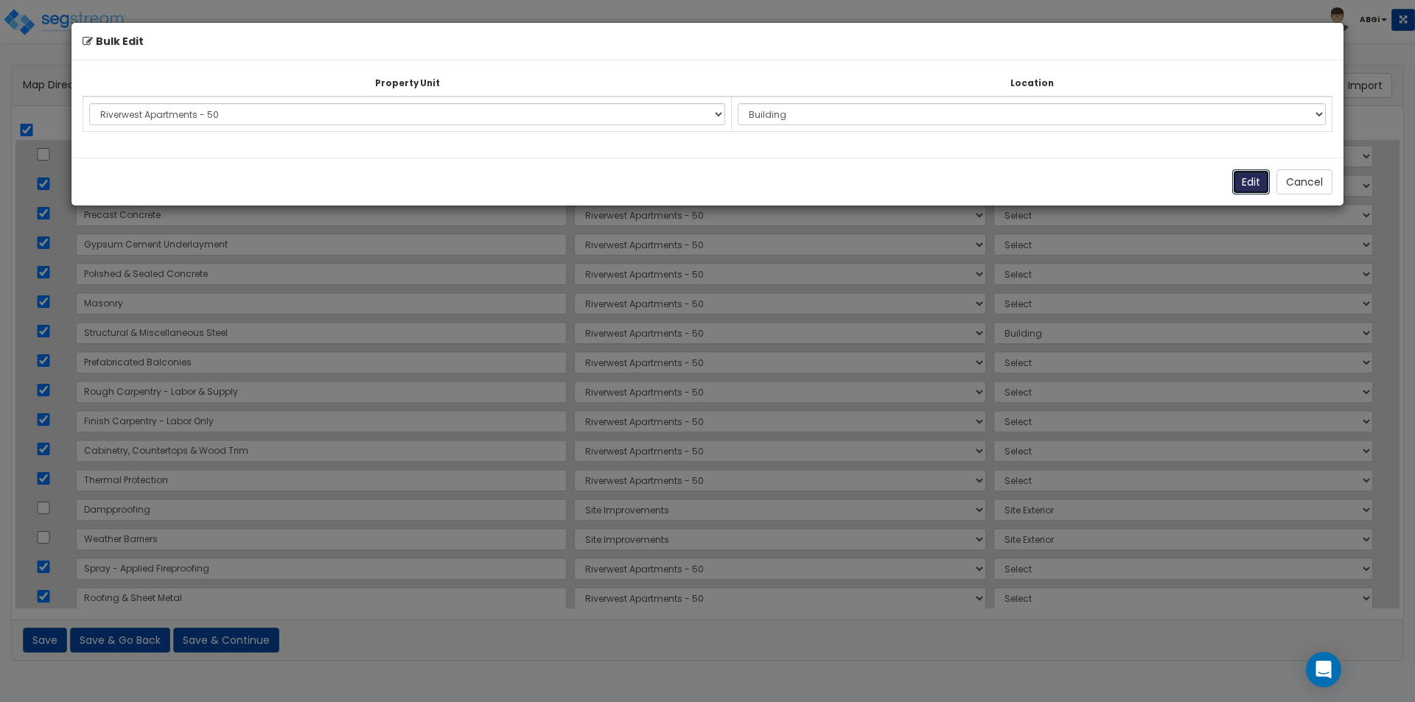
select select "6"
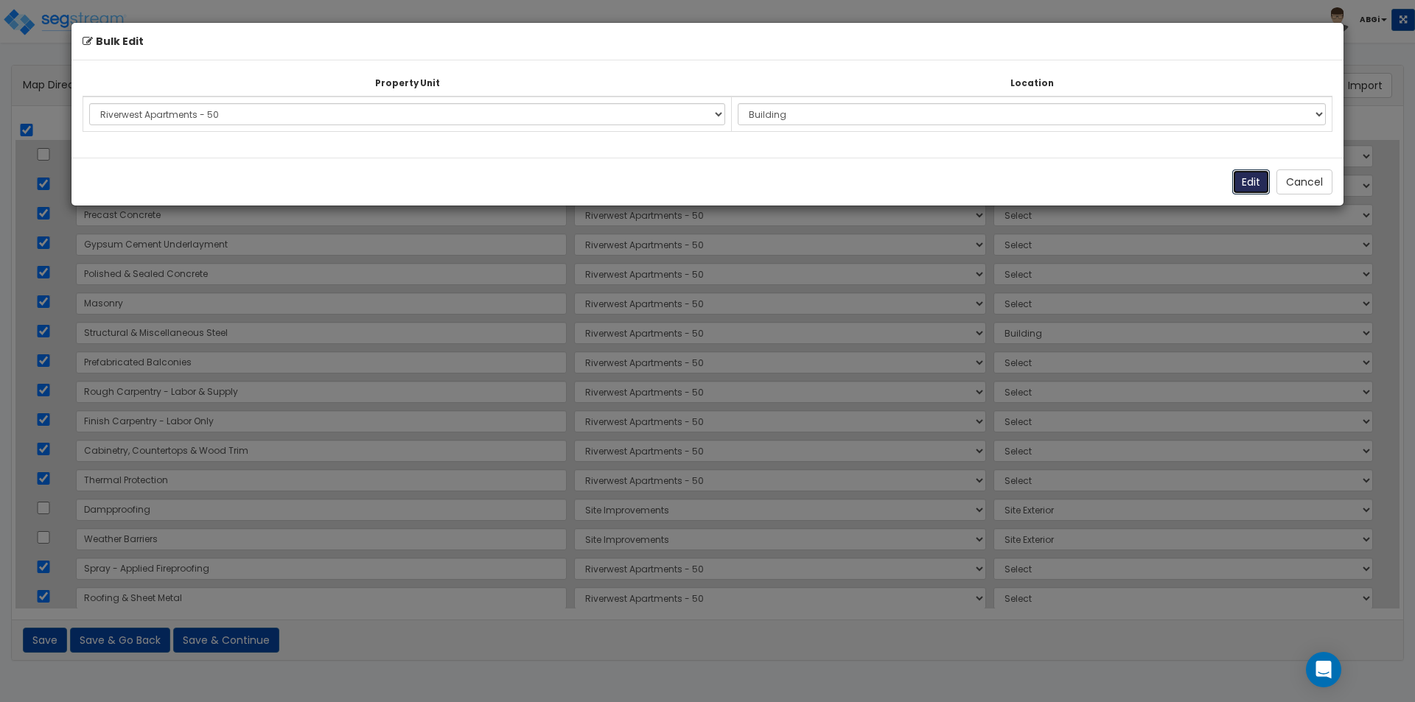
select select "6"
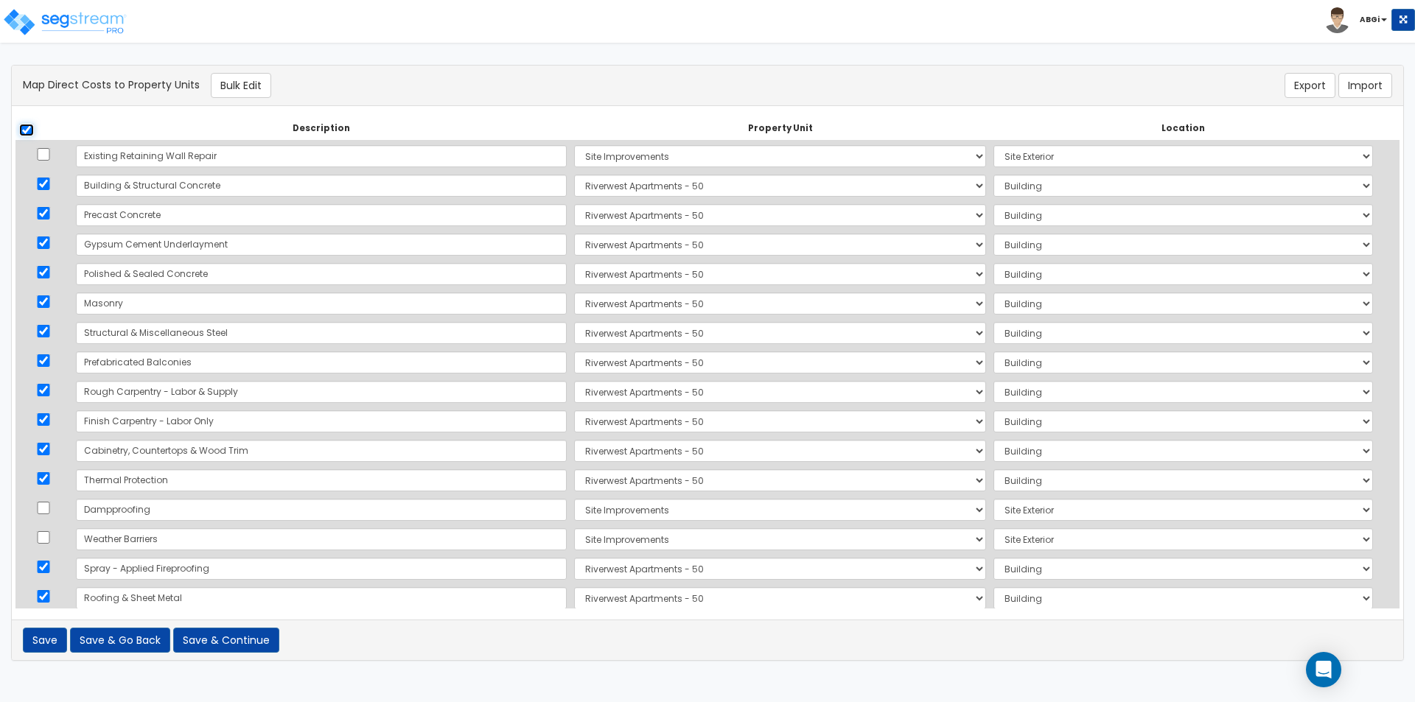
click at [29, 128] on input "checkbox" at bounding box center [26, 130] width 15 height 13
checkbox input "false"
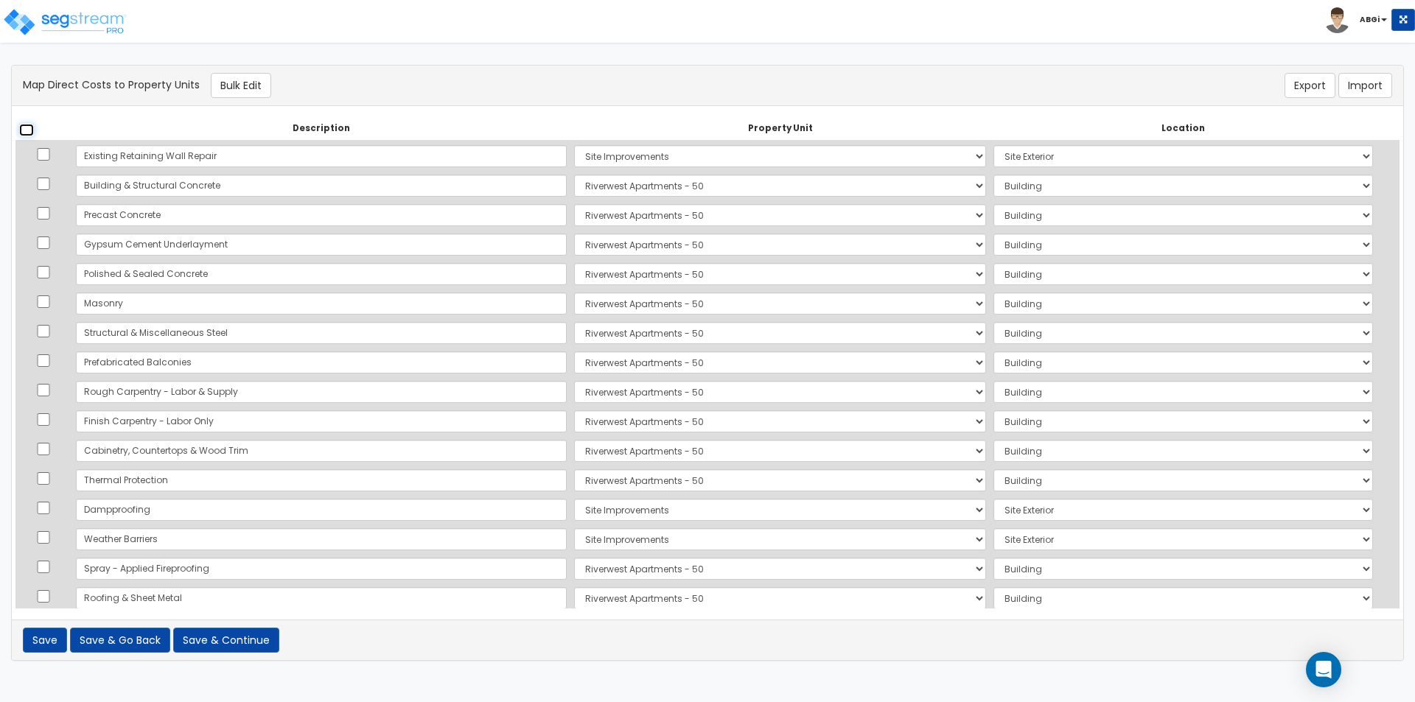
checkbox input "false"
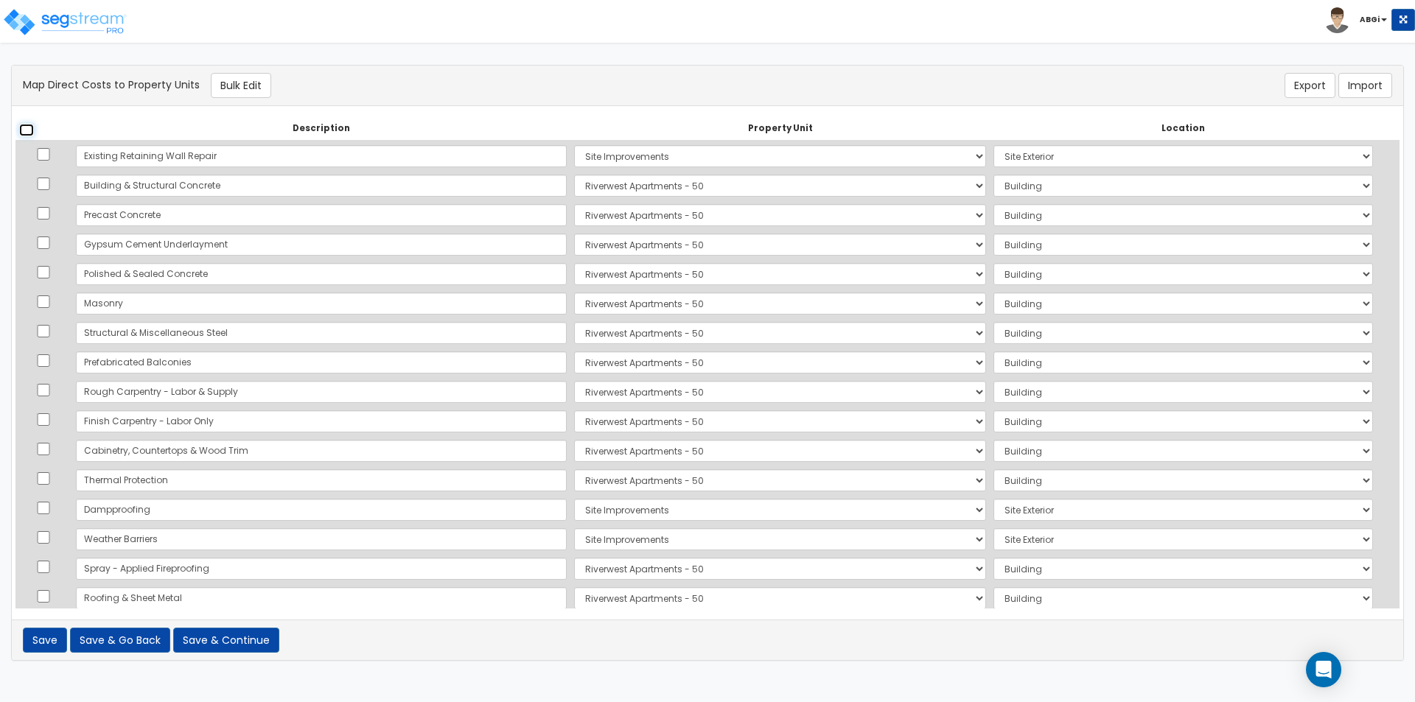
checkbox input "false"
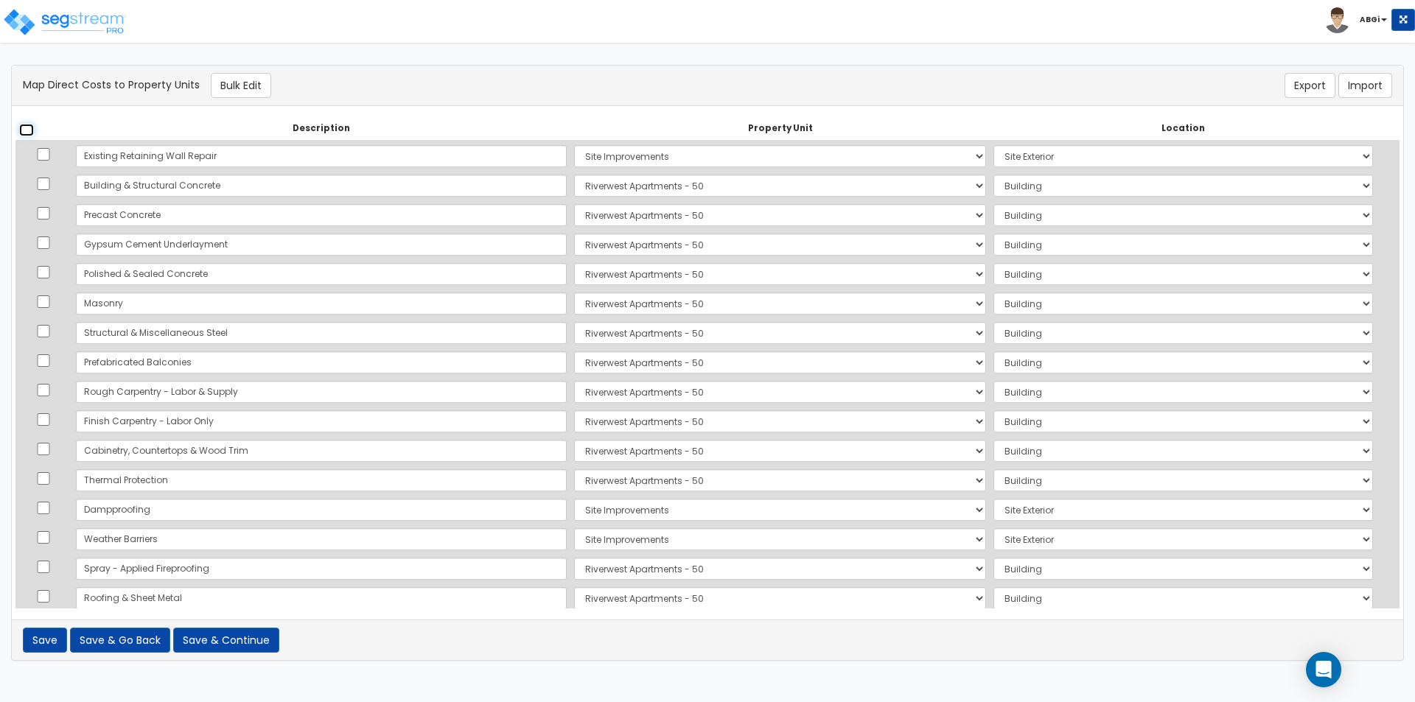
checkbox input "false"
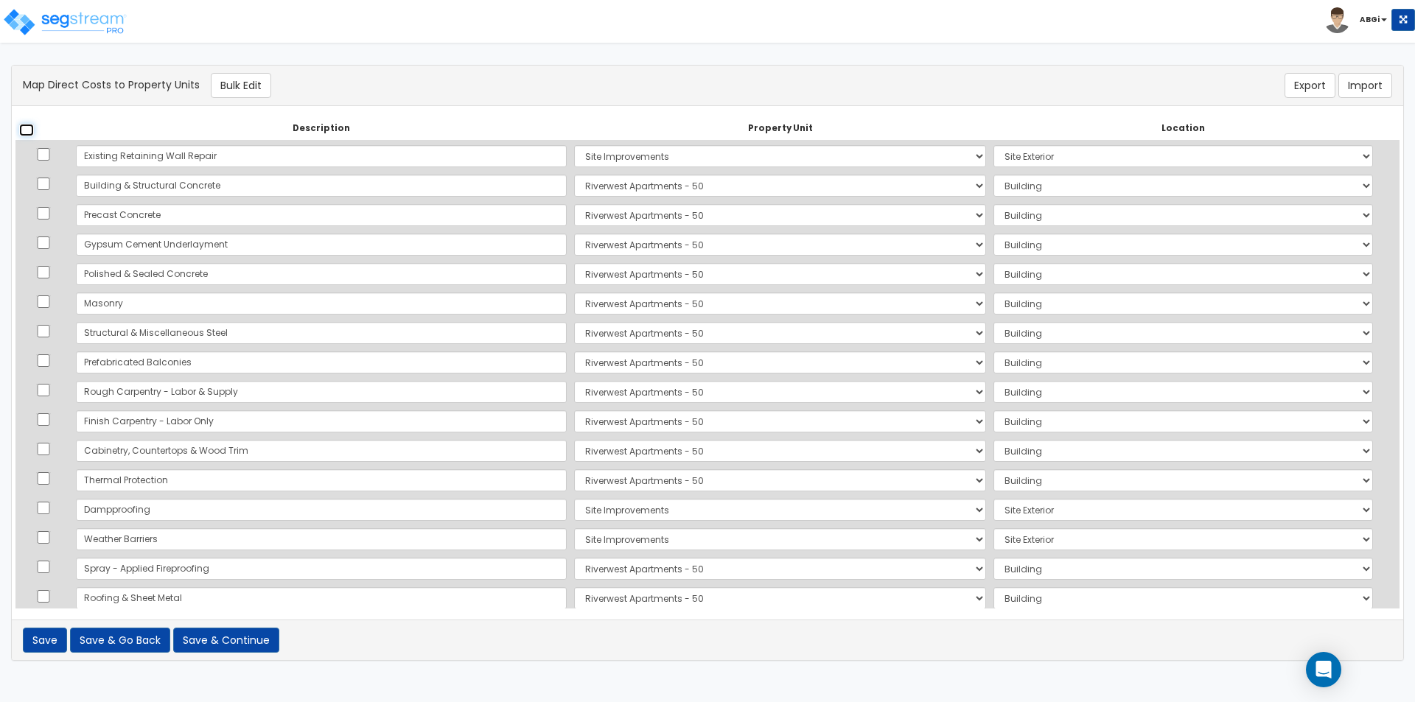
checkbox input "false"
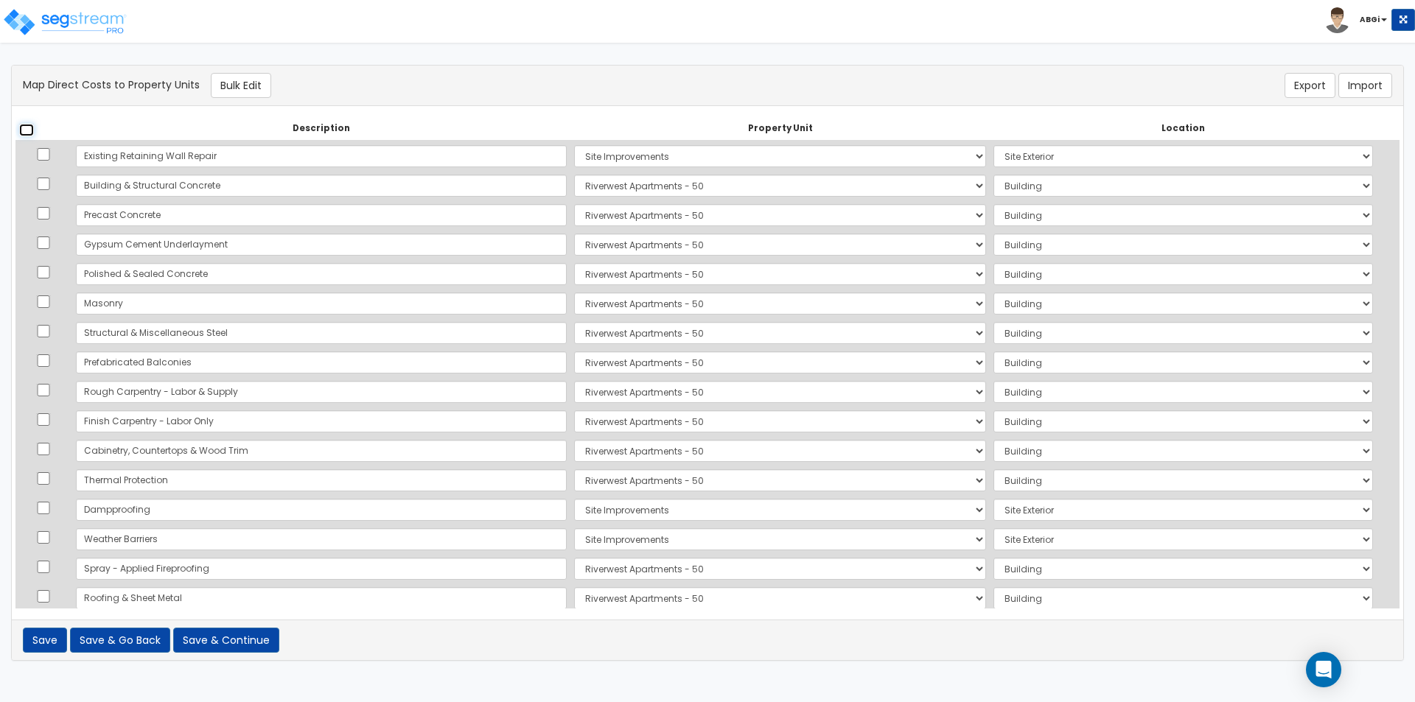
checkbox input "false"
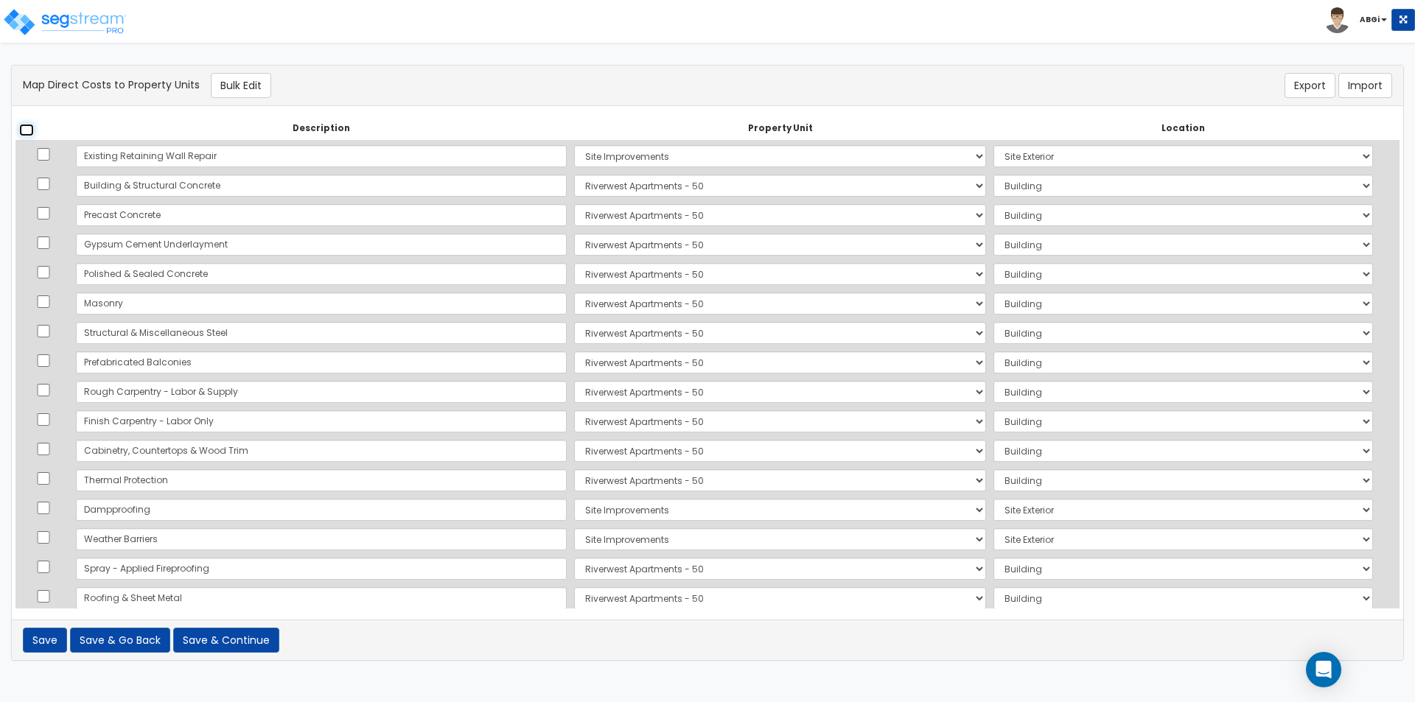
checkbox input "false"
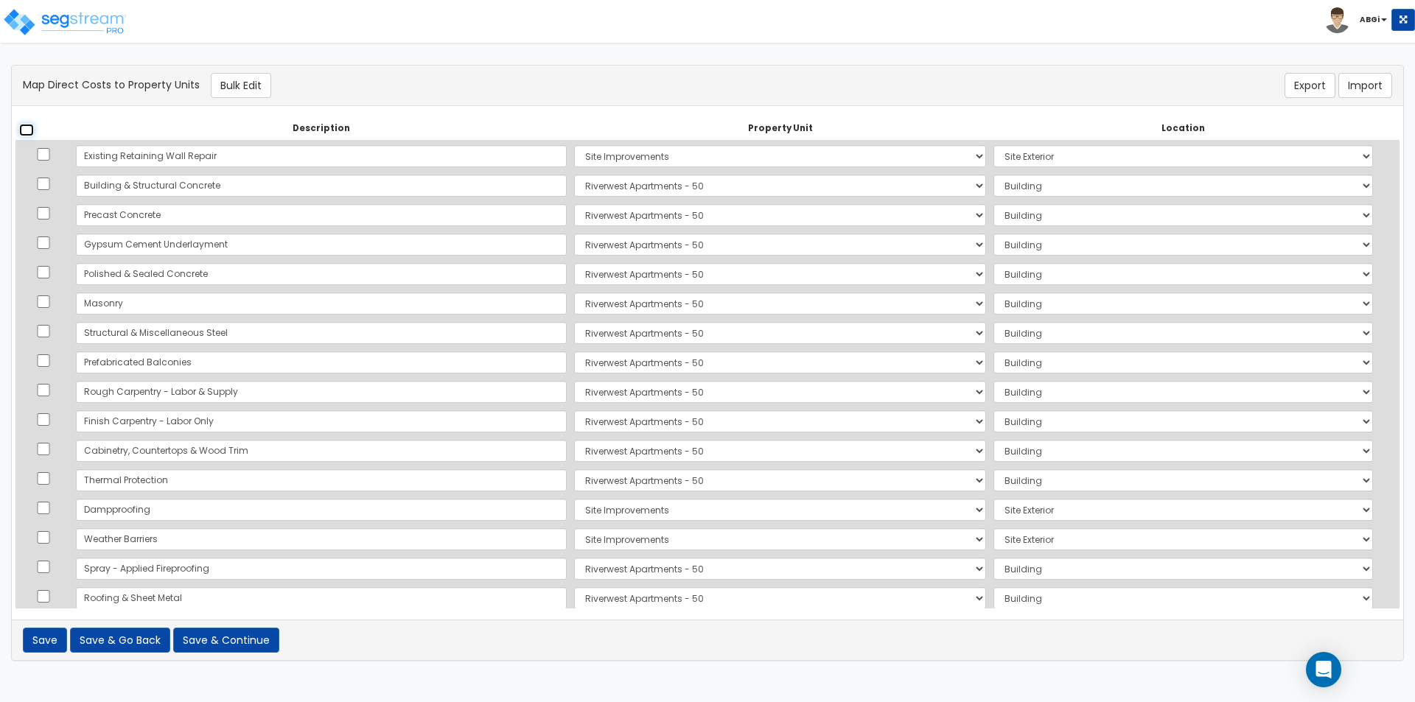
checkbox input "false"
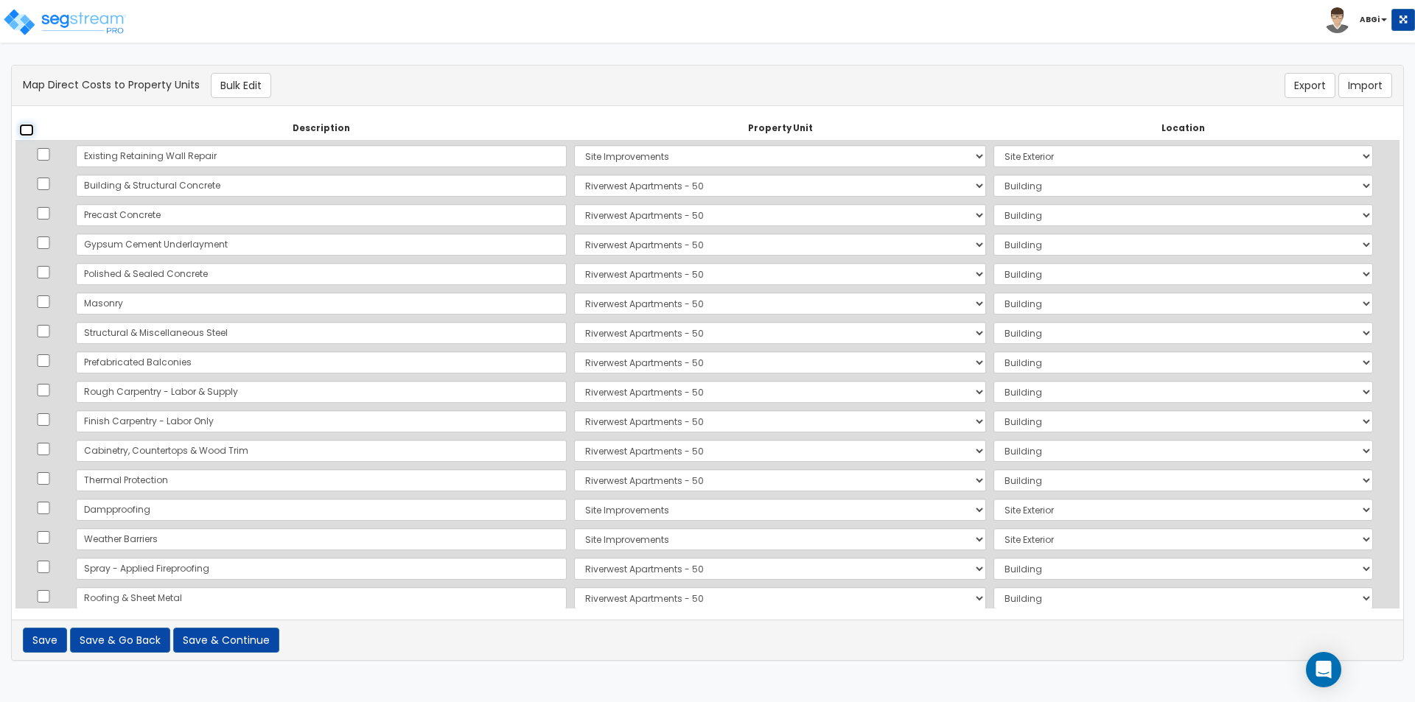
checkbox input "false"
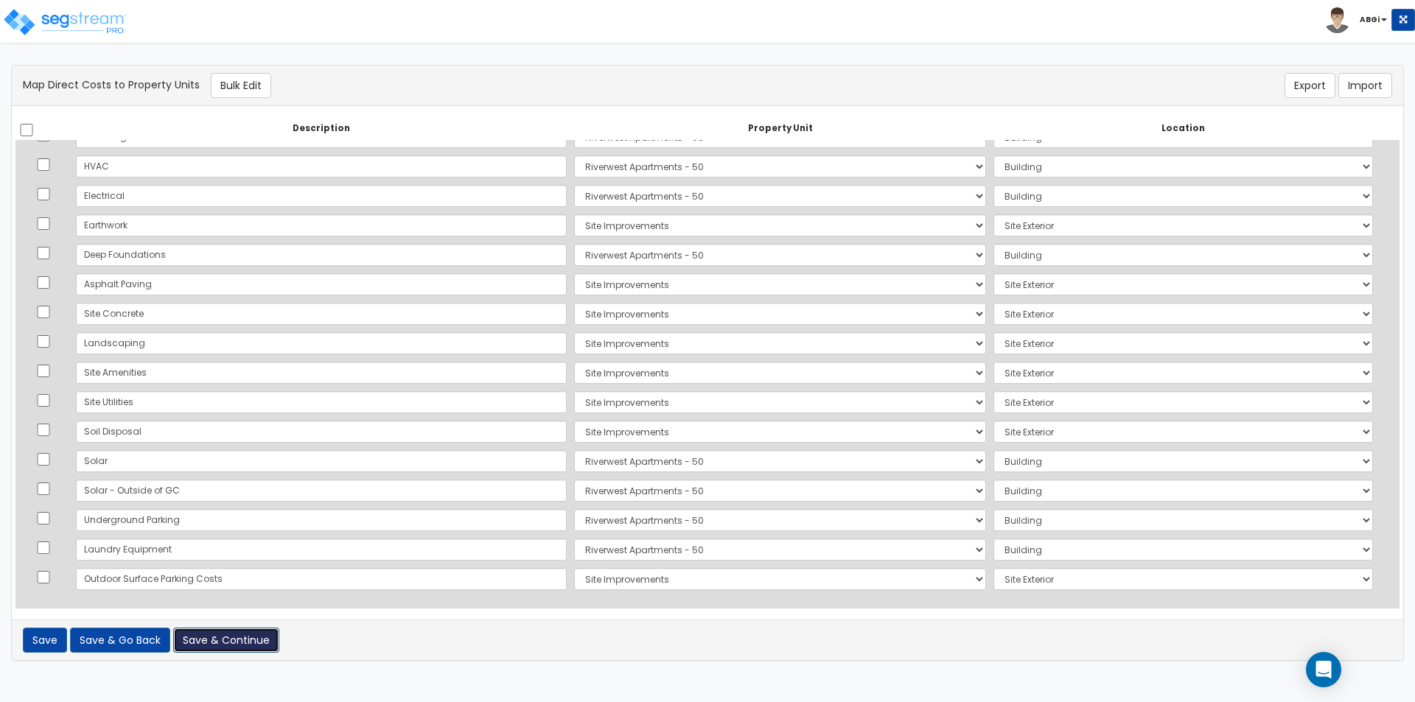
click at [226, 637] on button "Save & Continue" at bounding box center [226, 640] width 106 height 25
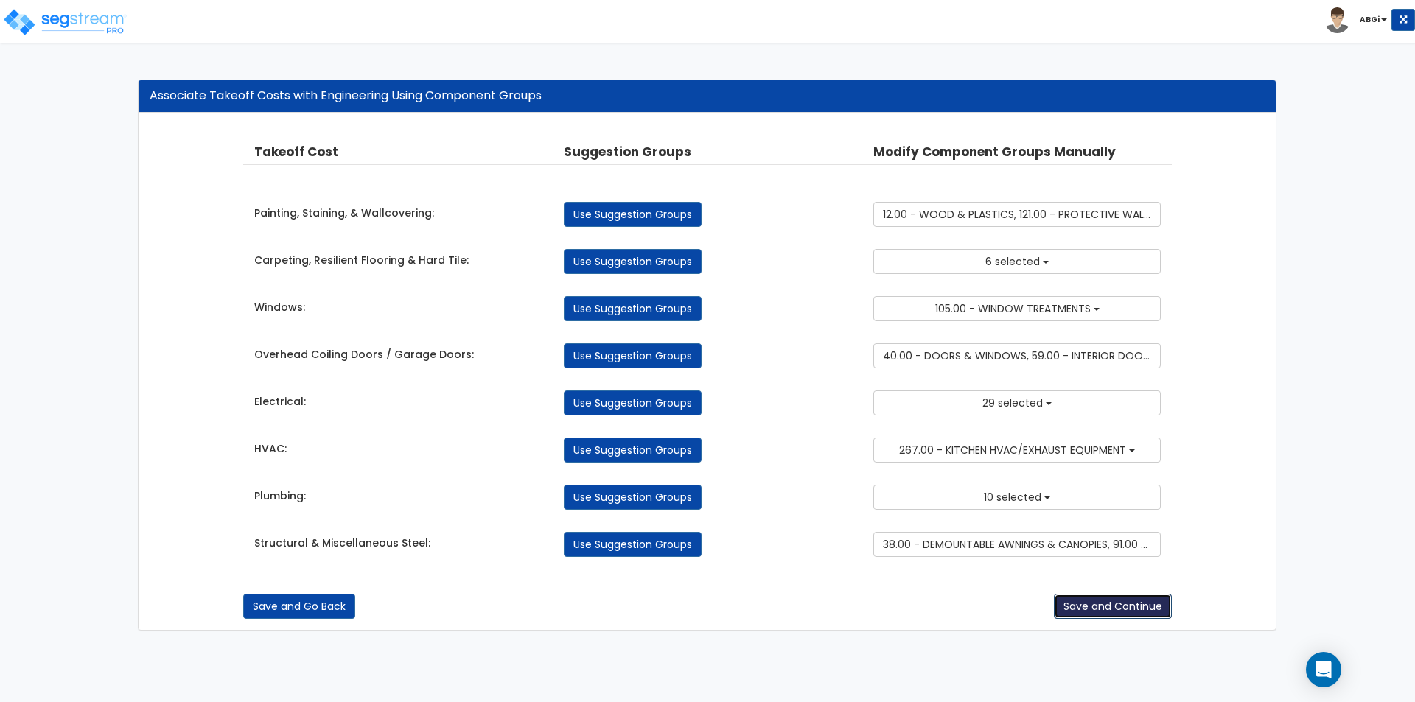
click at [1096, 602] on button "Save and Continue" at bounding box center [1113, 606] width 118 height 25
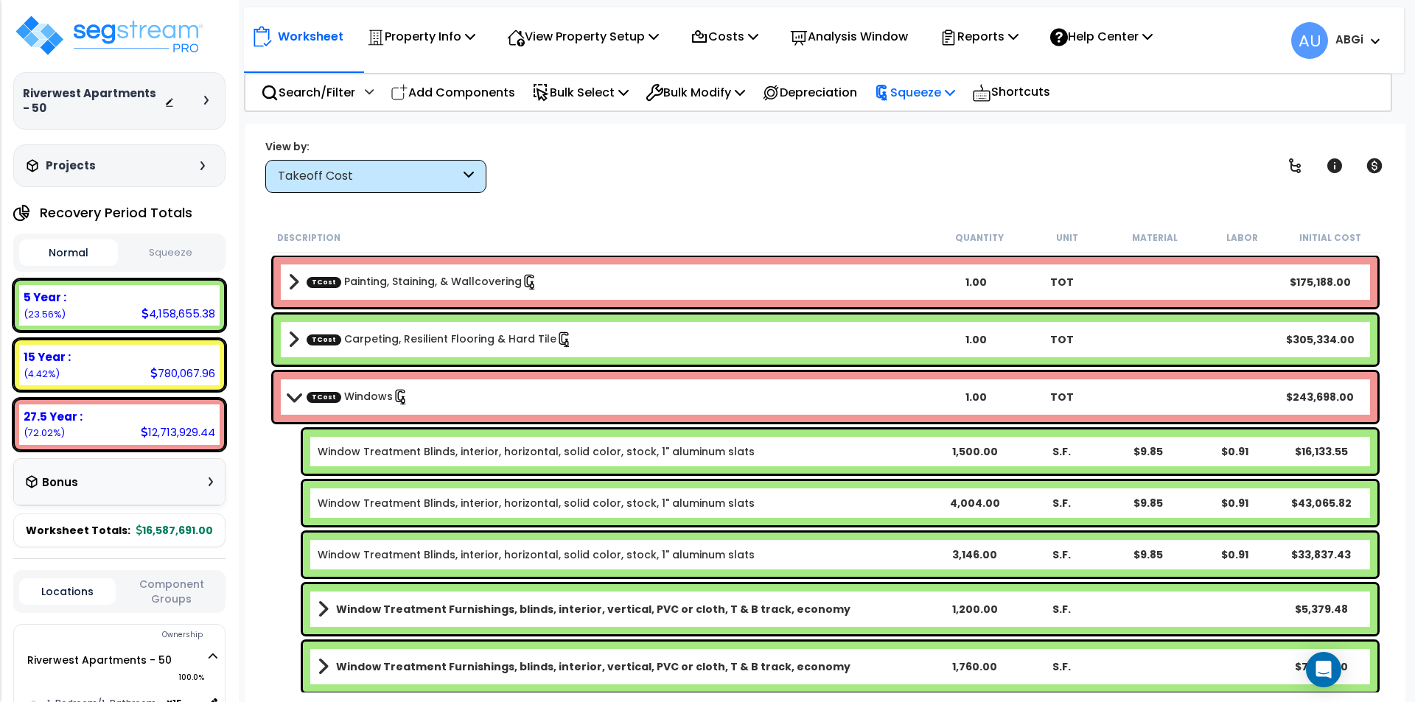
click at [953, 97] on p "Squeeze" at bounding box center [914, 93] width 81 height 20
click at [941, 119] on link "Squeeze" at bounding box center [940, 128] width 146 height 34
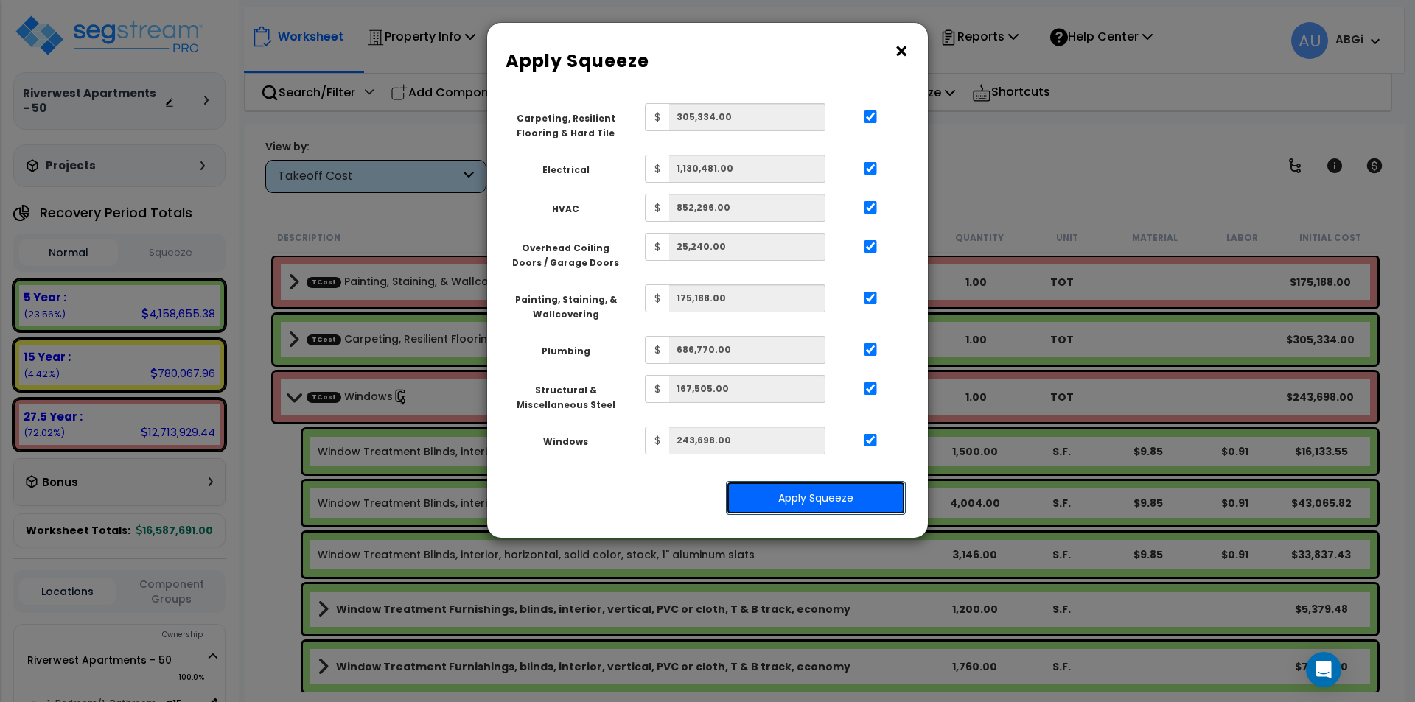
click at [815, 494] on button "Apply Squeeze" at bounding box center [816, 498] width 180 height 34
